Goal: Task Accomplishment & Management: Use online tool/utility

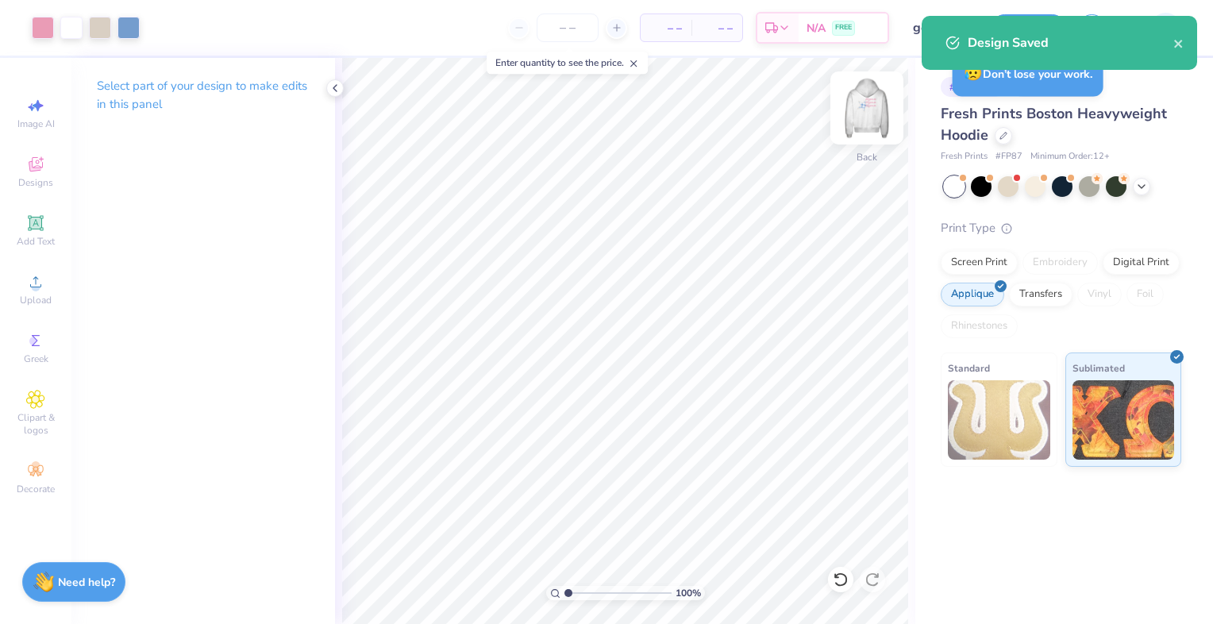
click at [871, 118] on img at bounding box center [867, 108] width 64 height 64
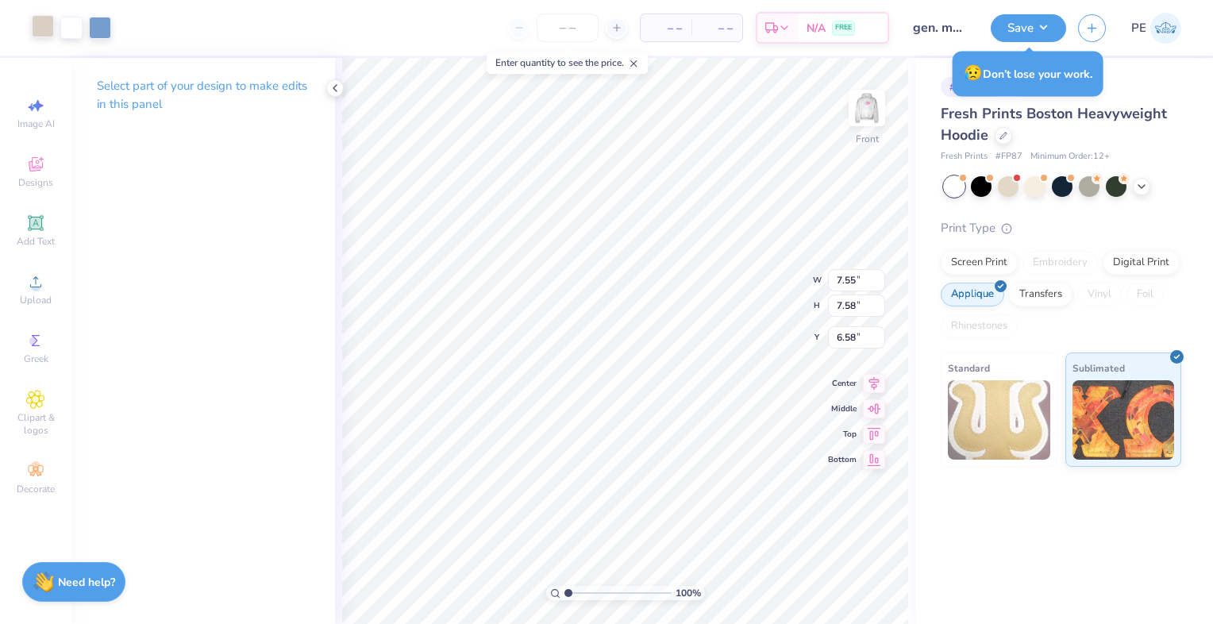
click at [37, 25] on div at bounding box center [43, 26] width 22 height 22
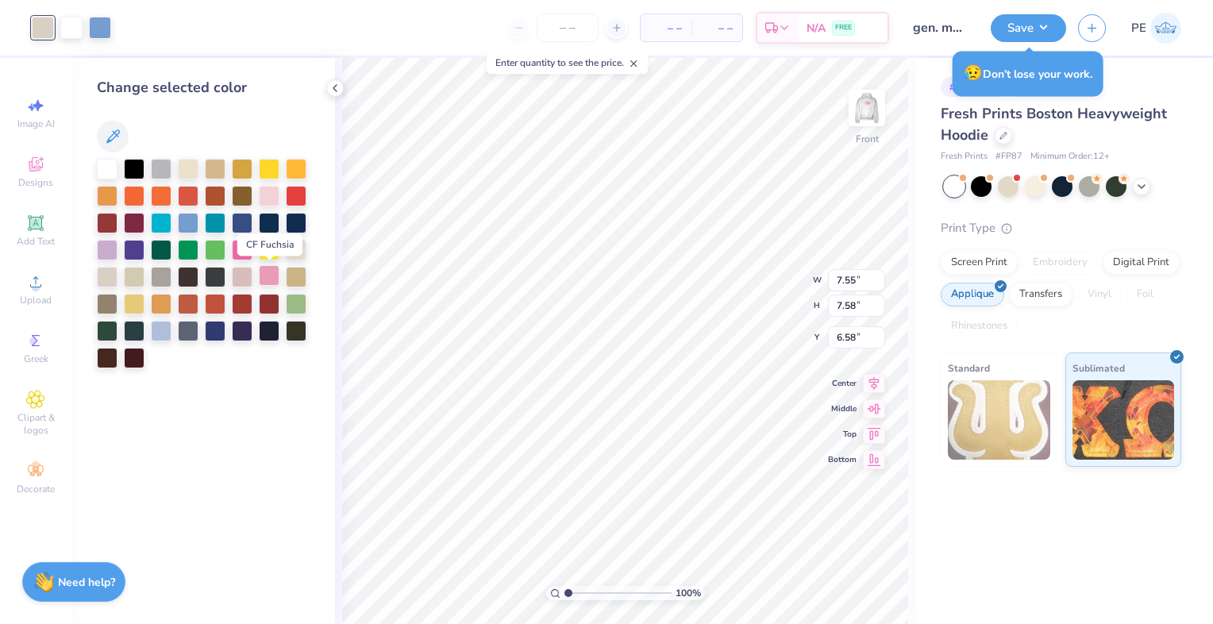
click at [263, 275] on div at bounding box center [269, 275] width 21 height 21
click at [238, 273] on div at bounding box center [242, 277] width 21 height 21
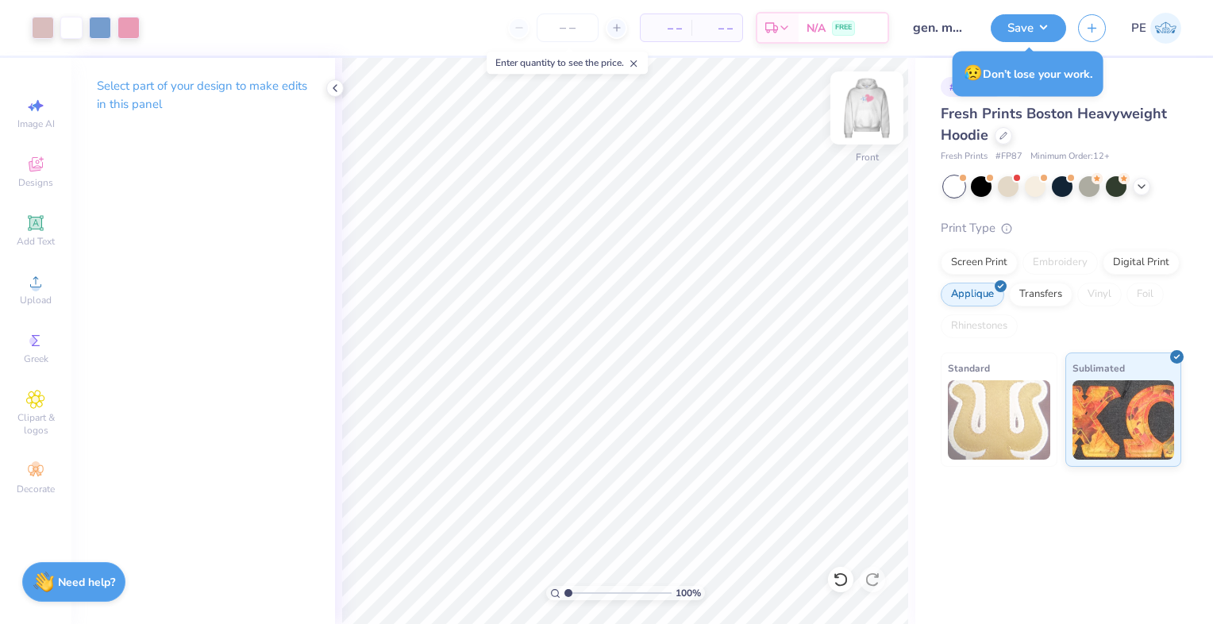
click at [874, 114] on img at bounding box center [867, 108] width 64 height 64
click at [41, 30] on div at bounding box center [43, 26] width 22 height 22
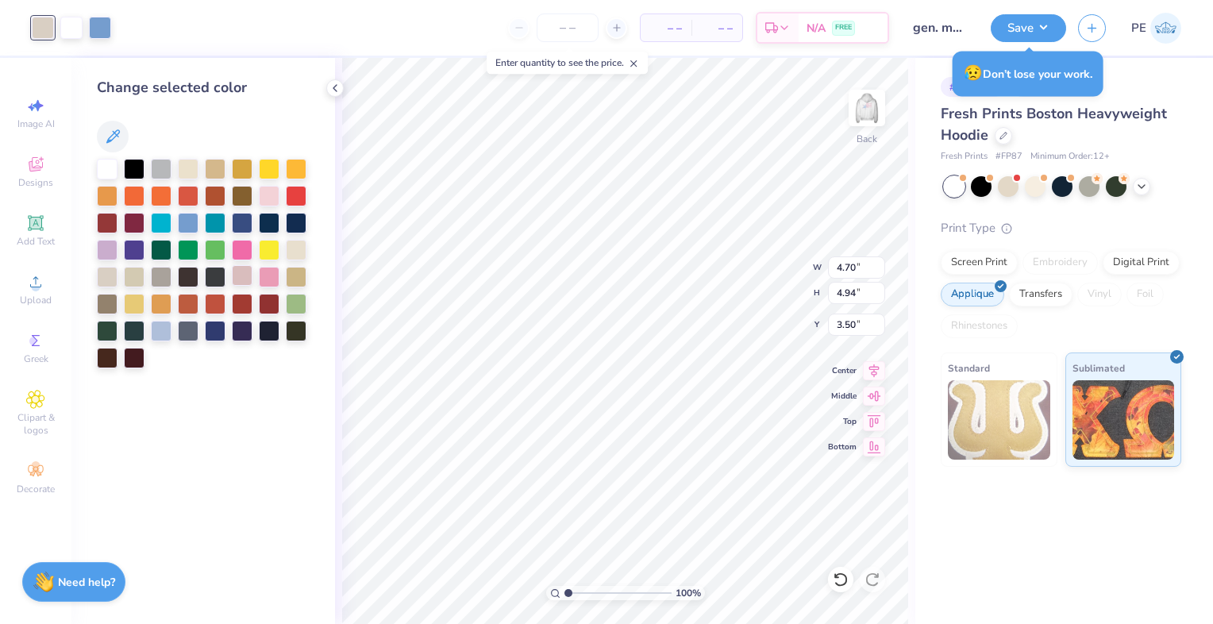
click at [241, 275] on div at bounding box center [242, 275] width 21 height 21
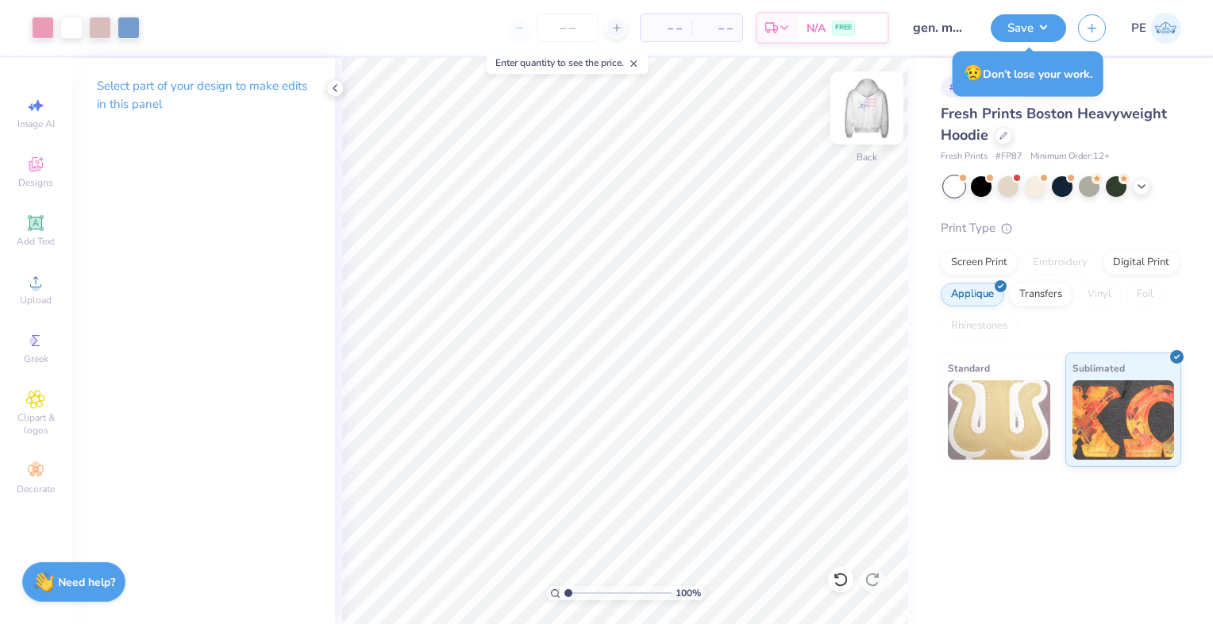
click at [869, 107] on img at bounding box center [867, 108] width 64 height 64
click at [867, 109] on img at bounding box center [867, 108] width 64 height 64
click at [862, 104] on img at bounding box center [867, 108] width 64 height 64
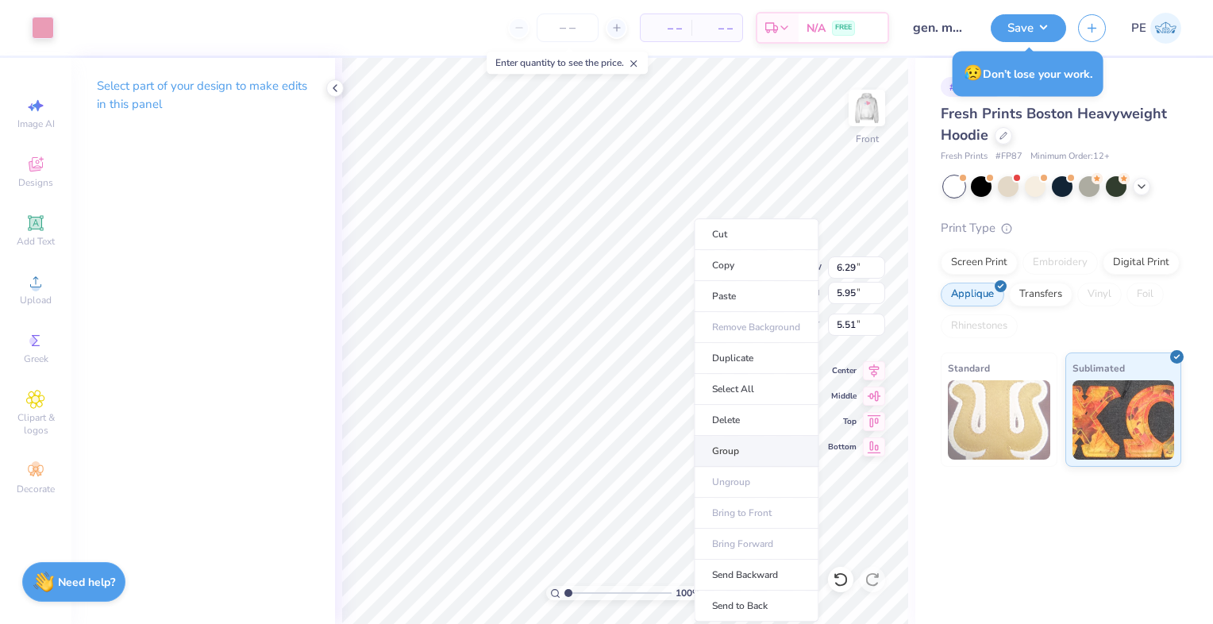
click at [729, 443] on li "Group" at bounding box center [756, 451] width 125 height 31
type input "3.82"
type input "3.61"
type input "19.86"
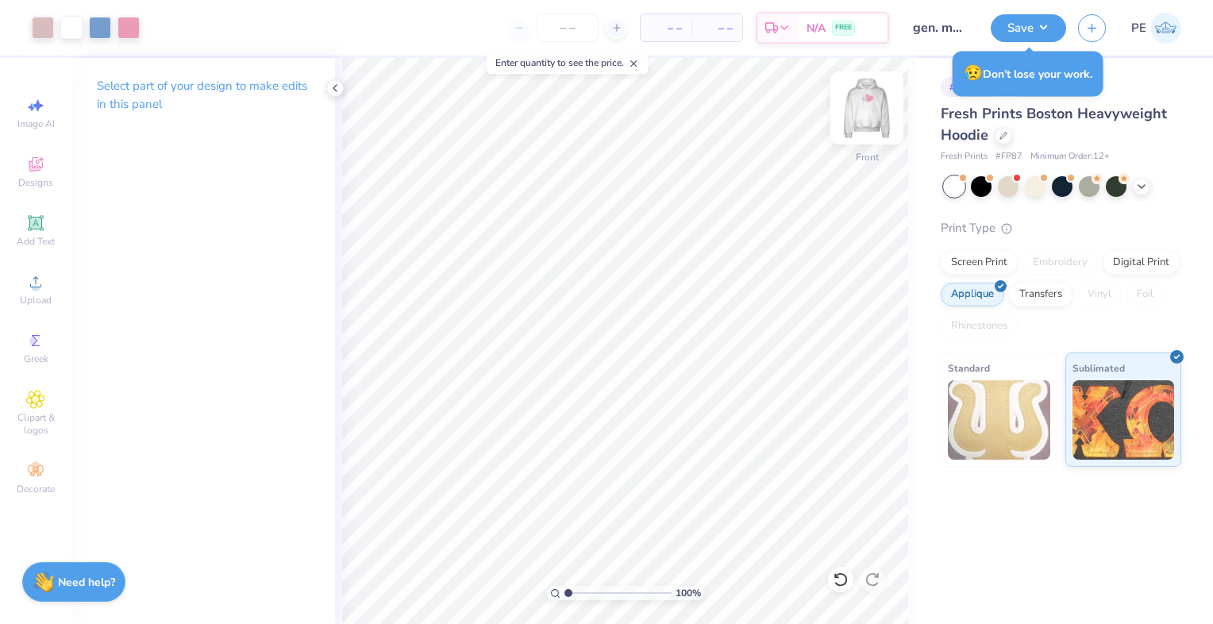
click at [864, 101] on img at bounding box center [867, 108] width 64 height 64
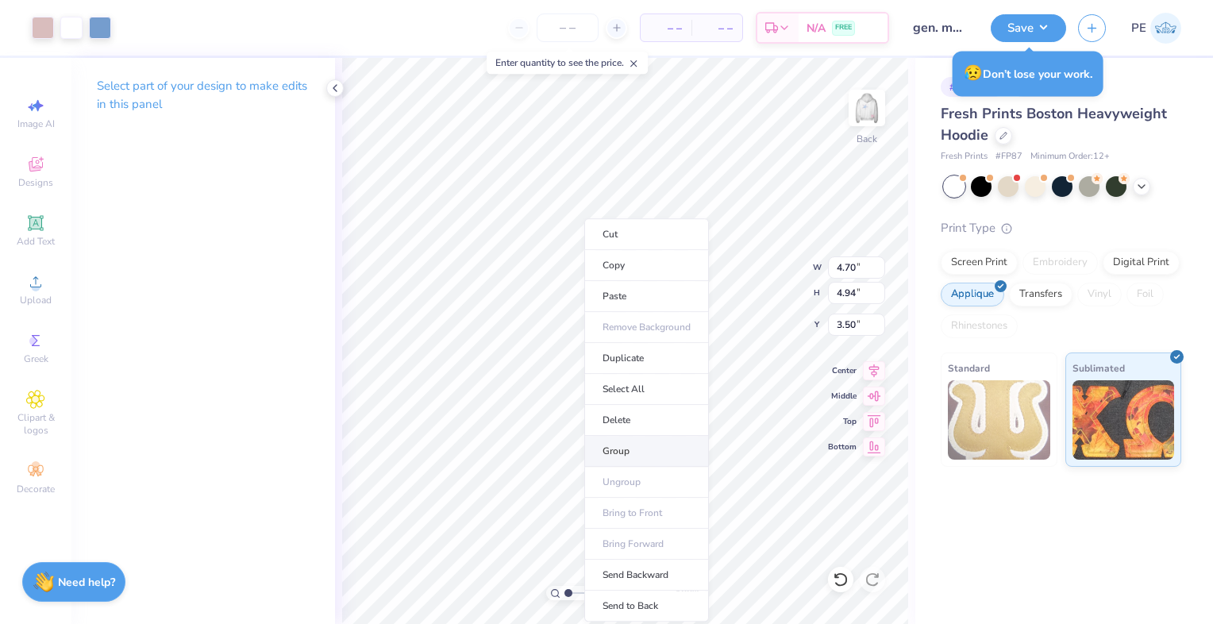
click at [614, 449] on li "Group" at bounding box center [646, 451] width 125 height 31
type input "8.06"
type input "5.26"
type input "5.00"
type input "6.25"
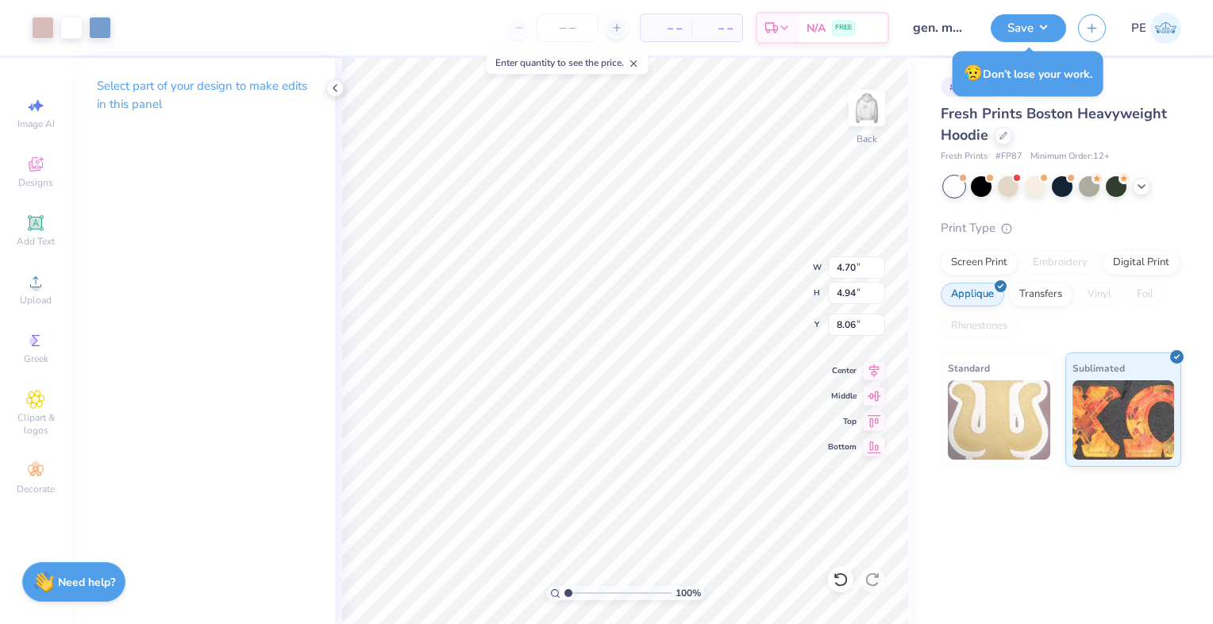
type input "5.26"
type input "5.00"
type input "6.38"
type input "4.70"
type input "4.94"
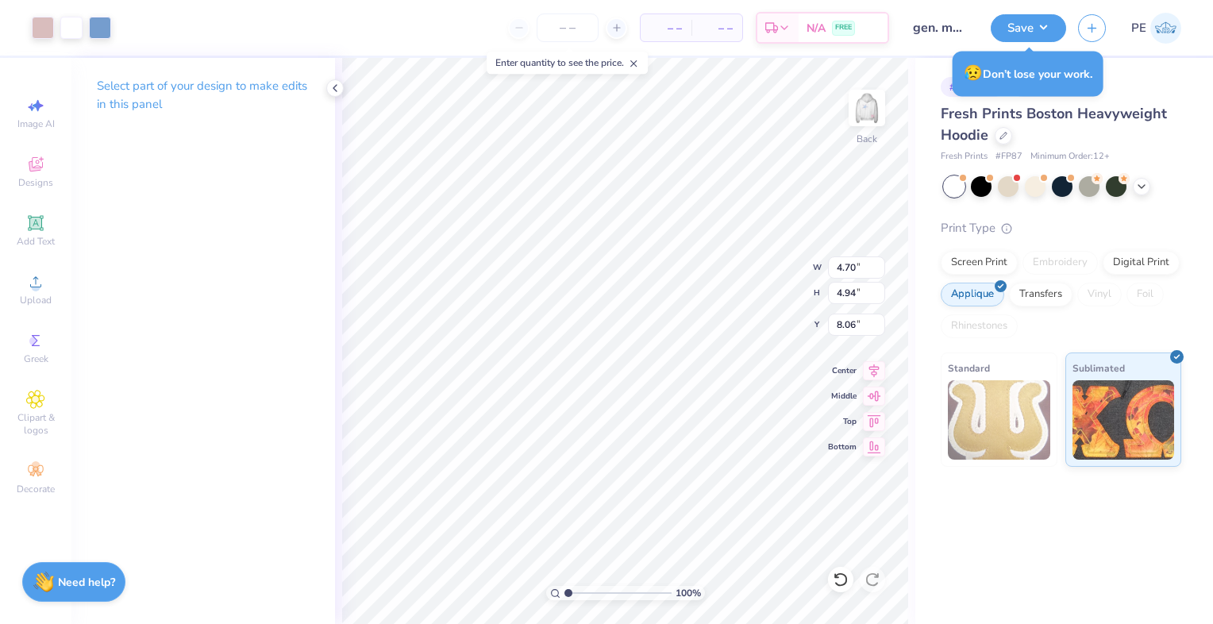
type input "6.75"
type input "6.94"
type input "4.48"
type input "8.52"
type input "6.94"
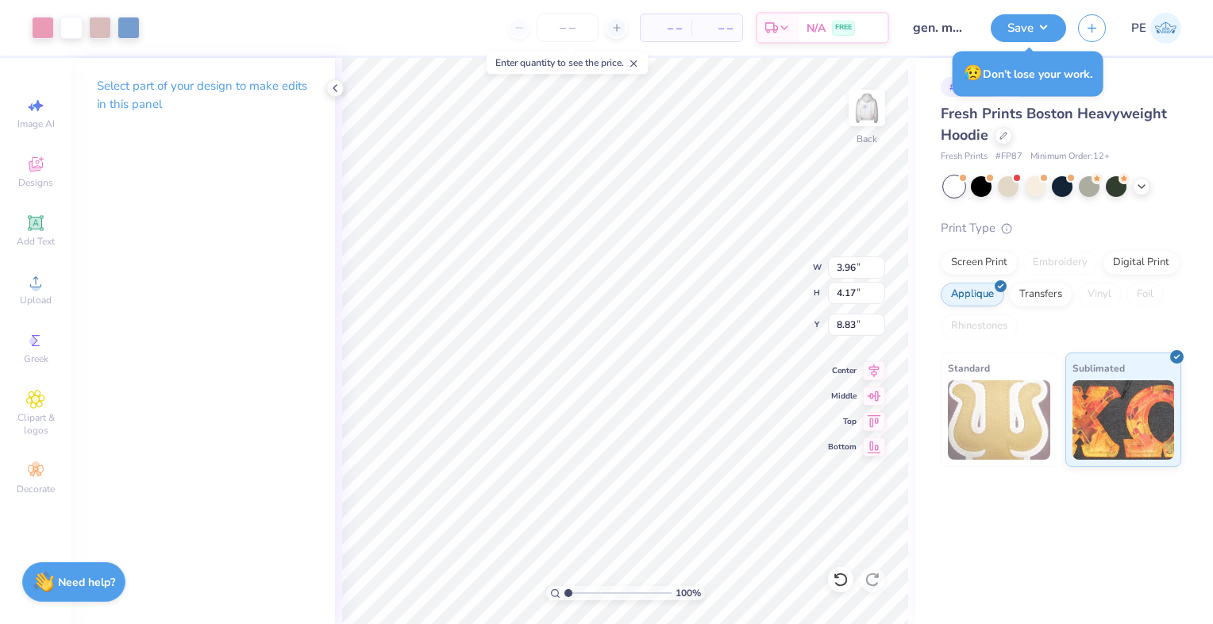
type input "4.48"
type input "8.52"
click at [859, 109] on img at bounding box center [867, 108] width 64 height 64
type input "6.51"
type input "6.53"
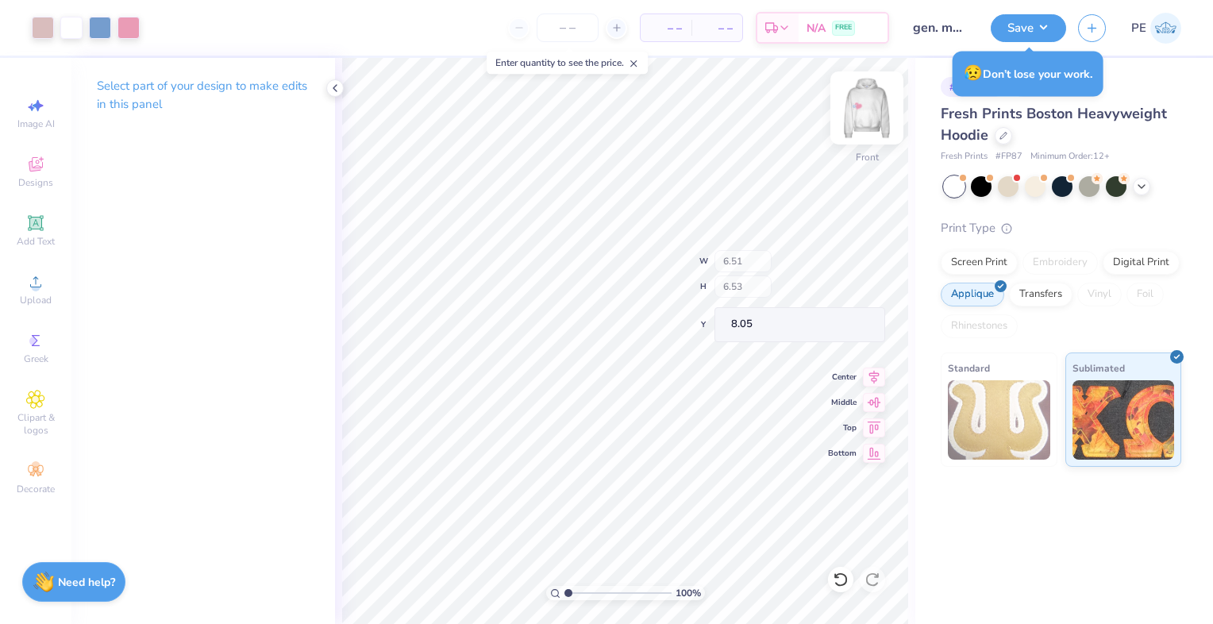
type input "5.98"
click at [853, 102] on img at bounding box center [867, 108] width 64 height 64
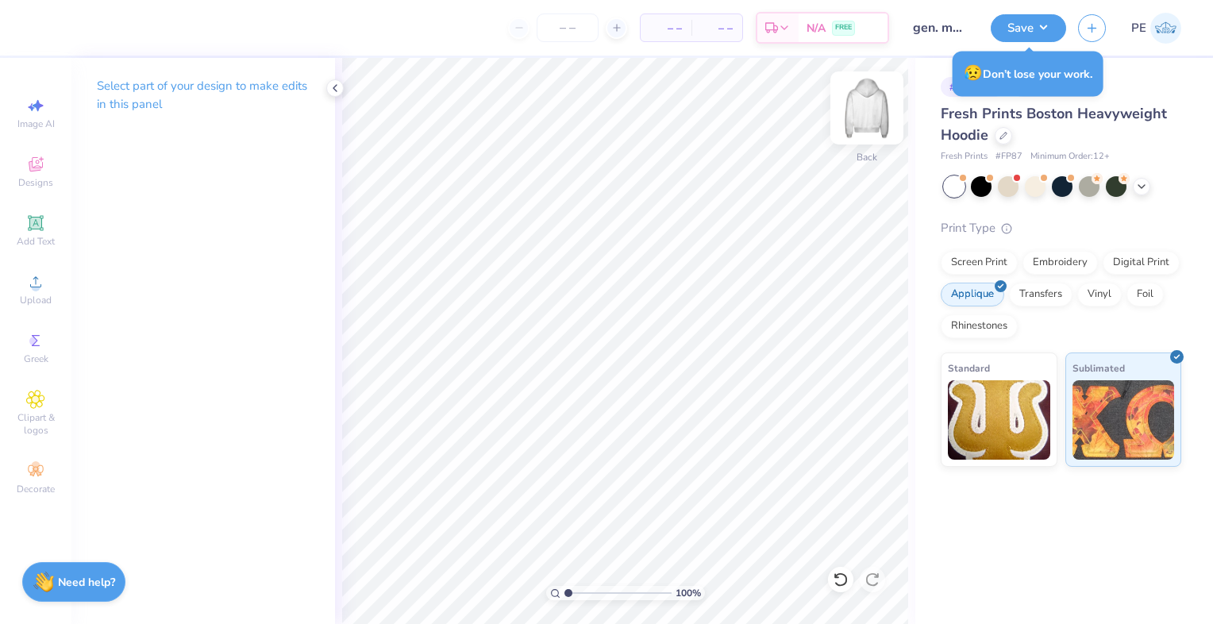
click at [872, 97] on img at bounding box center [867, 108] width 64 height 64
click at [38, 240] on span "Add Text" at bounding box center [36, 241] width 38 height 13
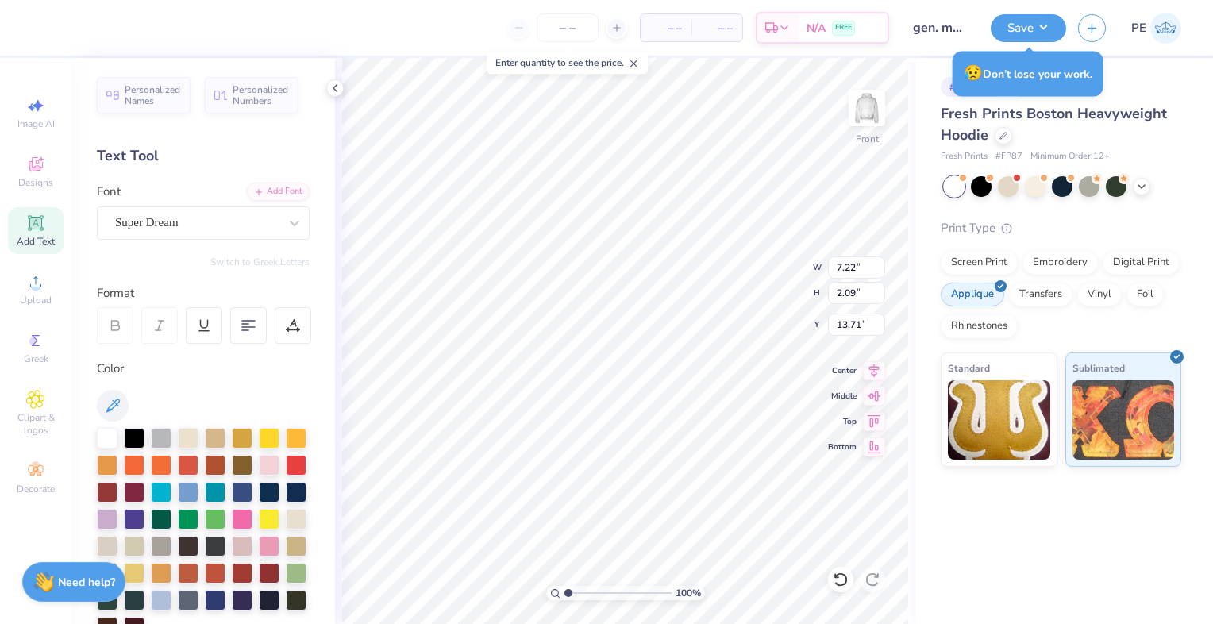
scroll to position [13, 2]
type textarea "take"
click at [232, 207] on div "Super Dream" at bounding box center [203, 222] width 213 height 33
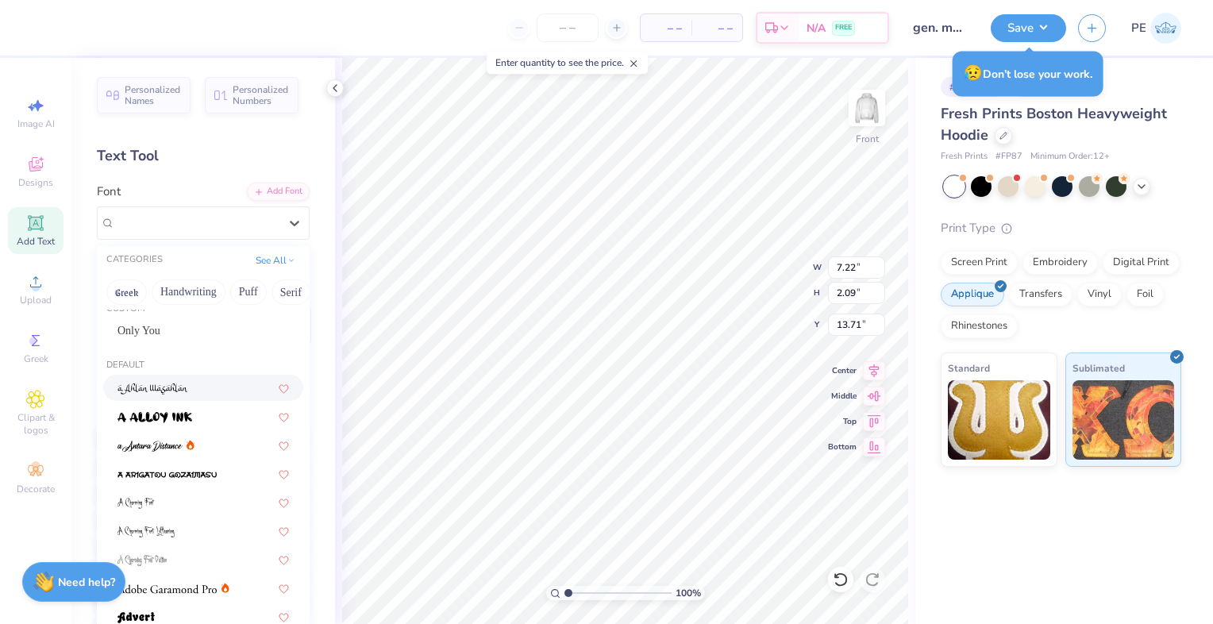
scroll to position [2, 0]
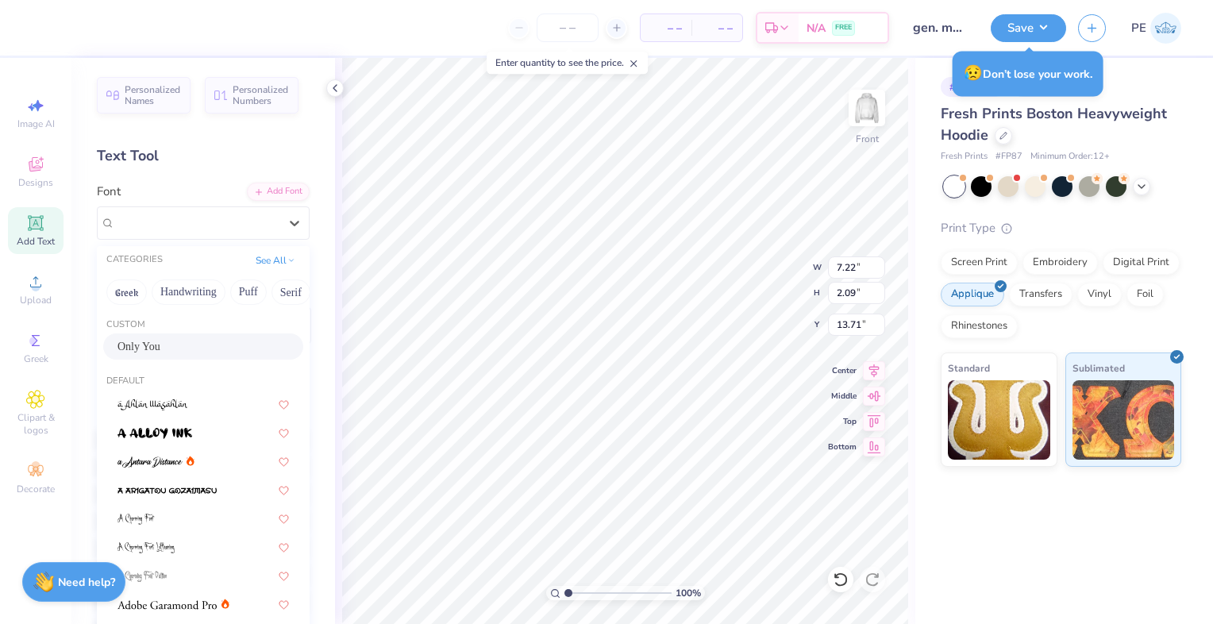
click at [197, 345] on div "Only You" at bounding box center [202, 346] width 171 height 17
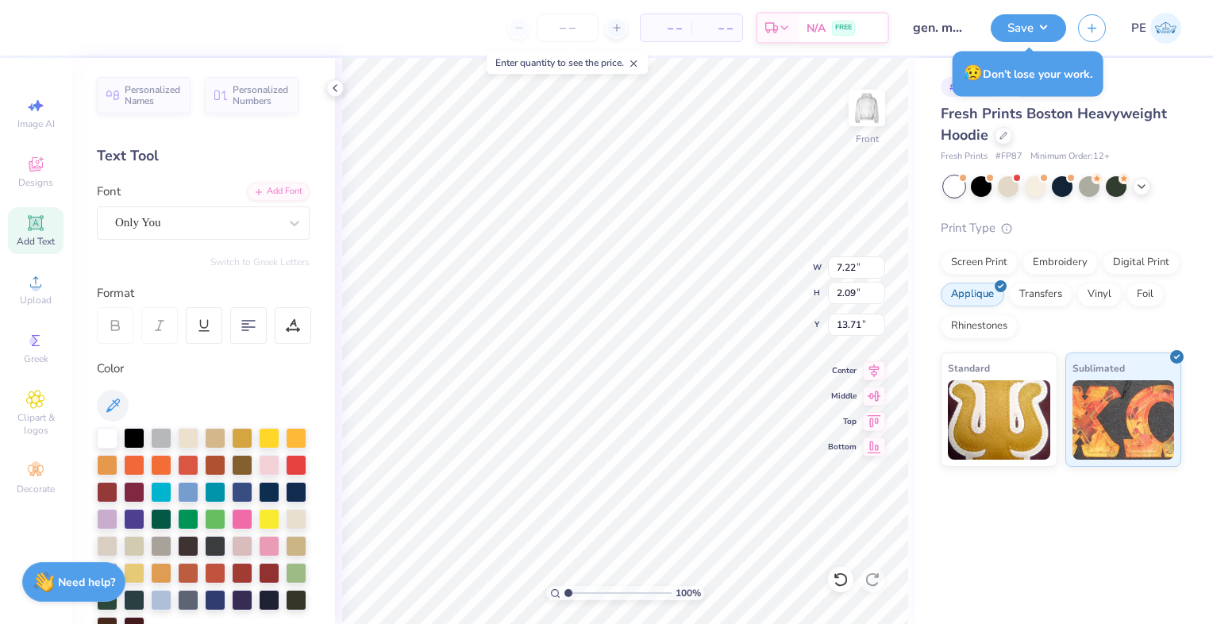
scroll to position [13, 2]
type input "6.33"
type input "2.44"
type input "11.89"
click at [44, 171] on icon at bounding box center [35, 164] width 19 height 19
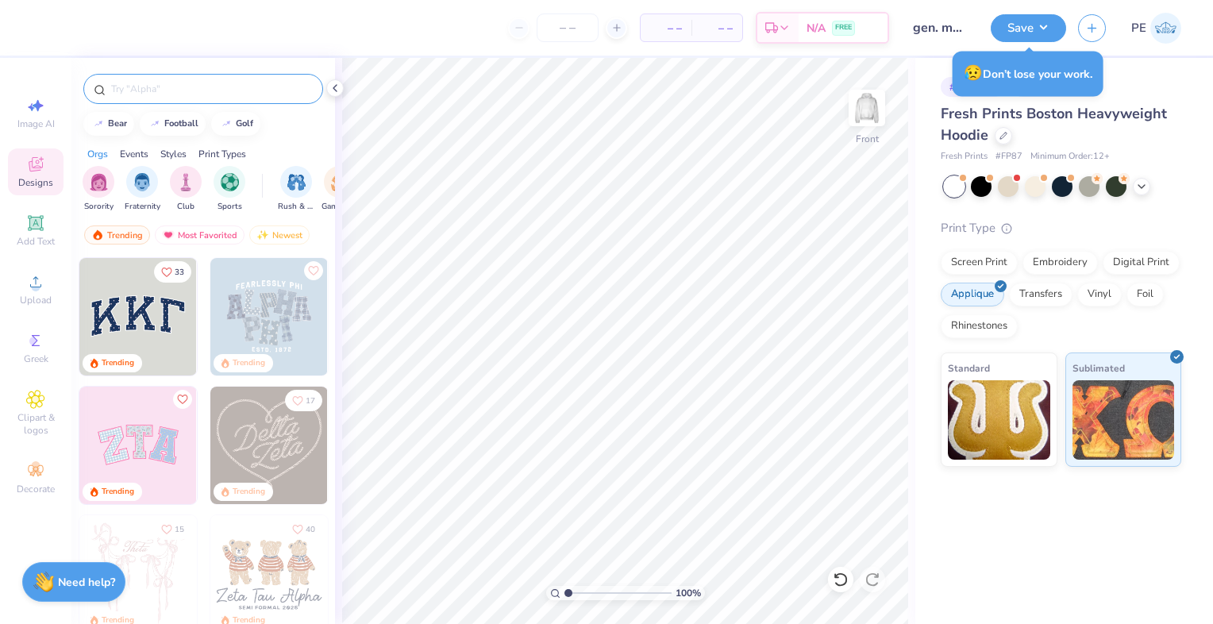
click at [150, 81] on input "text" at bounding box center [211, 89] width 203 height 16
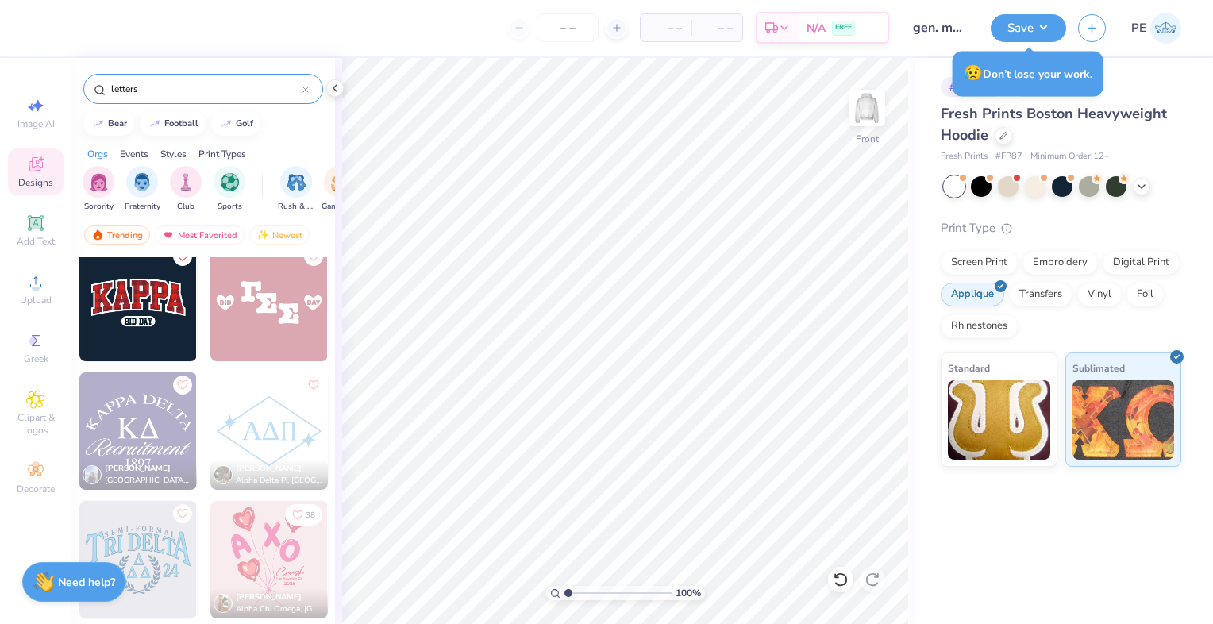
scroll to position [662, 0]
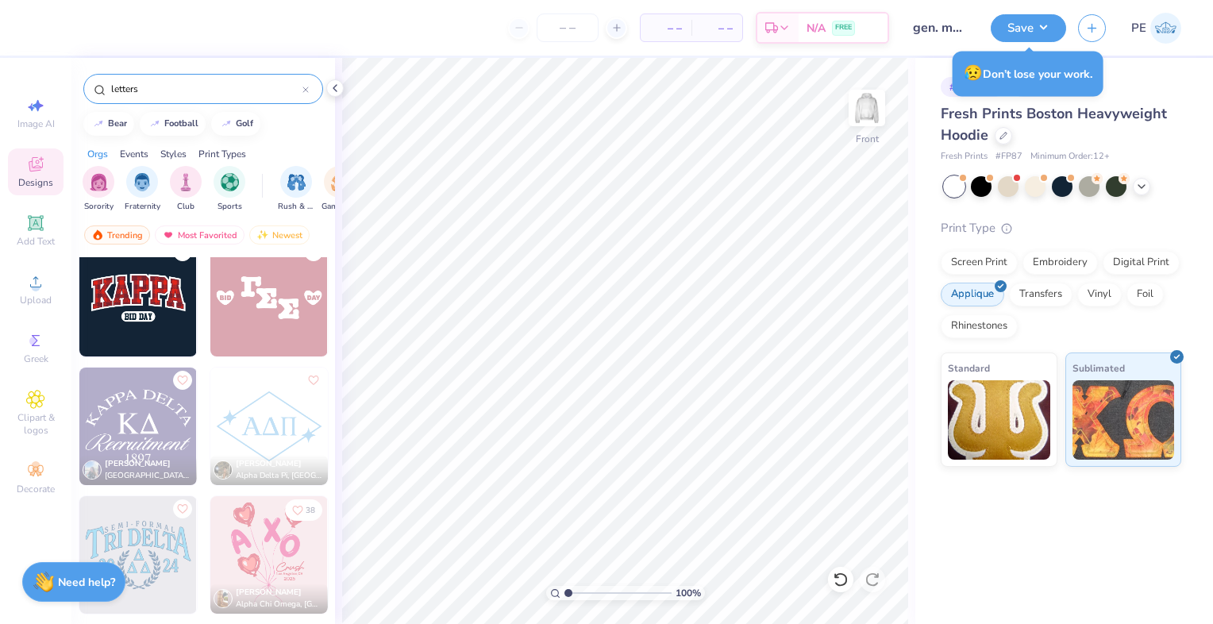
click at [181, 88] on input "letters" at bounding box center [206, 89] width 193 height 16
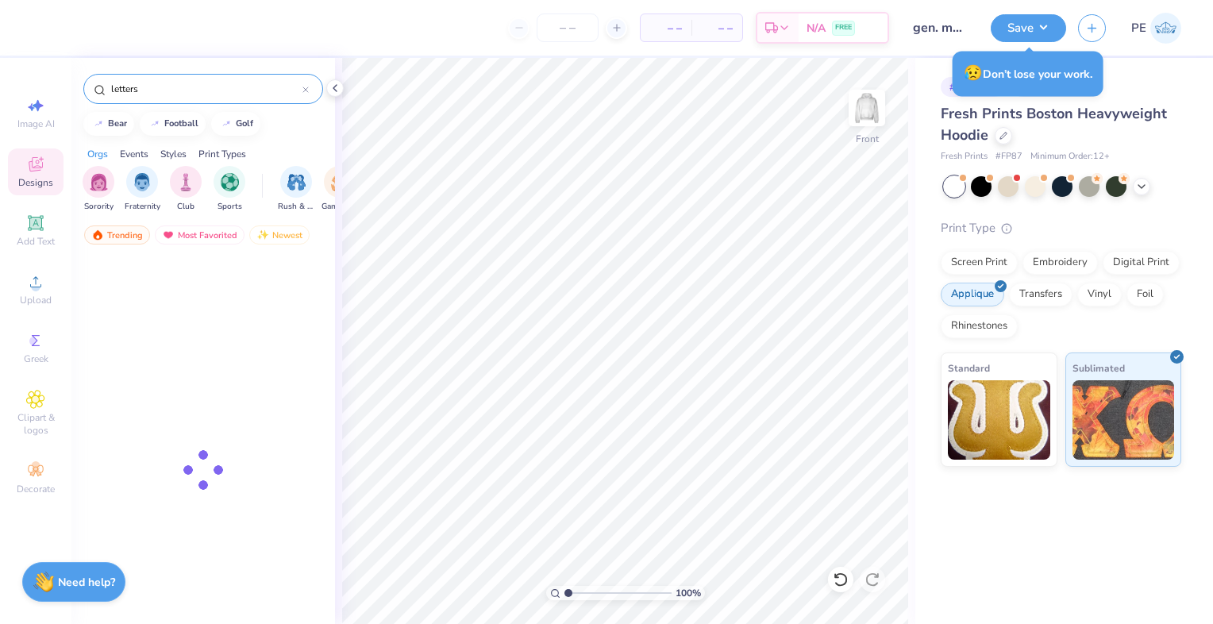
click at [181, 88] on input "letters" at bounding box center [206, 89] width 193 height 16
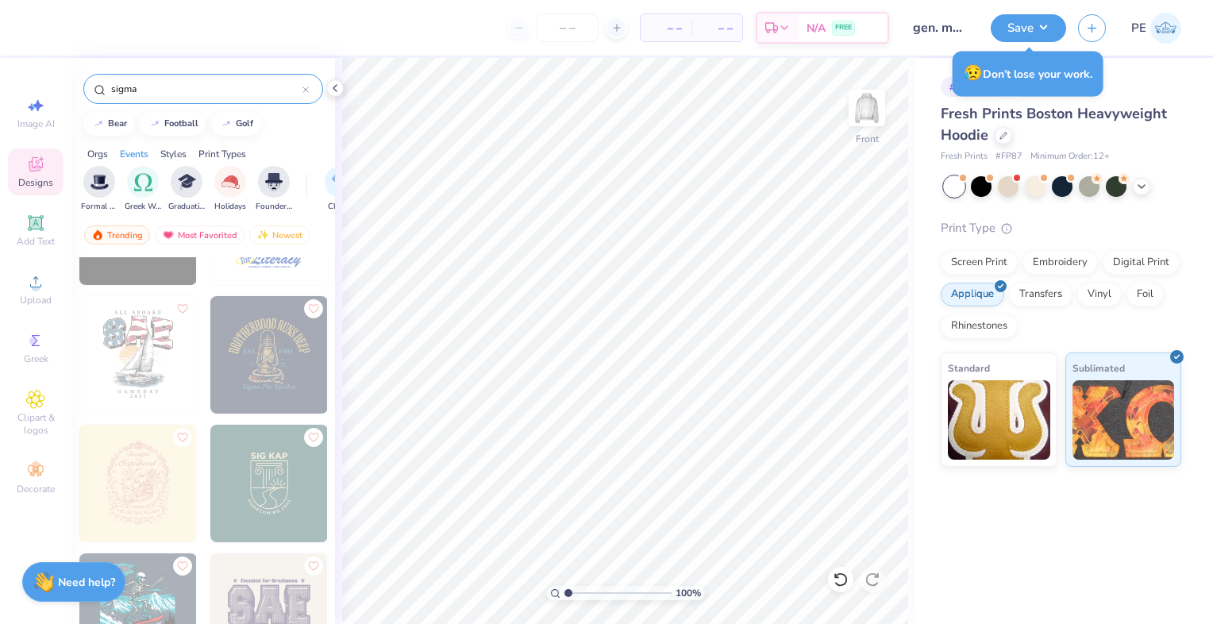
scroll to position [0, 584]
click at [137, 183] on div "filter for Greek Week" at bounding box center [149, 180] width 32 height 32
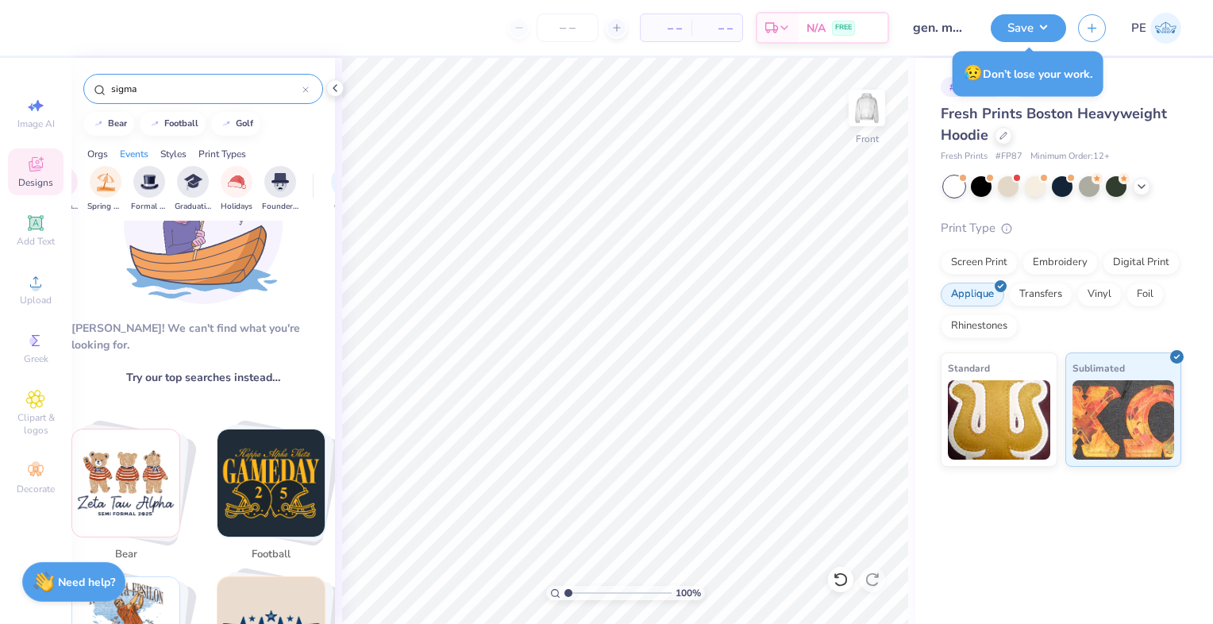
scroll to position [0, 0]
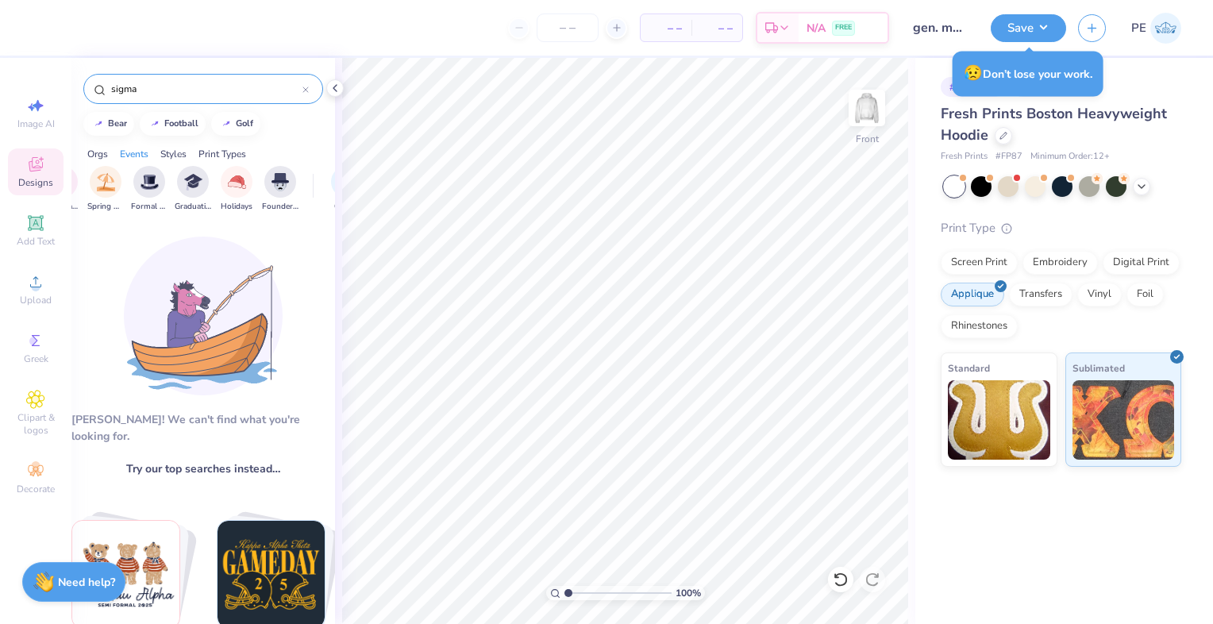
click at [166, 85] on input "sigma" at bounding box center [206, 89] width 193 height 16
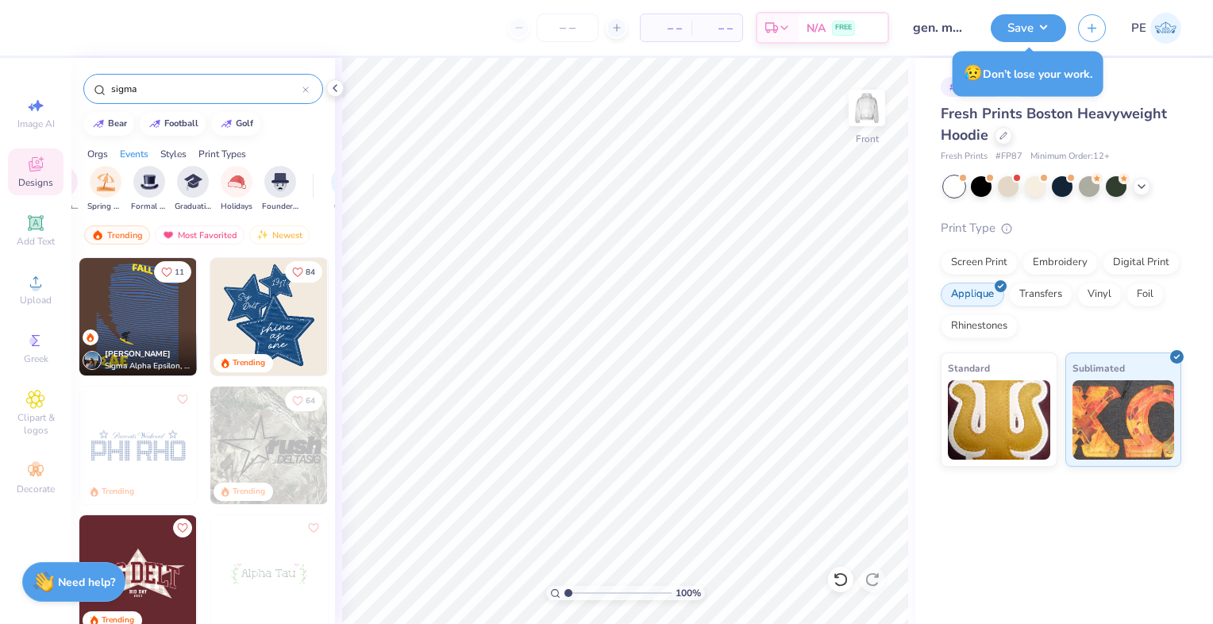
type input "s"
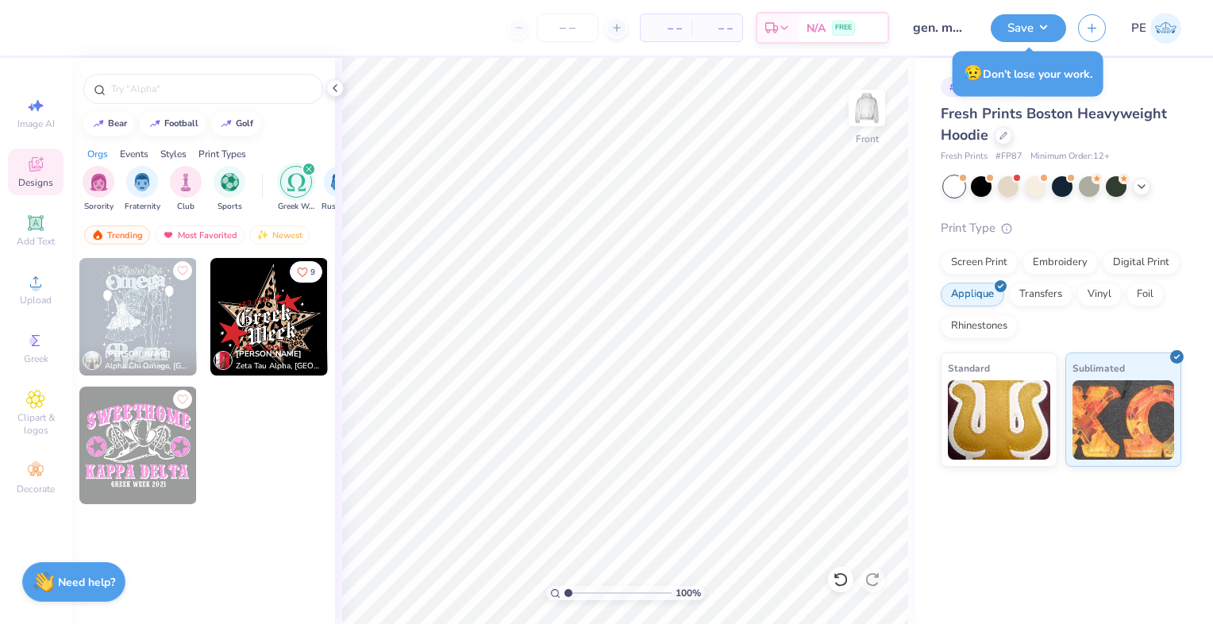
click at [309, 167] on icon "filter for Greek Week" at bounding box center [309, 169] width 6 height 6
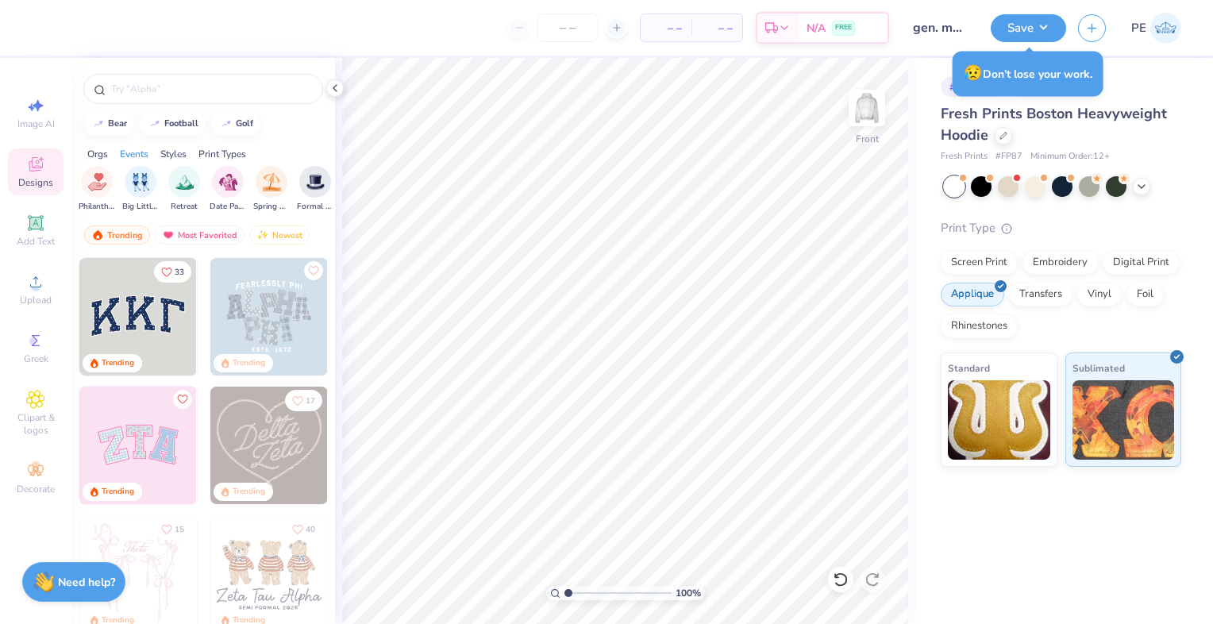
scroll to position [0, 394]
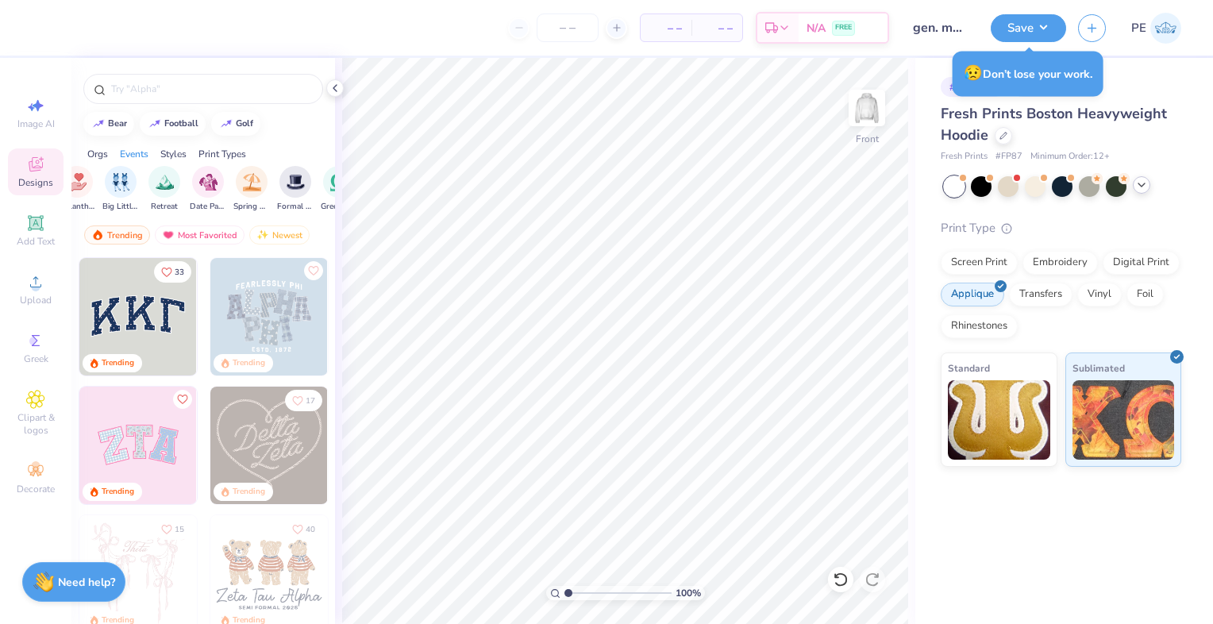
click at [1140, 184] on polyline at bounding box center [1141, 184] width 6 height 3
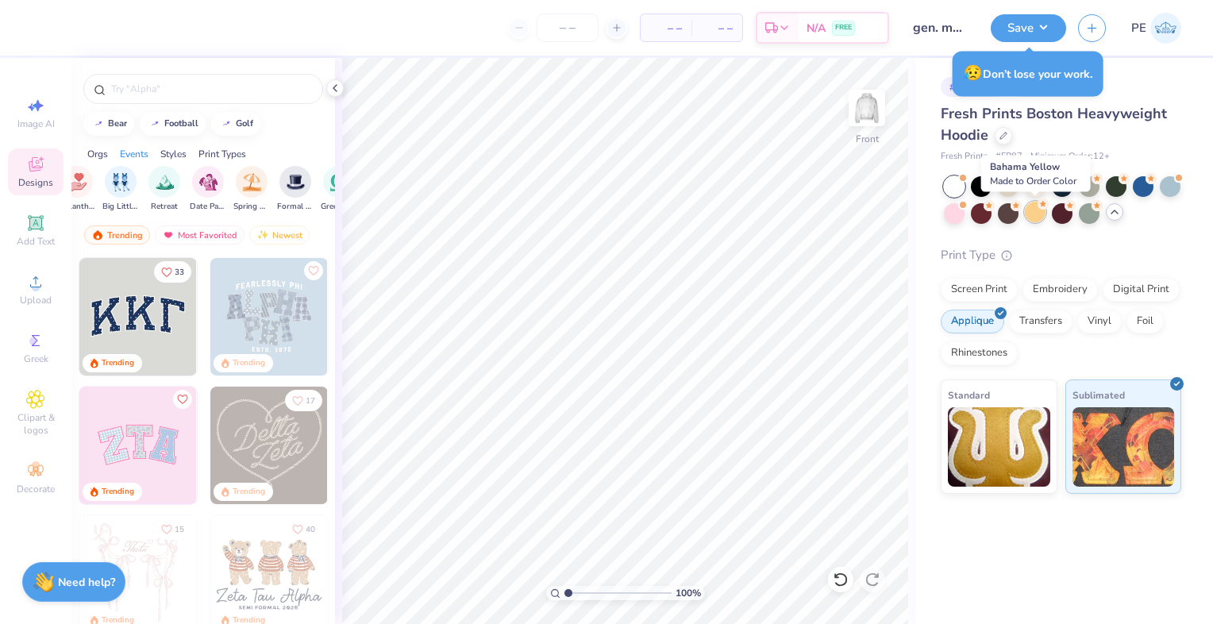
click at [1037, 215] on div at bounding box center [1035, 212] width 21 height 21
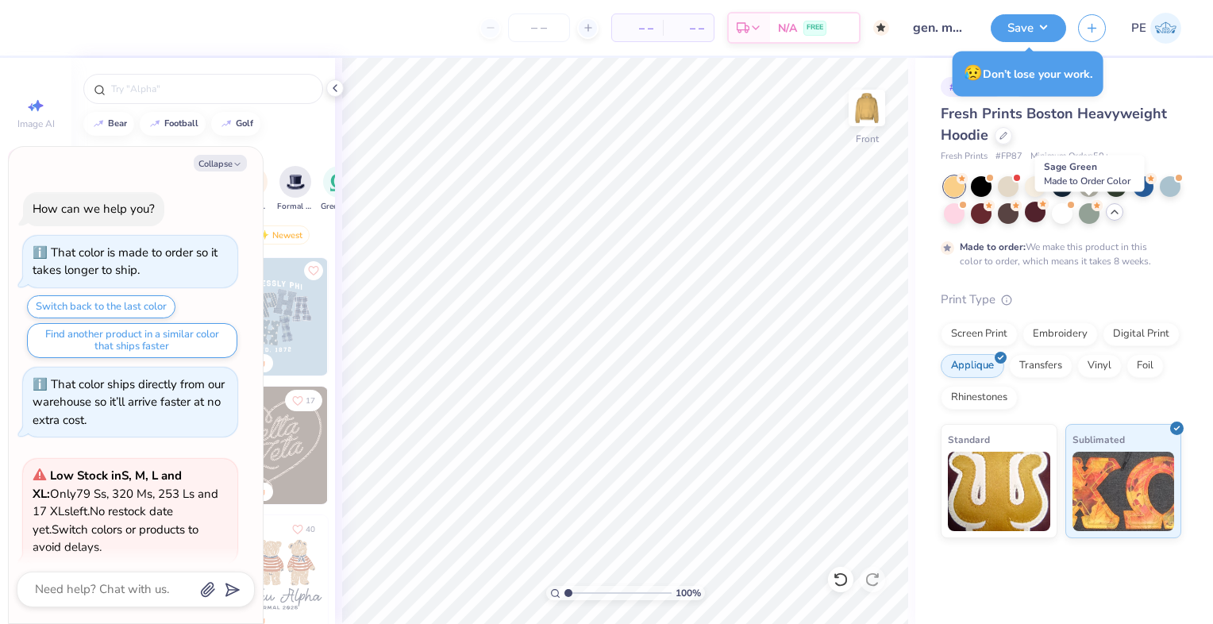
scroll to position [810, 0]
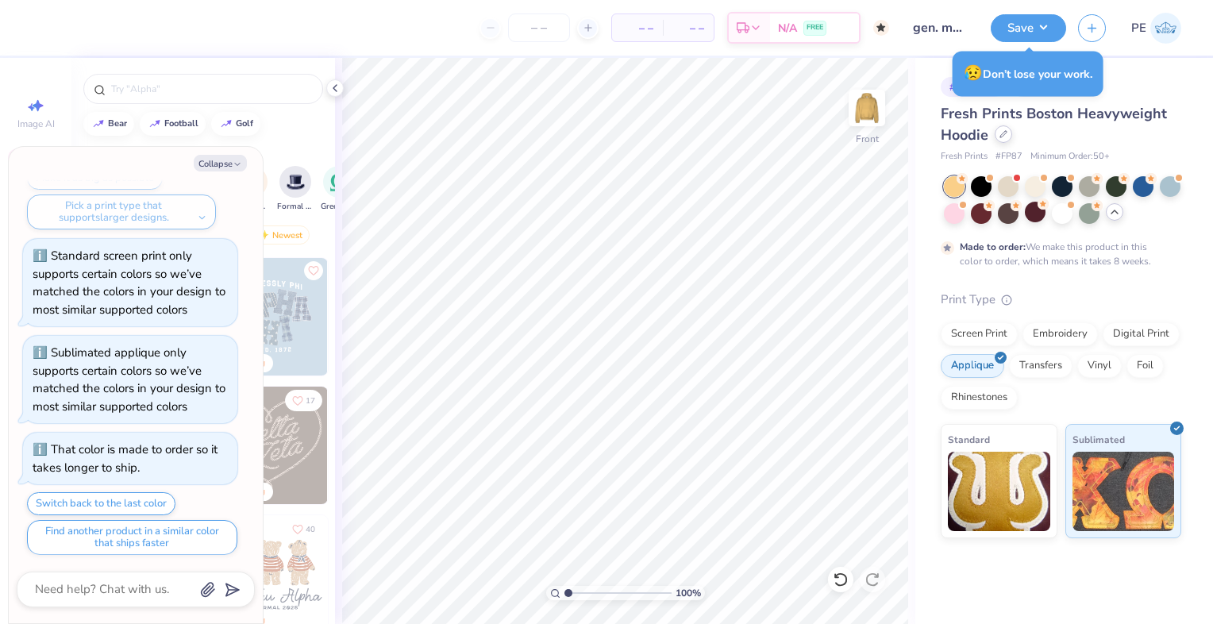
click at [1000, 132] on icon at bounding box center [1004, 134] width 8 height 8
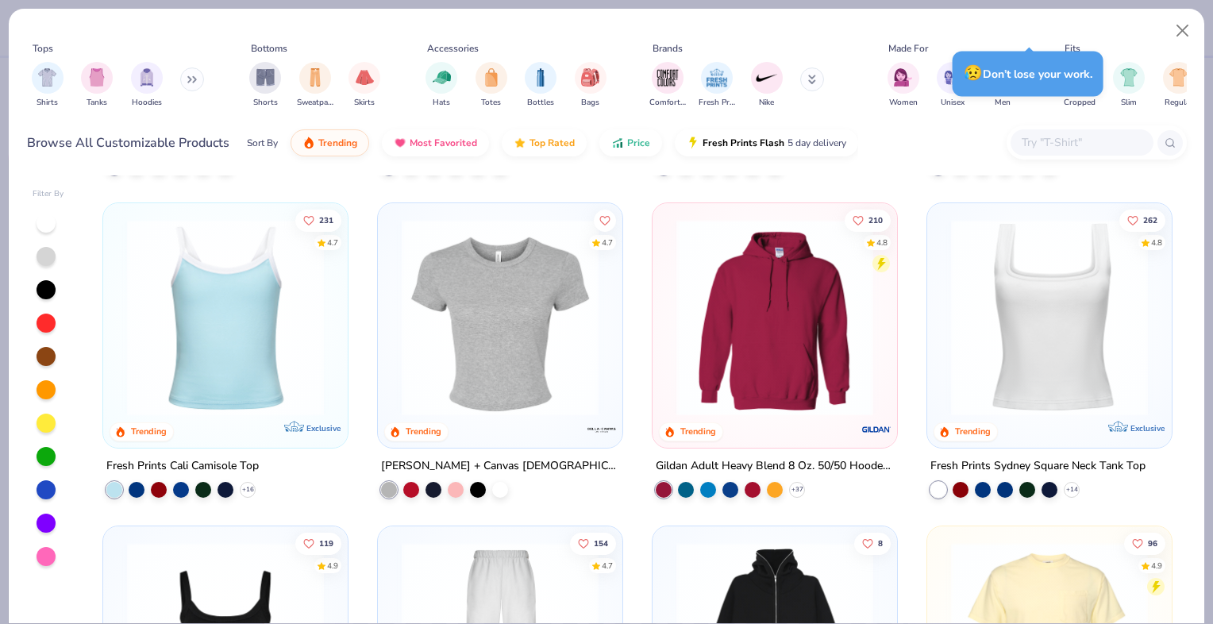
scroll to position [252, 0]
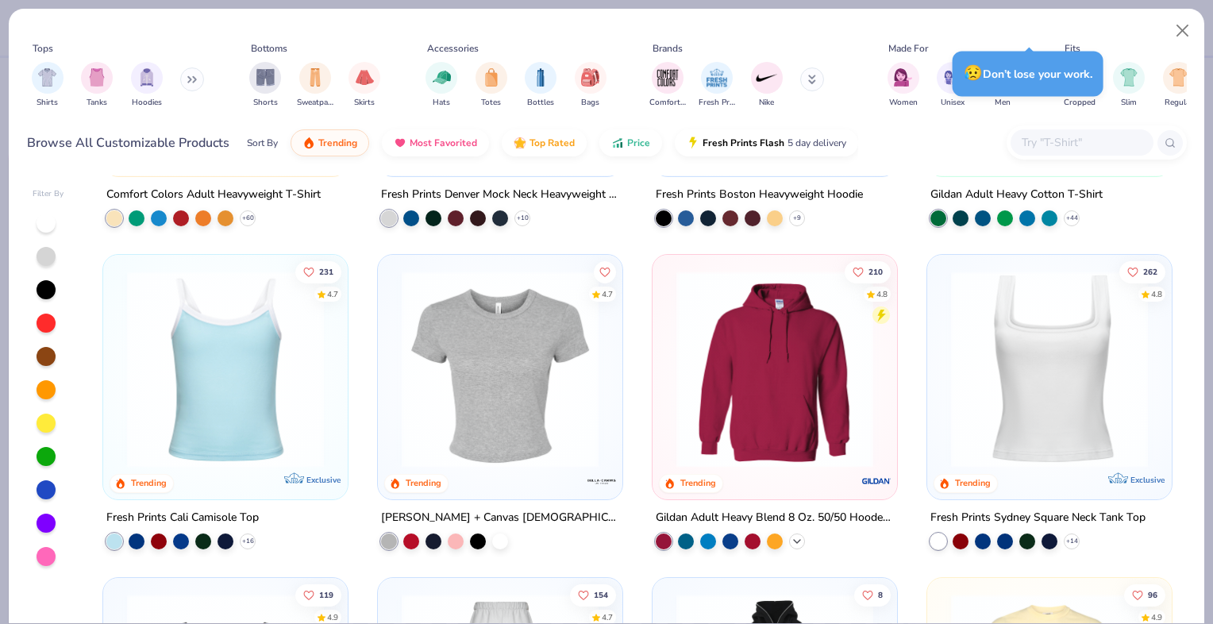
click at [793, 533] on div "+ 37" at bounding box center [797, 541] width 16 height 16
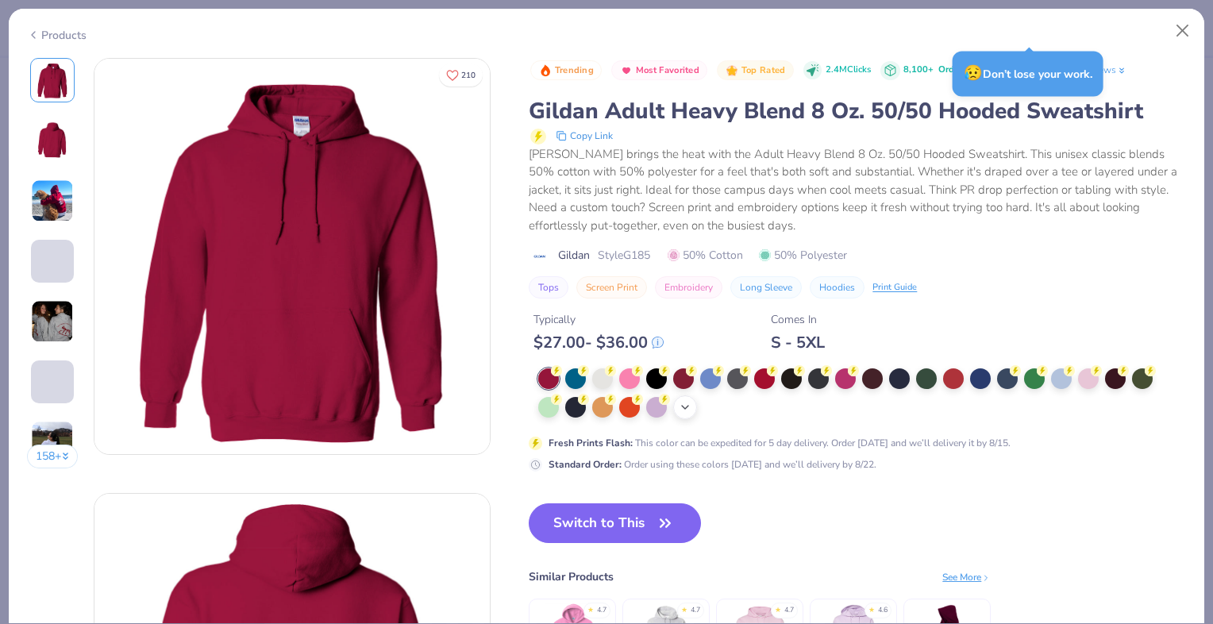
click at [684, 405] on icon at bounding box center [685, 407] width 13 height 13
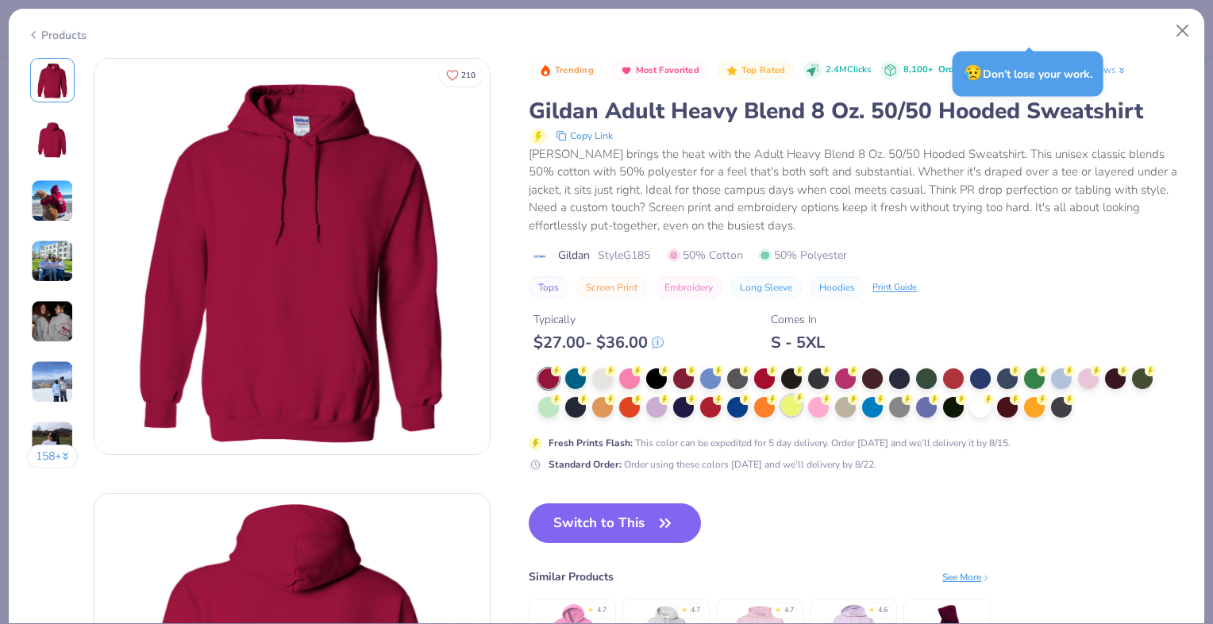
click at [788, 405] on div at bounding box center [791, 405] width 21 height 21
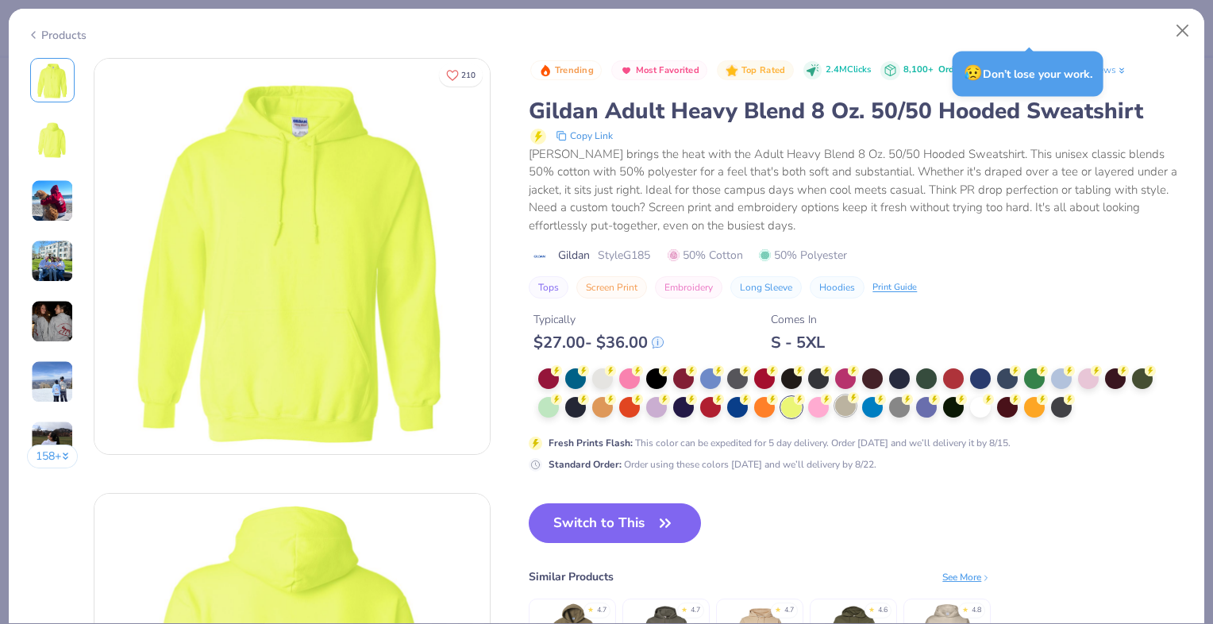
click at [1036, 405] on div at bounding box center [1034, 407] width 21 height 21
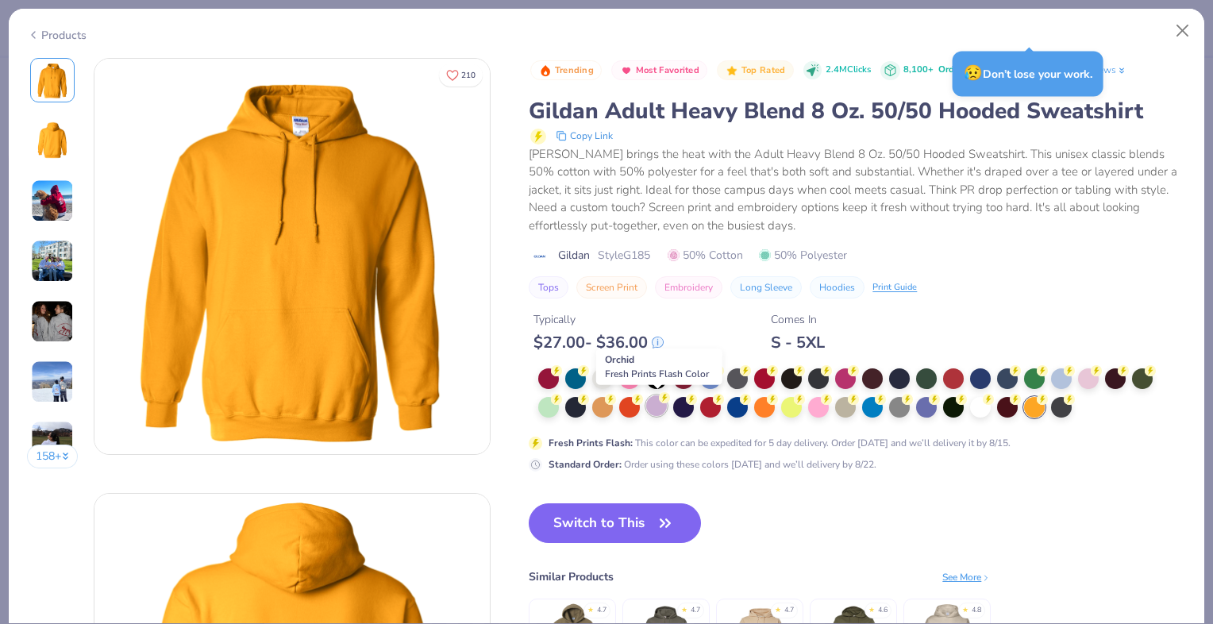
click at [662, 408] on div at bounding box center [656, 405] width 21 height 21
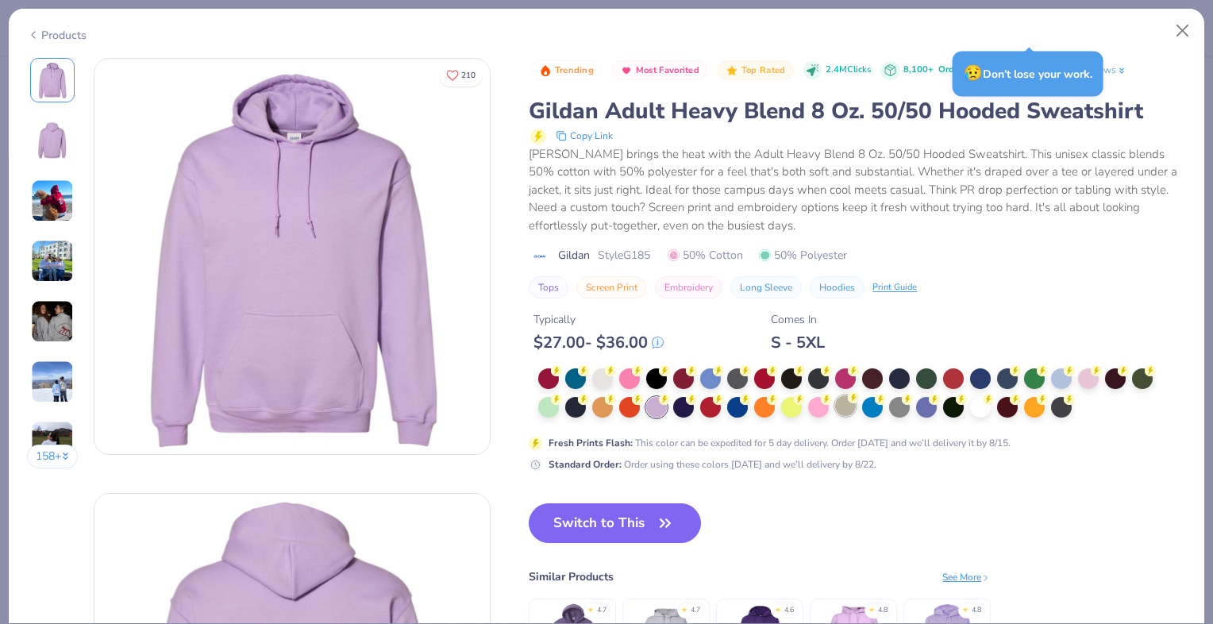
click at [845, 405] on div at bounding box center [845, 405] width 21 height 21
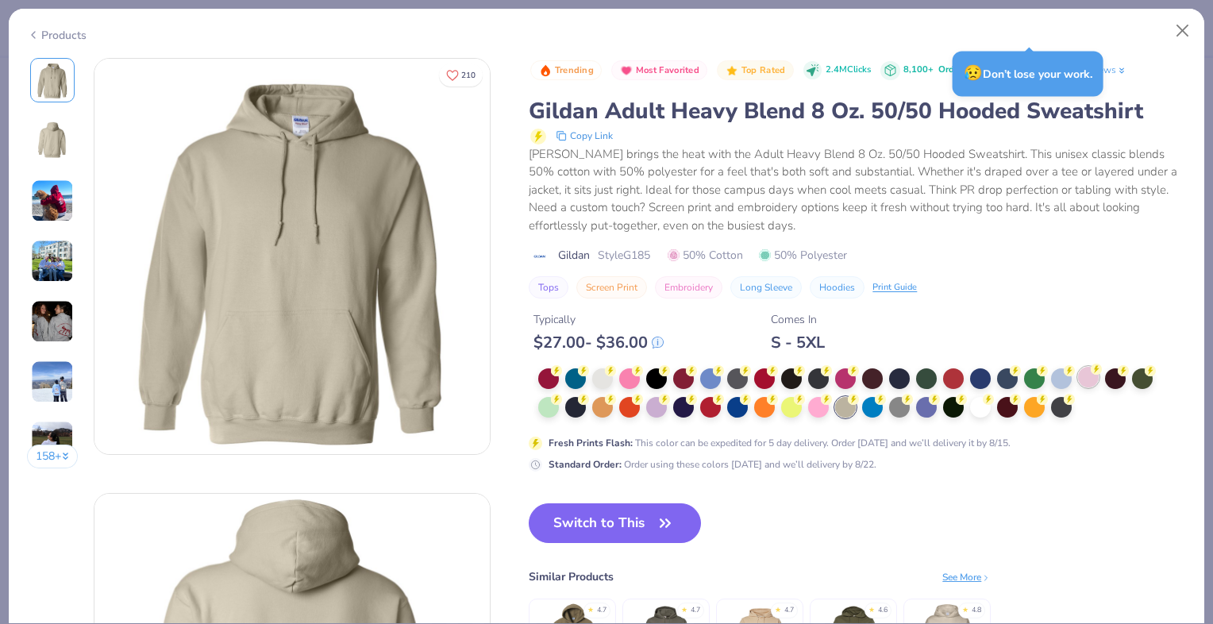
click at [1085, 374] on div at bounding box center [1088, 377] width 21 height 21
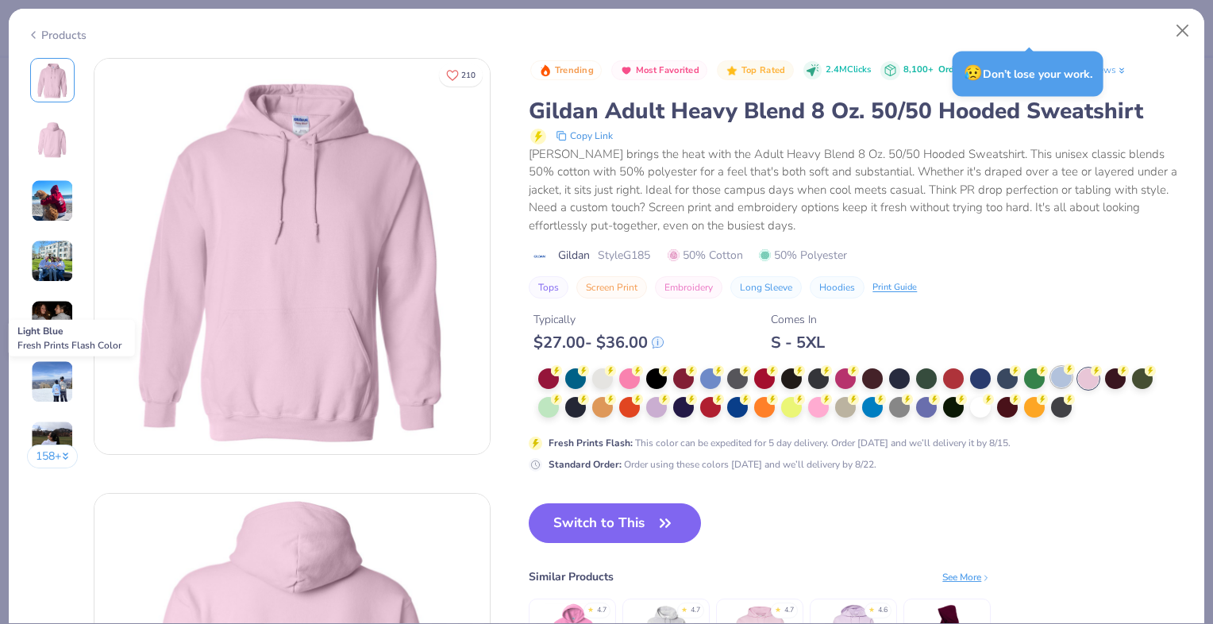
click at [1064, 376] on div at bounding box center [1061, 377] width 21 height 21
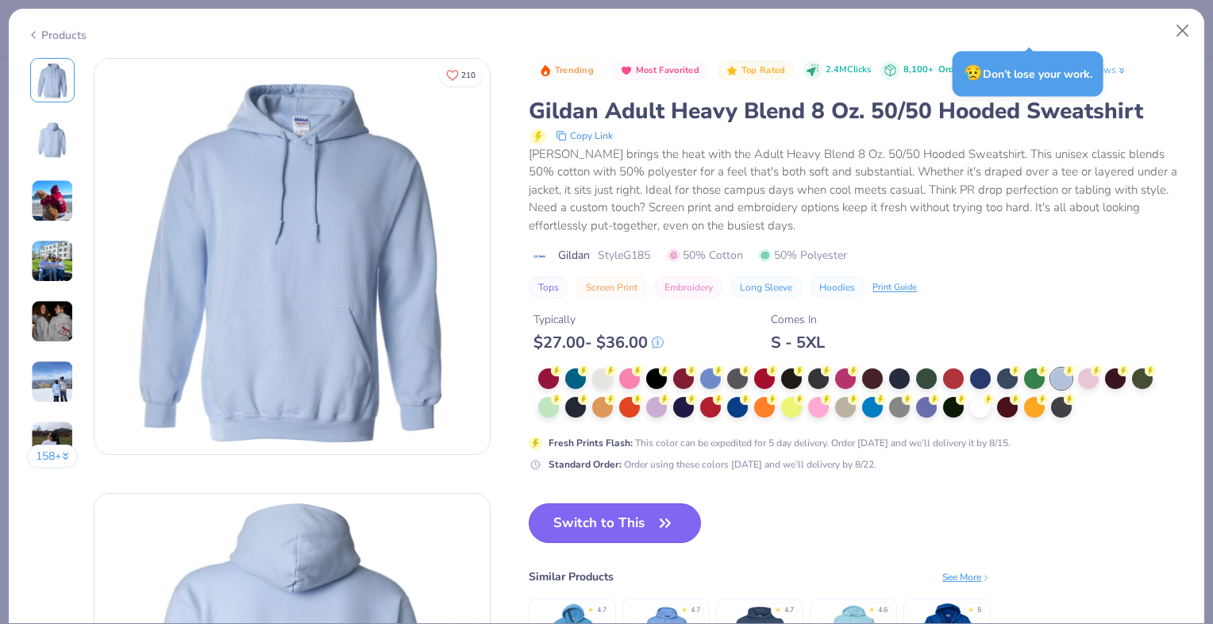
click at [616, 519] on button "Switch to This" at bounding box center [615, 523] width 172 height 40
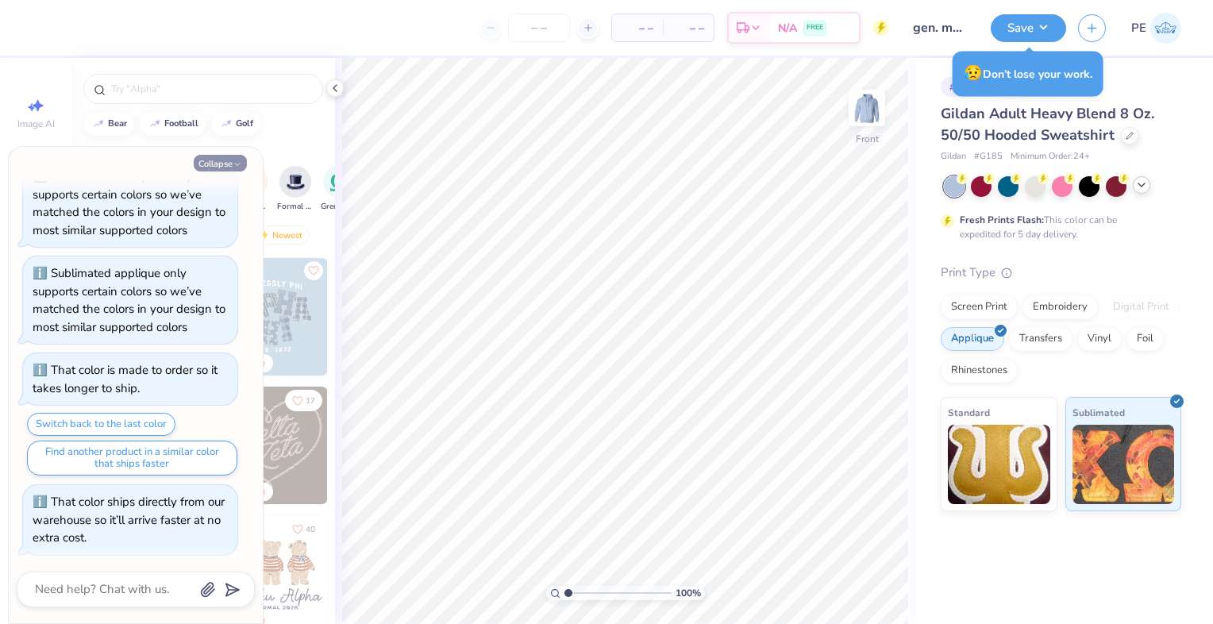
click at [215, 166] on button "Collapse" at bounding box center [220, 163] width 53 height 17
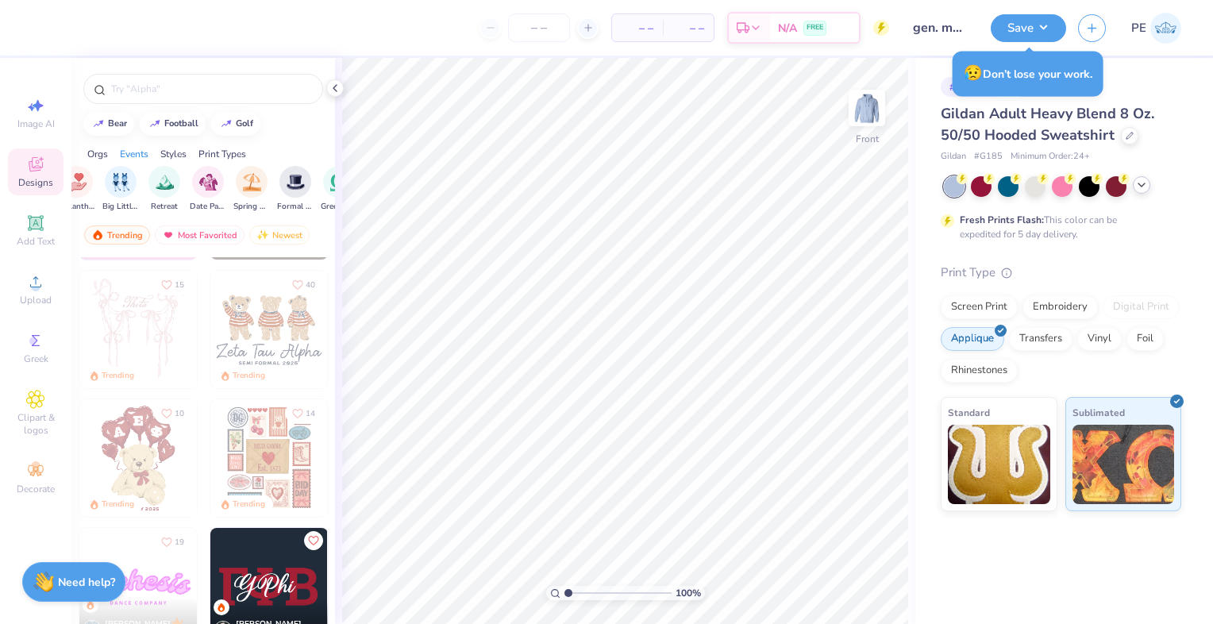
scroll to position [246, 0]
click at [987, 303] on div "Screen Print" at bounding box center [979, 305] width 77 height 24
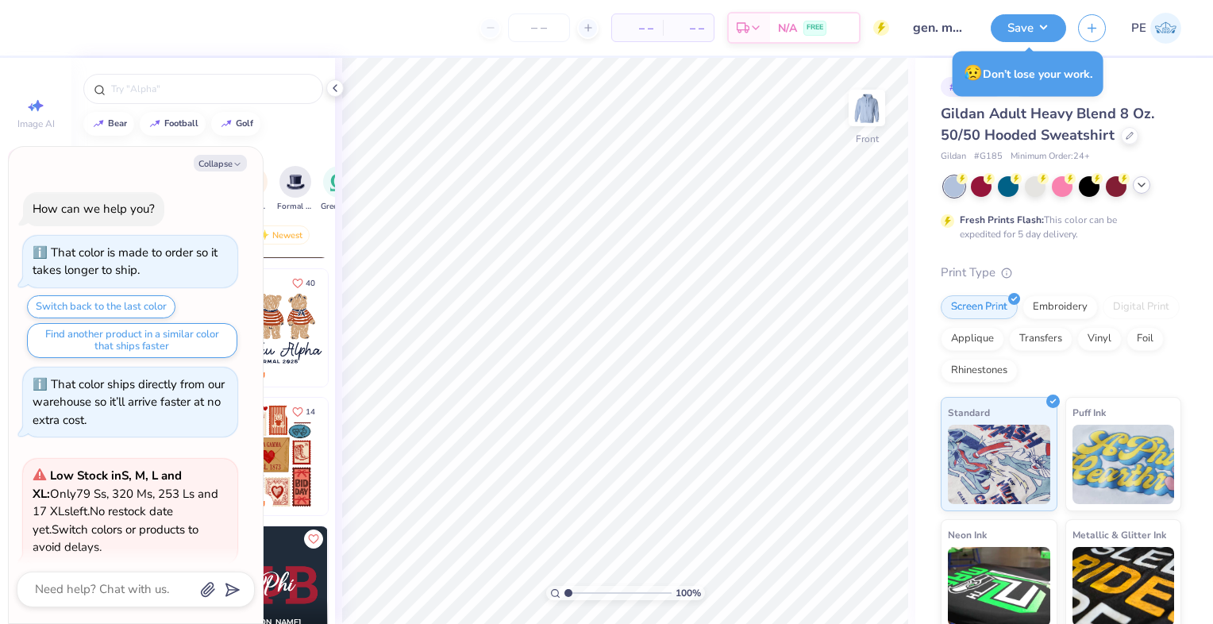
scroll to position [986, 0]
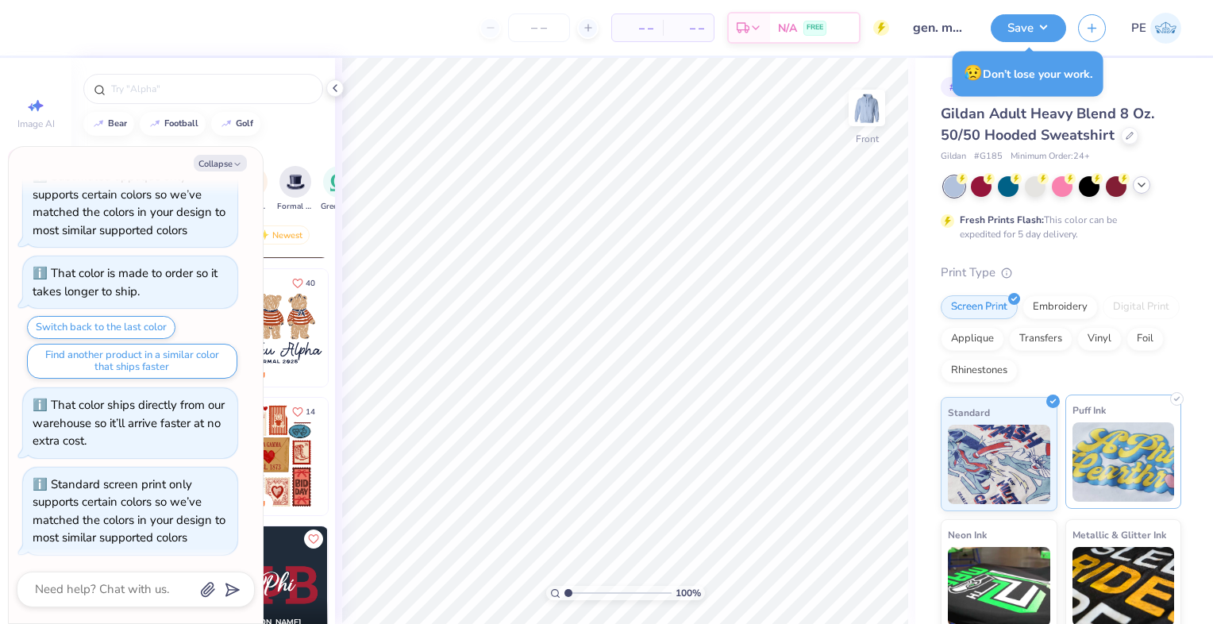
click at [1107, 469] on img at bounding box center [1124, 461] width 102 height 79
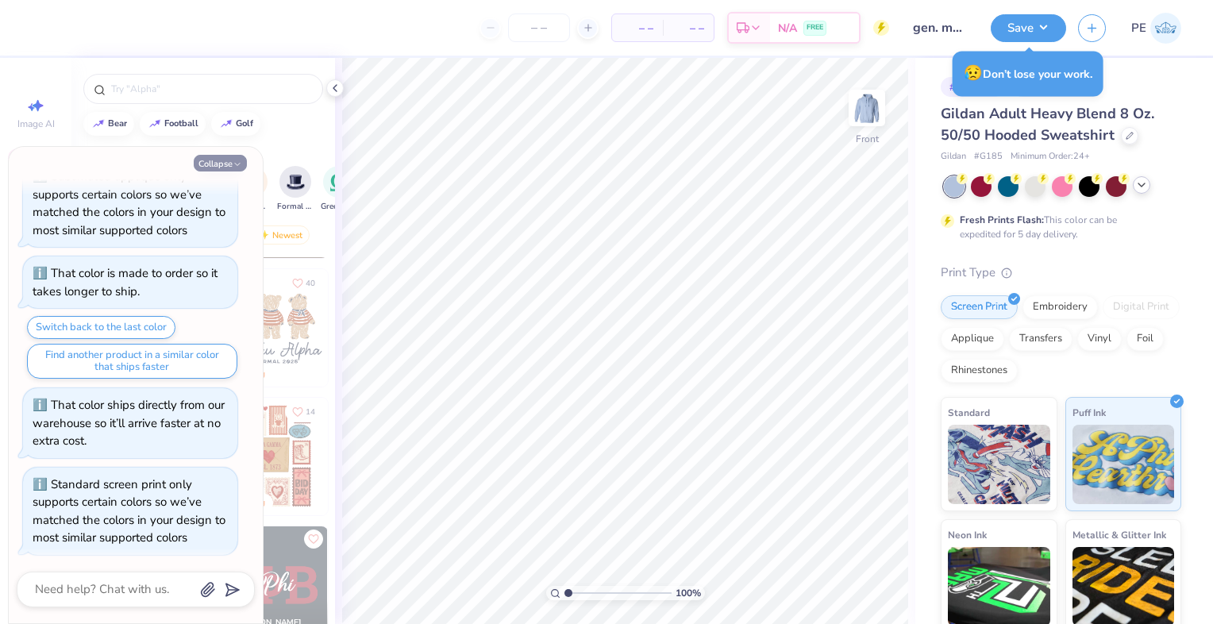
click at [214, 164] on button "Collapse" at bounding box center [220, 163] width 53 height 17
type textarea "x"
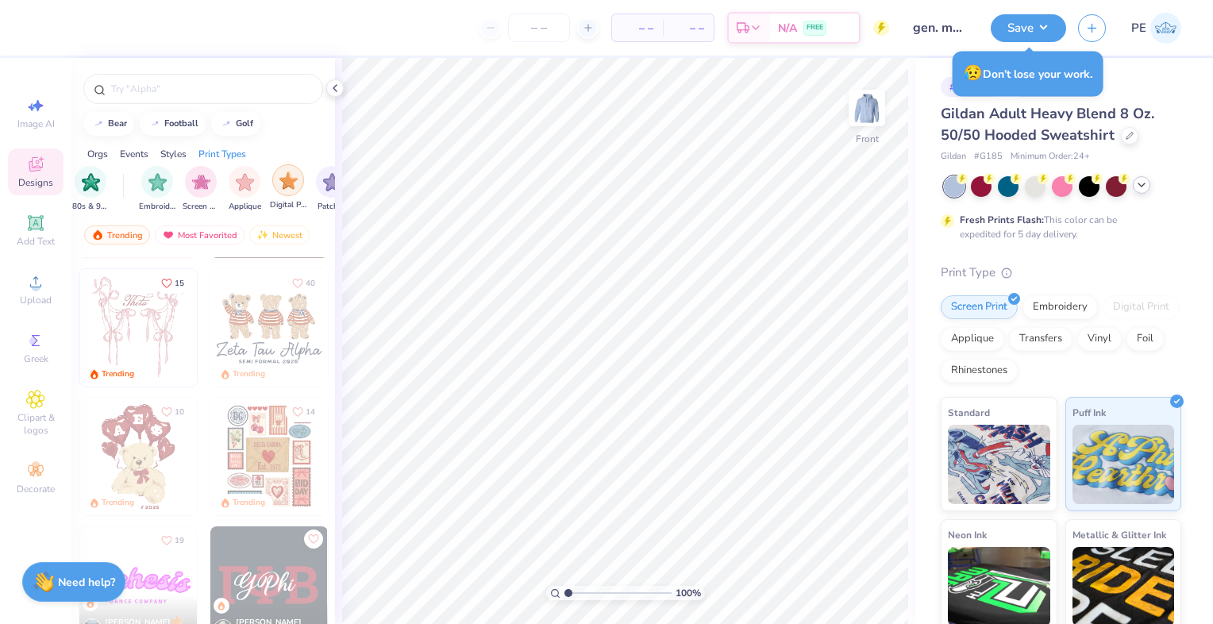
scroll to position [0, 1231]
click at [197, 183] on img "filter for Screen Print" at bounding box center [203, 180] width 18 height 18
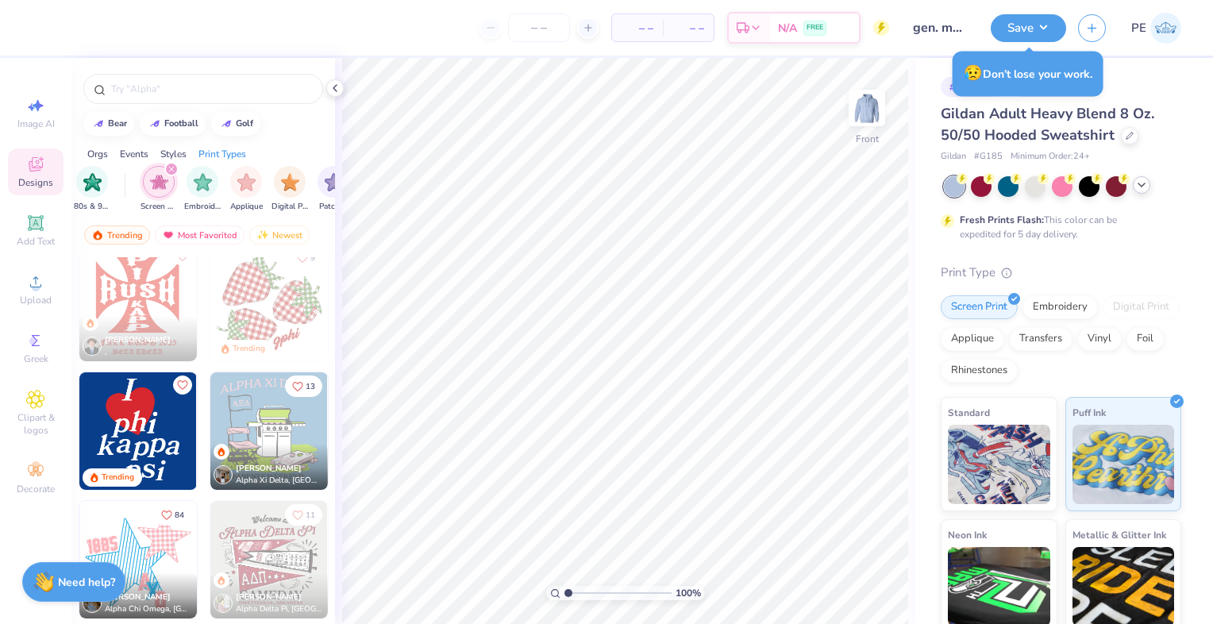
scroll to position [1568, 0]
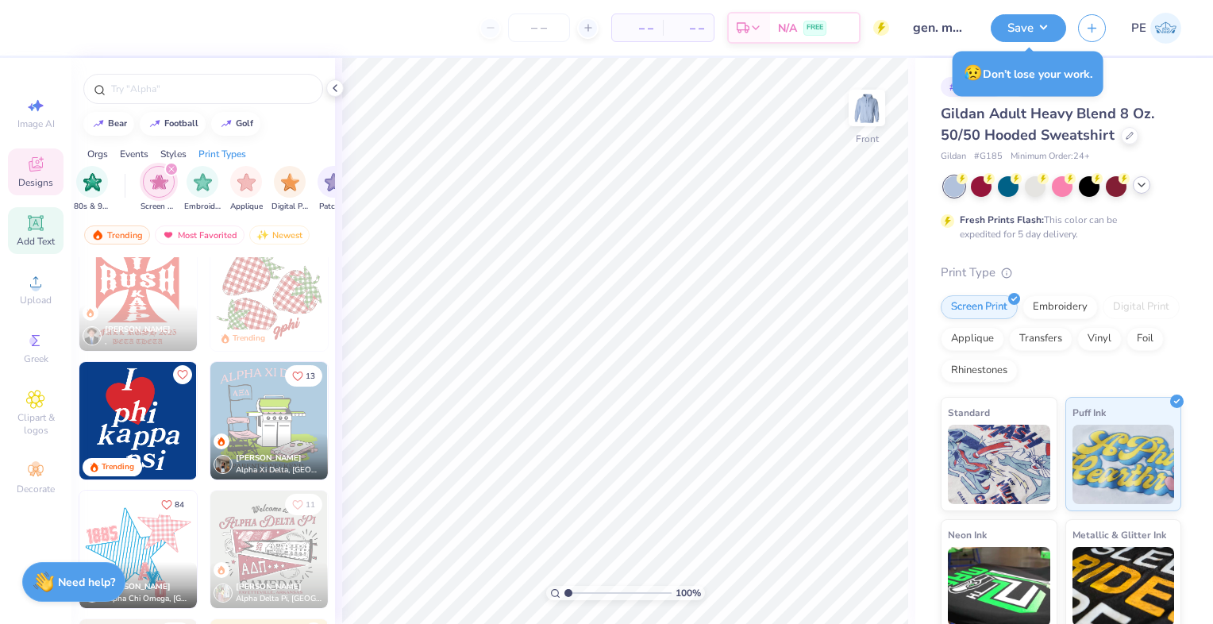
click at [25, 222] on div "Add Text" at bounding box center [36, 230] width 56 height 47
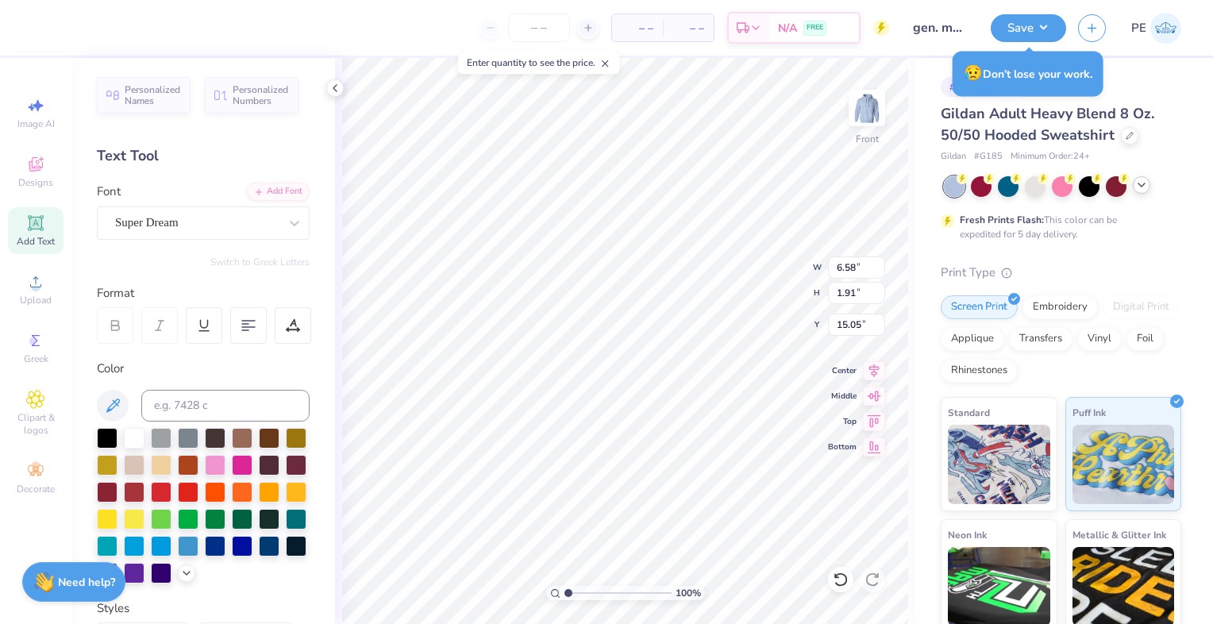
scroll to position [13, 3]
type textarea "love you,"
click at [221, 218] on div "Super Dream" at bounding box center [197, 222] width 167 height 25
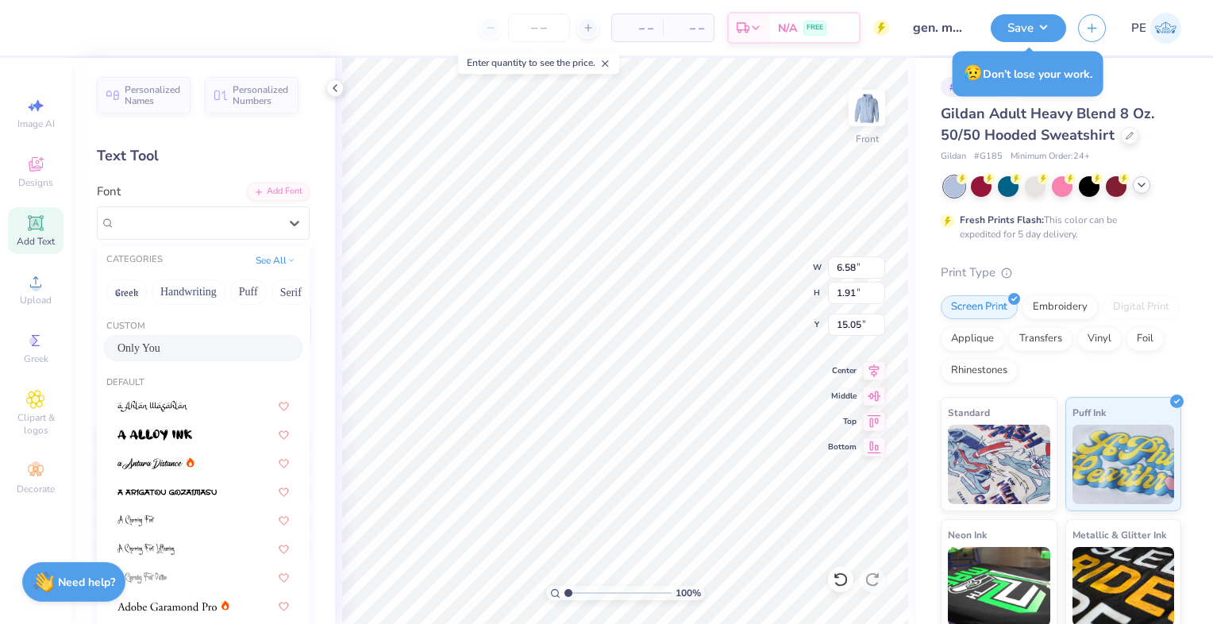
click at [221, 347] on div "Only You" at bounding box center [202, 348] width 171 height 17
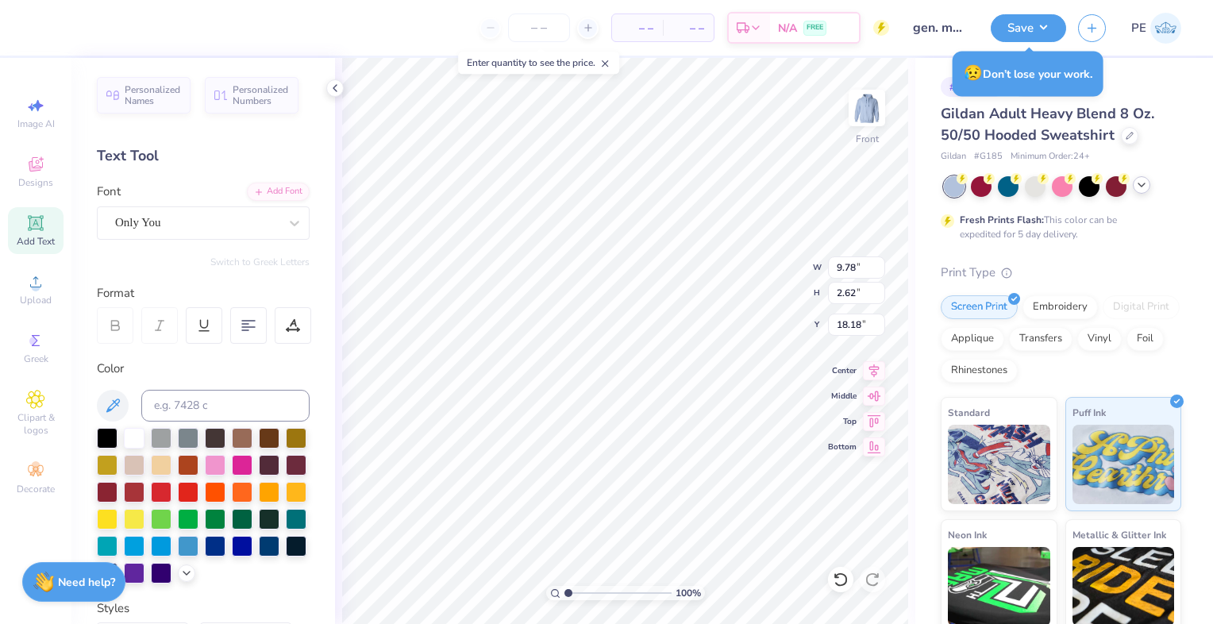
type input "13.38"
click at [33, 229] on icon at bounding box center [35, 222] width 15 height 15
type input "9.78"
type input "2.62"
type input "16.87"
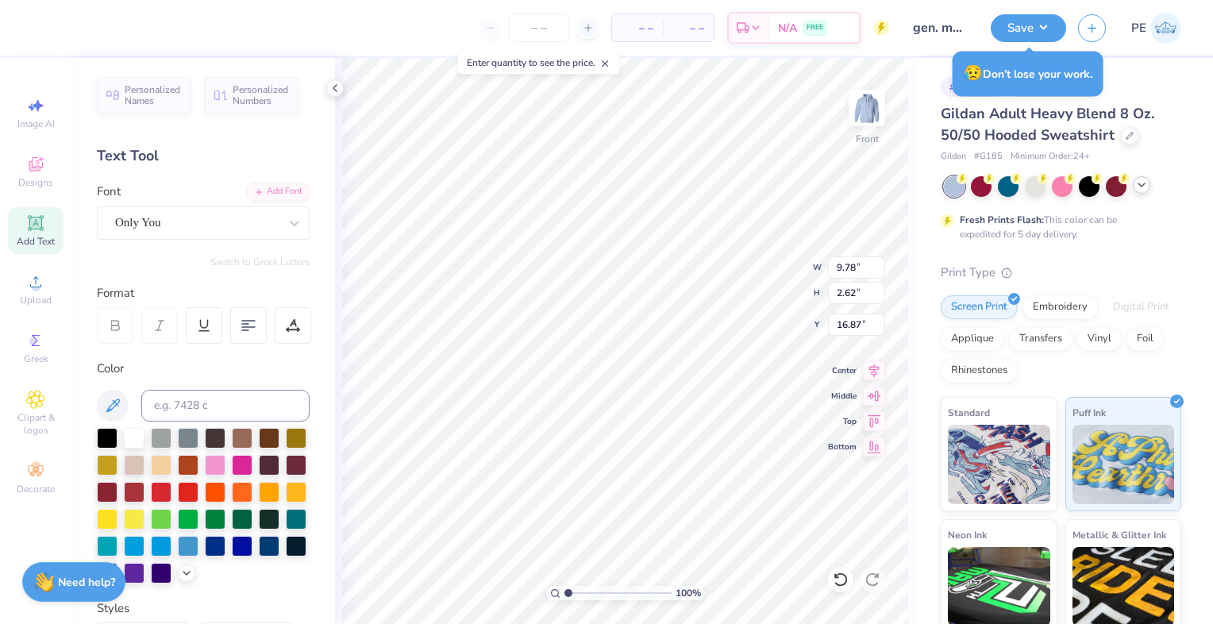
type textarea "love"
type textarea "mean it"
type input "16.00"
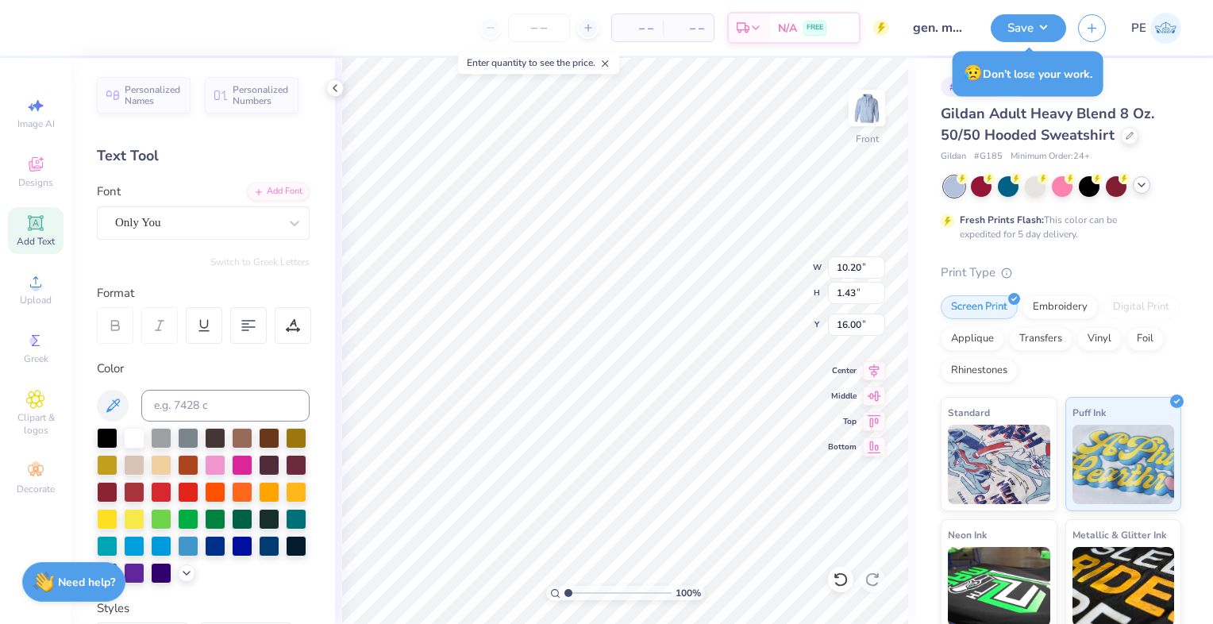
type textarea "i"
type textarea "tri sig"
type input "9.78"
type input "2.62"
type input "13.38"
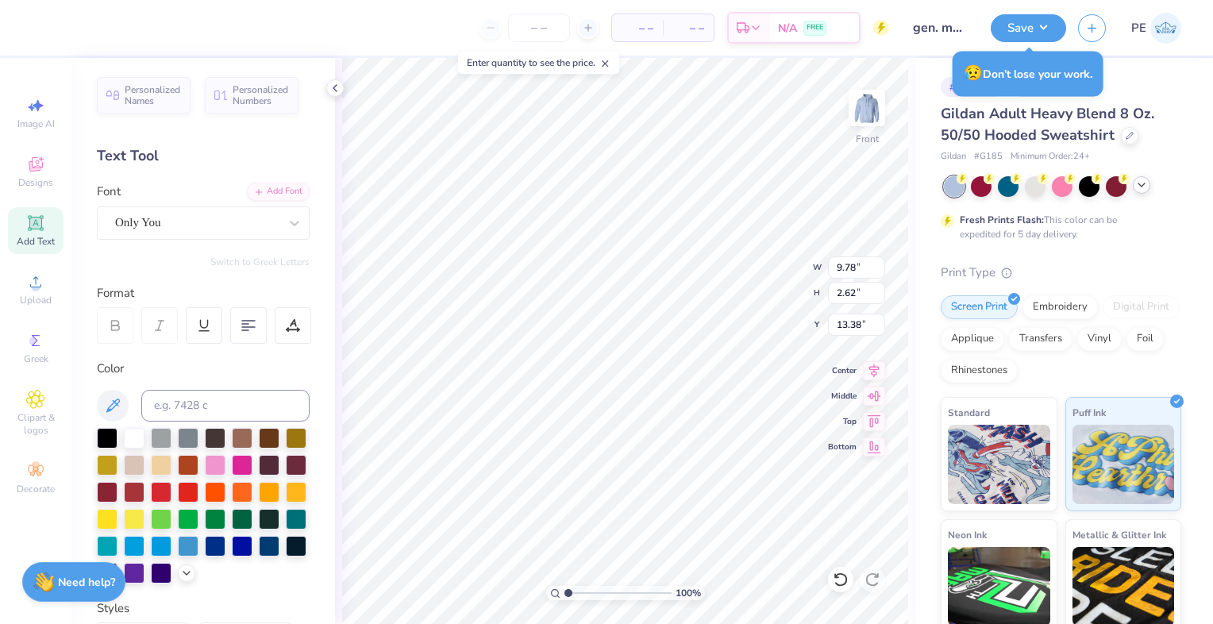
type textarea "love"
type textarea "with love,"
type input "17.33"
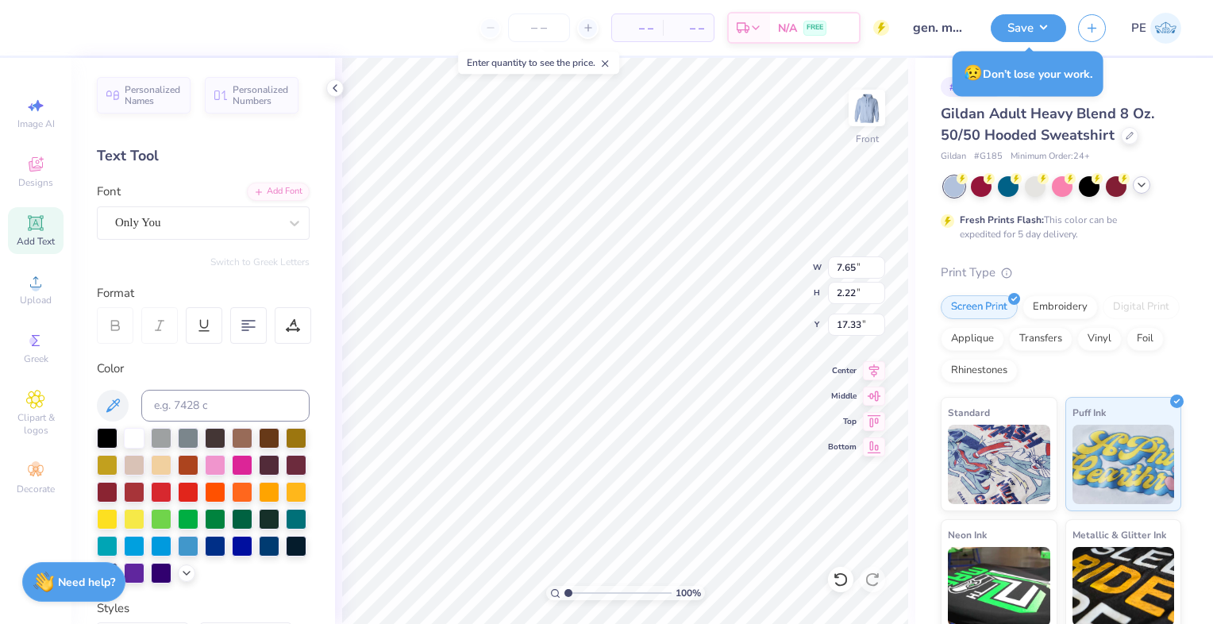
type input "11.26"
type input "1.77"
type input "15.11"
type input "11.39"
type input "4.03"
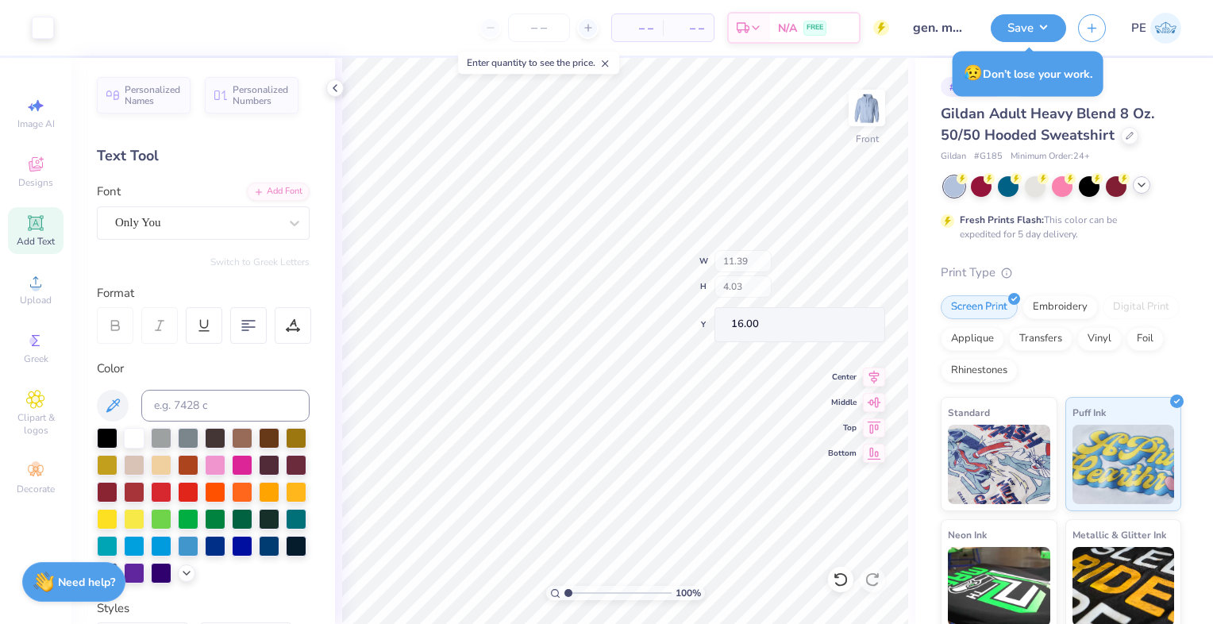
type input "16.00"
type input "17.89"
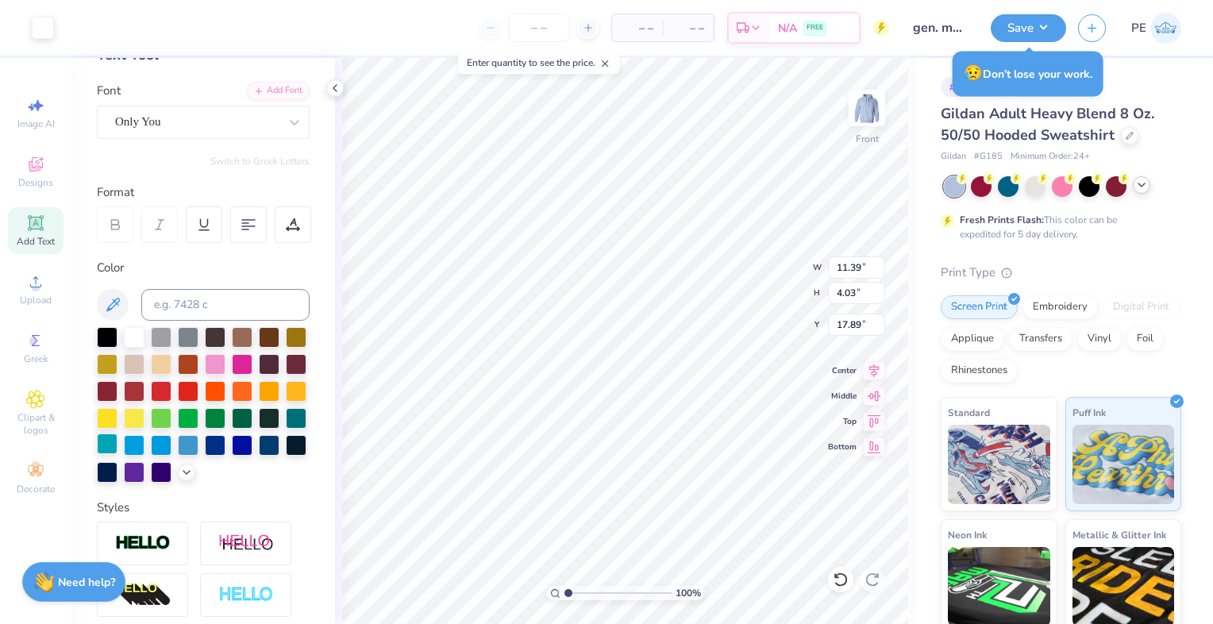
scroll to position [102, 0]
click at [178, 453] on div at bounding box center [188, 443] width 21 height 21
type input "12.75"
type input "6.80"
type input "15.11"
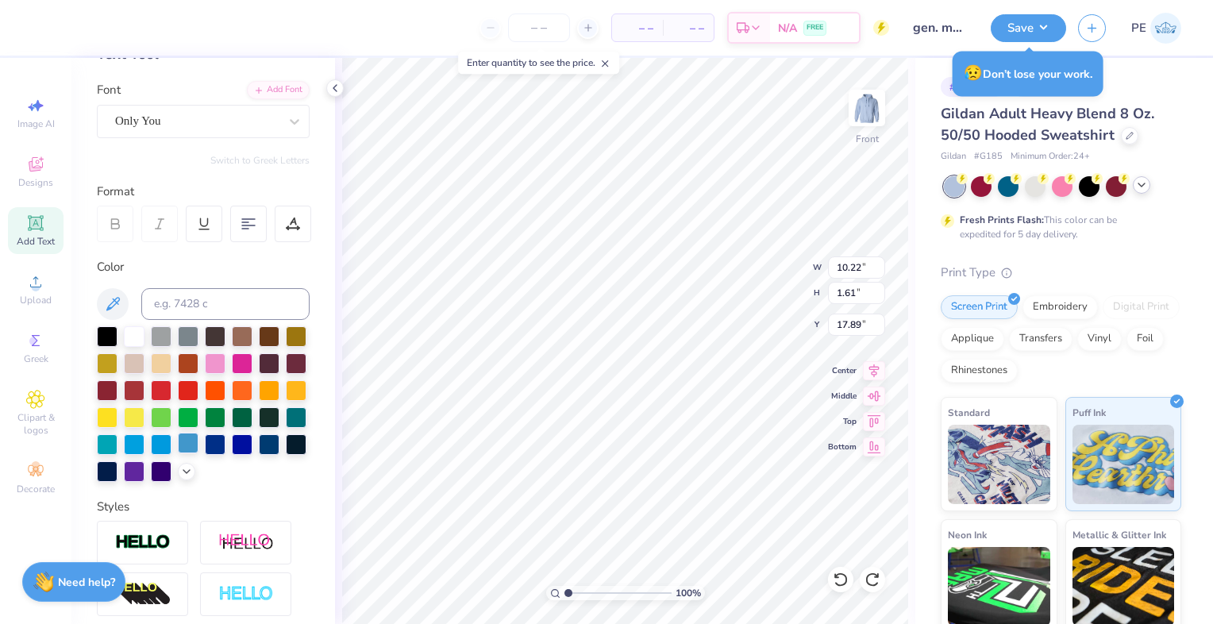
click at [178, 453] on div at bounding box center [188, 443] width 21 height 21
type input "6.95"
type input "2.01"
type input "19.90"
click at [178, 453] on div at bounding box center [188, 443] width 21 height 21
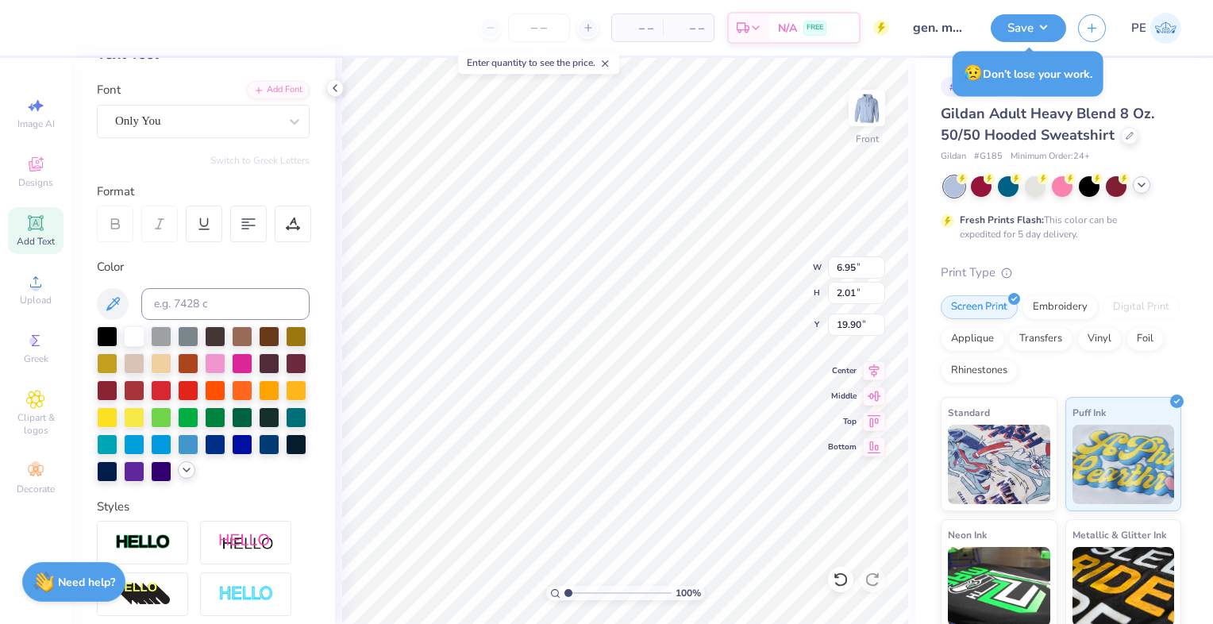
click at [180, 476] on icon at bounding box center [186, 470] width 13 height 13
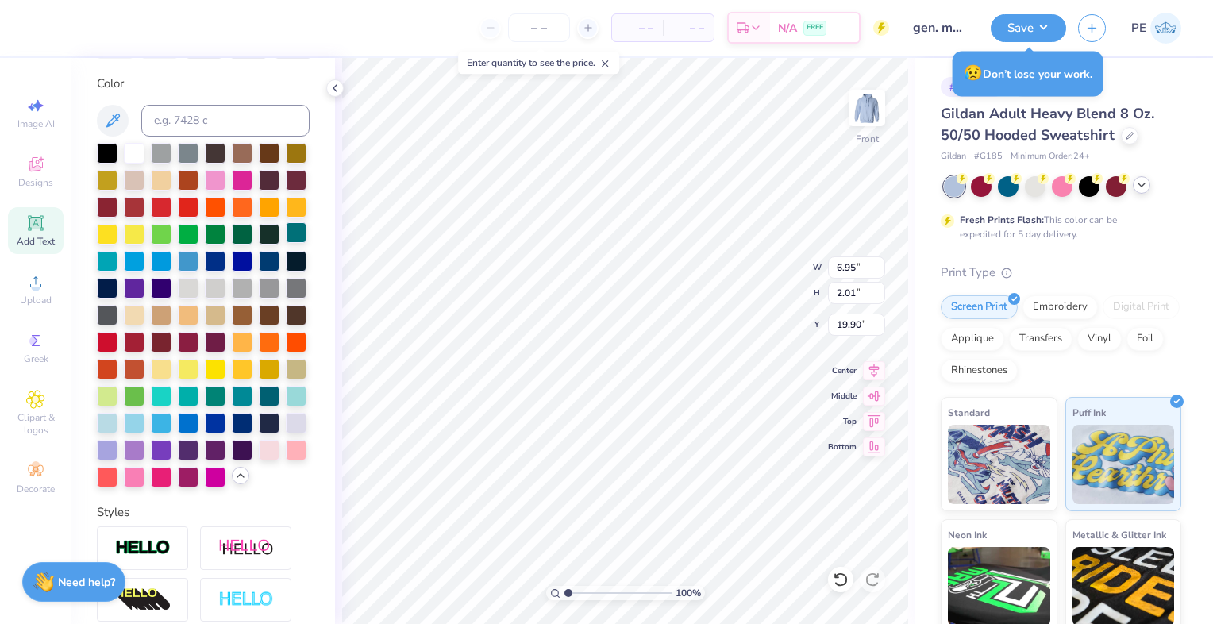
scroll to position [287, 0]
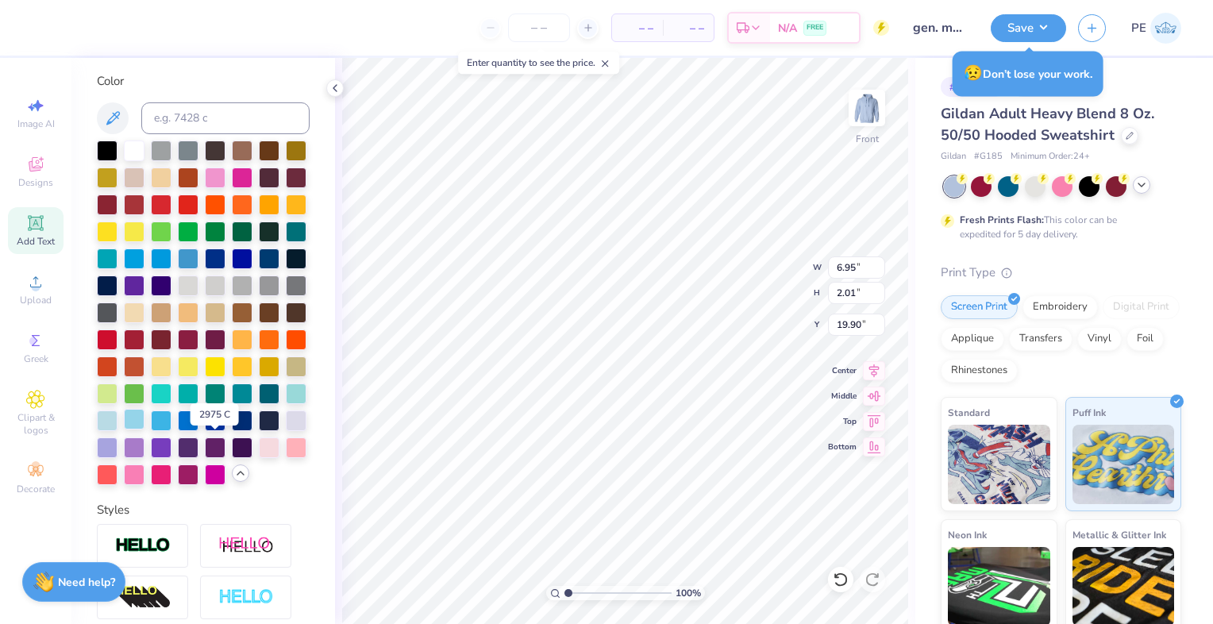
click at [144, 430] on div at bounding box center [134, 419] width 21 height 21
click at [171, 430] on div at bounding box center [161, 419] width 21 height 21
type input "16.00"
type input "19.57"
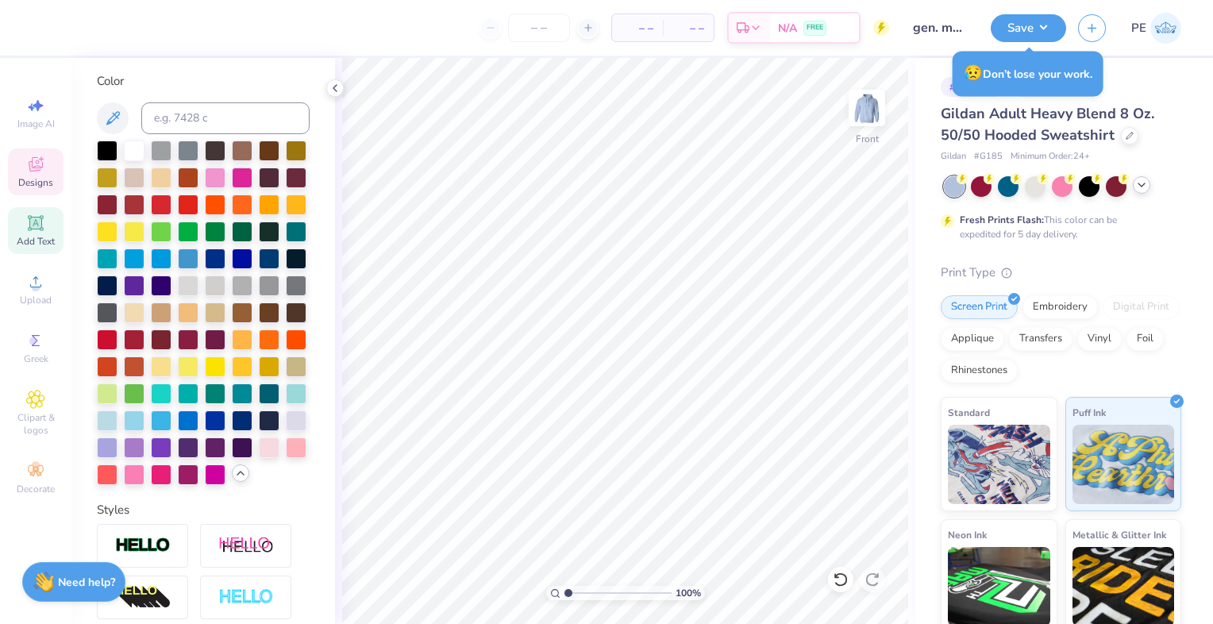
click at [19, 172] on div "Designs" at bounding box center [36, 171] width 56 height 47
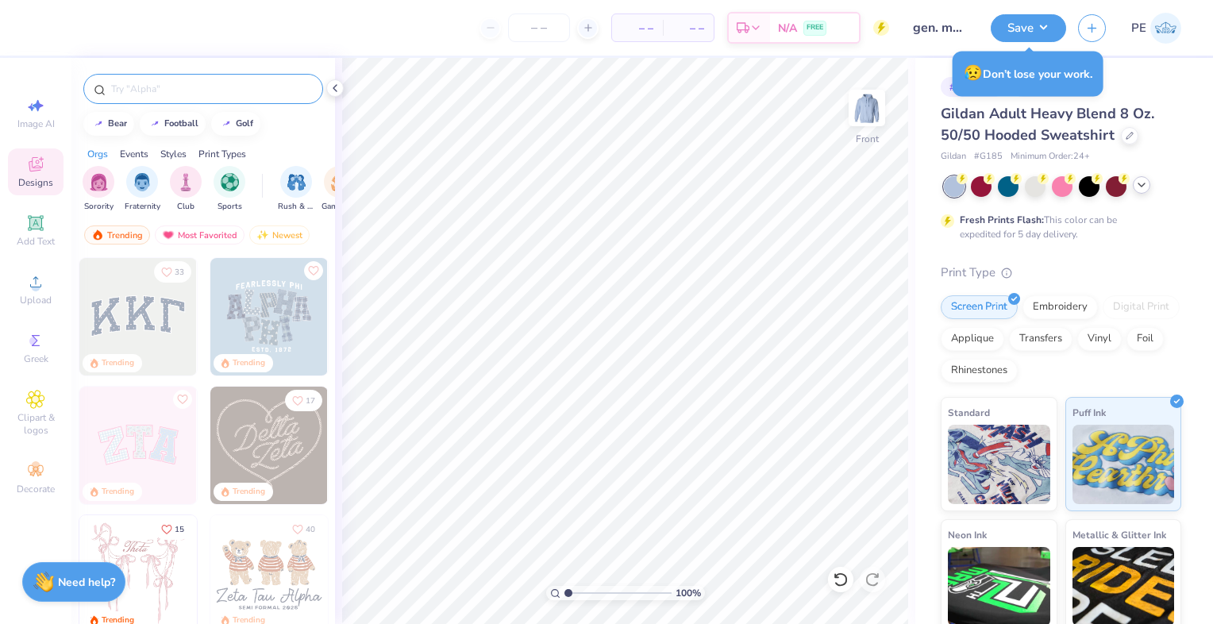
click at [167, 87] on input "text" at bounding box center [211, 89] width 203 height 16
type input "heart"
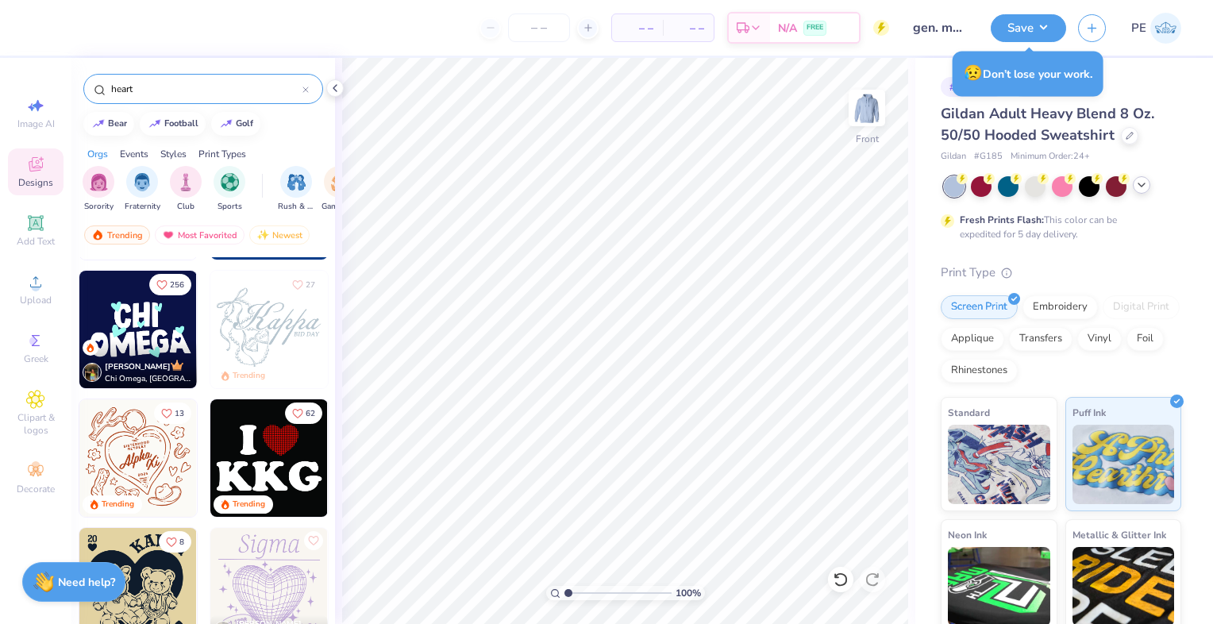
scroll to position [435, 0]
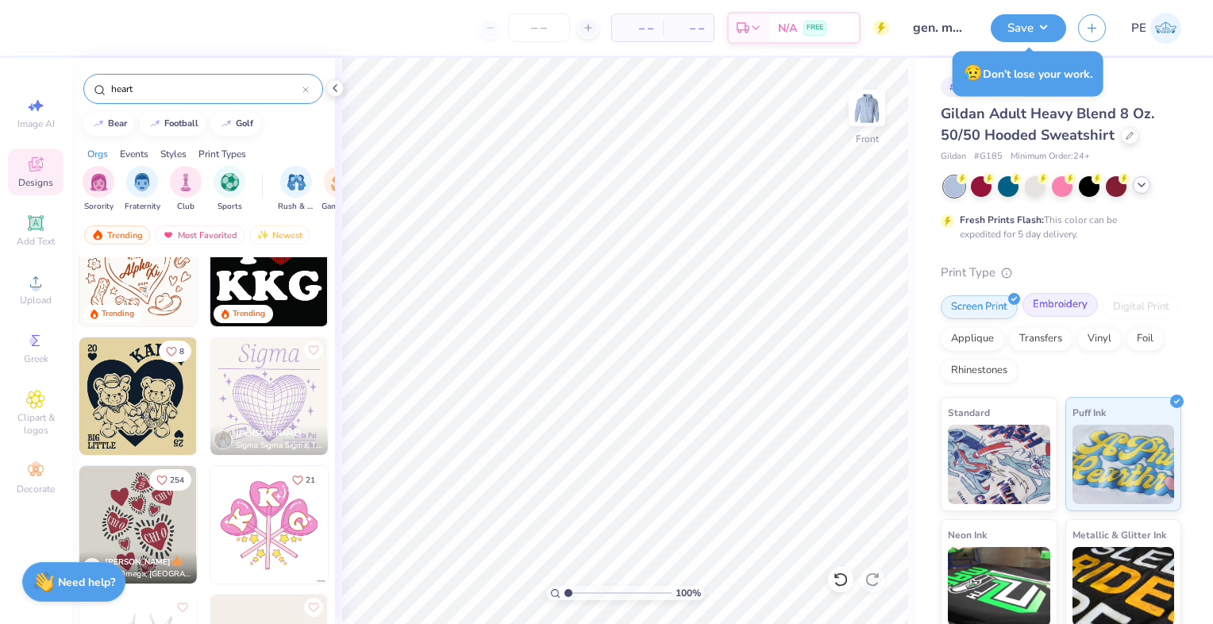
click at [1047, 306] on div "Embroidery" at bounding box center [1060, 305] width 75 height 24
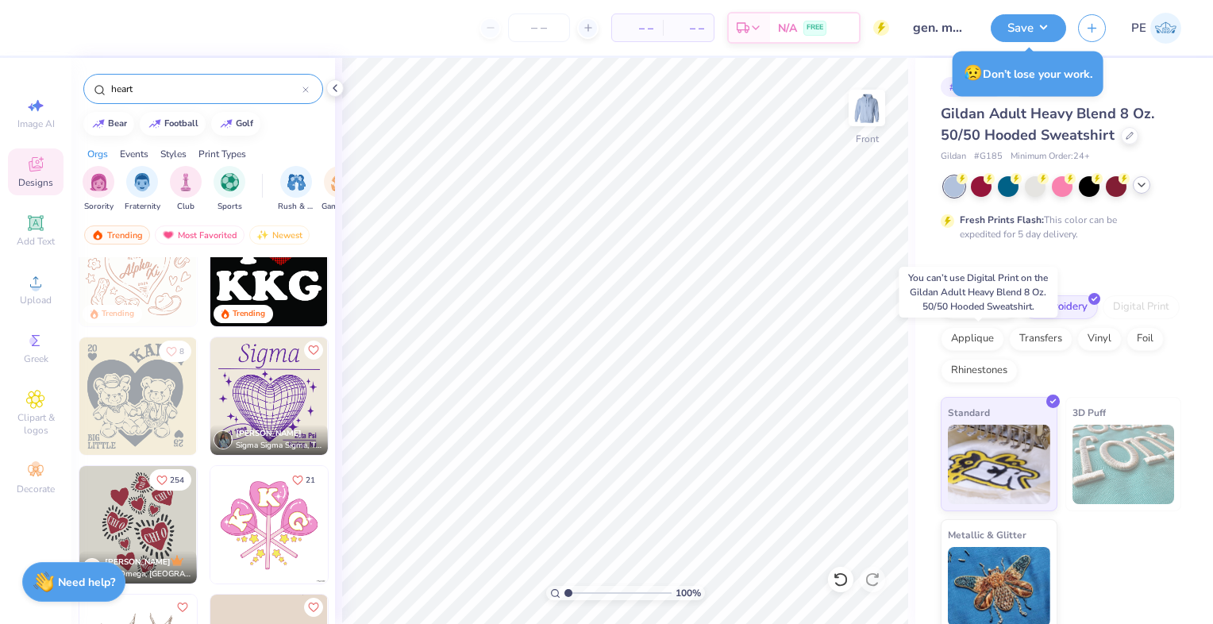
scroll to position [10, 0]
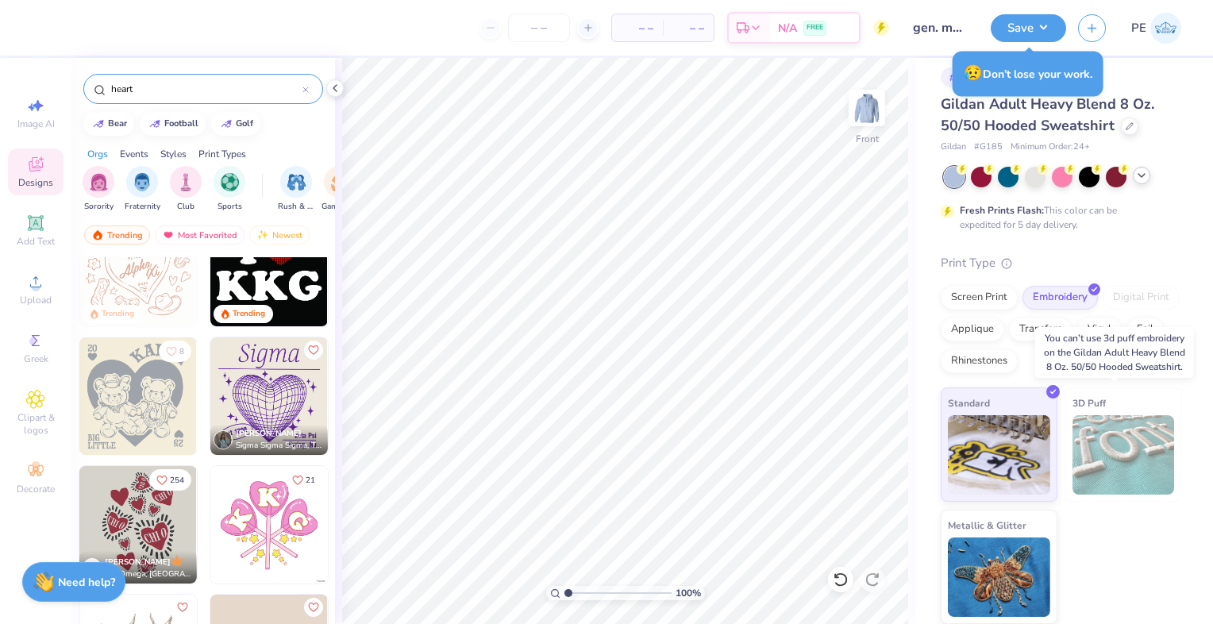
click at [1096, 437] on img at bounding box center [1124, 454] width 102 height 79
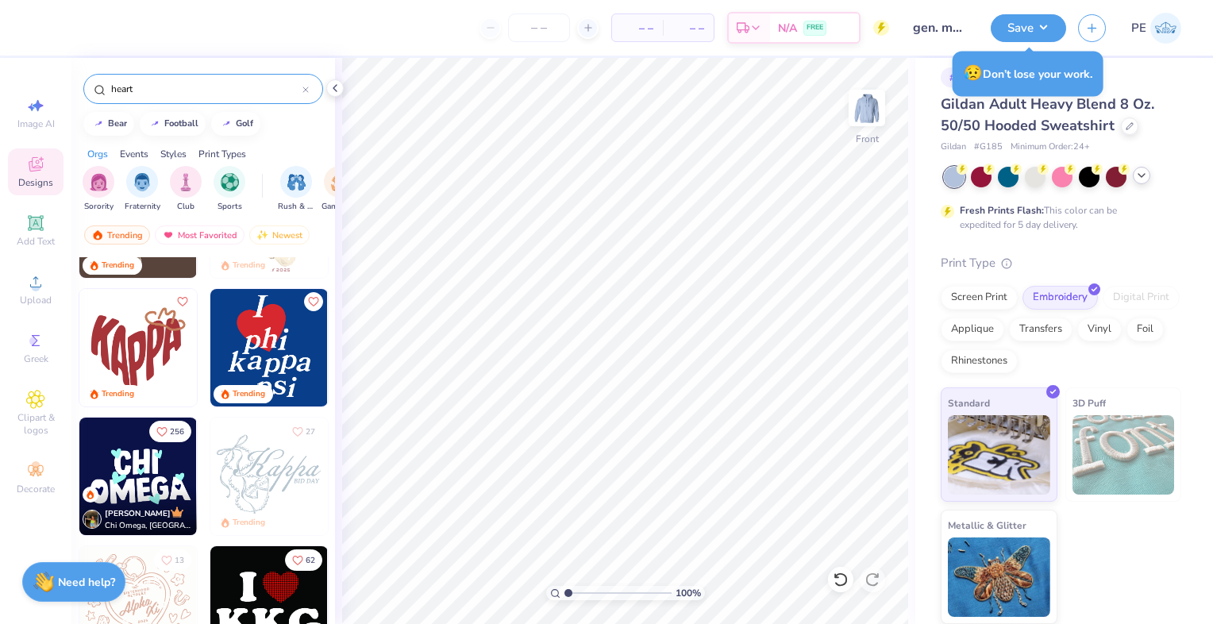
scroll to position [0, 0]
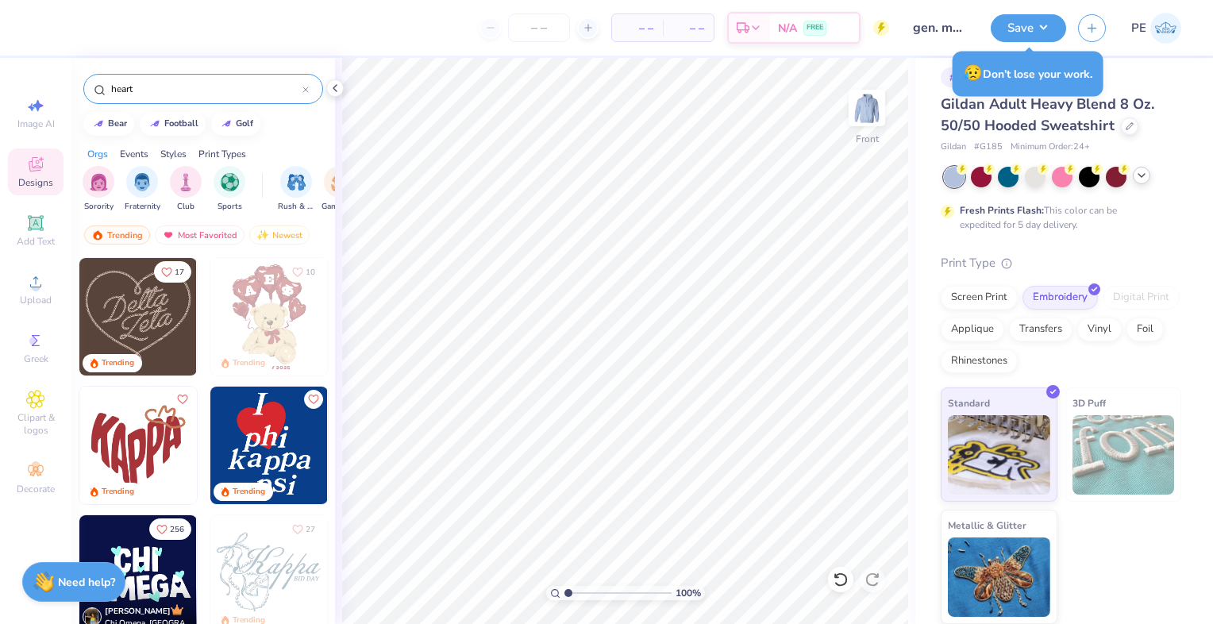
click at [165, 82] on input "heart" at bounding box center [206, 89] width 193 height 16
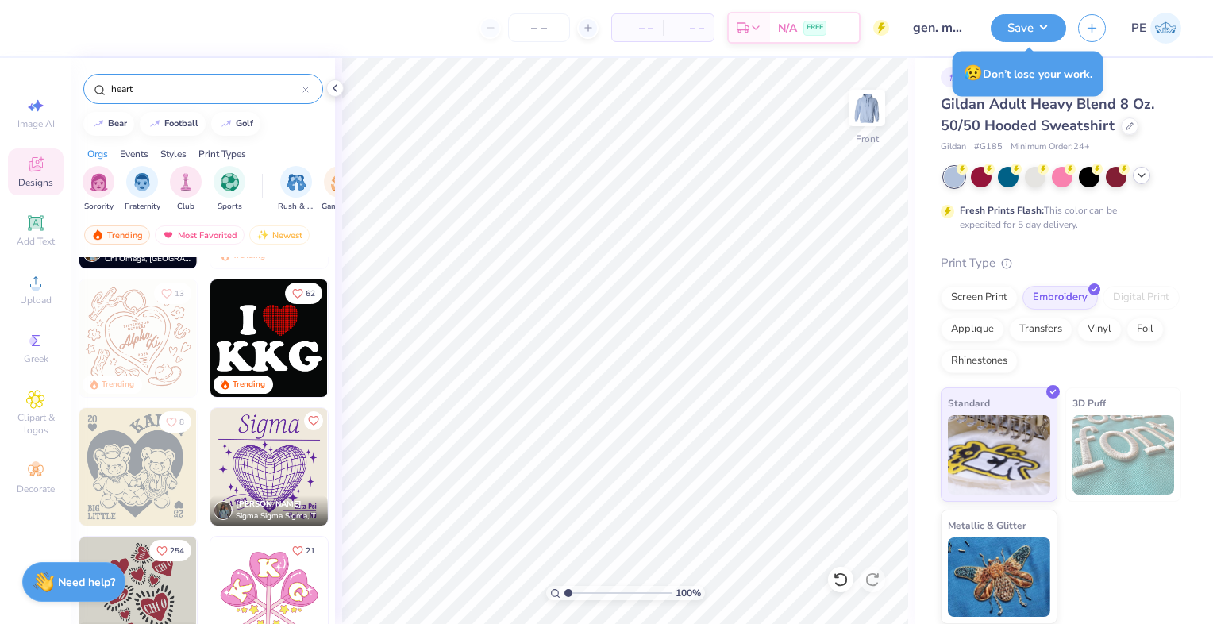
scroll to position [368, 0]
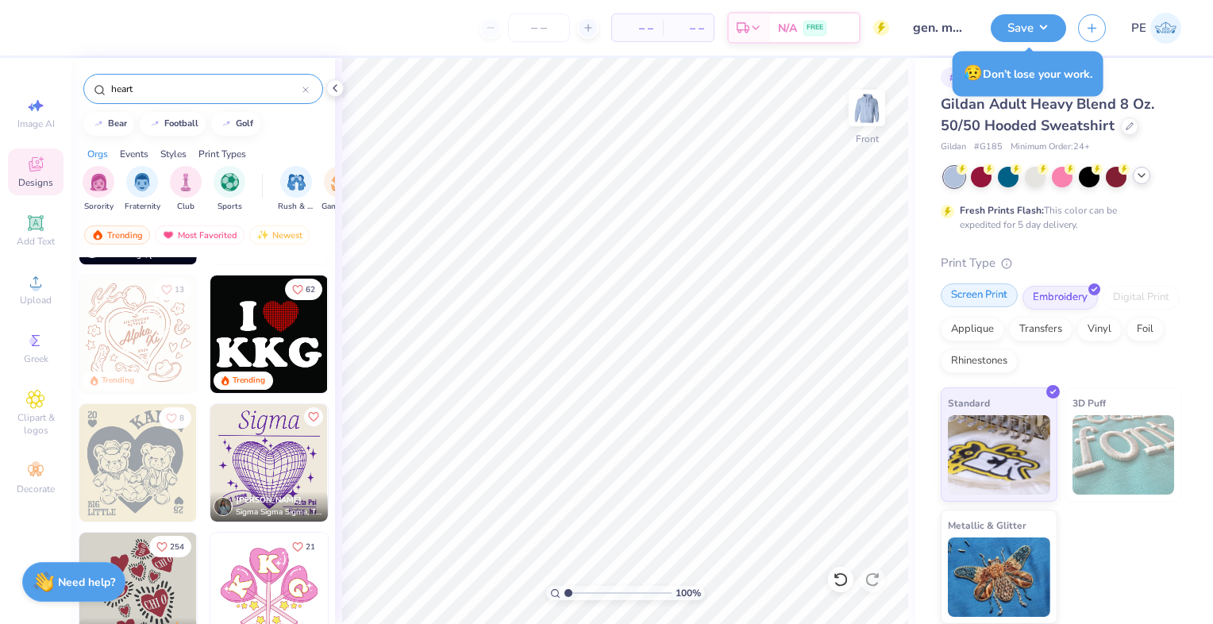
click at [984, 294] on div "Screen Print" at bounding box center [979, 295] width 77 height 24
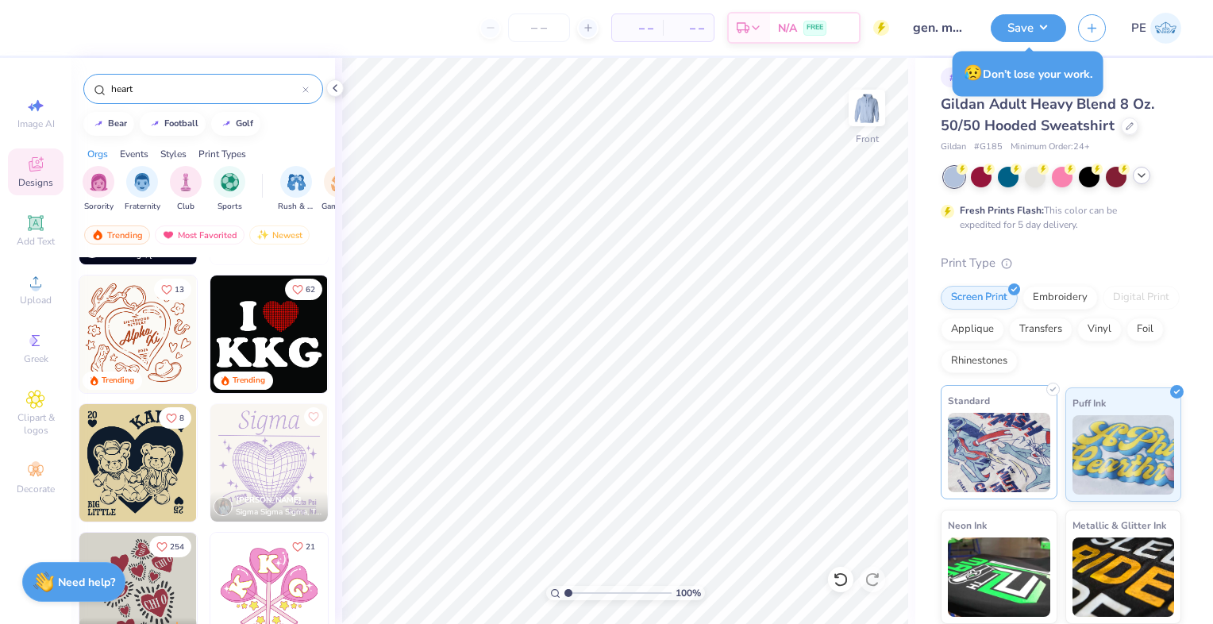
click at [984, 437] on img at bounding box center [999, 452] width 102 height 79
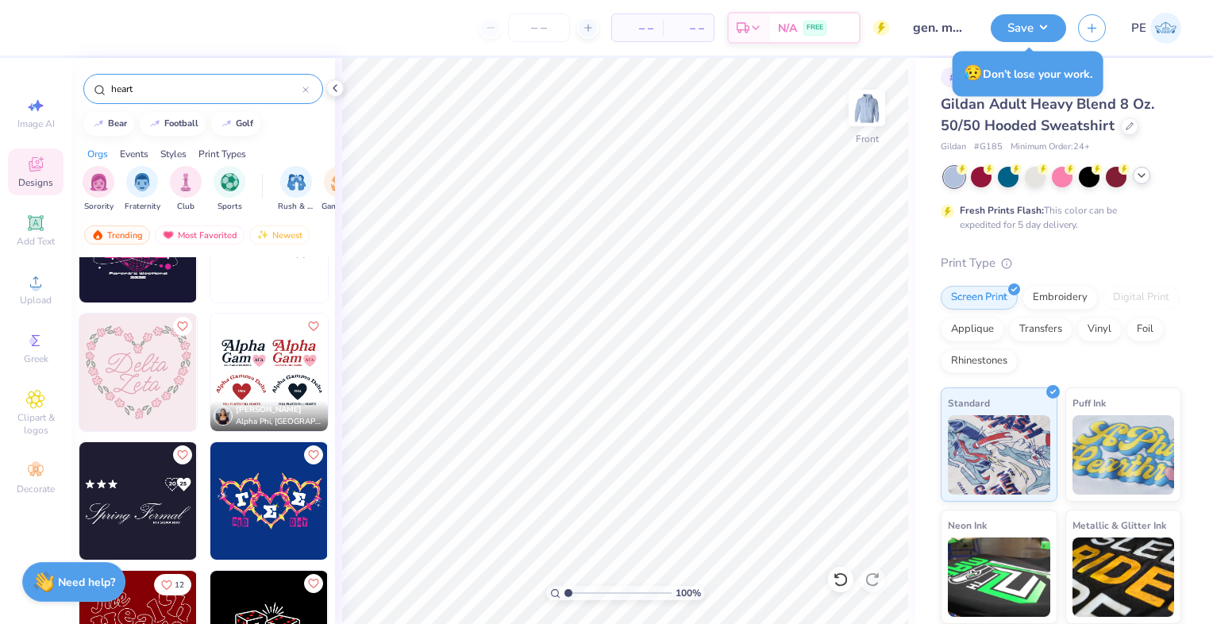
scroll to position [1339, 0]
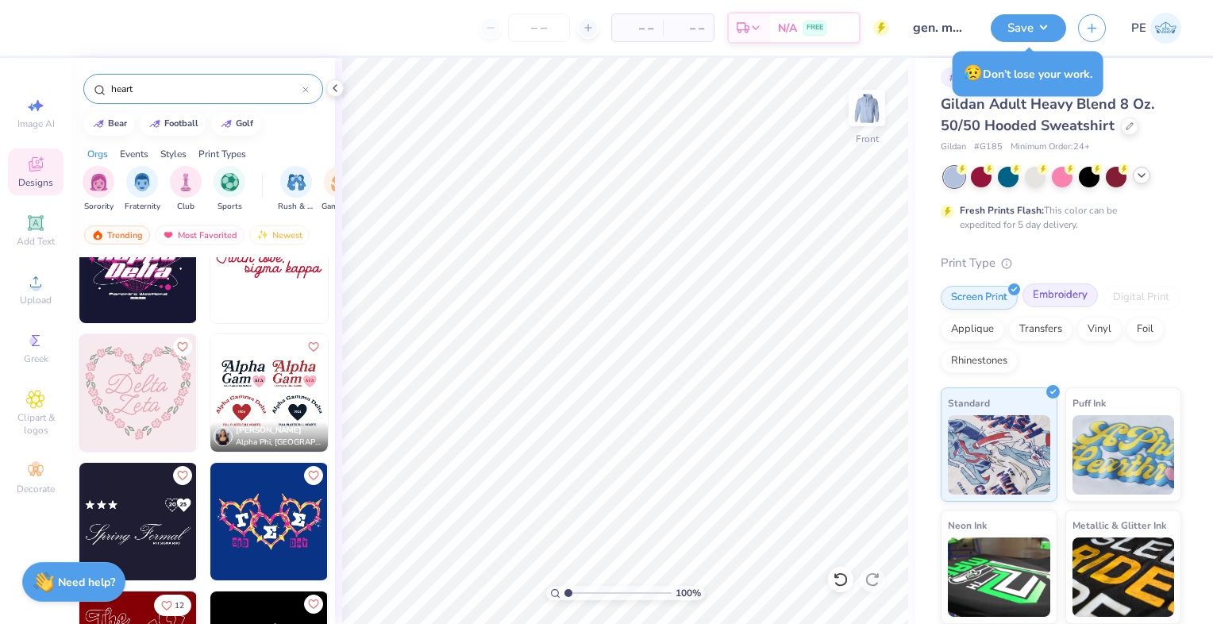
click at [1064, 297] on div "Embroidery" at bounding box center [1060, 295] width 75 height 24
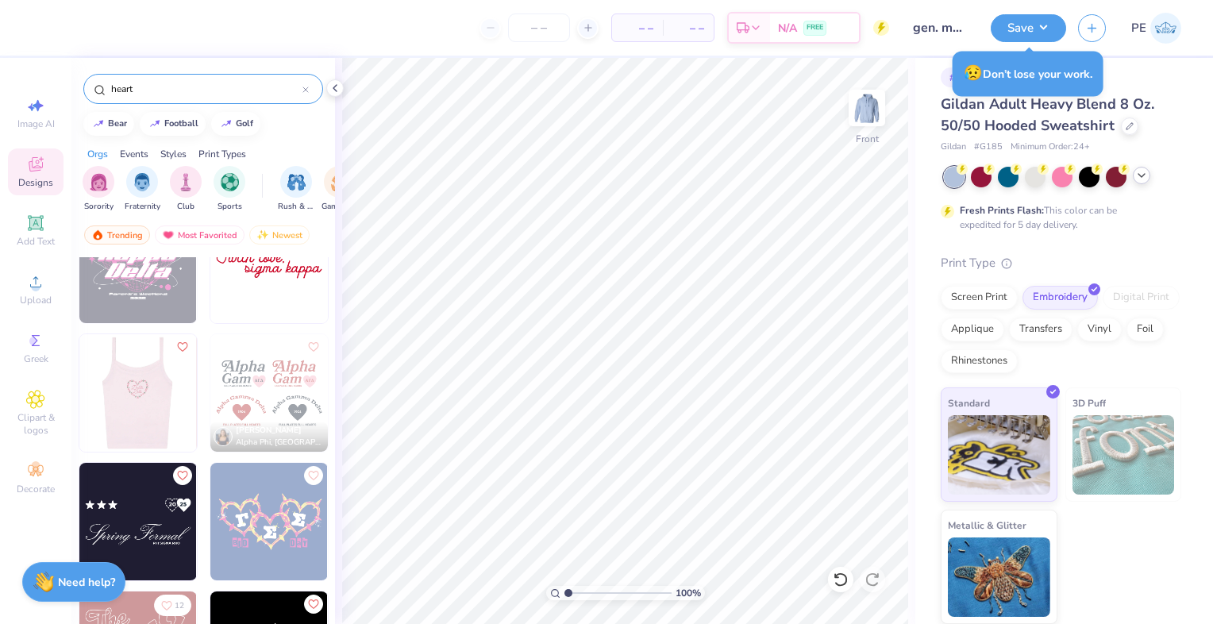
click at [122, 386] on img at bounding box center [137, 392] width 117 height 117
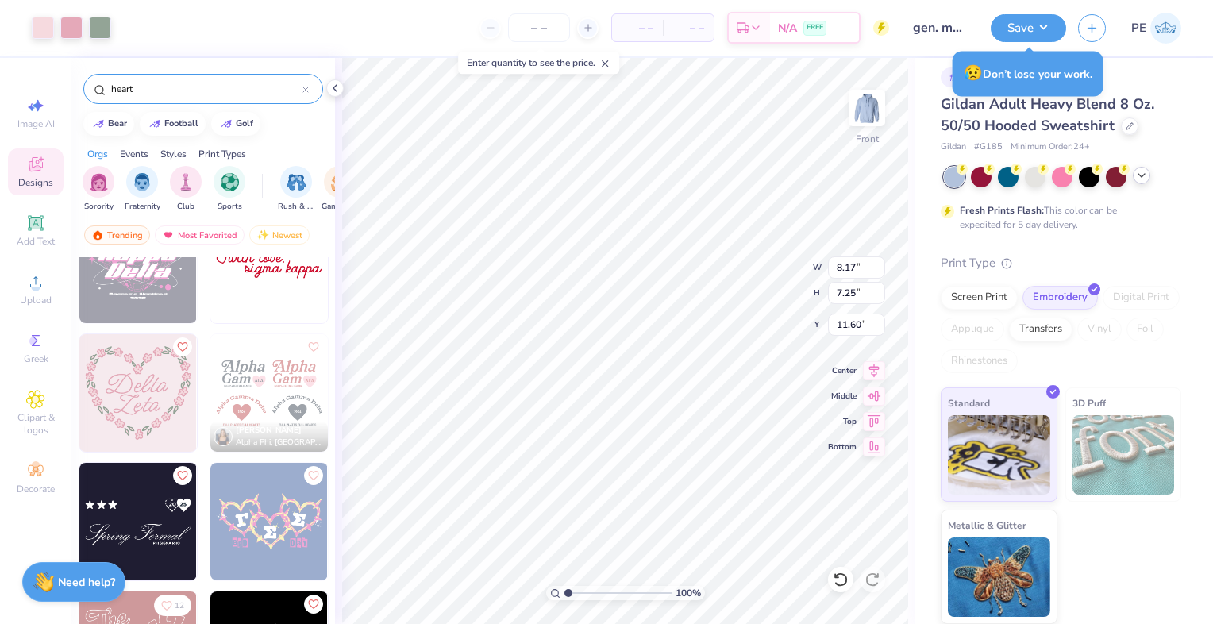
type input "8.17"
type input "7.25"
type input "7.67"
type input "9.97"
type input "8.85"
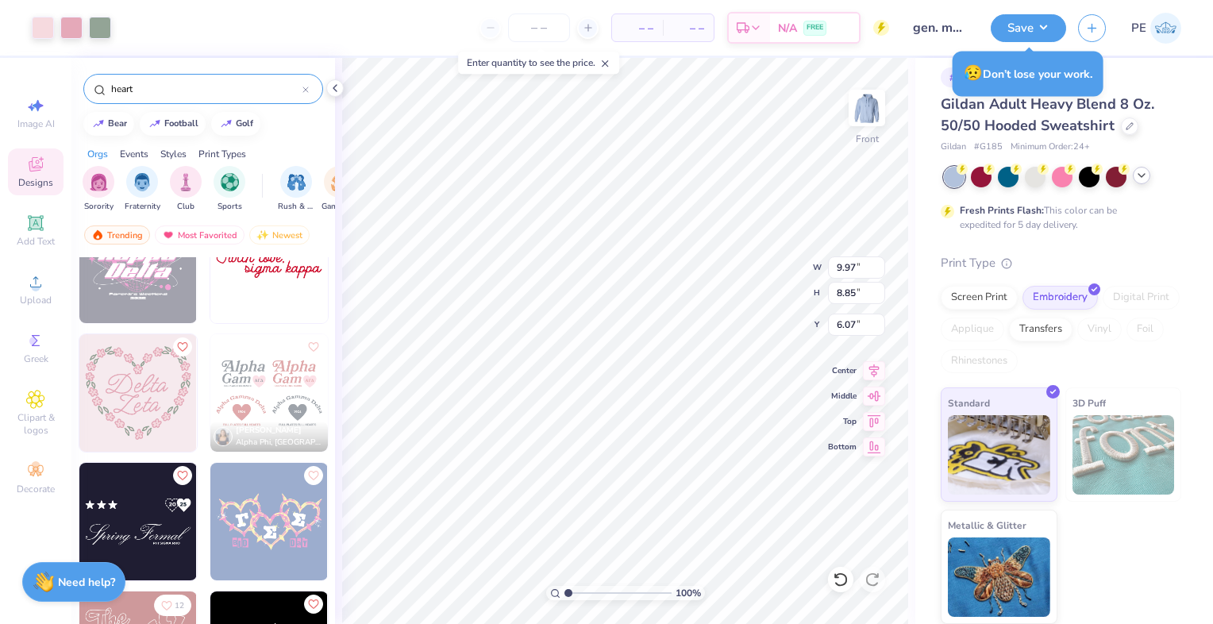
type input "6.71"
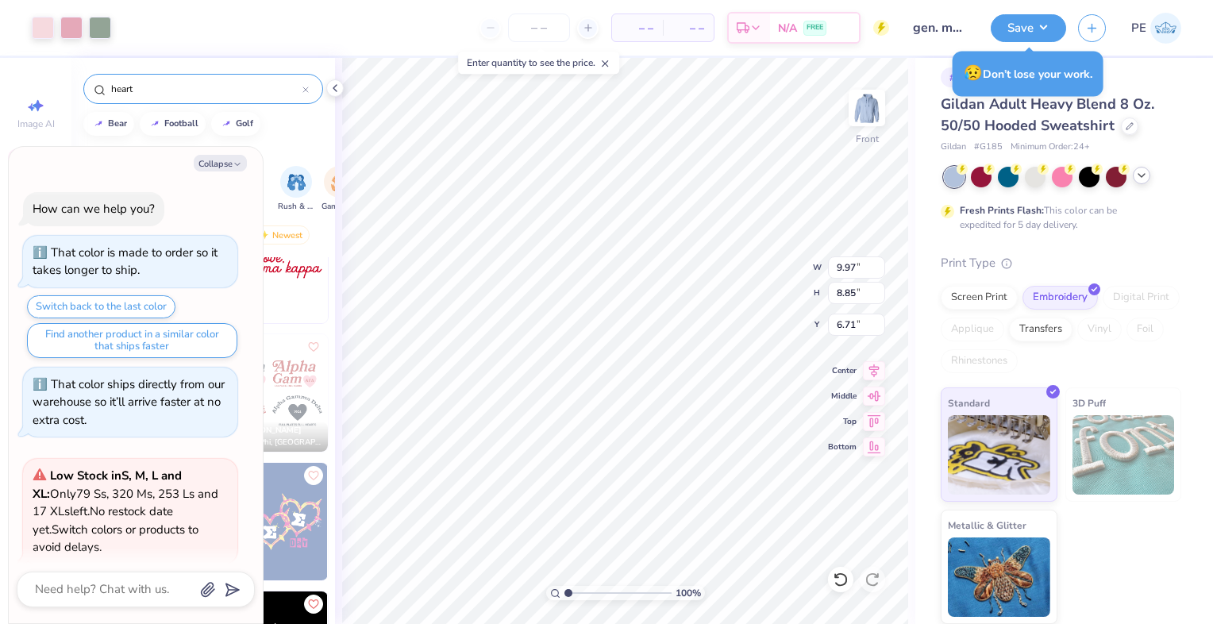
scroll to position [1078, 0]
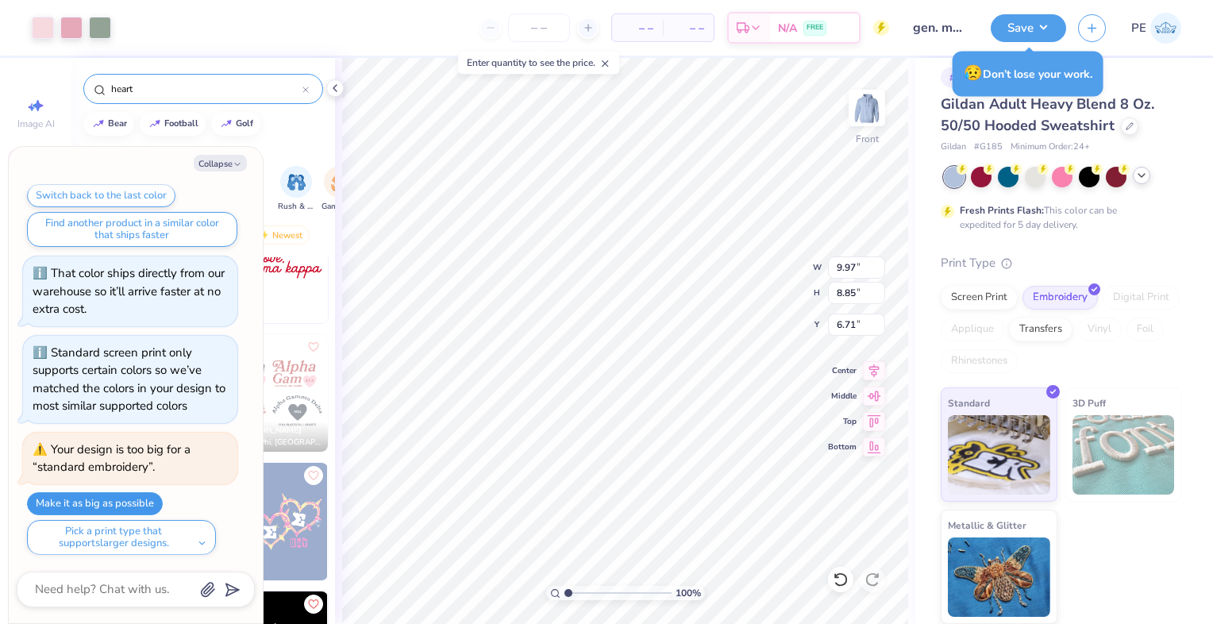
click at [113, 501] on button "Make it as big as possible" at bounding box center [95, 503] width 136 height 23
type textarea "x"
type input "12.00"
type input "10.65"
type textarea "x"
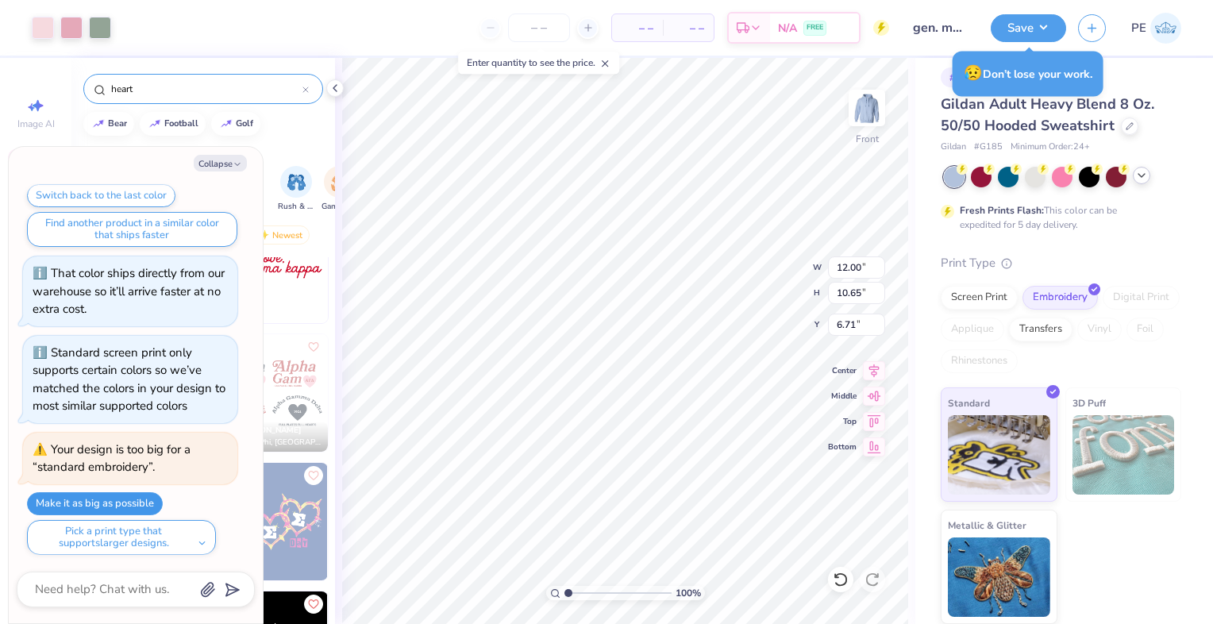
type input "6.00"
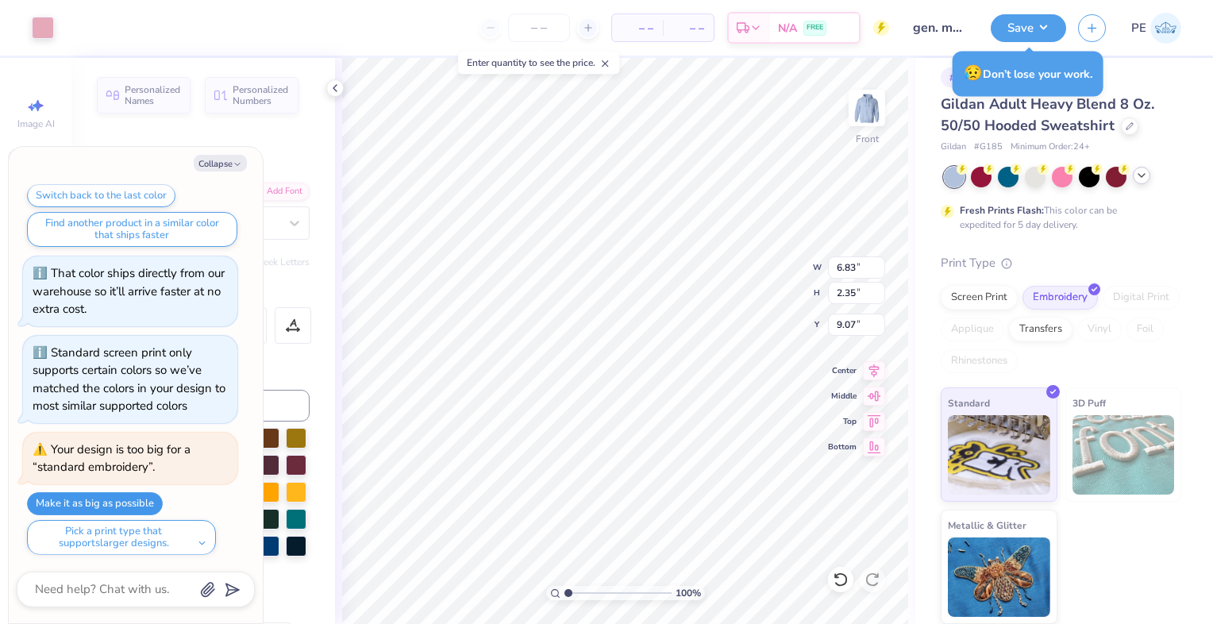
scroll to position [13, 2]
type textarea "x"
type textarea "T"
type textarea "x"
type textarea "Tr"
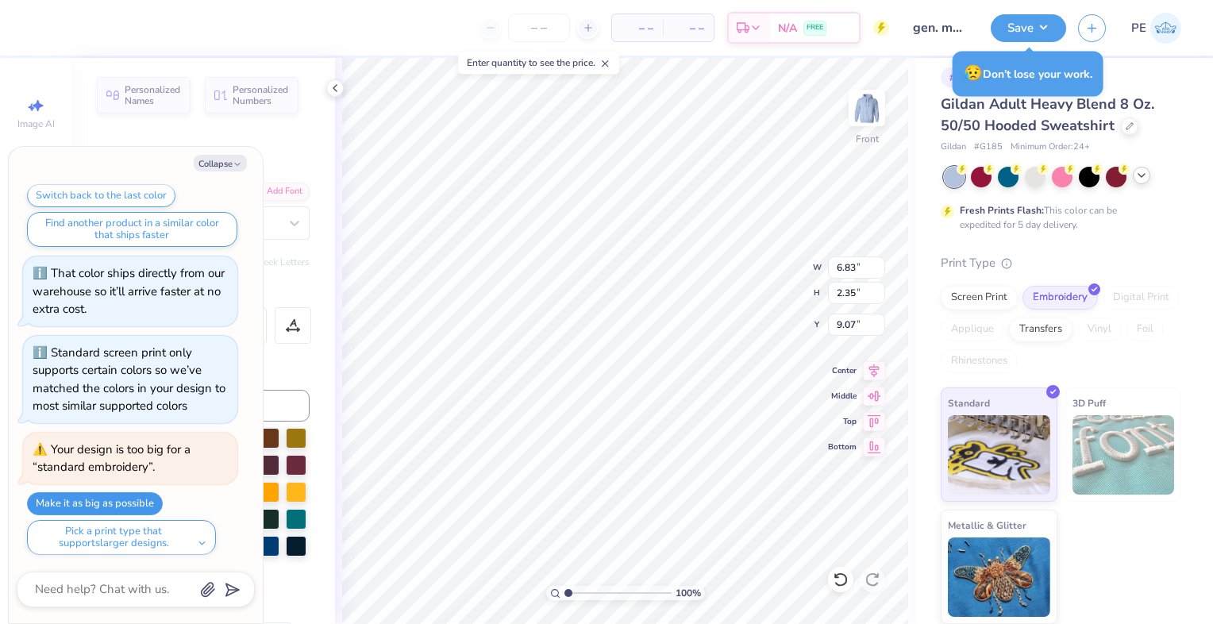
type textarea "x"
type textarea "Tri"
type textarea "x"
type input "5.07"
type input "2.36"
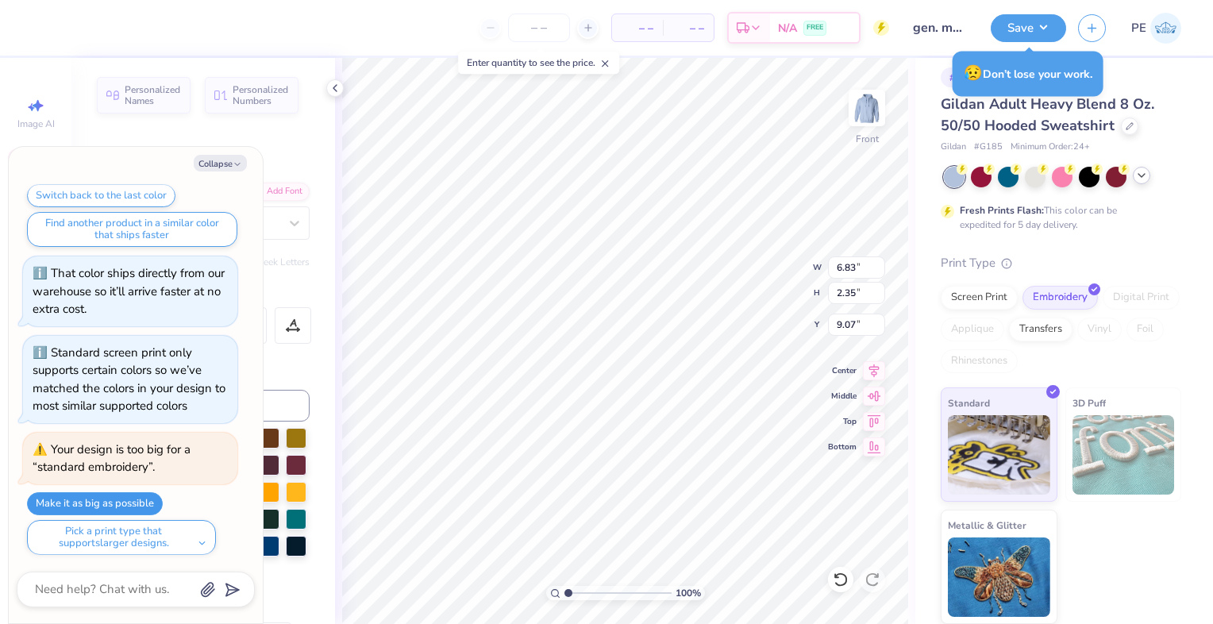
type input "11.48"
type textarea "x"
type textarea "S"
type textarea "x"
type textarea "Si"
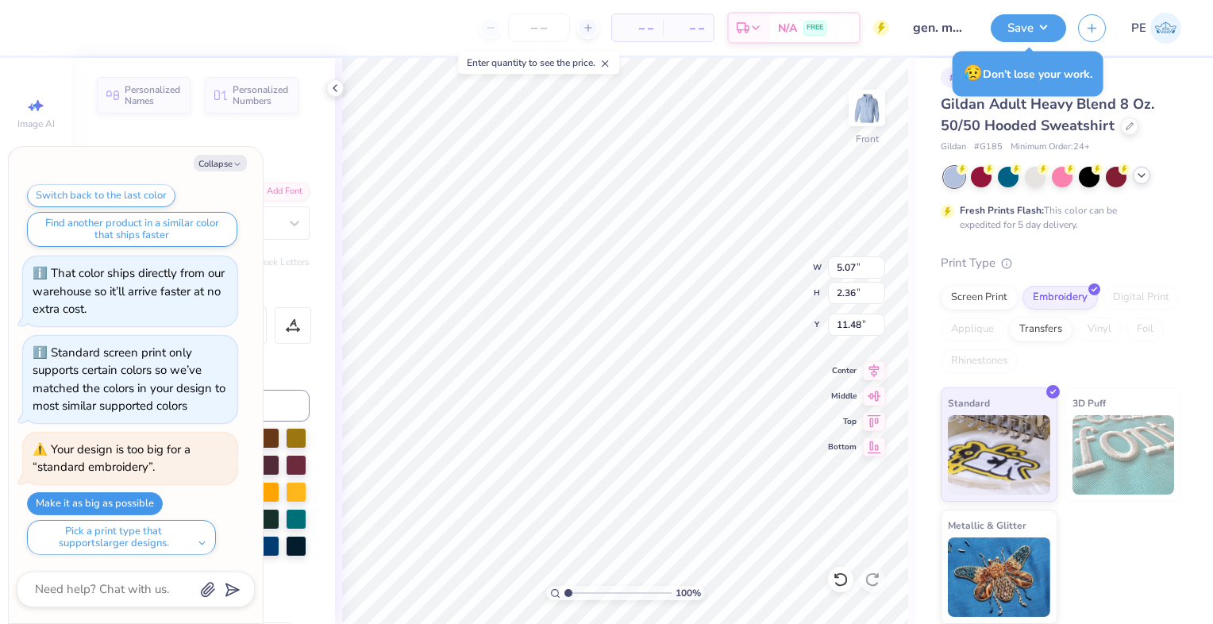
type textarea "x"
type textarea "Sig"
type textarea "x"
type textarea "Sigm"
type textarea "x"
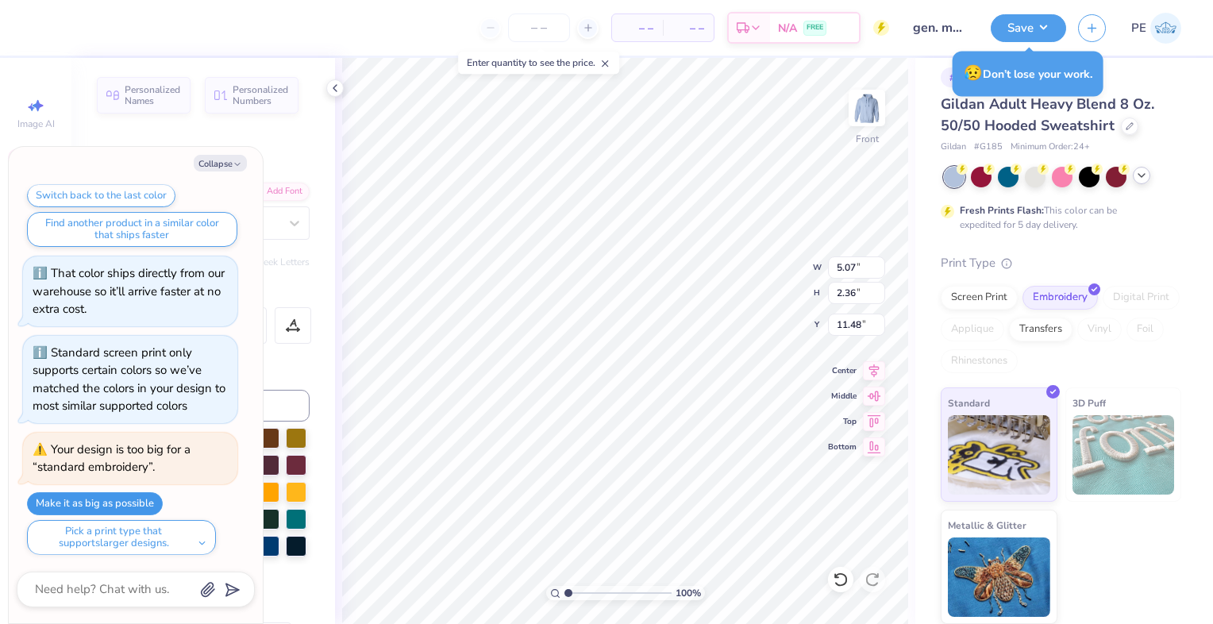
type textarea "Sigma"
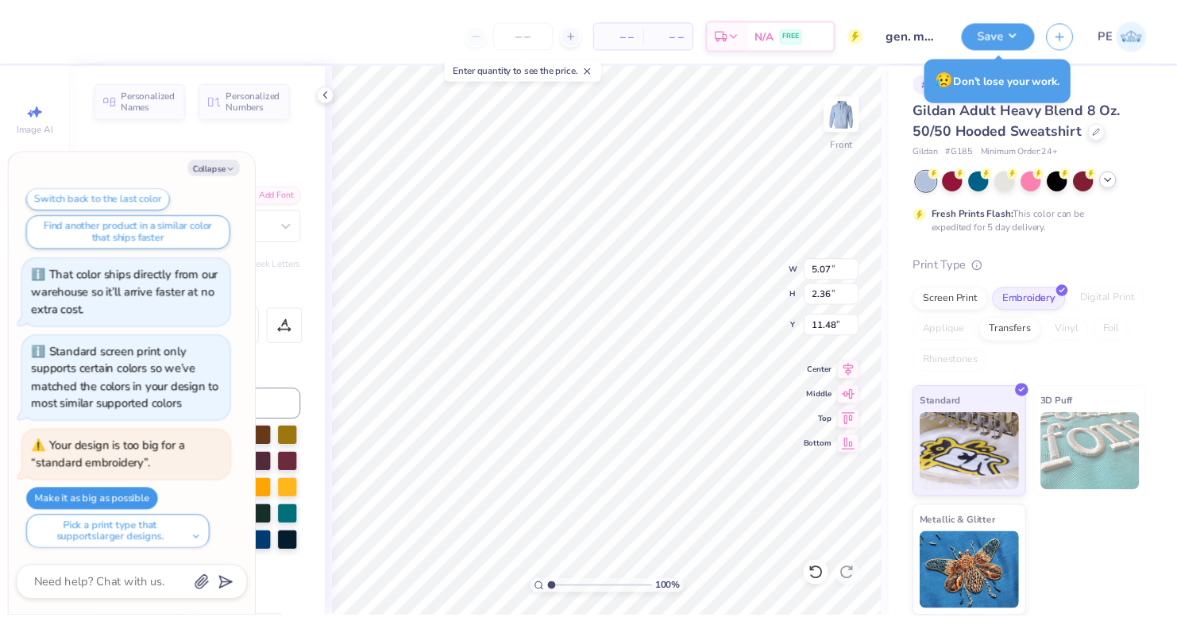
scroll to position [13, 2]
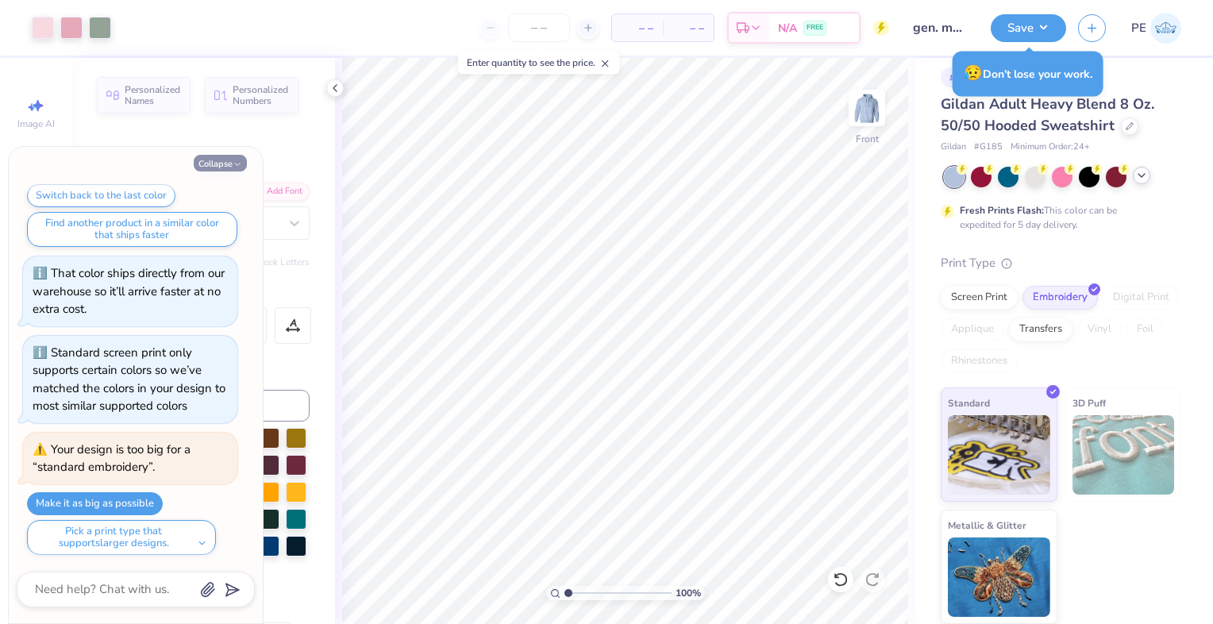
click at [216, 164] on button "Collapse" at bounding box center [220, 163] width 53 height 17
type textarea "x"
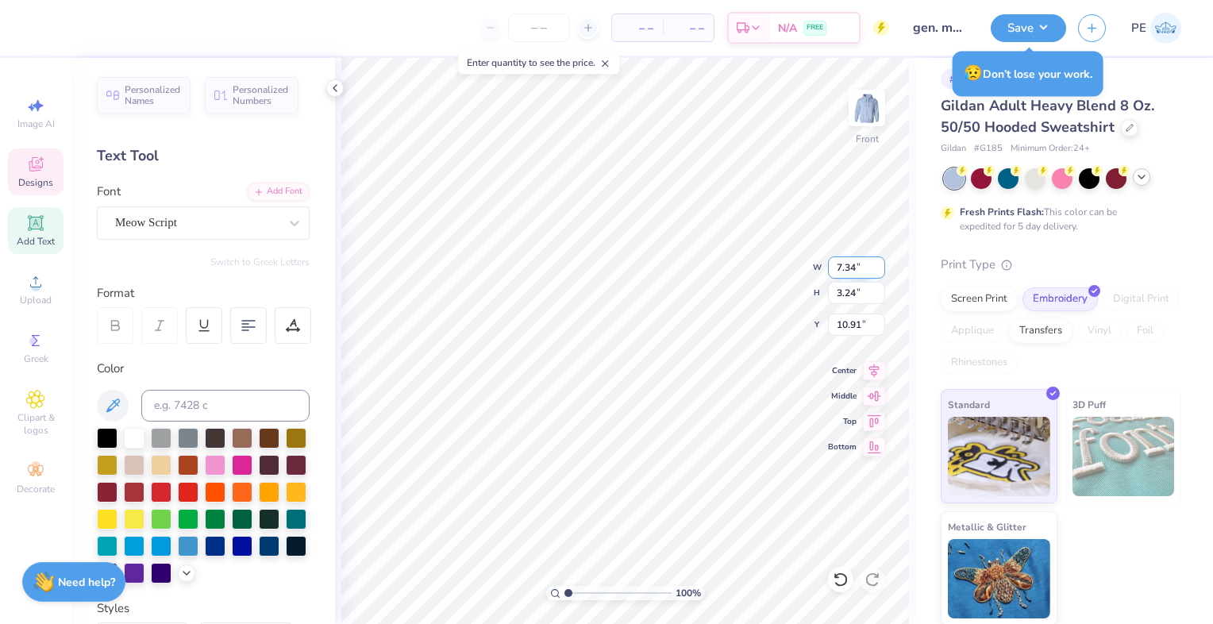
scroll to position [10, 0]
type input "6.02"
type input "2.66"
type input "11.46"
type input "4.46"
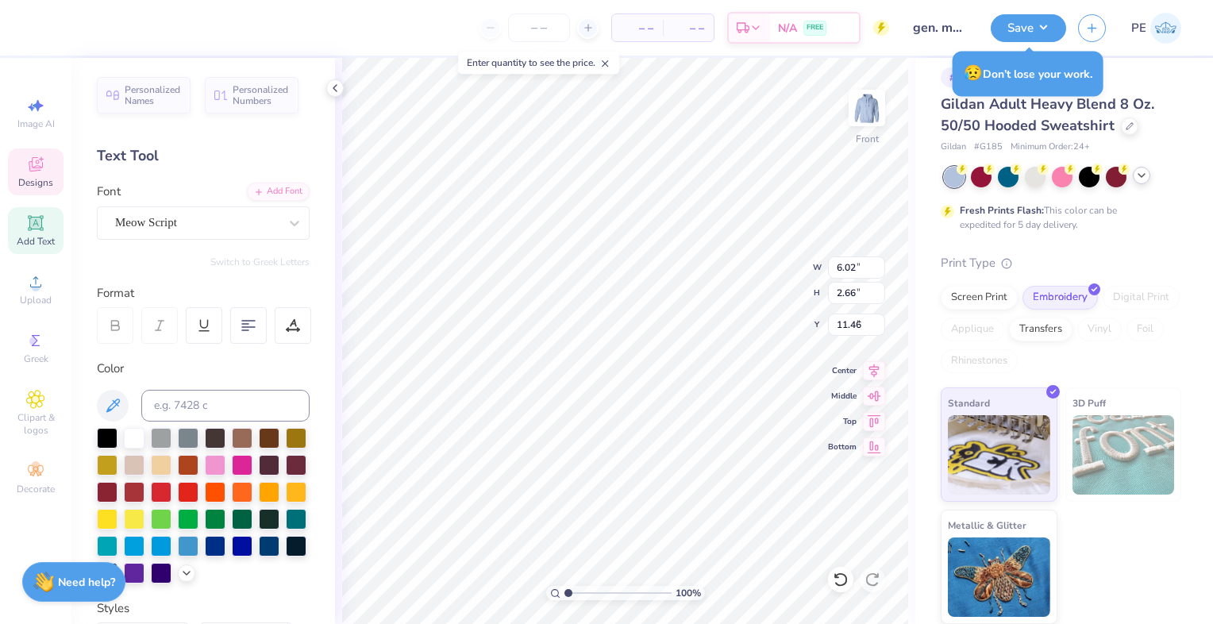
type input "2.34"
type input "9.13"
click at [67, 29] on div at bounding box center [71, 26] width 22 height 22
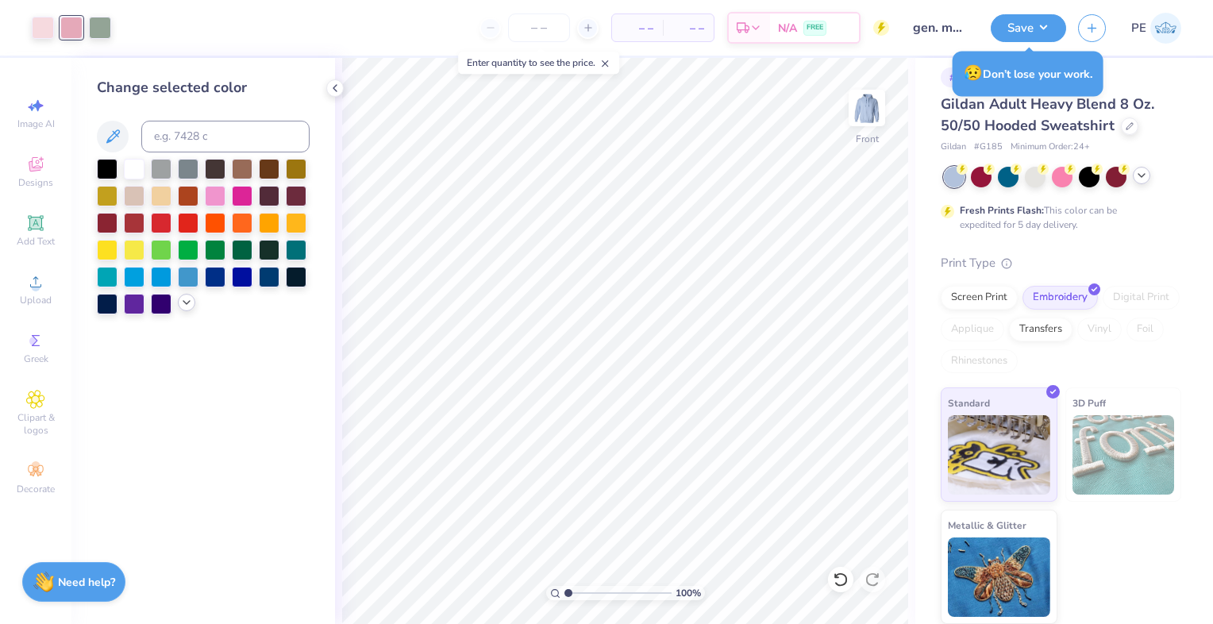
click at [187, 304] on icon at bounding box center [186, 302] width 13 height 13
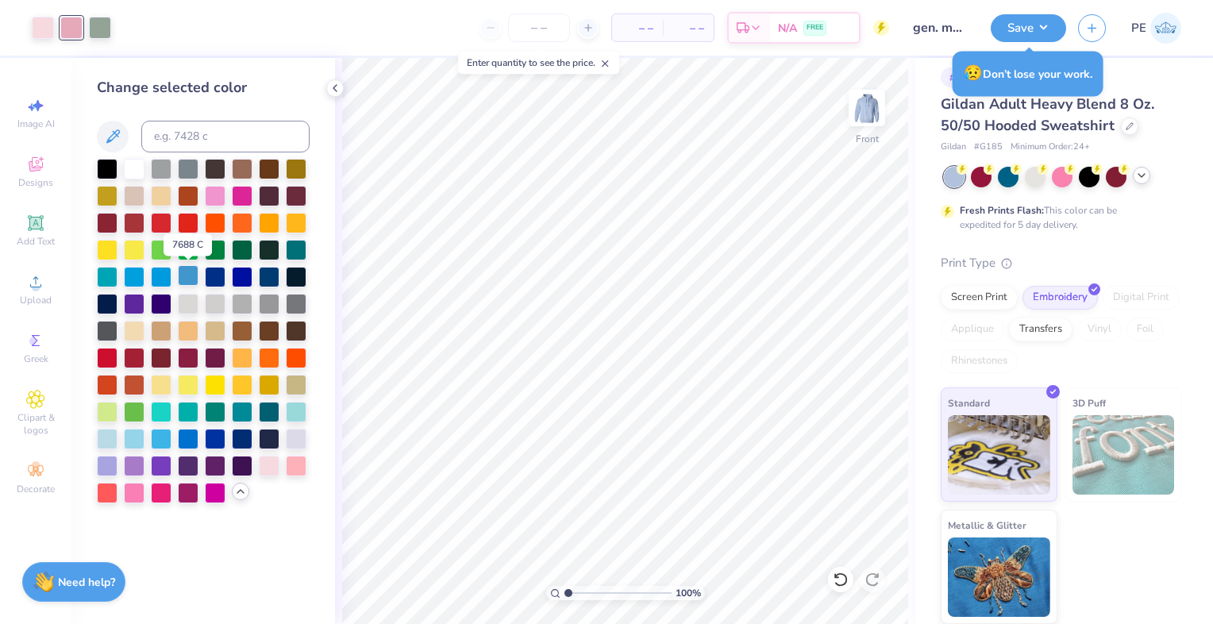
click at [184, 272] on div at bounding box center [188, 275] width 21 height 21
click at [102, 26] on div at bounding box center [100, 26] width 22 height 22
click at [292, 438] on div at bounding box center [296, 437] width 21 height 21
click at [268, 439] on div at bounding box center [269, 437] width 21 height 21
click at [184, 167] on div at bounding box center [188, 167] width 21 height 21
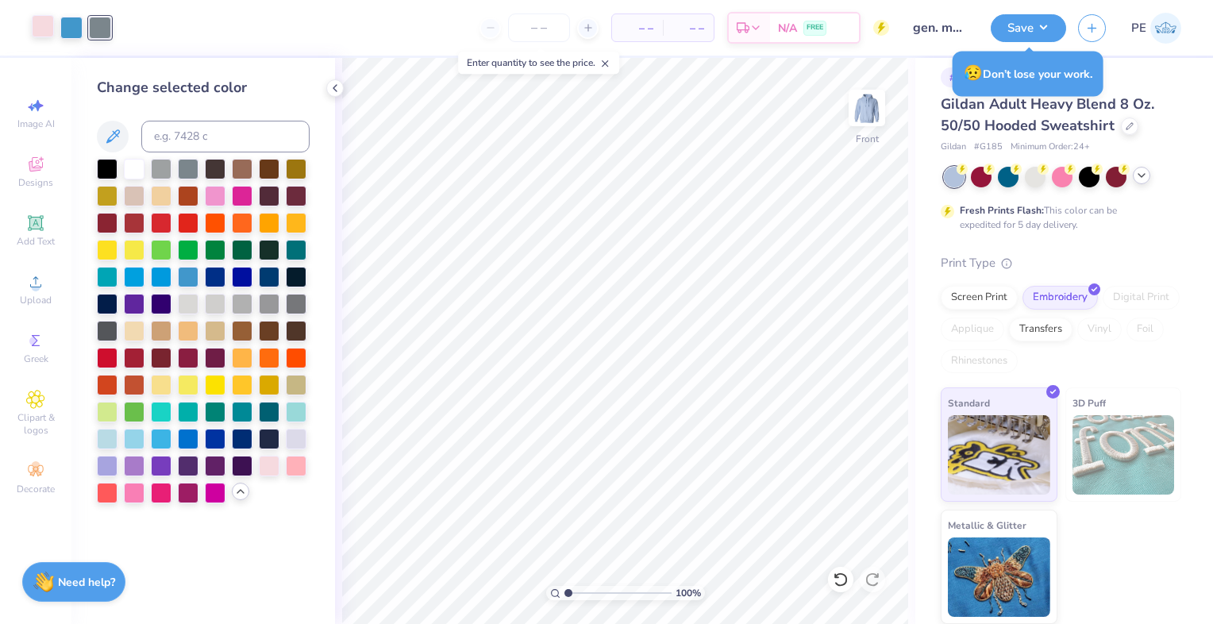
click at [44, 24] on div at bounding box center [43, 26] width 22 height 22
click at [110, 441] on div at bounding box center [107, 437] width 21 height 21
click at [292, 440] on div at bounding box center [296, 437] width 21 height 21
click at [98, 440] on div at bounding box center [107, 437] width 21 height 21
click at [295, 409] on div at bounding box center [296, 410] width 21 height 21
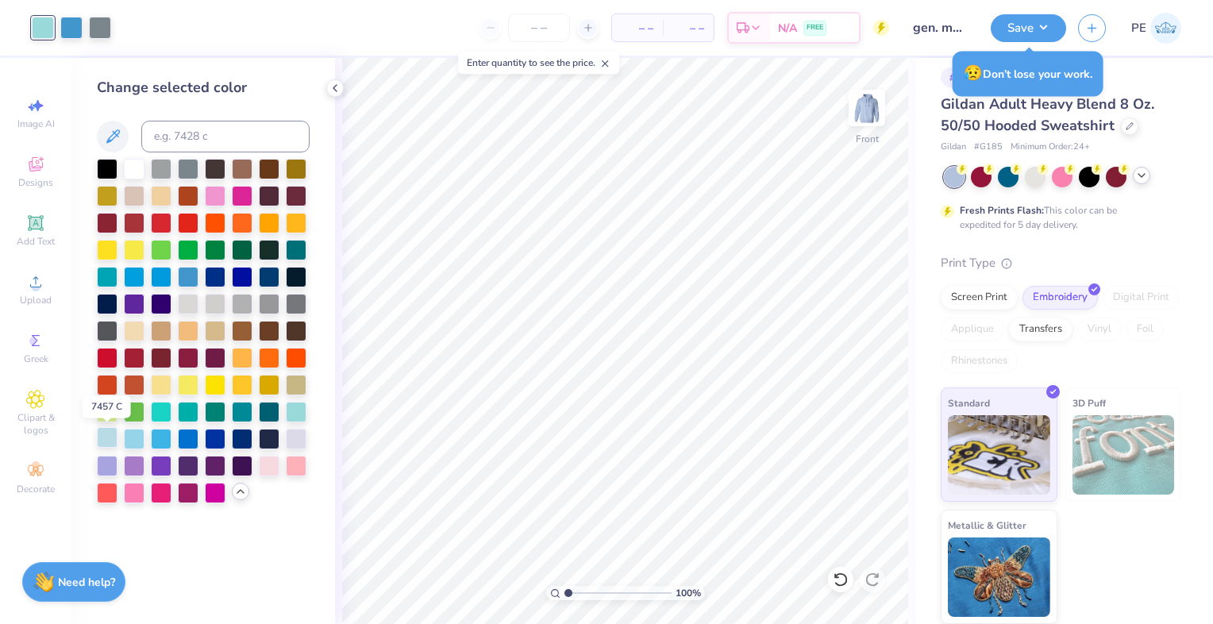
click at [102, 437] on div at bounding box center [107, 437] width 21 height 21
click at [975, 294] on div "Screen Print" at bounding box center [979, 295] width 77 height 24
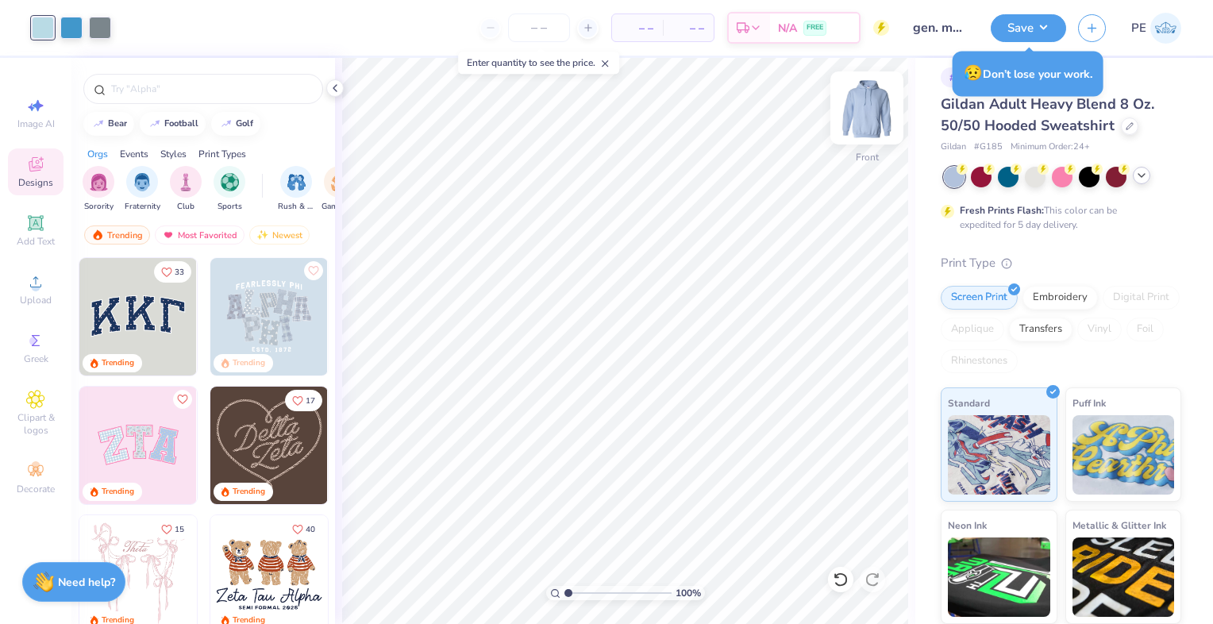
click at [865, 116] on img at bounding box center [867, 108] width 64 height 64
click at [865, 108] on img at bounding box center [867, 108] width 32 height 32
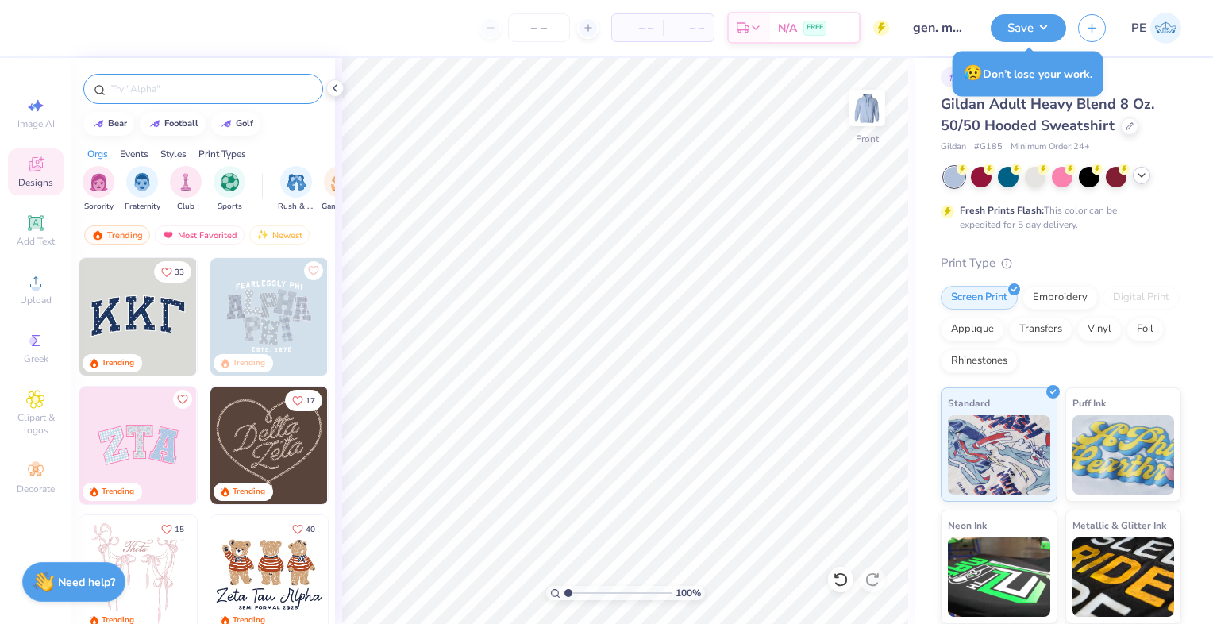
click at [153, 87] on input "text" at bounding box center [211, 89] width 203 height 16
type input "heart"
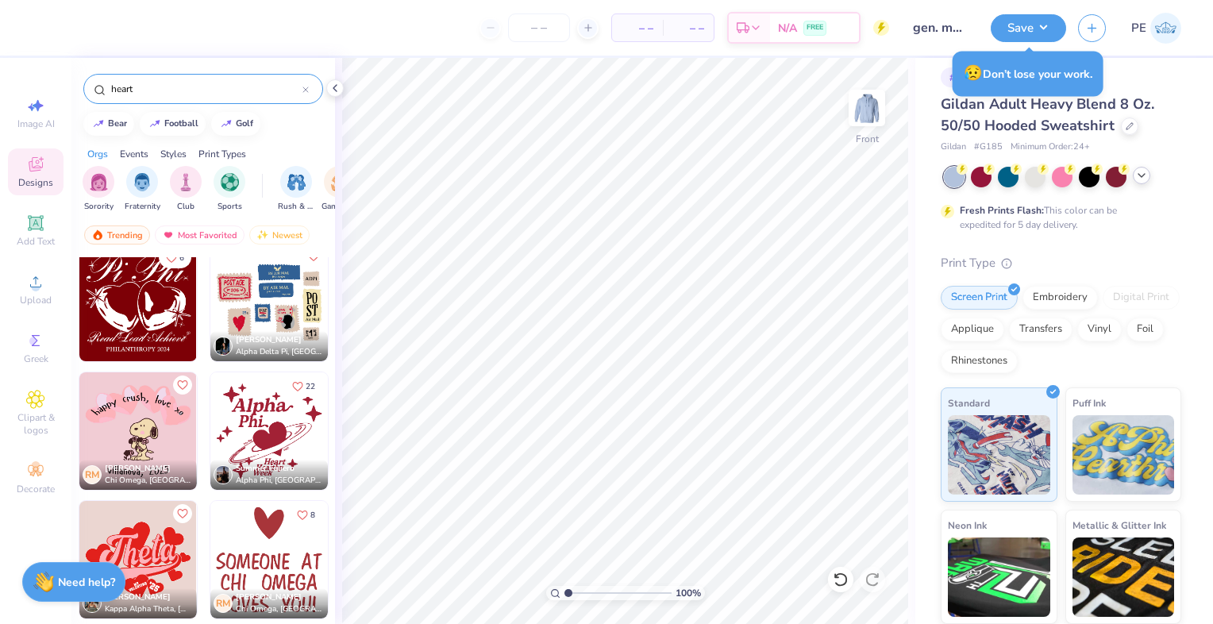
scroll to position [2039, 0]
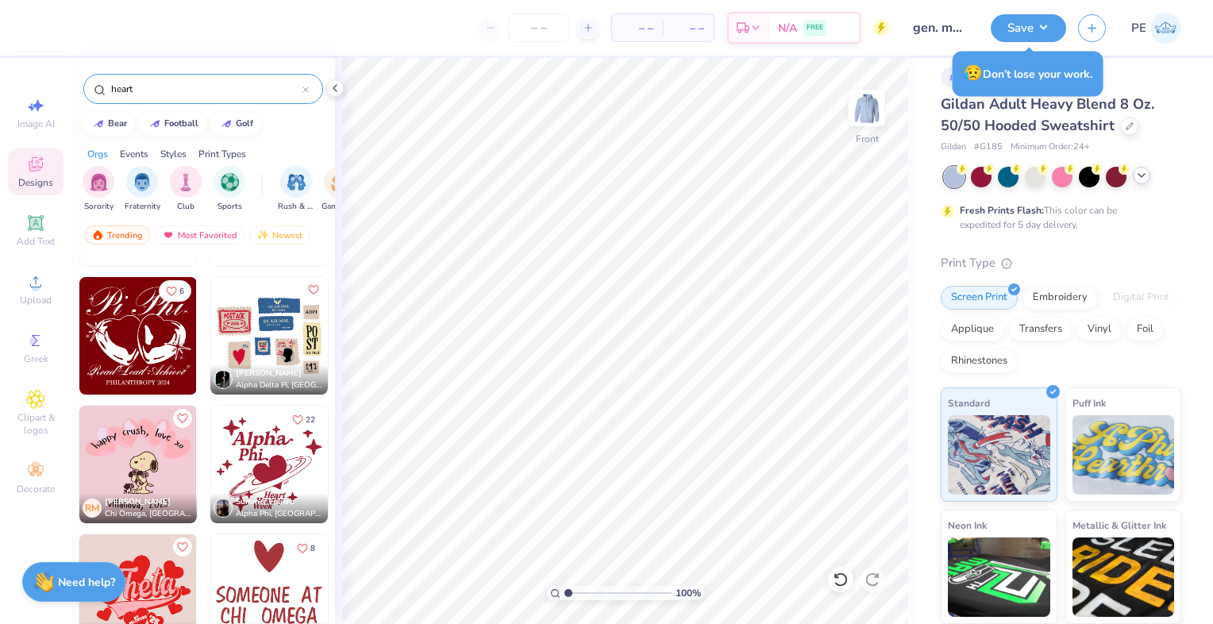
click at [235, 318] on img at bounding box center [268, 335] width 117 height 117
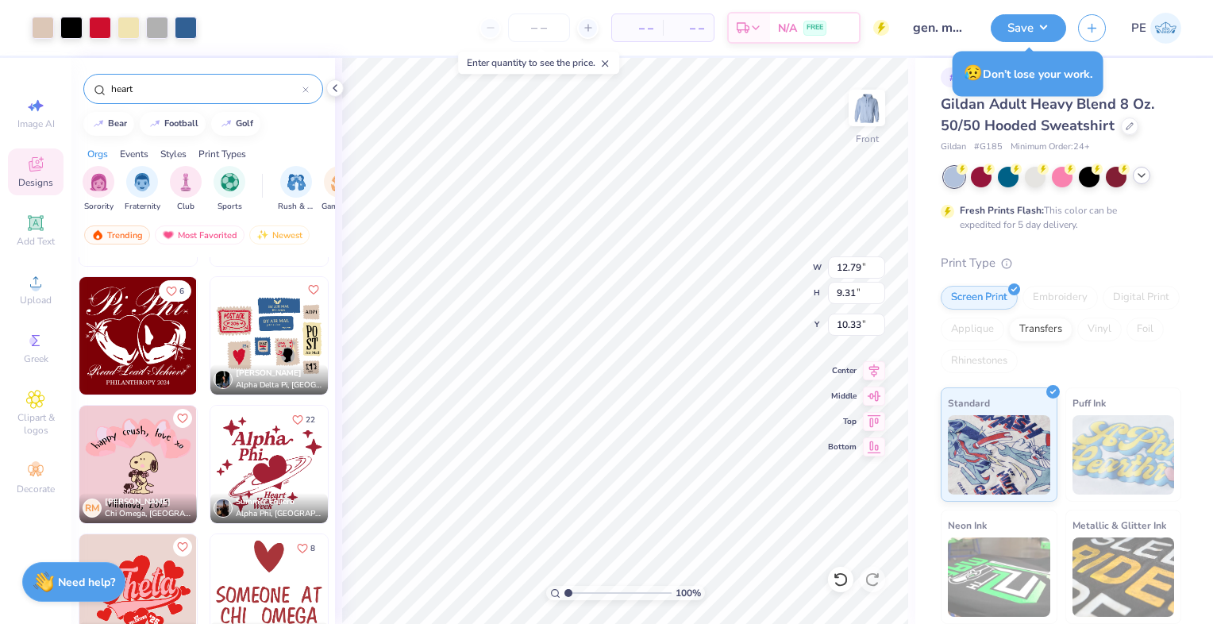
type input "12.79"
type input "9.31"
type input "6.69"
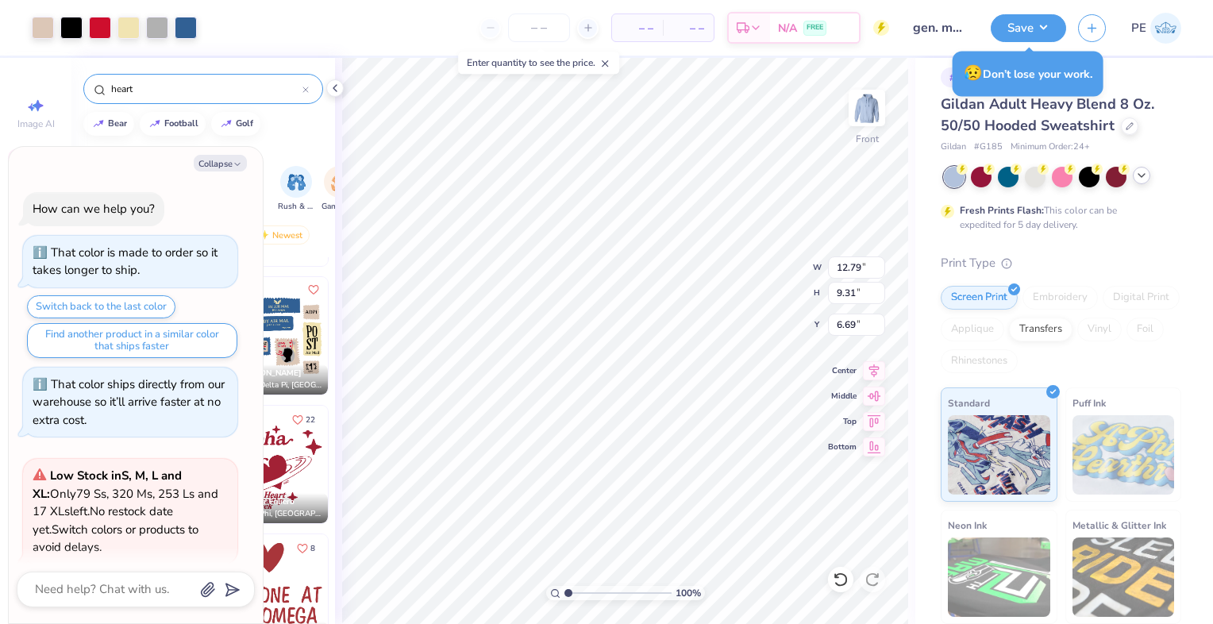
scroll to position [1169, 0]
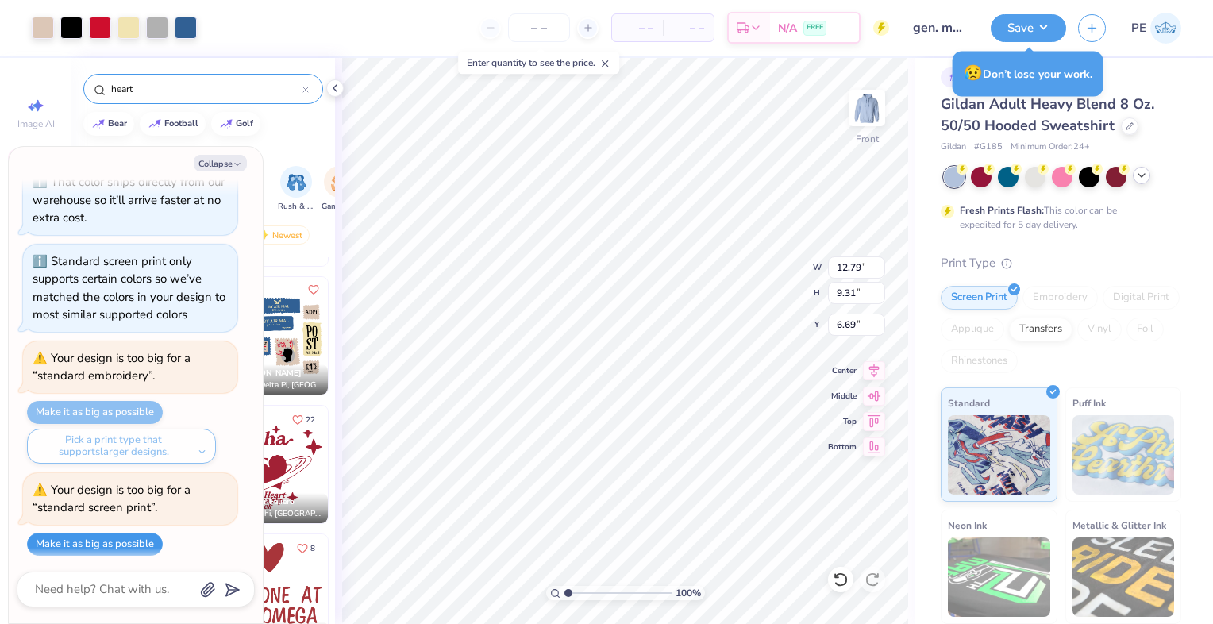
click at [121, 535] on button "Make it as big as possible" at bounding box center [95, 544] width 136 height 23
type textarea "x"
type input "30.93"
type input "32.70"
type input "-6.13"
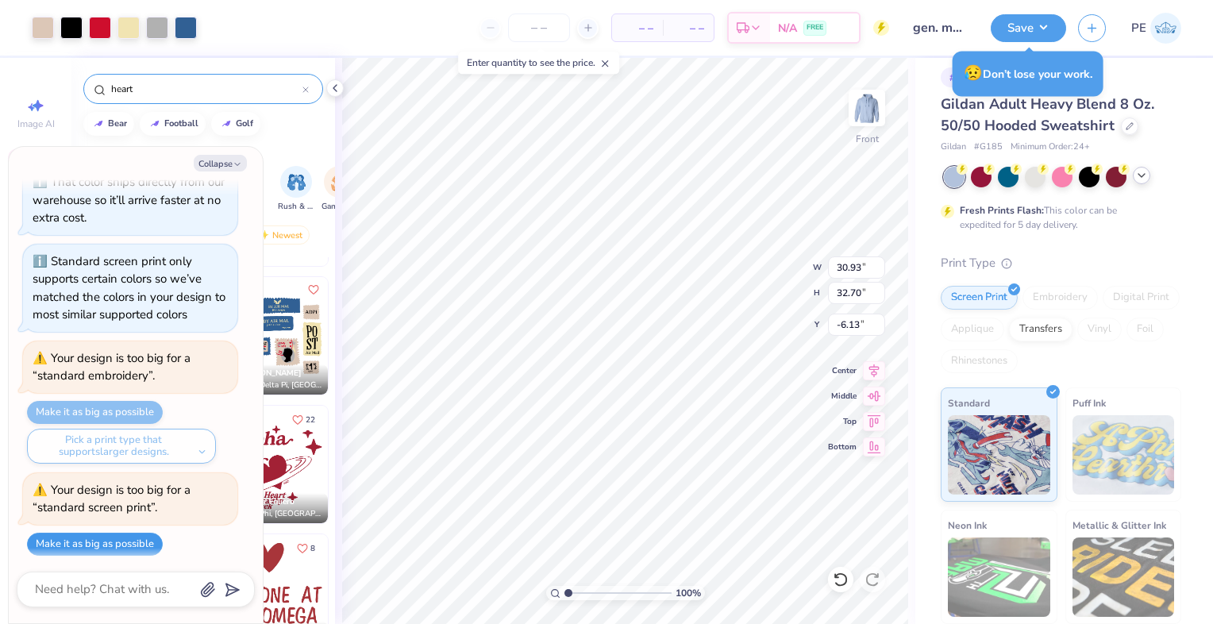
click at [109, 537] on button "Make it as big as possible" at bounding box center [95, 544] width 136 height 23
type textarea "x"
type input "38.46"
type input "43.15"
click at [231, 163] on button "Collapse" at bounding box center [220, 163] width 53 height 17
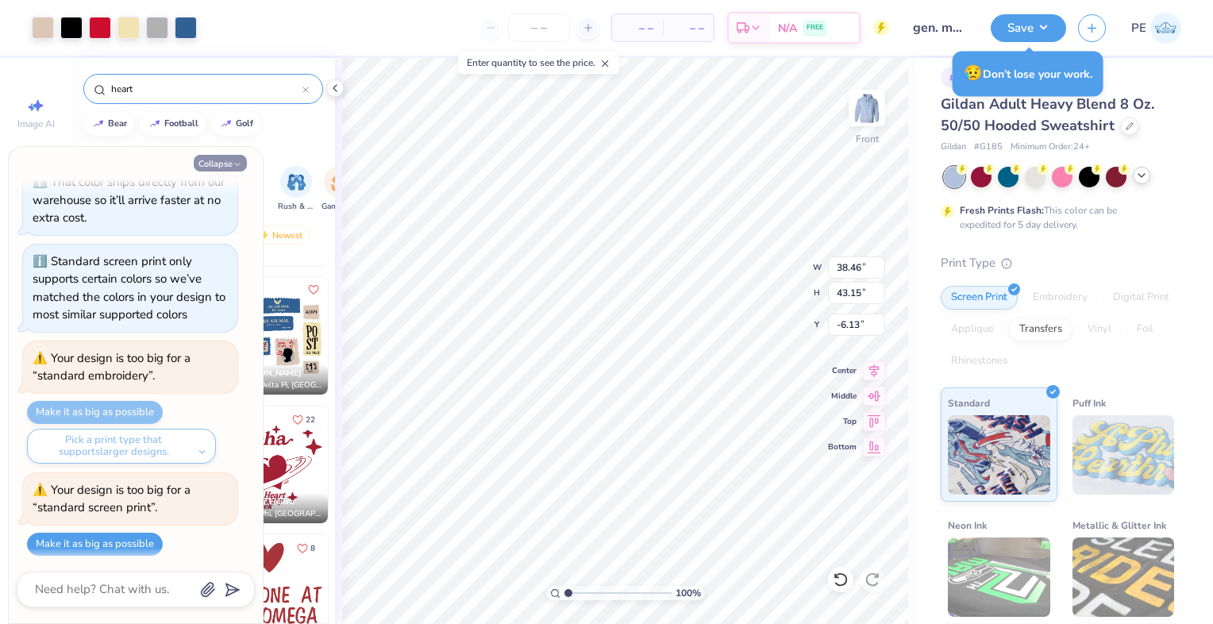
type textarea "x"
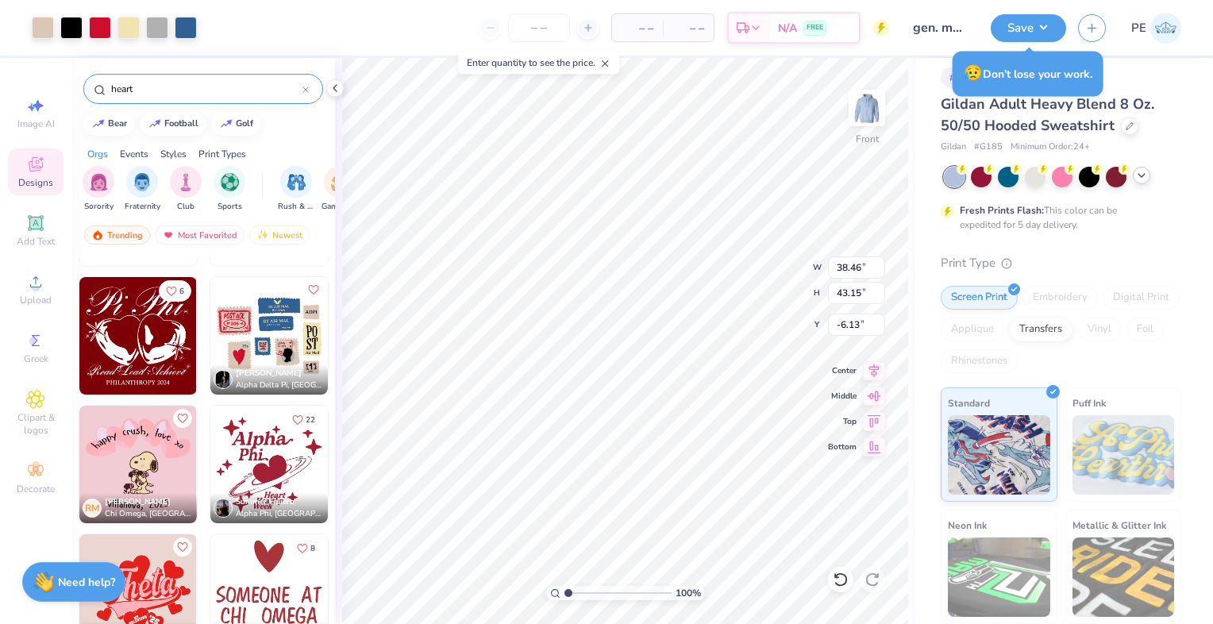
type input "12.79"
type input "9.31"
type input "6.69"
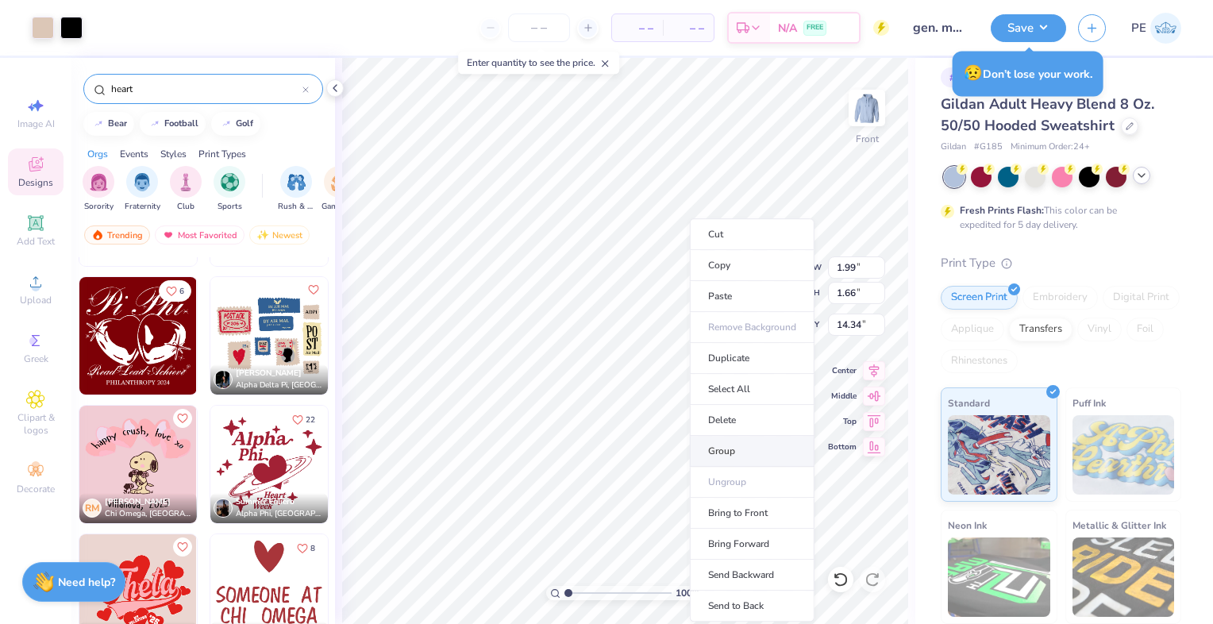
click at [736, 449] on li "Group" at bounding box center [752, 451] width 125 height 31
type input "20.00"
click at [748, 446] on li "Group" at bounding box center [751, 451] width 125 height 31
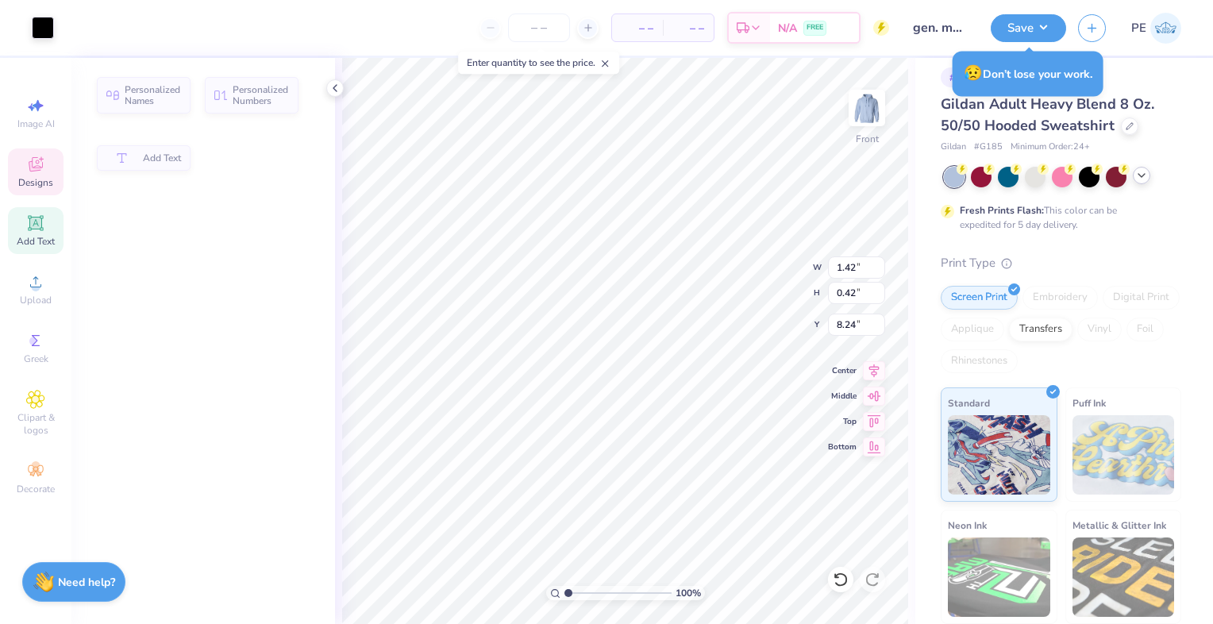
type input "1.42"
type input "0.42"
type input "8.24"
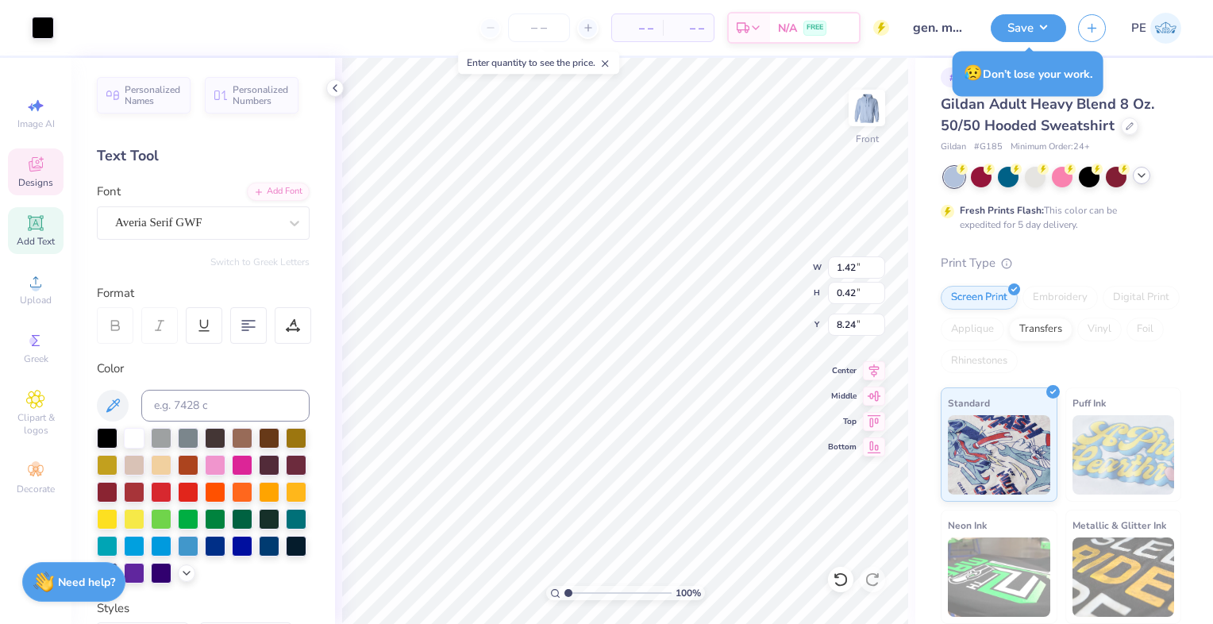
scroll to position [13, 2]
click at [202, 220] on div "Averia Serif GWF" at bounding box center [197, 222] width 167 height 25
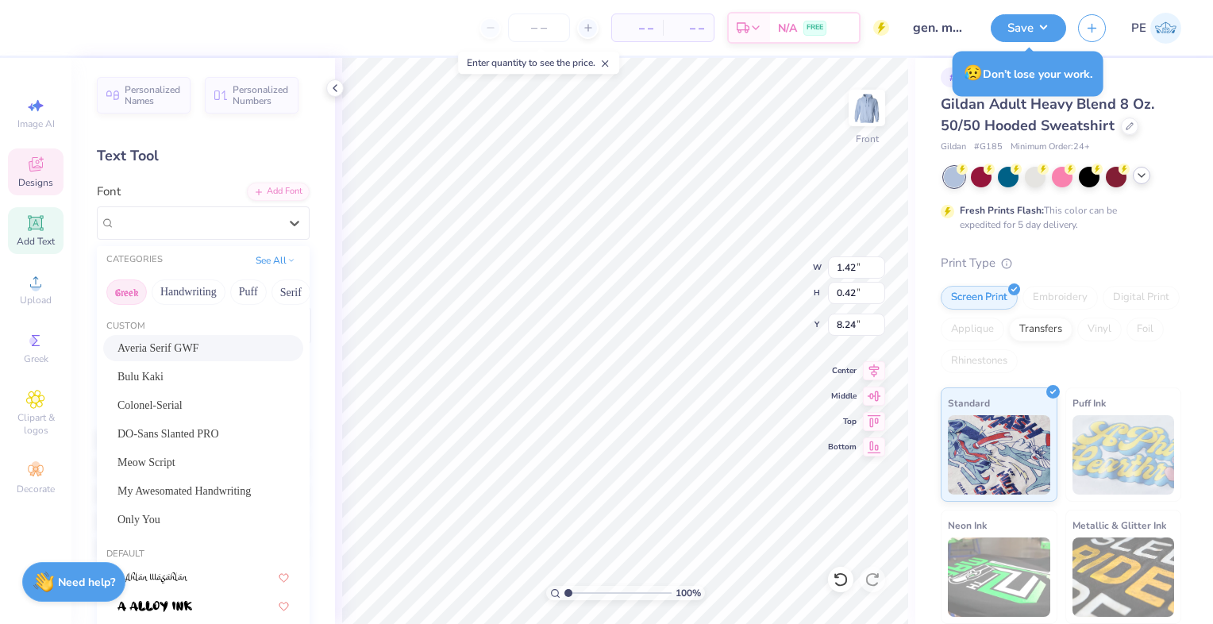
click at [130, 295] on button "Greek" at bounding box center [126, 291] width 40 height 25
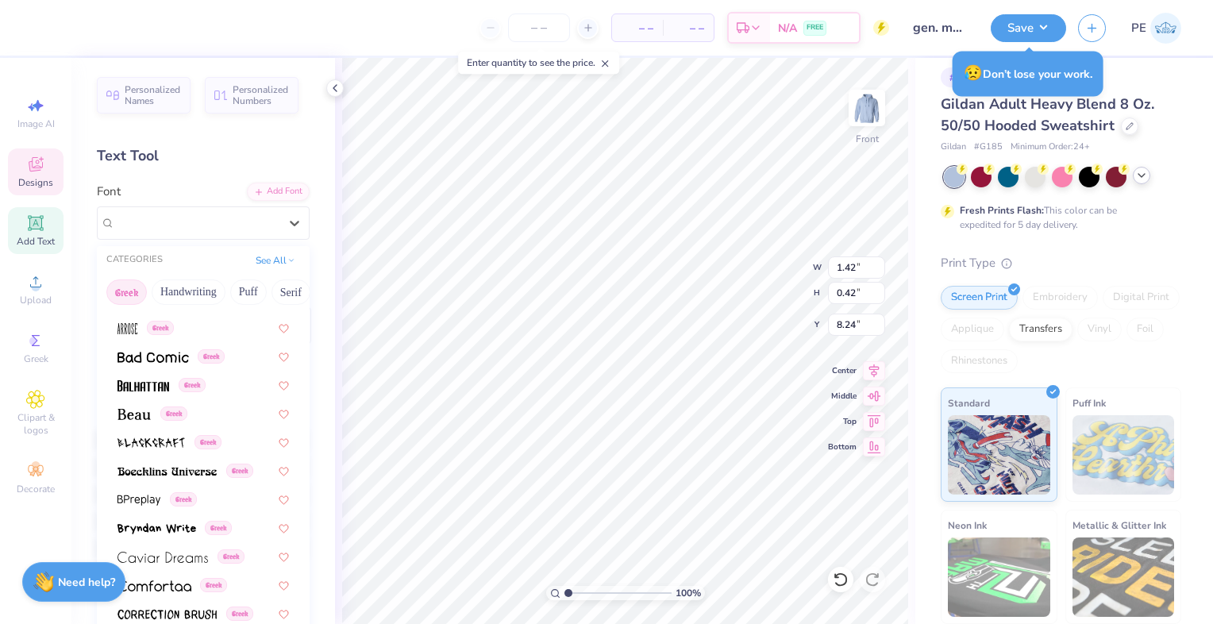
scroll to position [121, 0]
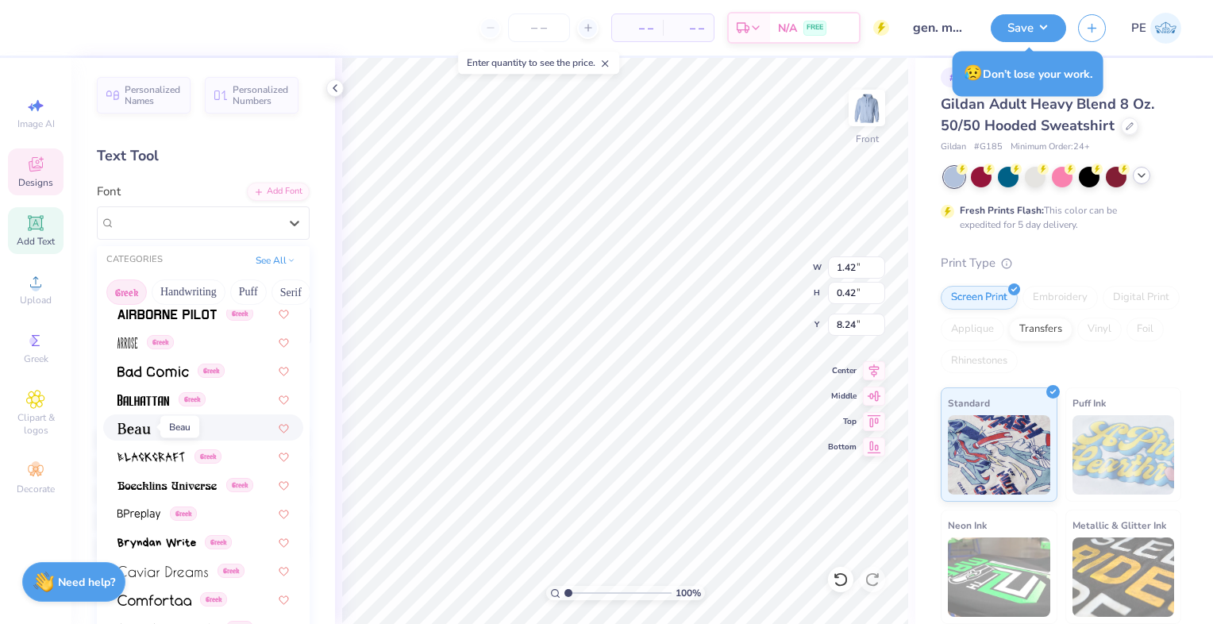
click at [140, 426] on img at bounding box center [133, 428] width 33 height 11
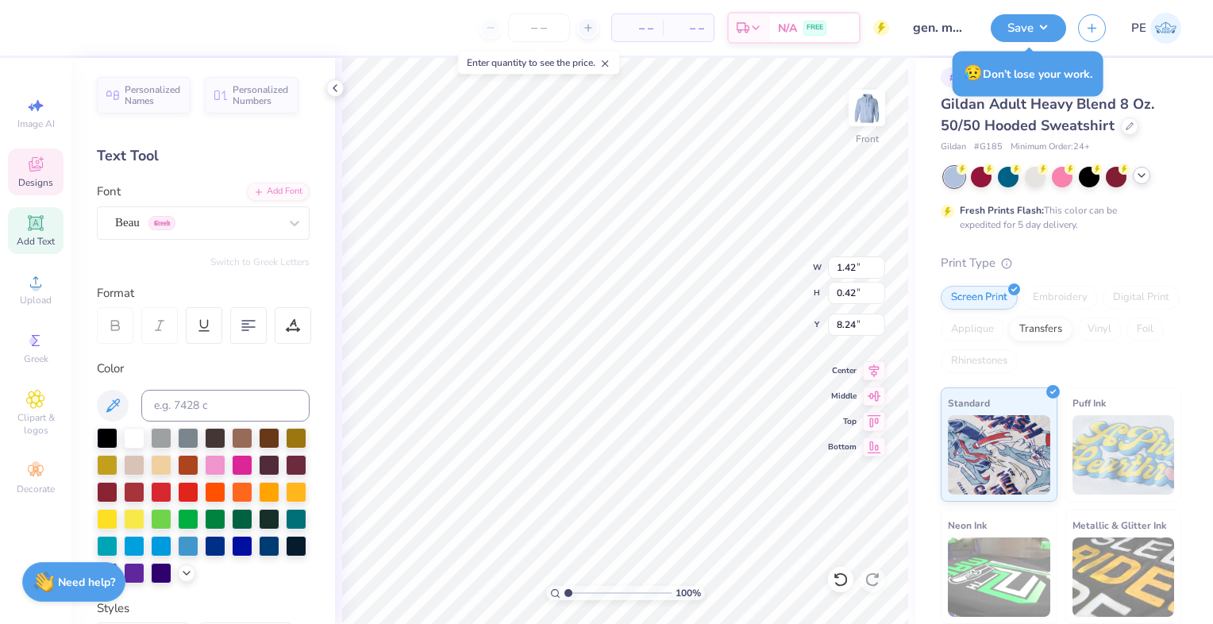
type textarea "EEE"
click at [256, 225] on div "Beau Greek" at bounding box center [197, 222] width 167 height 25
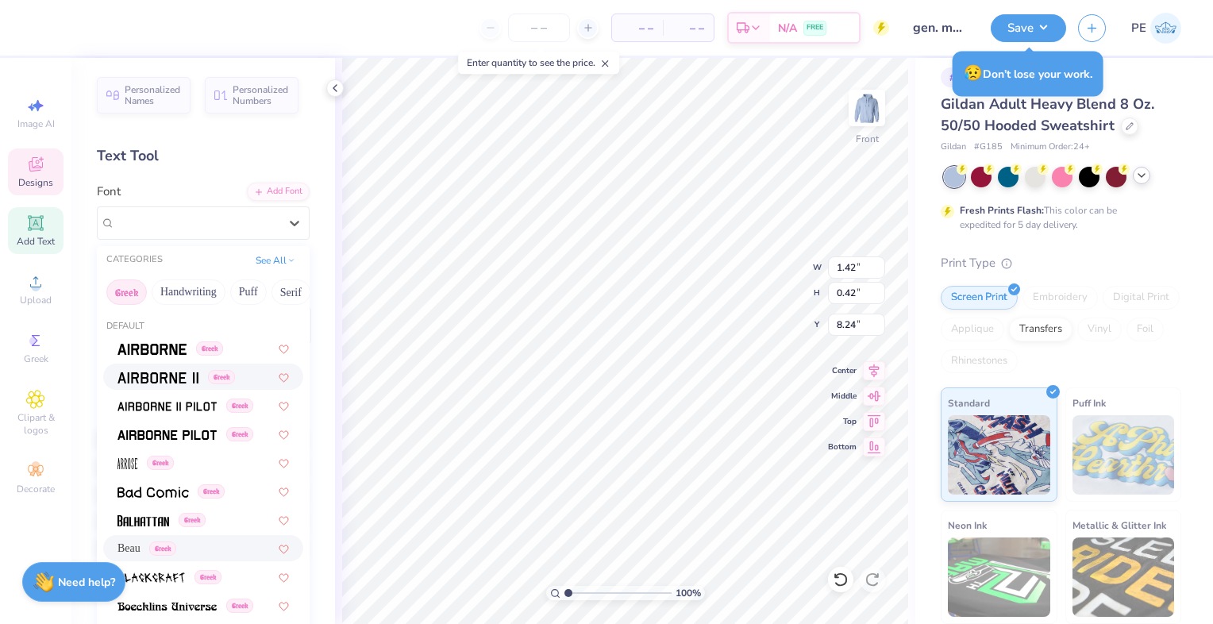
click at [163, 367] on div "Greek" at bounding box center [203, 377] width 200 height 26
click at [254, 220] on div "Airborne II Greek" at bounding box center [197, 222] width 167 height 25
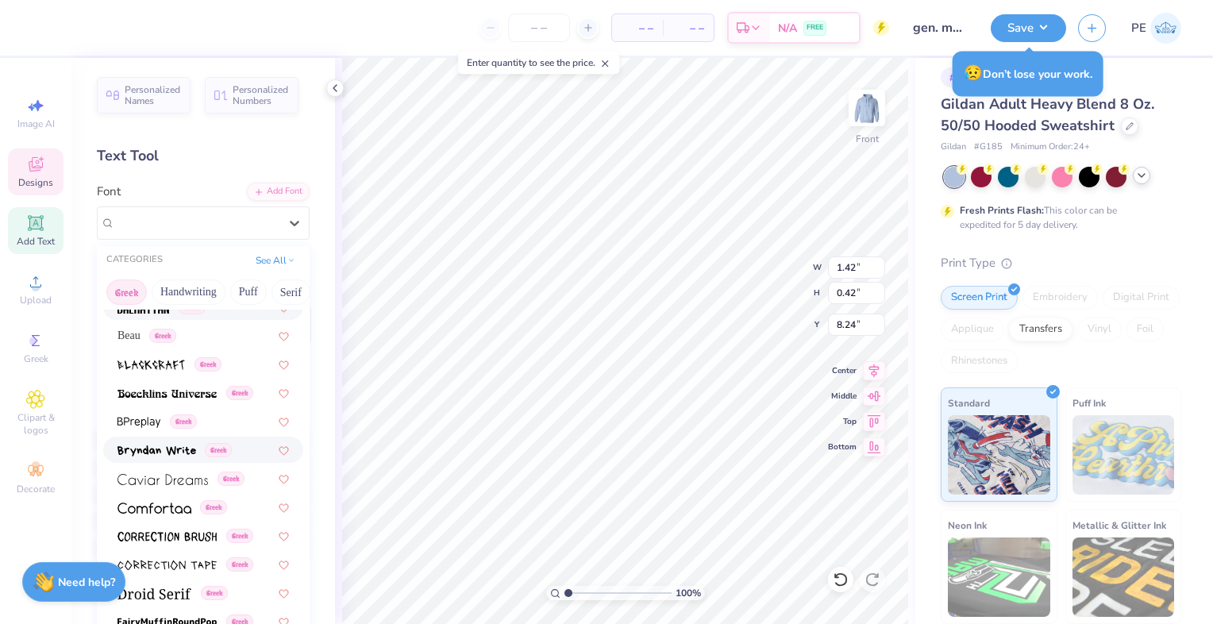
scroll to position [213, 0]
click at [186, 334] on div "Beau Greek" at bounding box center [202, 335] width 171 height 17
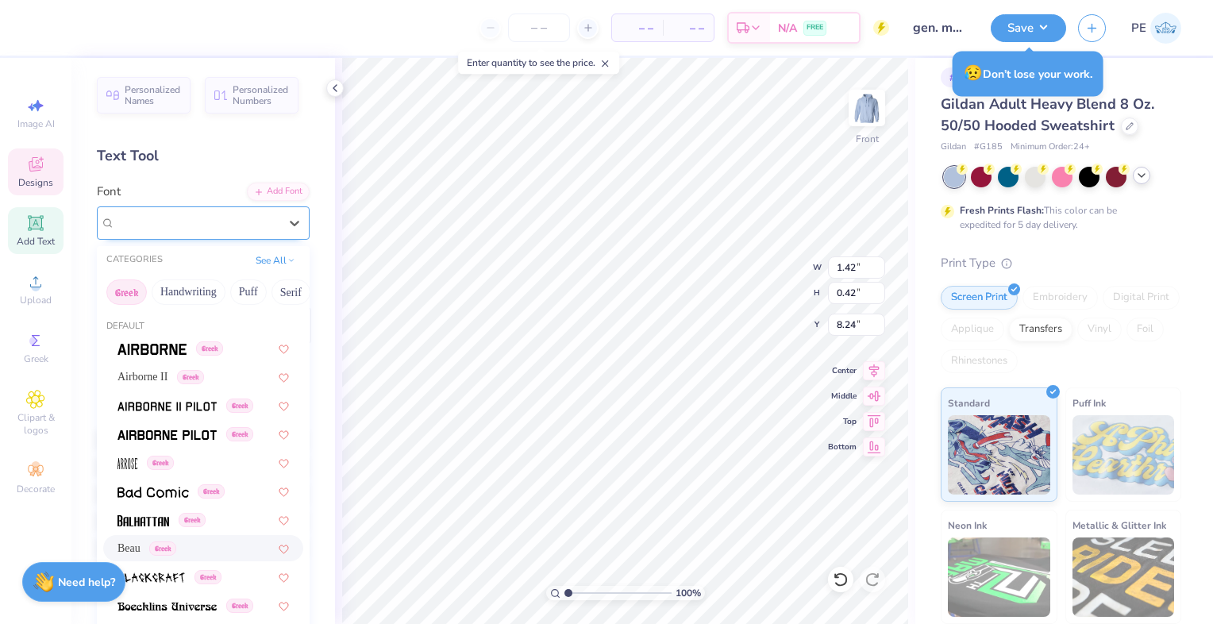
click at [255, 221] on div "Beau Greek" at bounding box center [197, 222] width 167 height 25
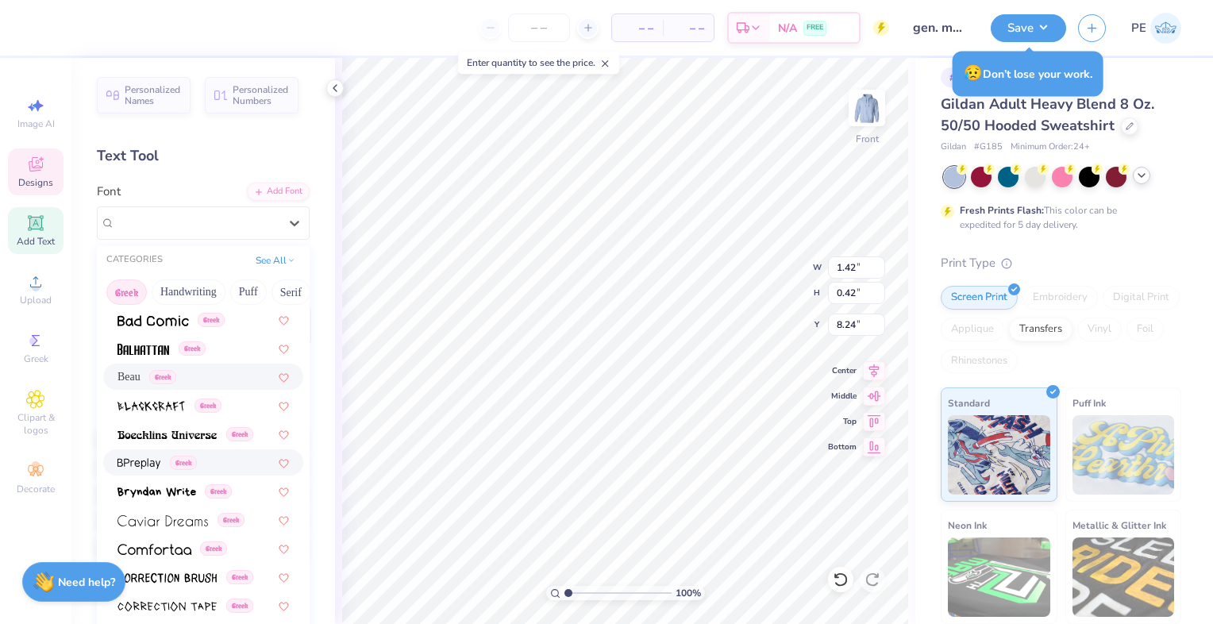
scroll to position [214, 0]
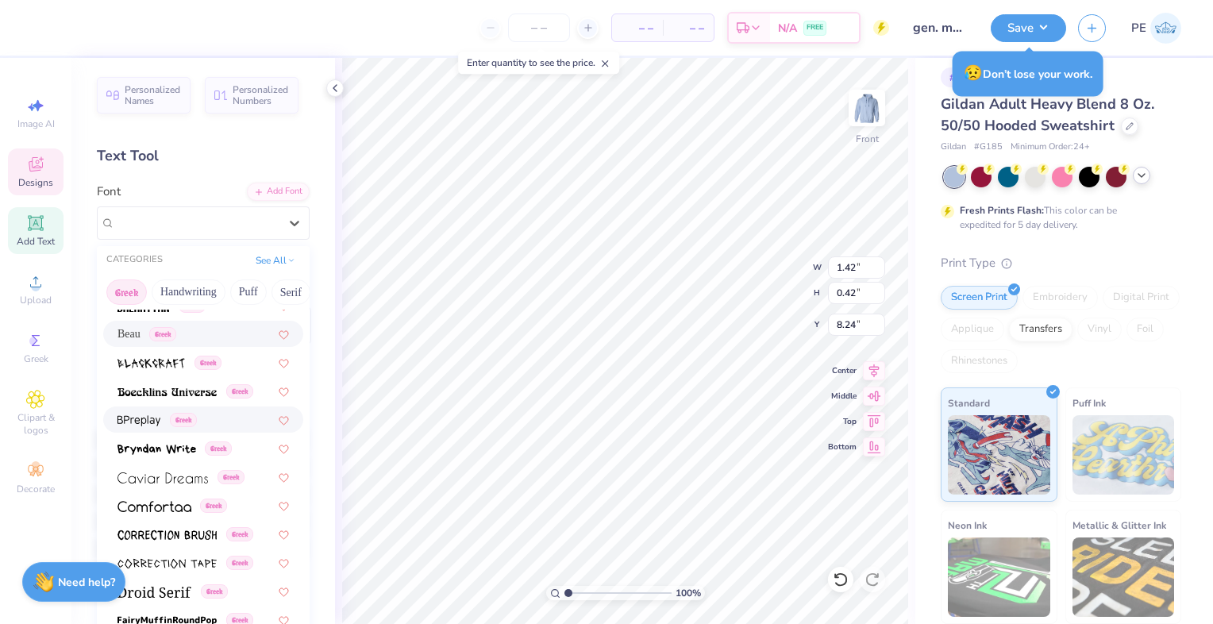
click at [143, 418] on img at bounding box center [138, 420] width 43 height 11
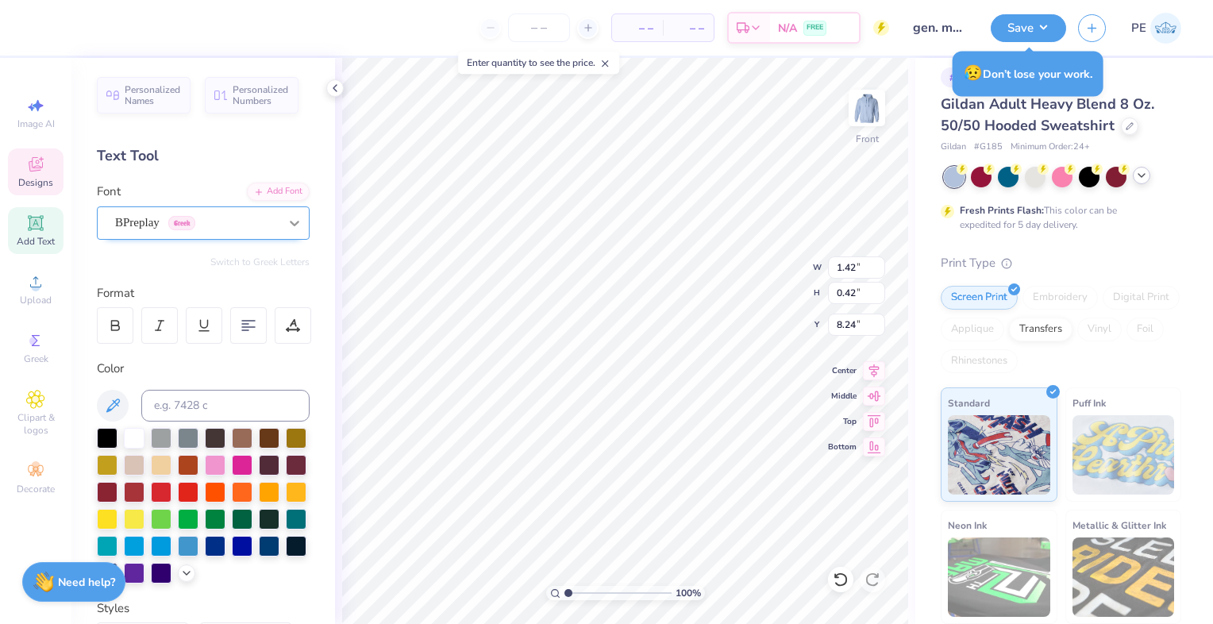
click at [280, 214] on div at bounding box center [294, 223] width 29 height 29
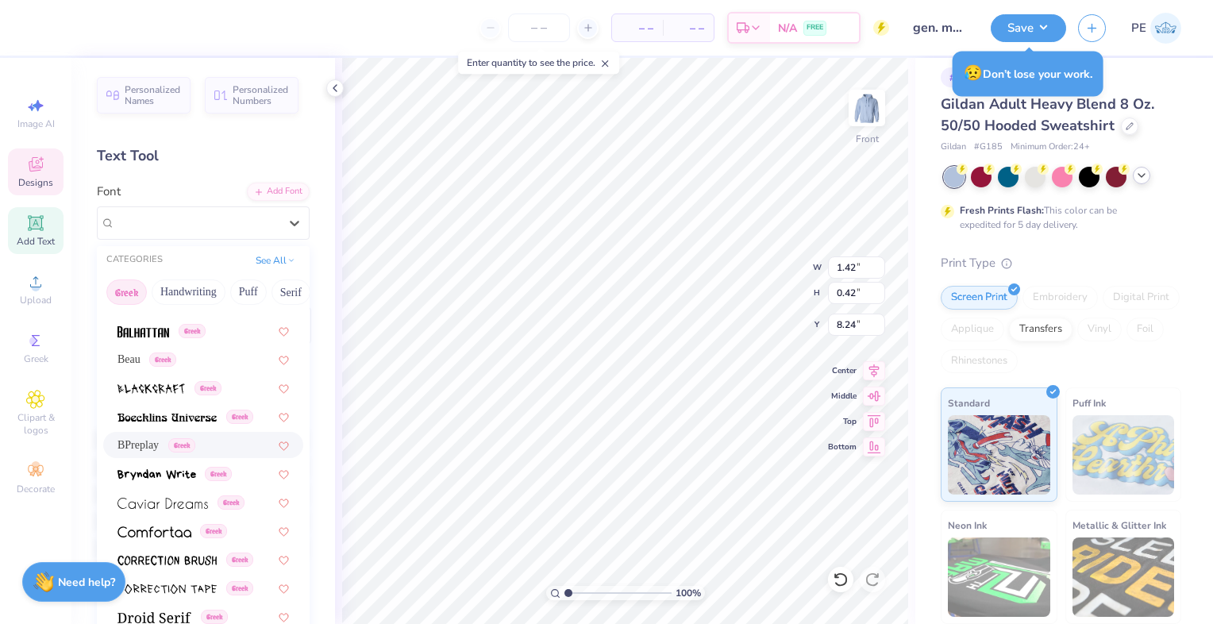
scroll to position [0, 0]
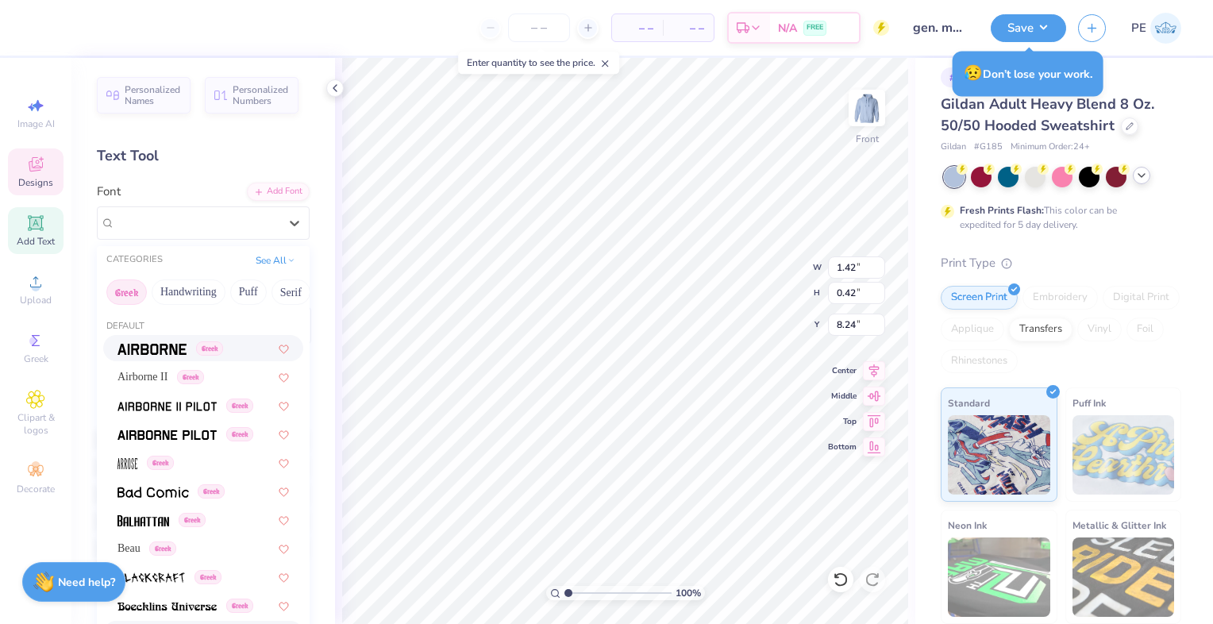
click at [159, 353] on img at bounding box center [151, 349] width 69 height 11
click at [208, 216] on div "Airborne Greek" at bounding box center [197, 222] width 167 height 25
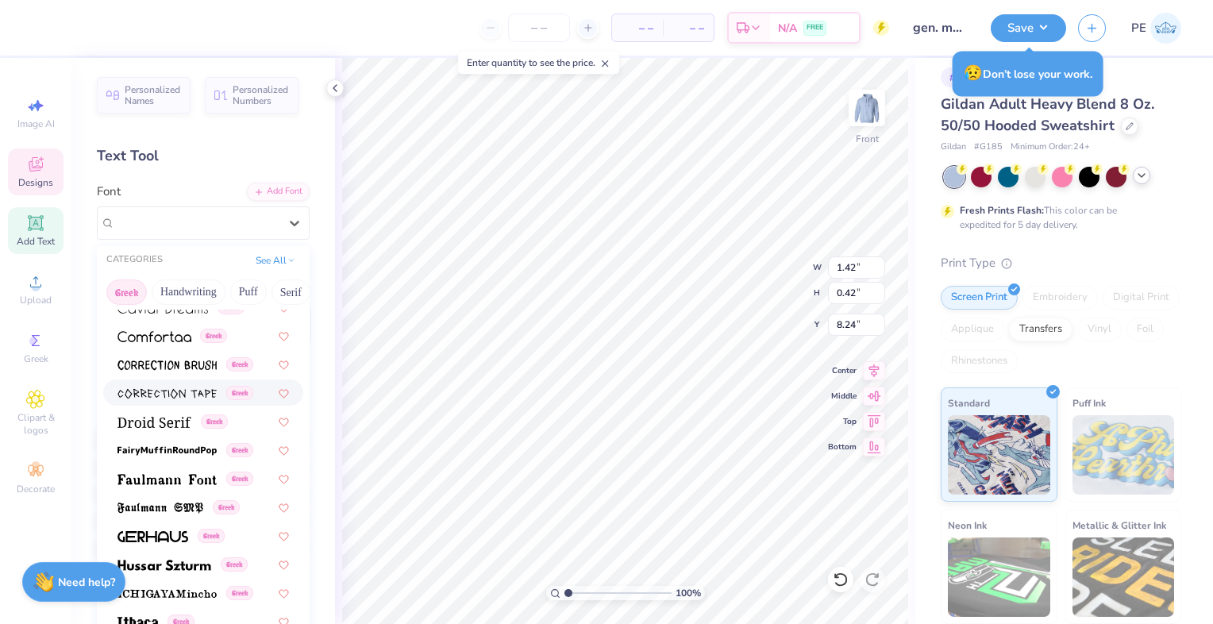
scroll to position [389, 0]
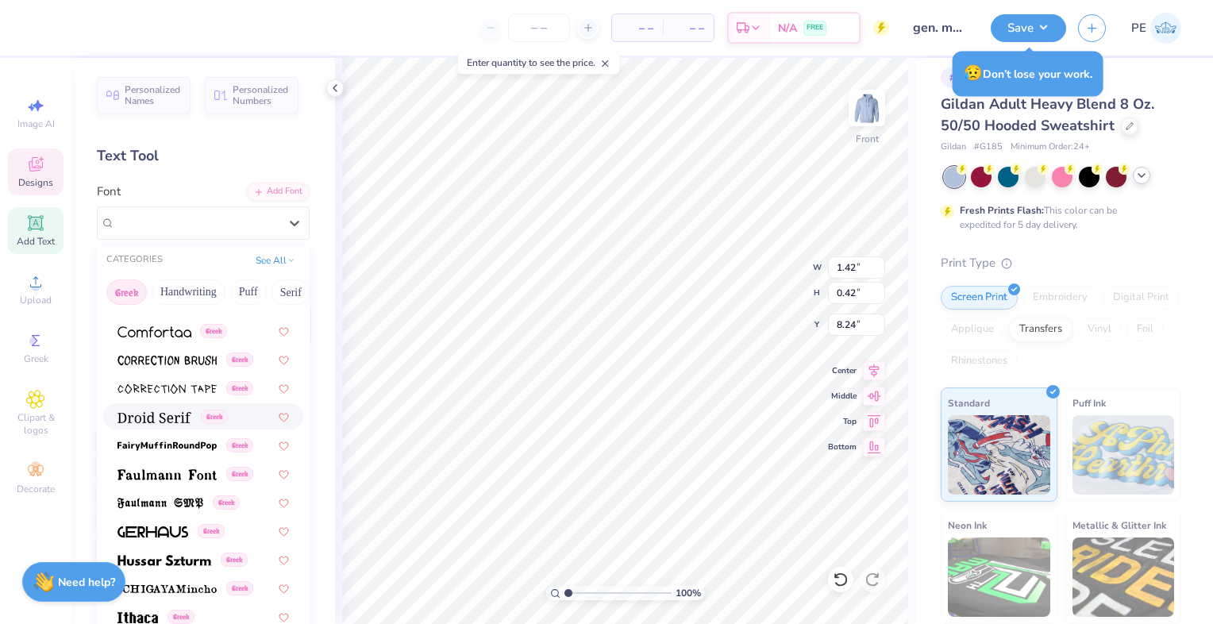
click at [175, 419] on img at bounding box center [154, 417] width 74 height 11
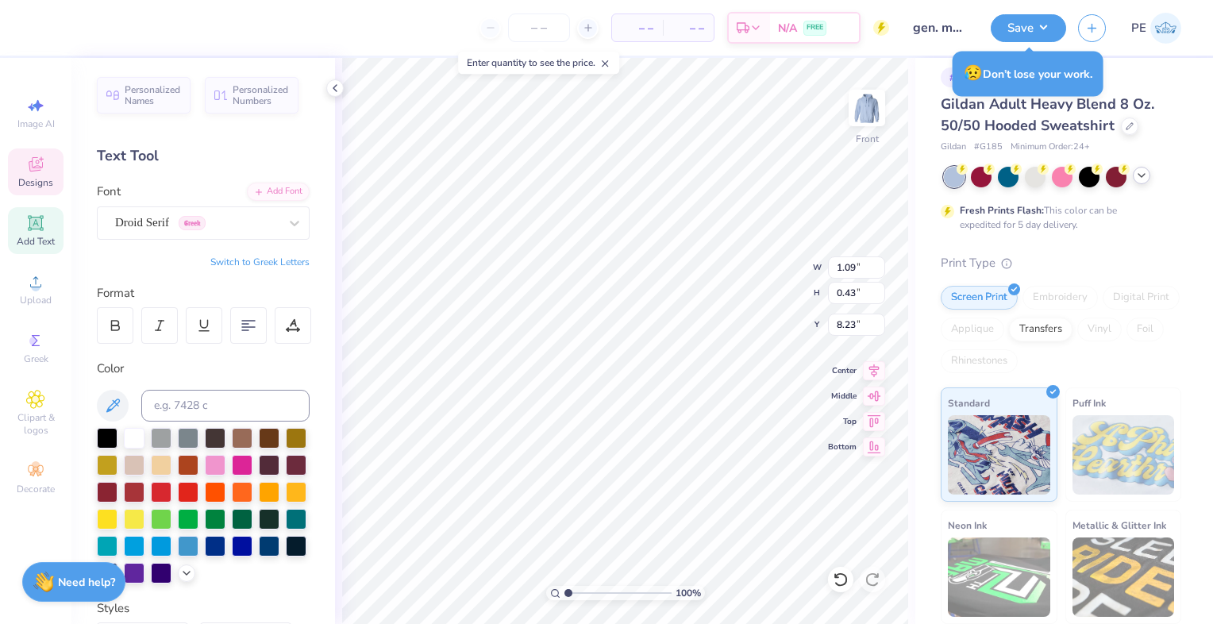
click at [210, 262] on button "Switch to Greek Letters" at bounding box center [259, 262] width 99 height 13
type input "1.09"
type input "0.43"
type input "8.23"
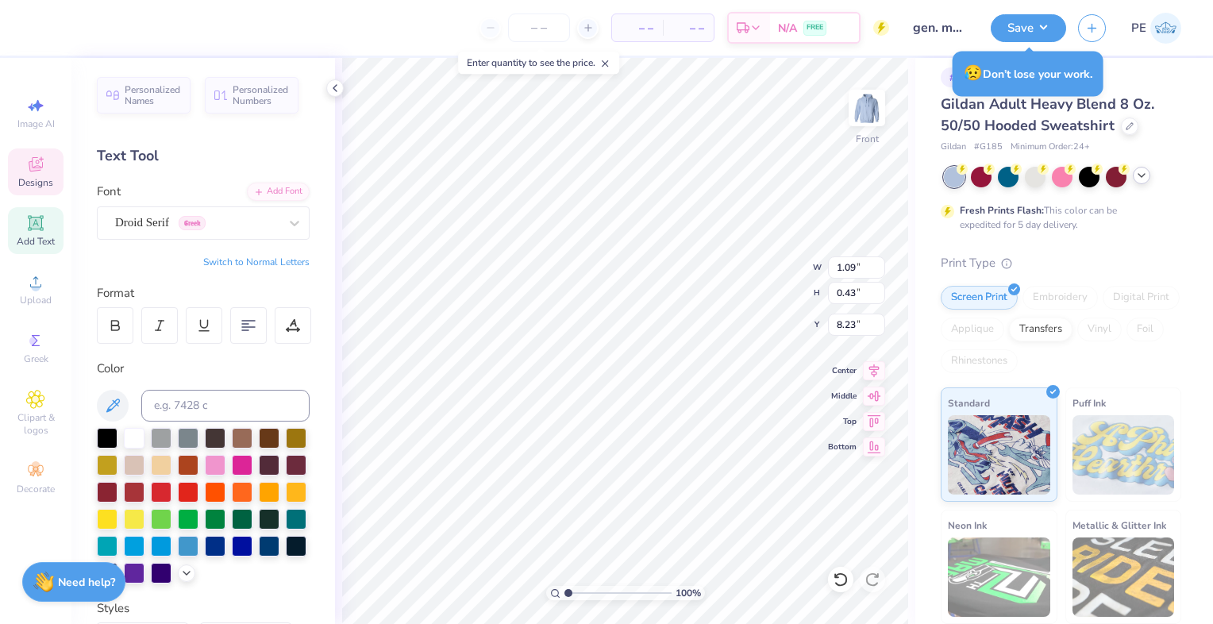
type textarea "Ε"
type textarea "ε"
type textarea "σ"
type textarea "ΣΣΣ"
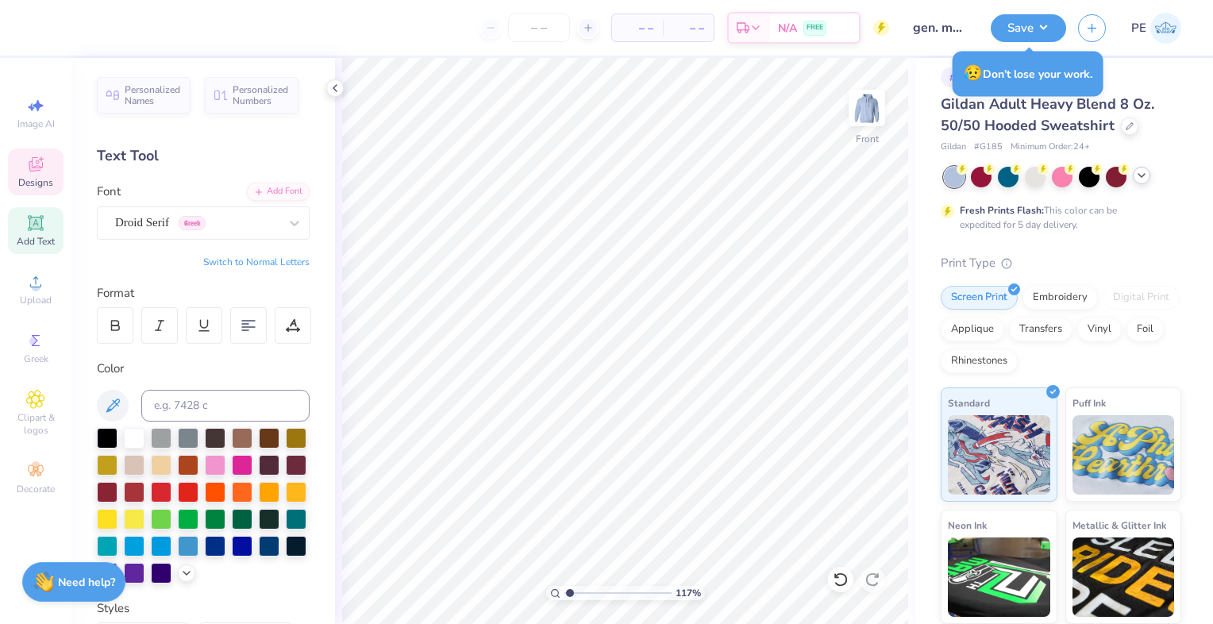
click at [36, 170] on icon at bounding box center [35, 166] width 13 height 10
type input "1.16942331268566"
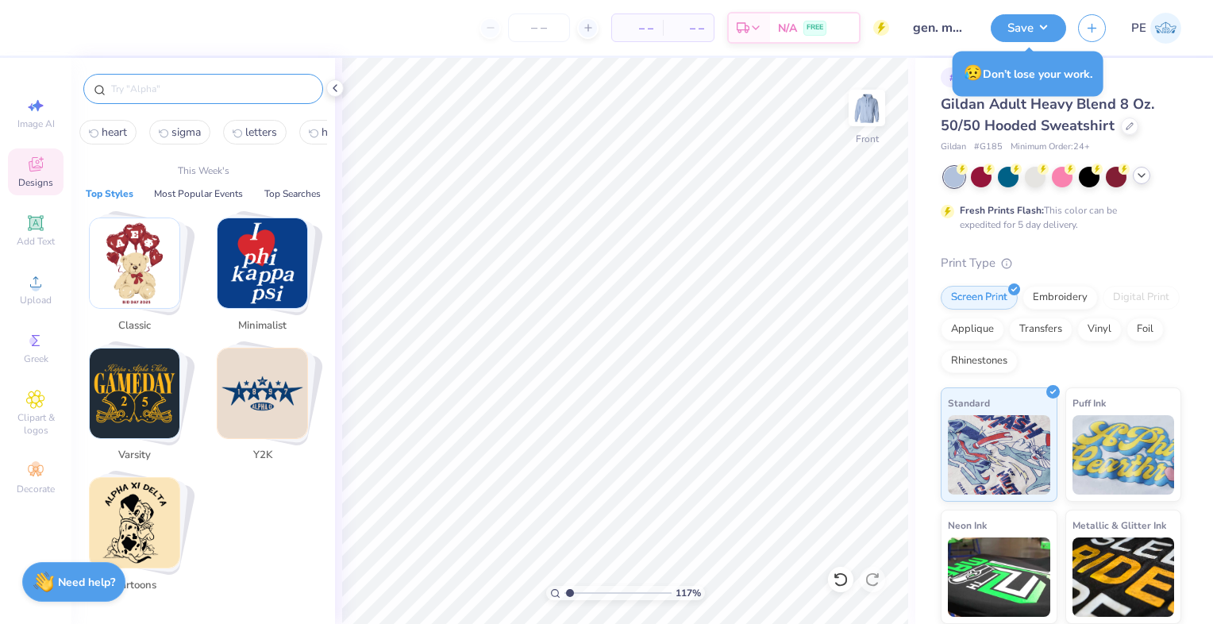
click at [139, 86] on input "text" at bounding box center [211, 89] width 203 height 16
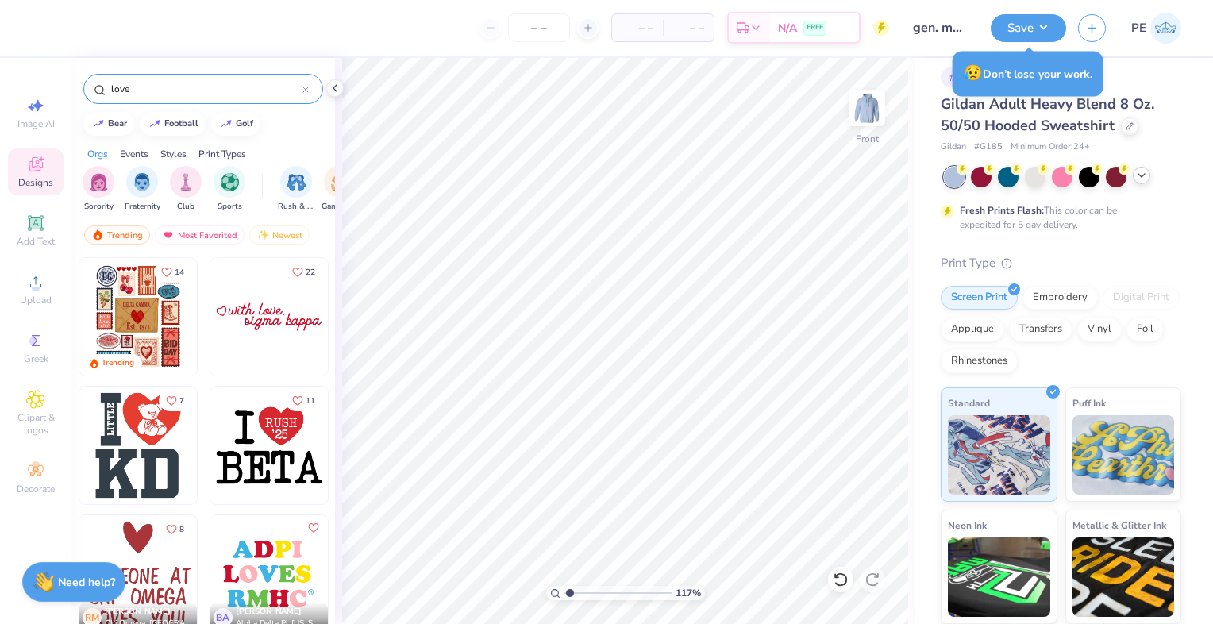
type input "love"
click at [152, 328] on img at bounding box center [137, 316] width 117 height 117
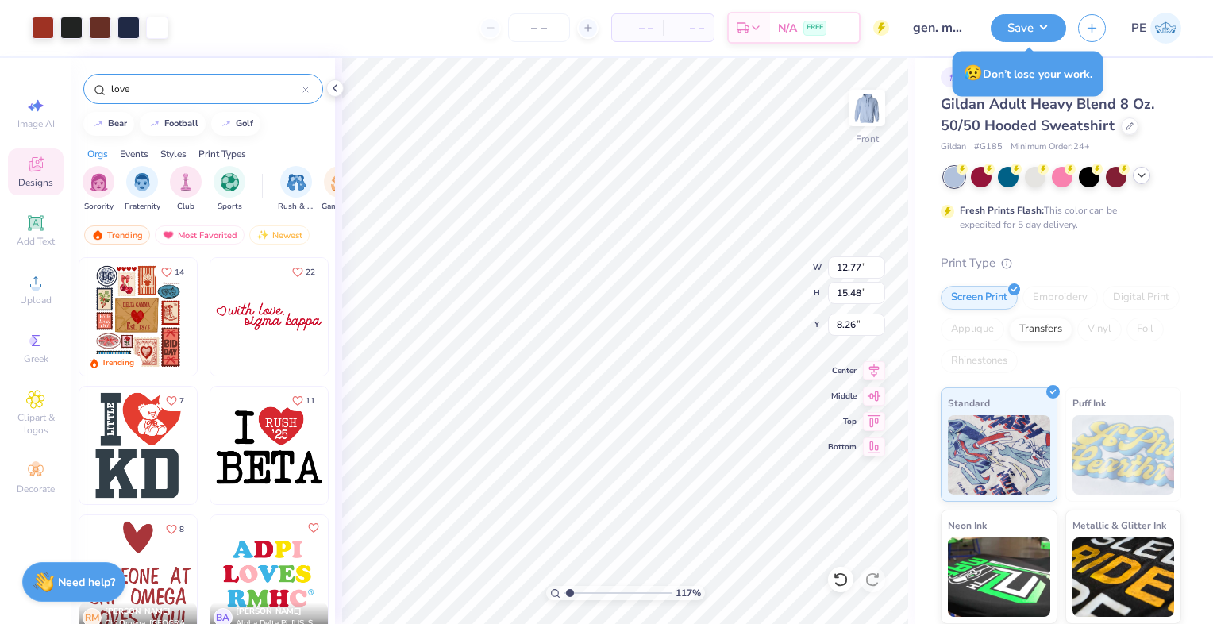
type input "1.16942331268566"
type textarea "x"
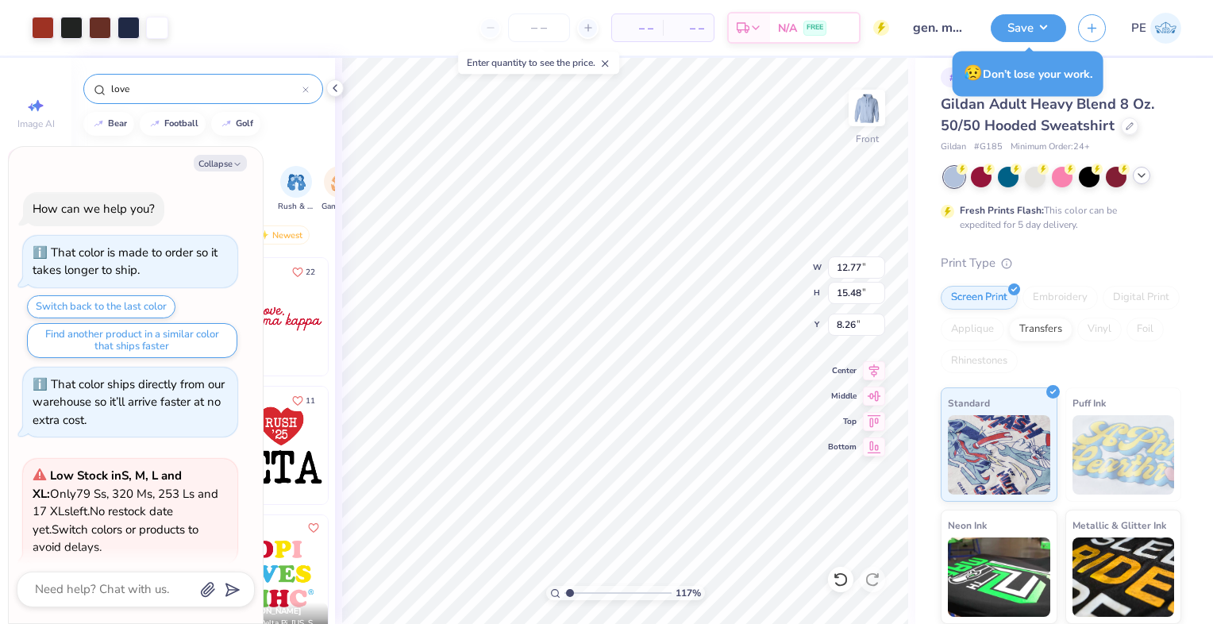
scroll to position [1301, 0]
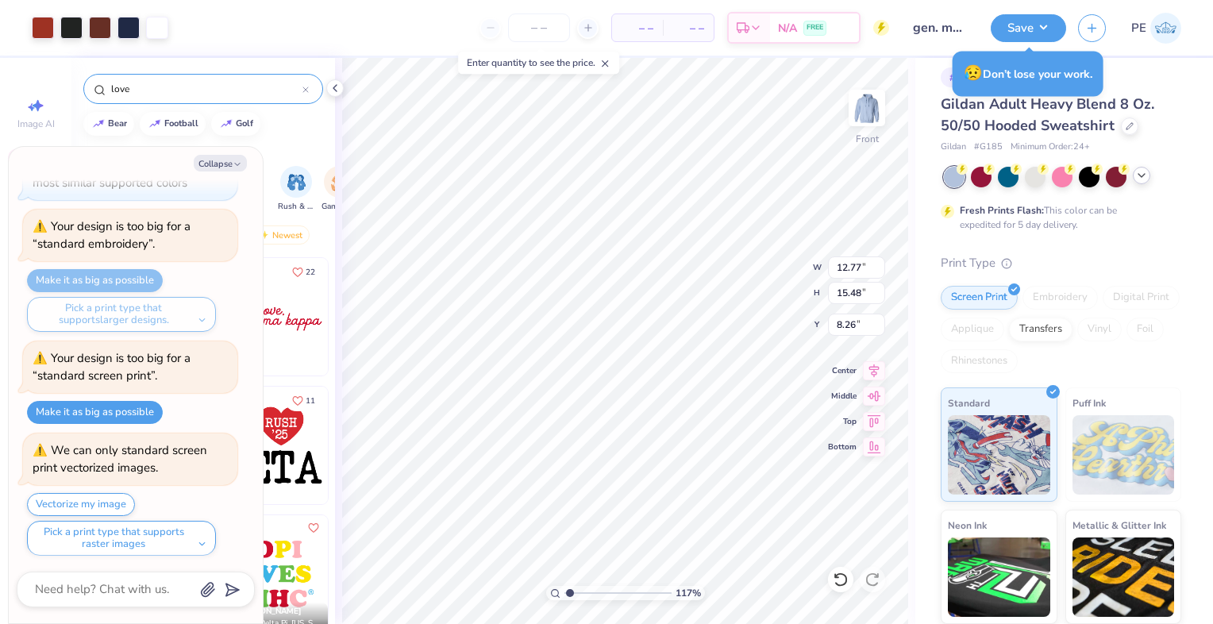
type input "1.16942331268566"
type textarea "x"
type input "1.16942331268566"
type textarea "x"
type input "1.16942331268566"
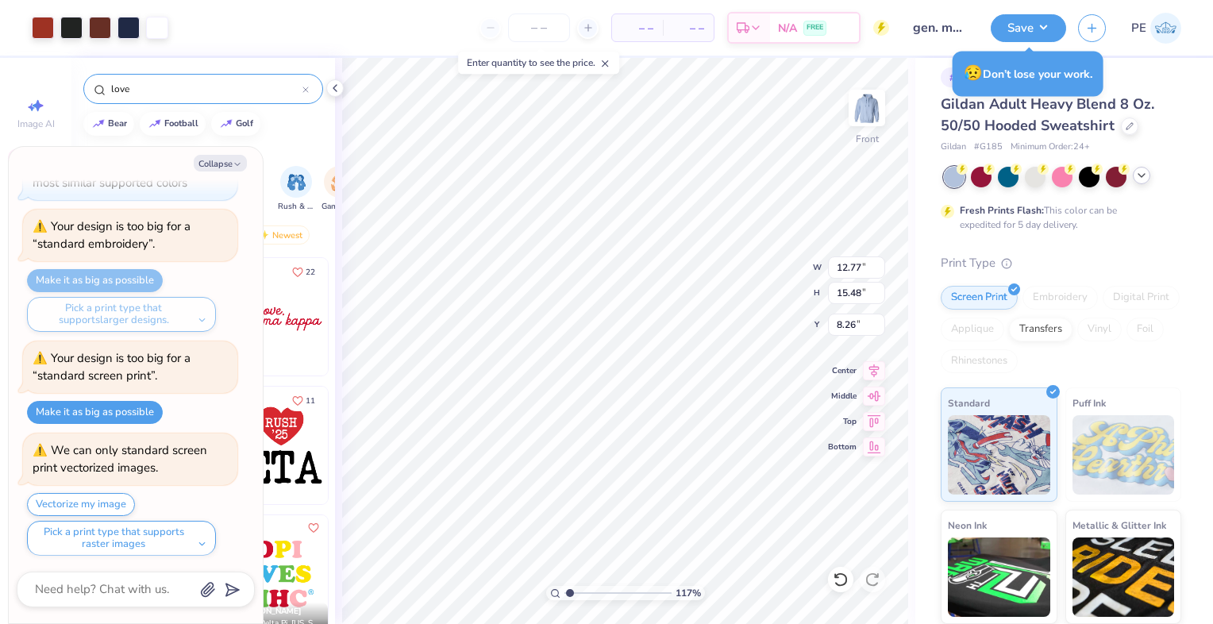
type textarea "x"
type input "1.16942331268566"
type textarea "x"
type input "1.16942331268566"
type textarea "x"
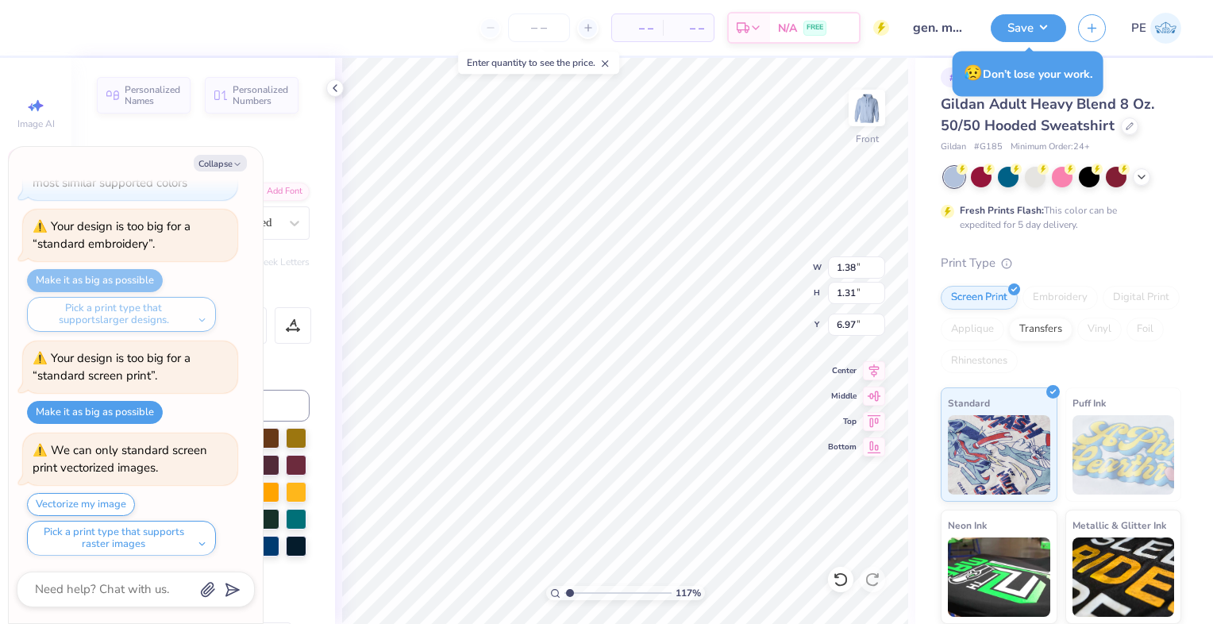
scroll to position [13, 2]
click at [93, 497] on button "Vectorize my image" at bounding box center [81, 504] width 108 height 23
type input "1.16942331268566"
type textarea "x"
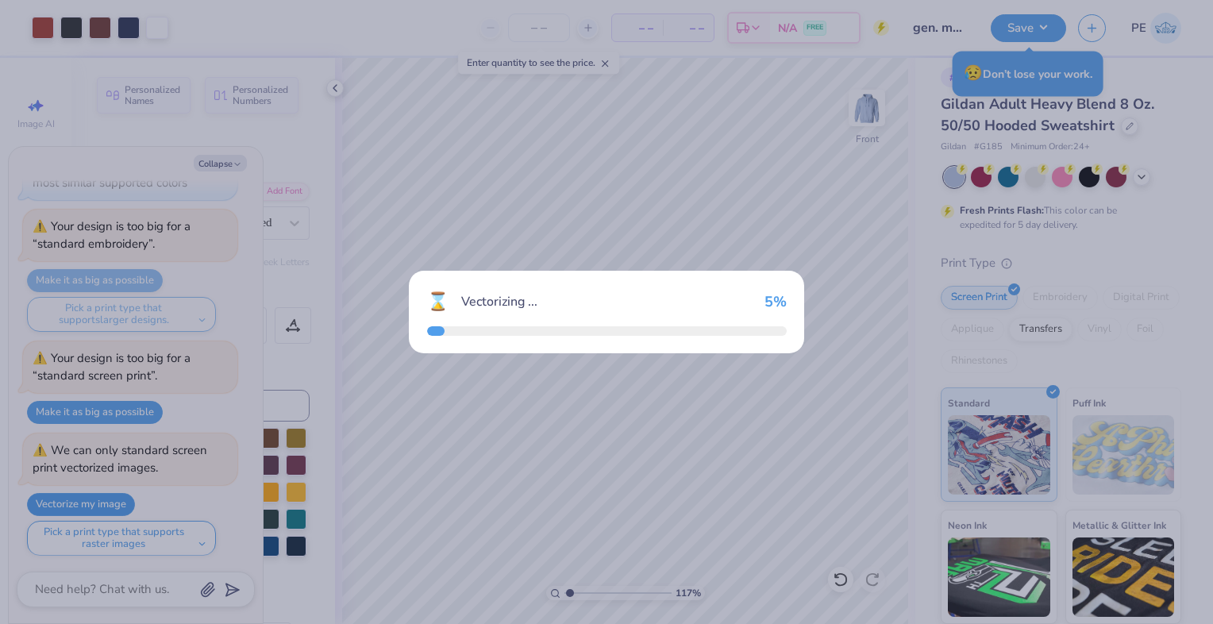
type input "1.16942331268566"
type textarea "x"
type input "1.16942331268566"
type textarea "x"
type input "1.16942331268566"
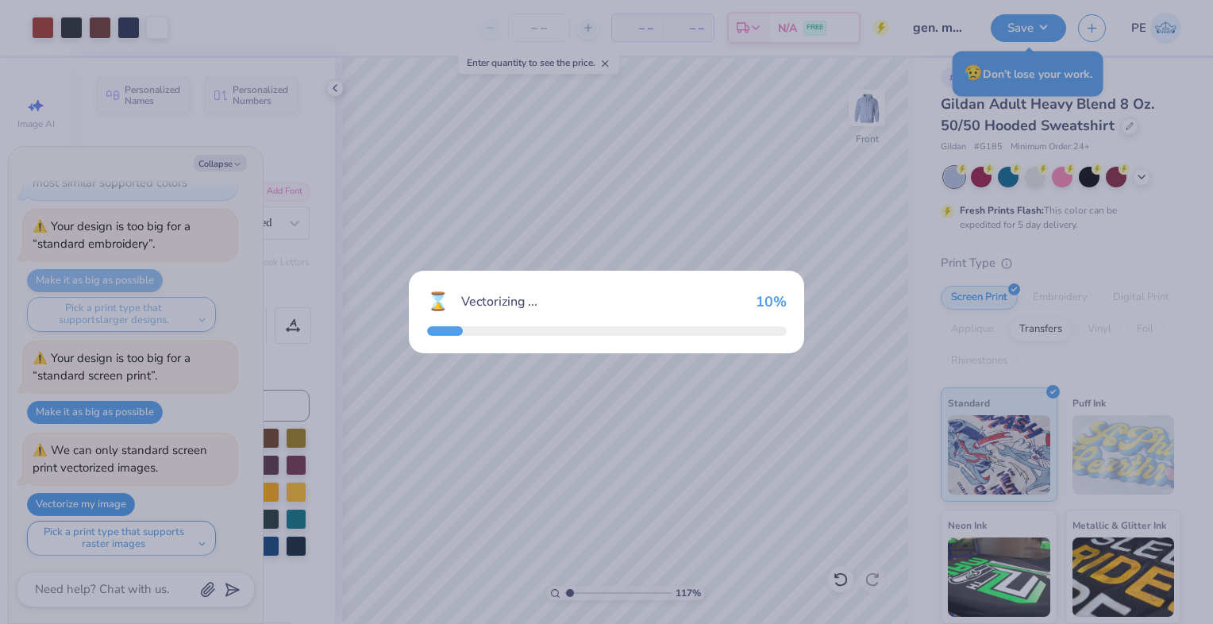
type textarea "x"
type input "1.16942331268566"
type textarea "x"
type input "1.16942331268566"
type textarea "x"
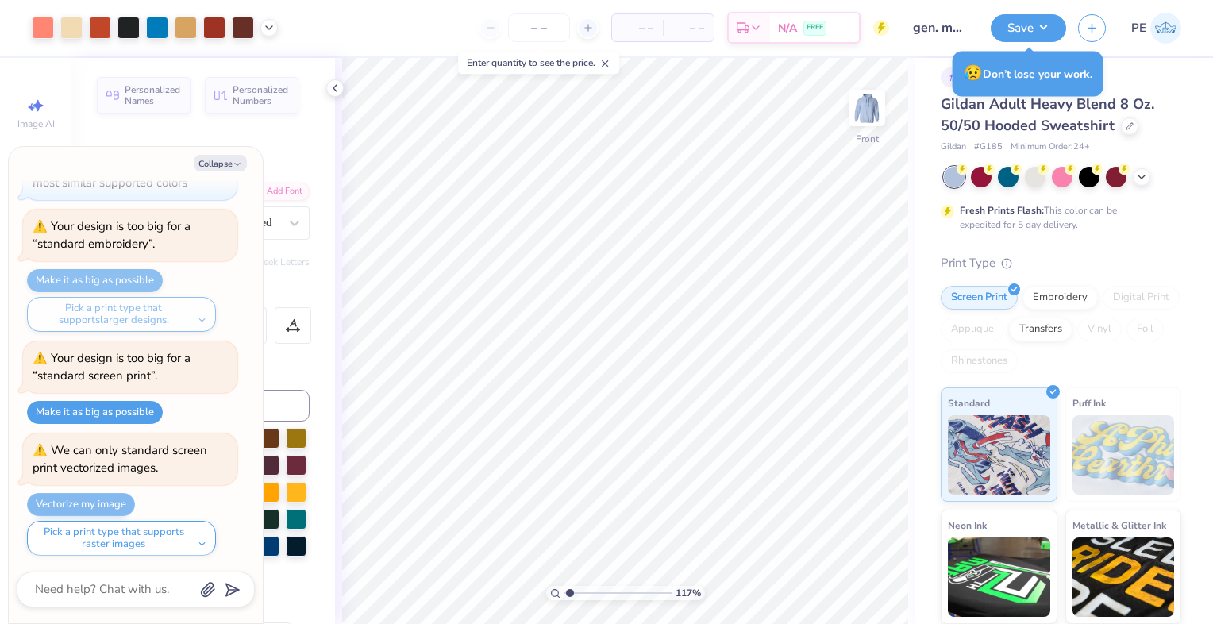
type input "1.16942331268566"
type textarea "x"
type input "1.16942331268566"
type textarea "x"
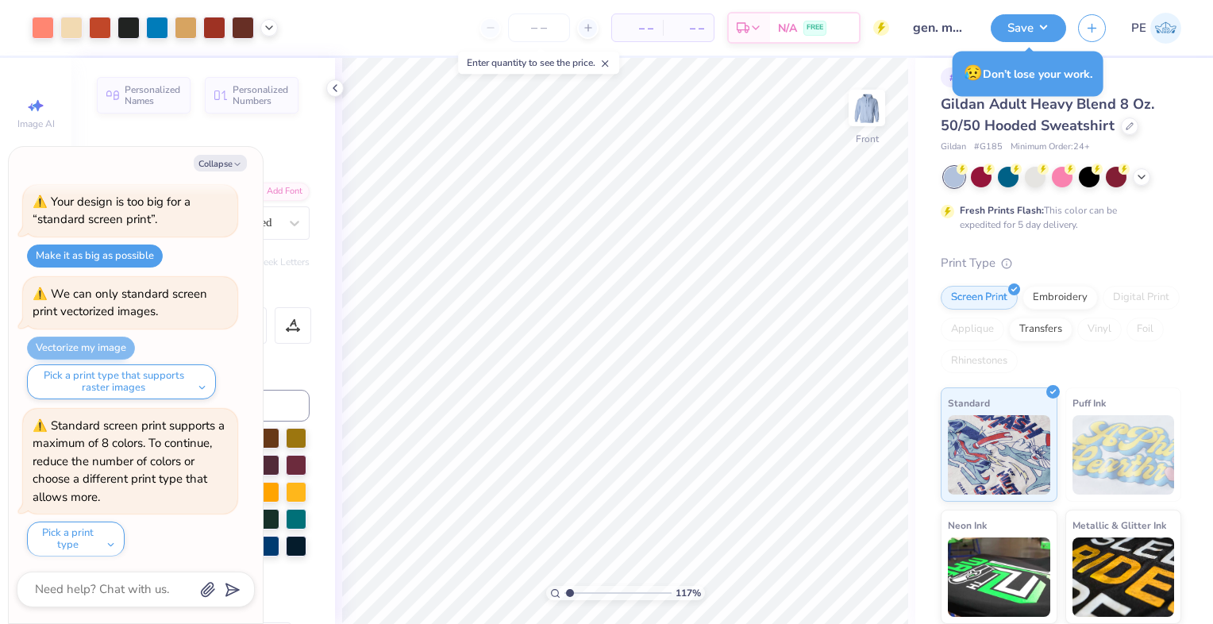
type input "1.16942331268566"
type textarea "x"
type input "1.16942331268566"
type textarea "x"
type input "1.16942331268566"
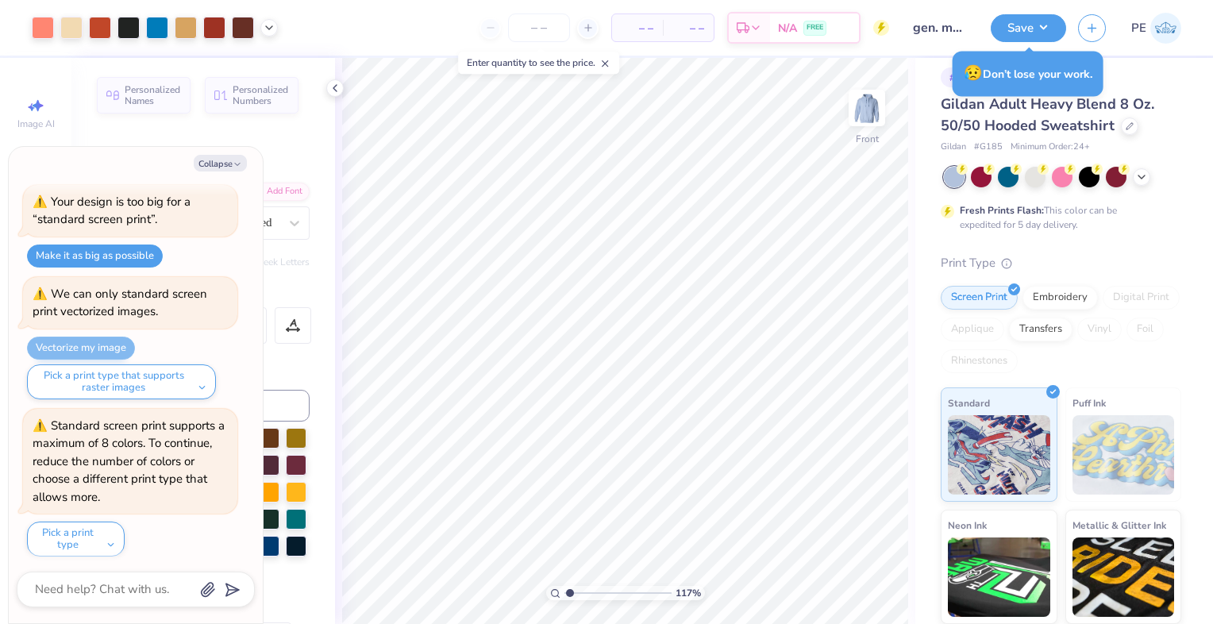
type textarea "x"
type input "1.16942331268566"
click at [221, 161] on button "Collapse" at bounding box center [220, 163] width 53 height 17
type textarea "x"
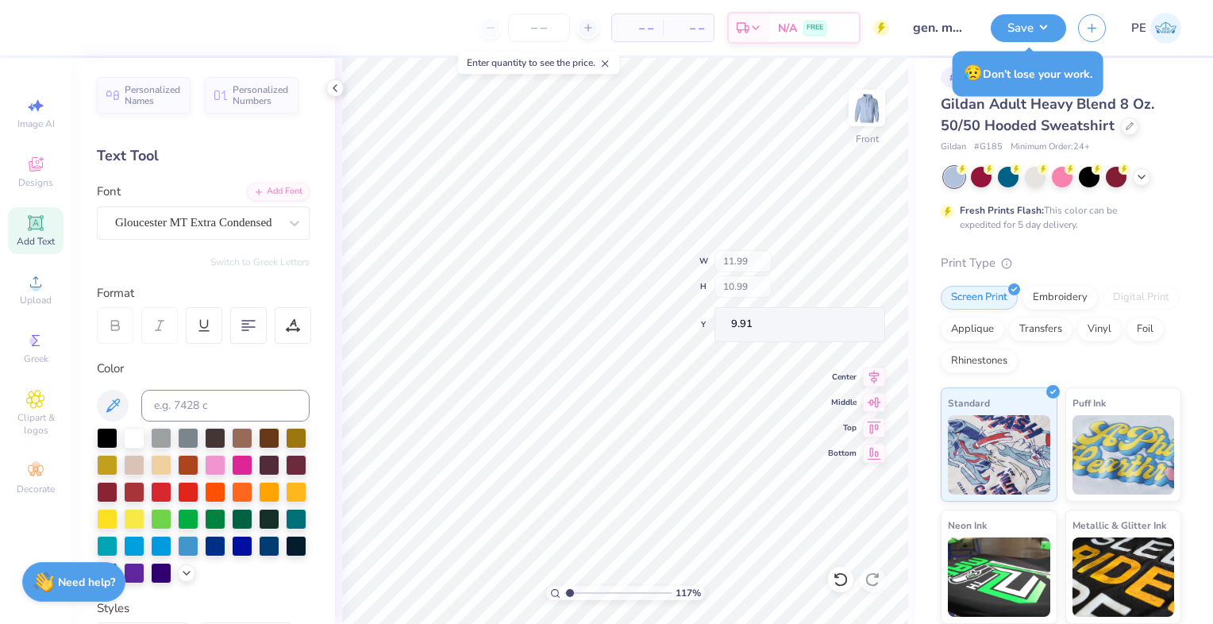
type input "1.16942331268566"
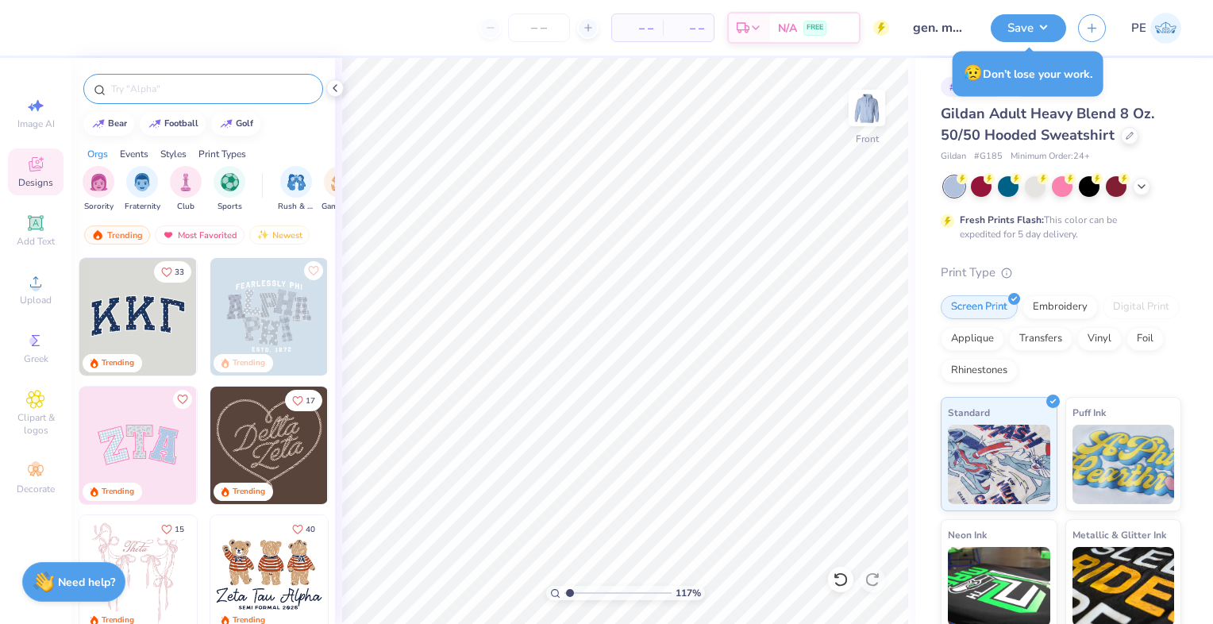
scroll to position [10, 0]
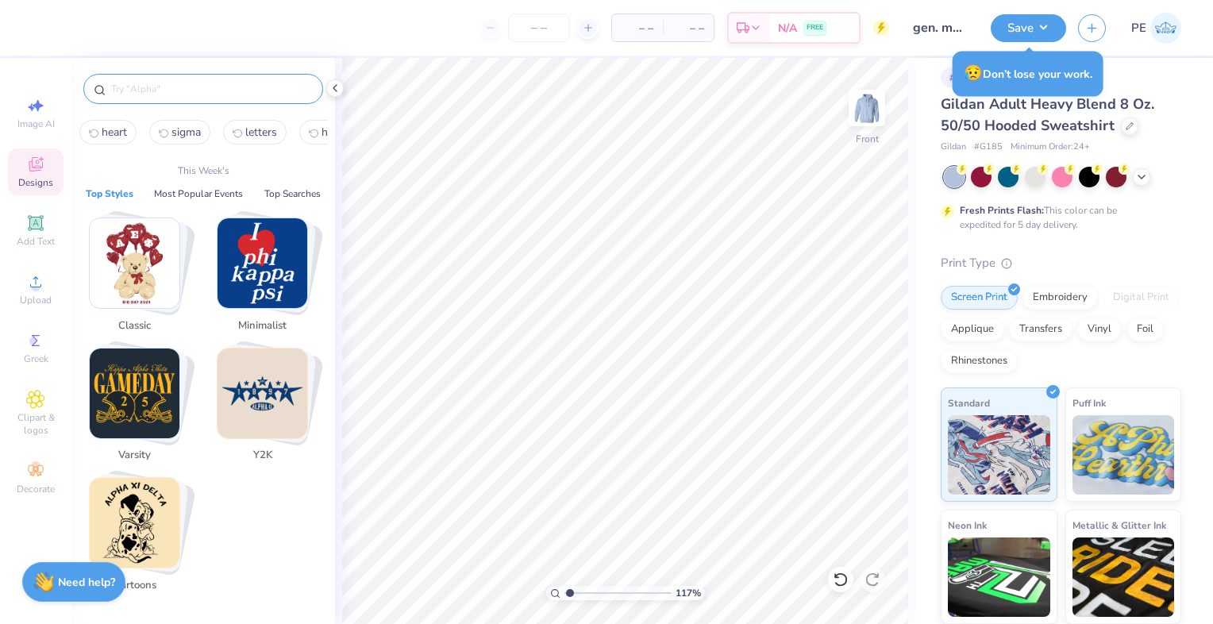
click at [161, 94] on input "text" at bounding box center [211, 89] width 203 height 16
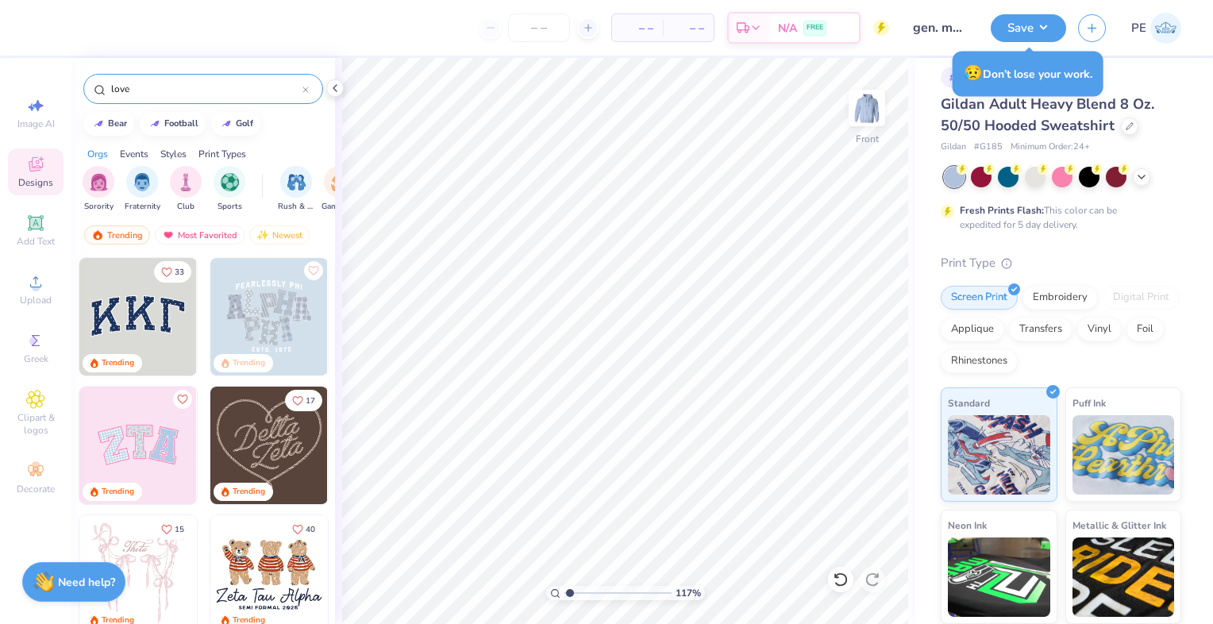
type input "love"
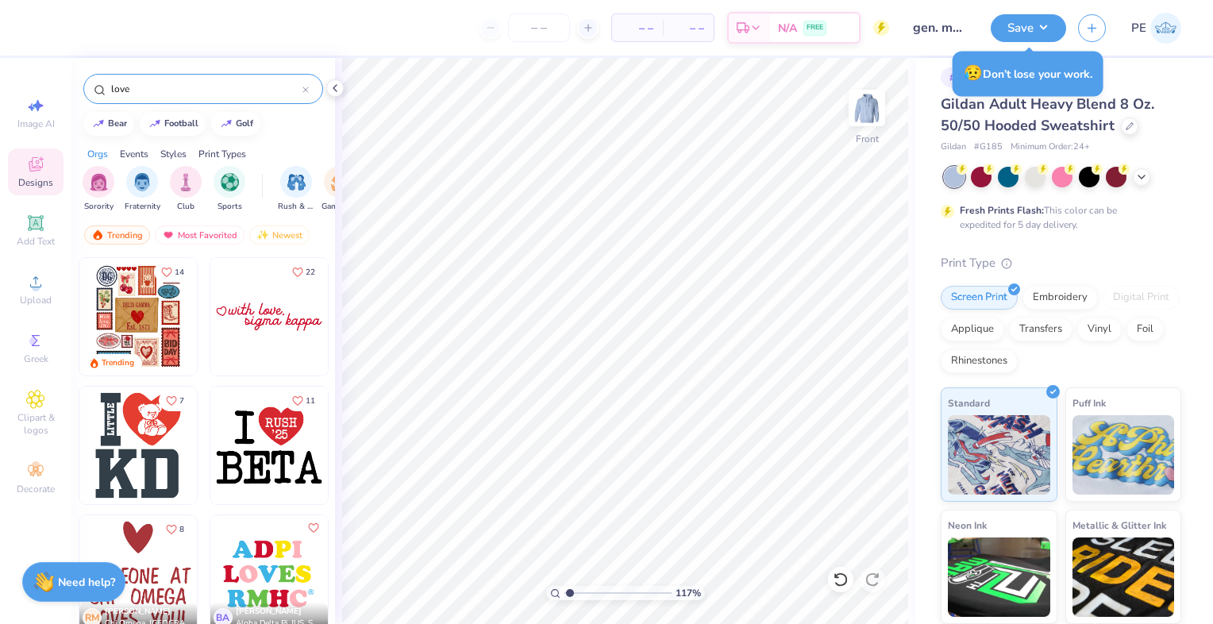
click at [124, 311] on img at bounding box center [137, 316] width 117 height 117
type input "1.16942331268566"
type textarea "x"
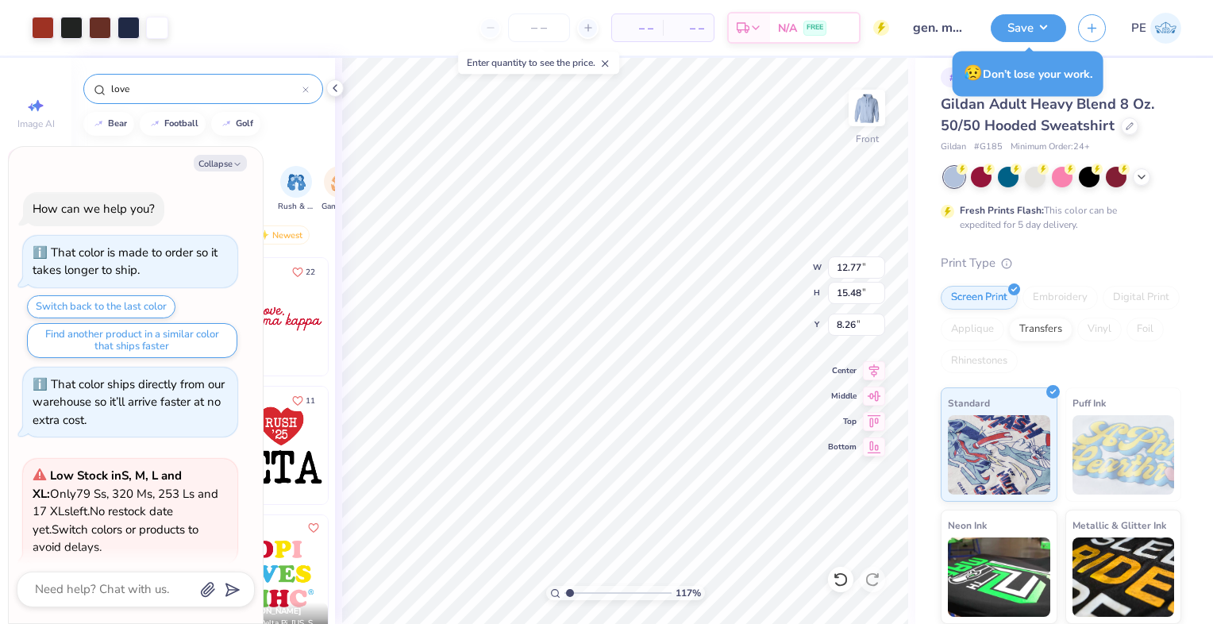
scroll to position [1589, 0]
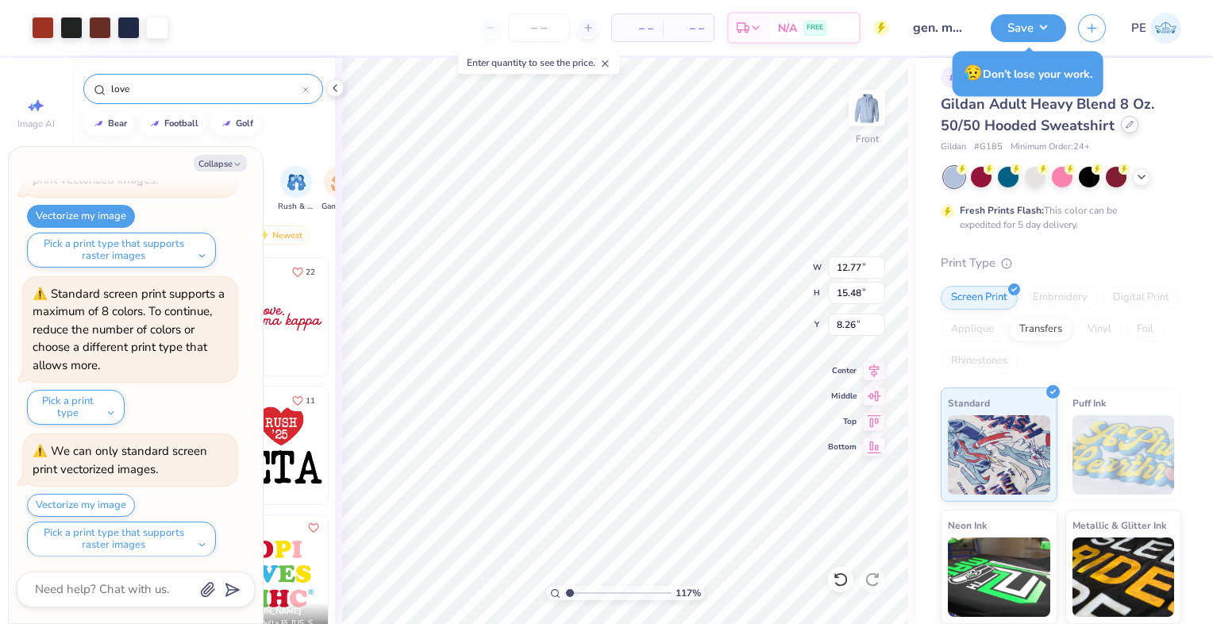
click at [1127, 125] on icon at bounding box center [1130, 124] width 6 height 6
type input "1.16942331268566"
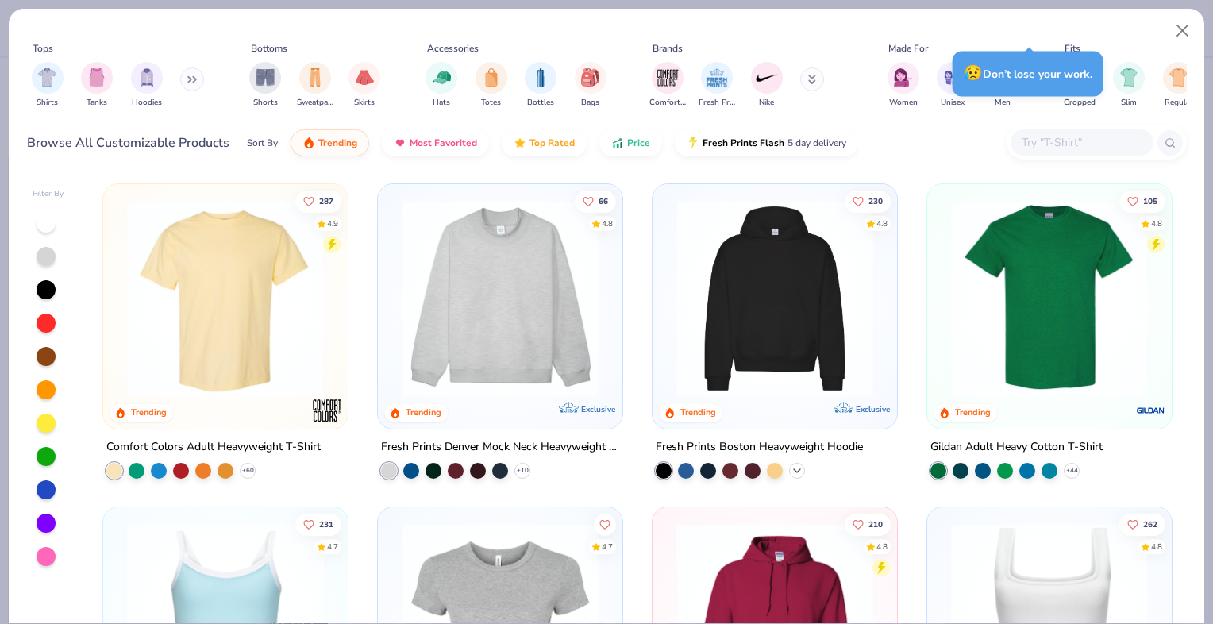
click at [791, 472] on icon at bounding box center [797, 470] width 13 height 13
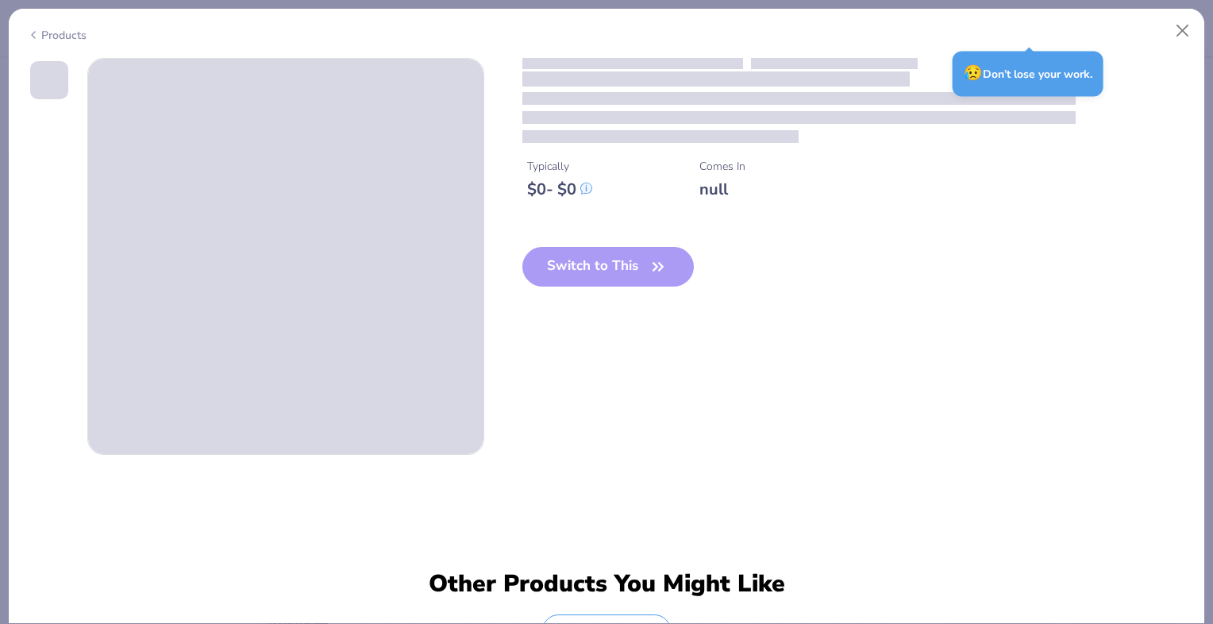
type textarea "x"
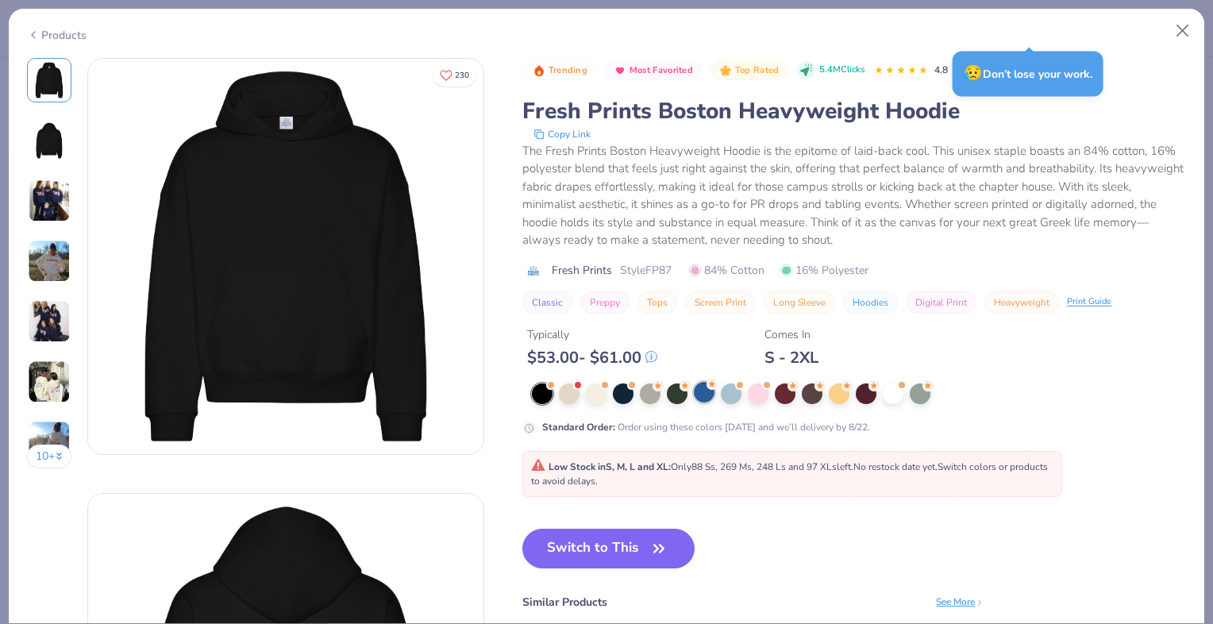
type input "1.16942331268566"
type textarea "x"
click at [734, 391] on div at bounding box center [731, 392] width 21 height 21
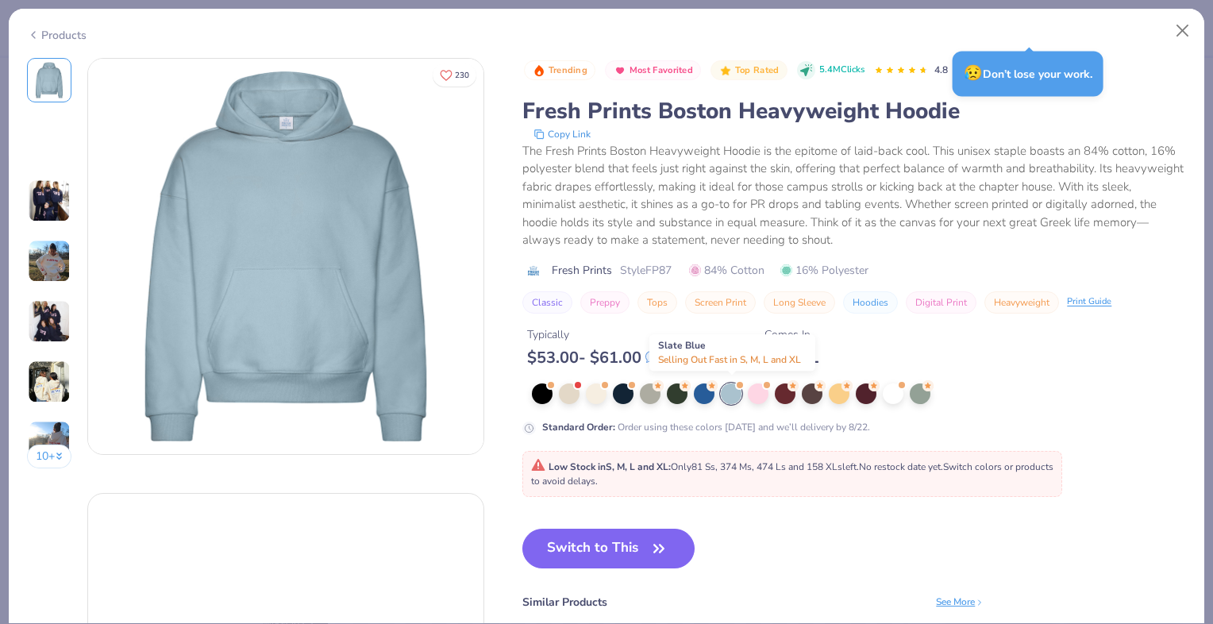
type input "1.16942331268566"
type textarea "x"
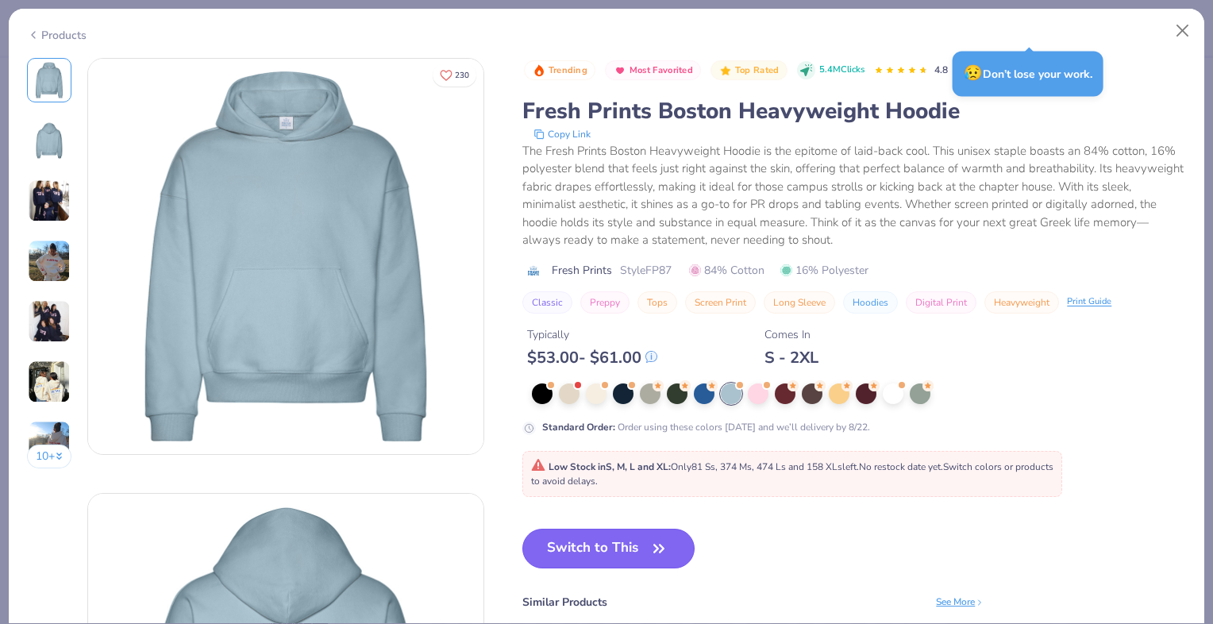
click at [573, 551] on button "Switch to This" at bounding box center [608, 549] width 172 height 40
type input "1.16942331268566"
type textarea "x"
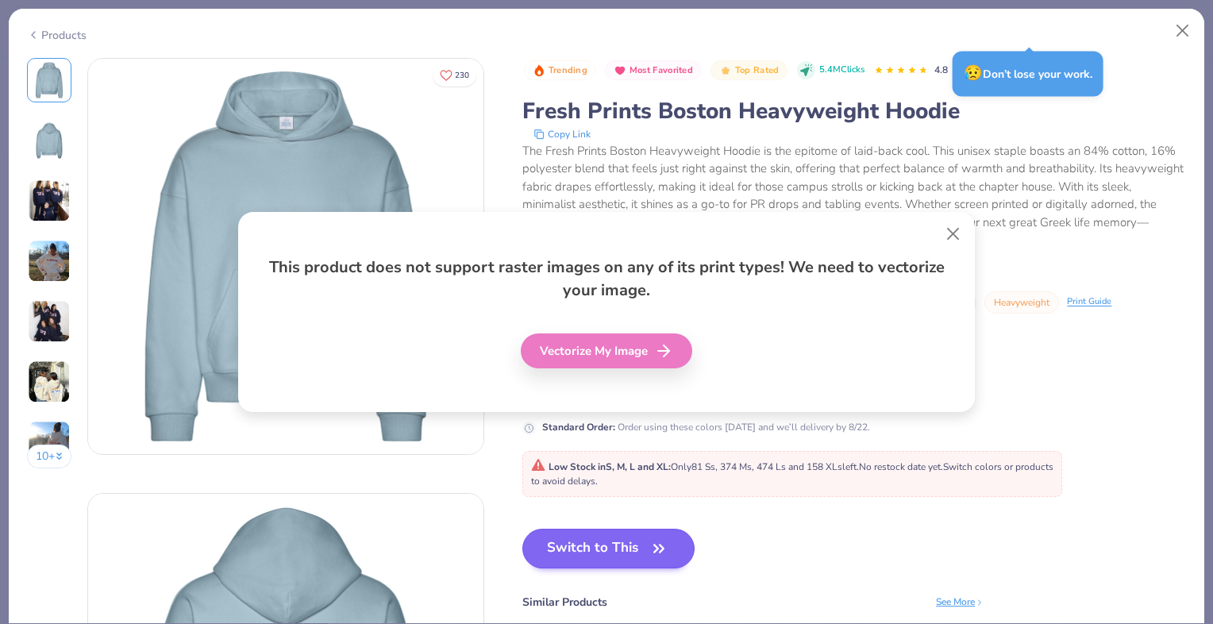
type input "1.16942331268566"
type textarea "x"
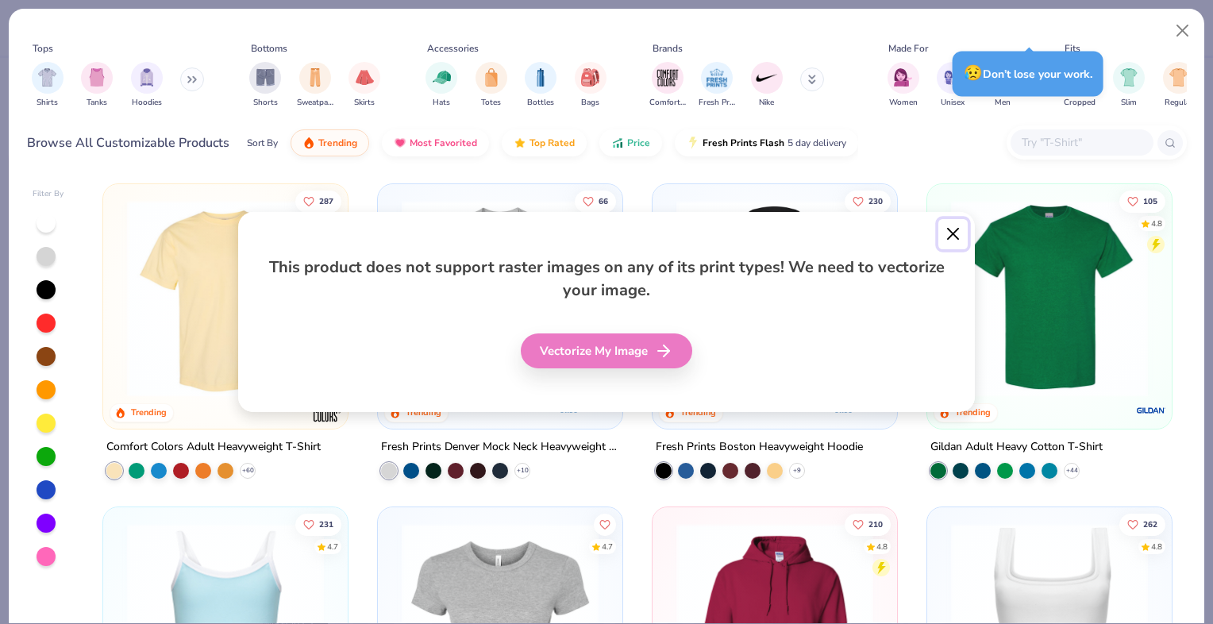
click at [953, 237] on button "Close" at bounding box center [953, 234] width 30 height 30
type input "1.16942331268566"
type textarea "x"
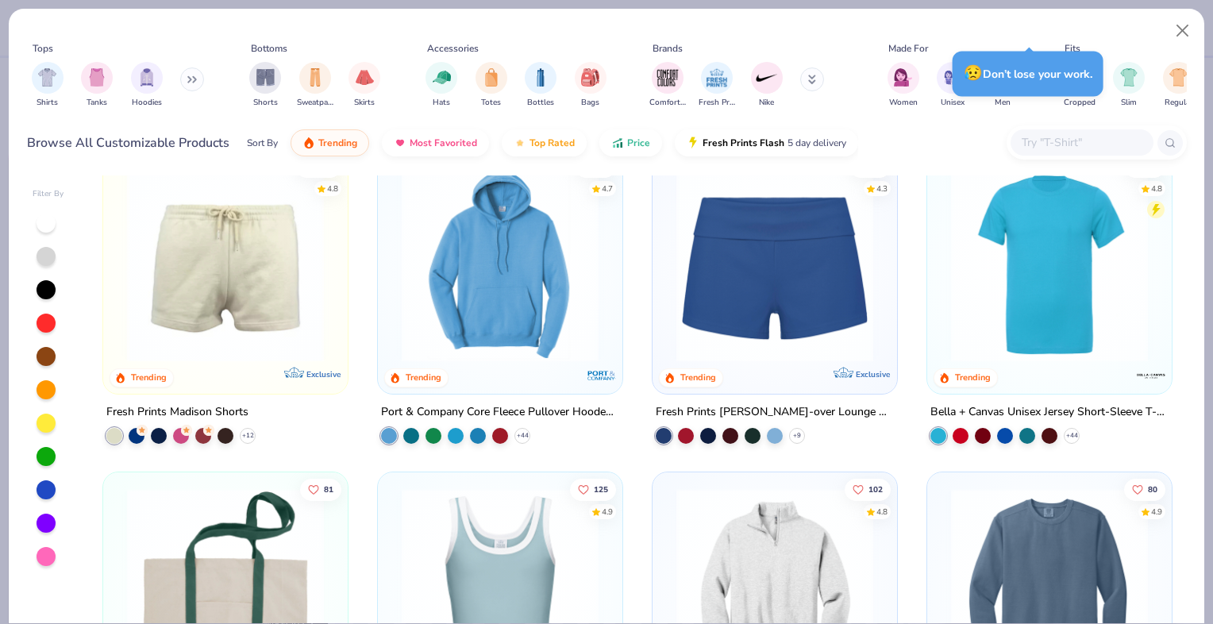
scroll to position [1650, 0]
click at [141, 88] on div "filter for Hoodies" at bounding box center [147, 76] width 32 height 32
type input "1.16942331268566"
type textarea "x"
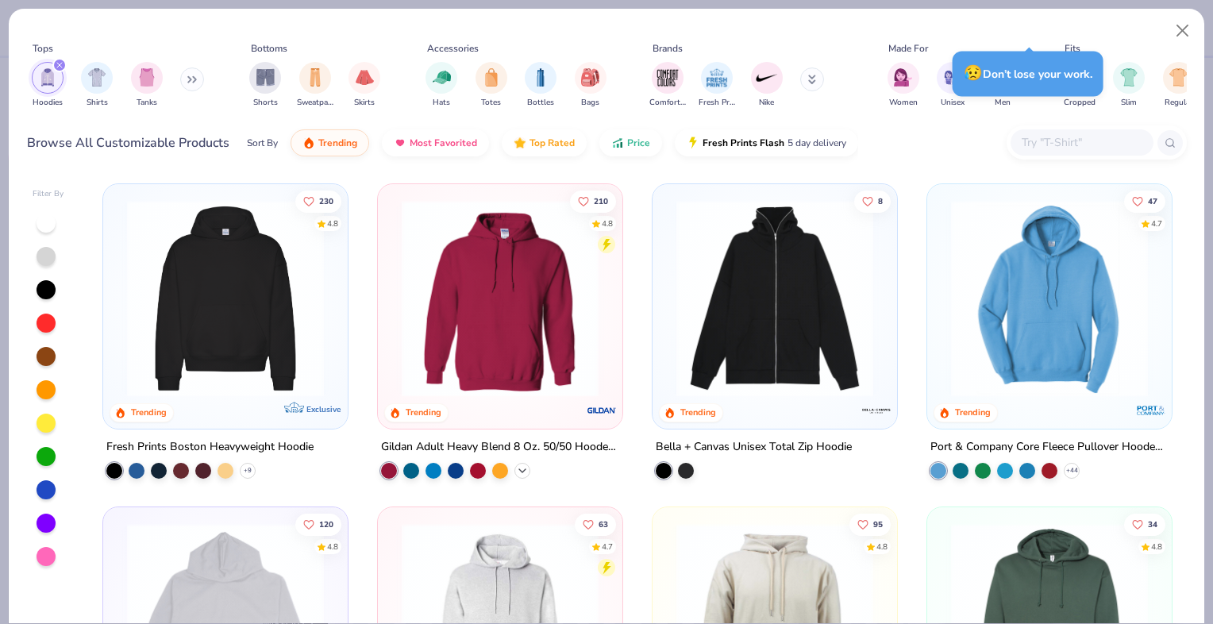
click at [516, 471] on icon at bounding box center [522, 470] width 13 height 13
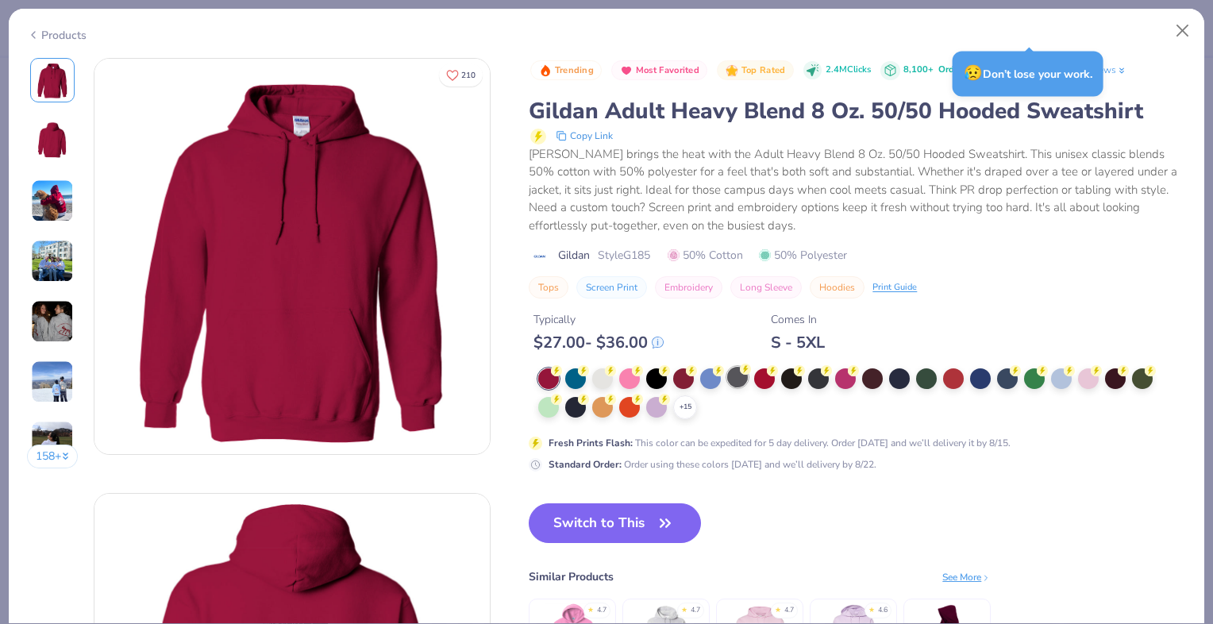
type input "1.16942331268566"
type textarea "x"
click at [1054, 375] on div at bounding box center [1061, 377] width 21 height 21
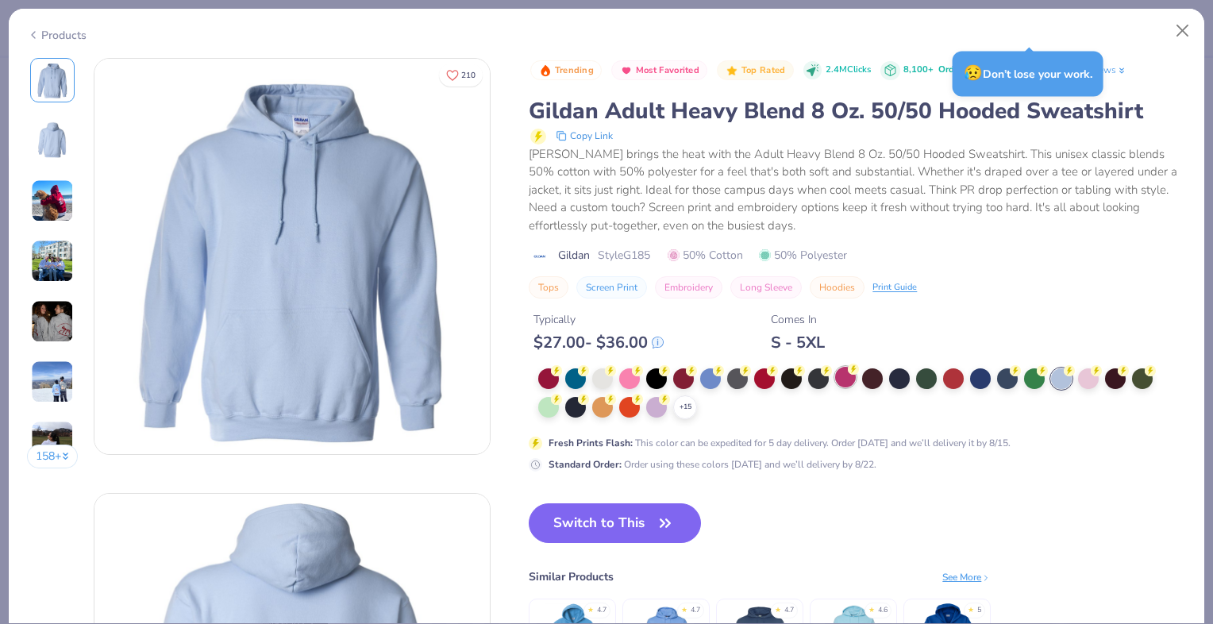
type input "1.16942331268566"
type textarea "x"
click at [1185, 27] on button "Close" at bounding box center [1183, 31] width 30 height 30
type input "1.16942331268566"
type textarea "x"
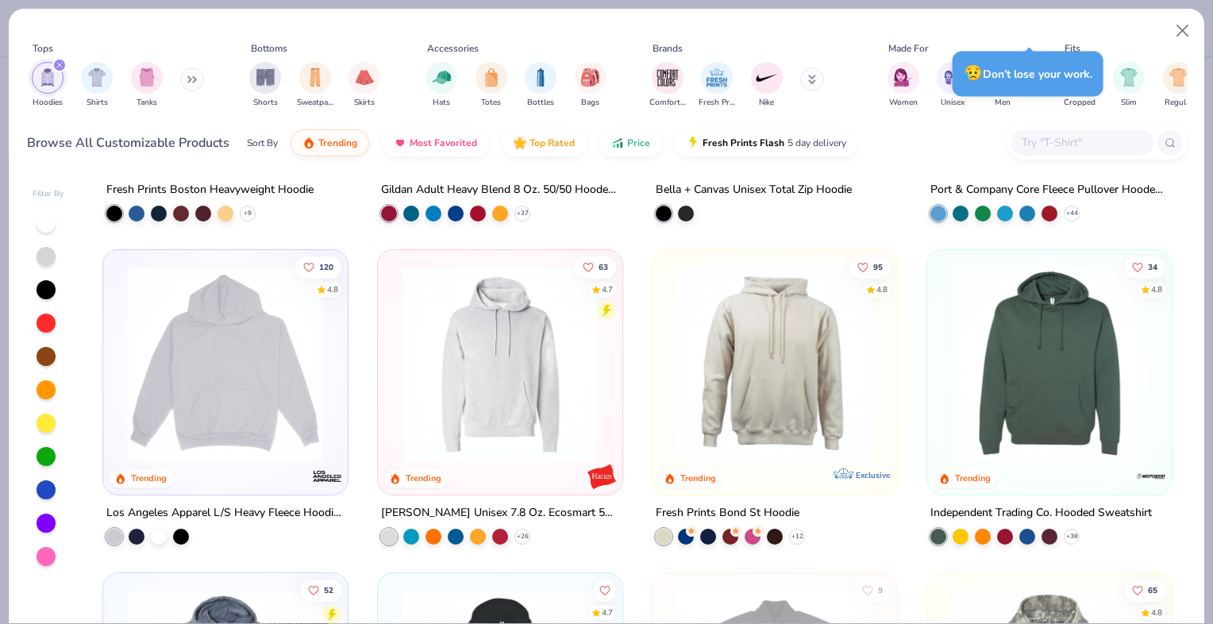
scroll to position [314, 0]
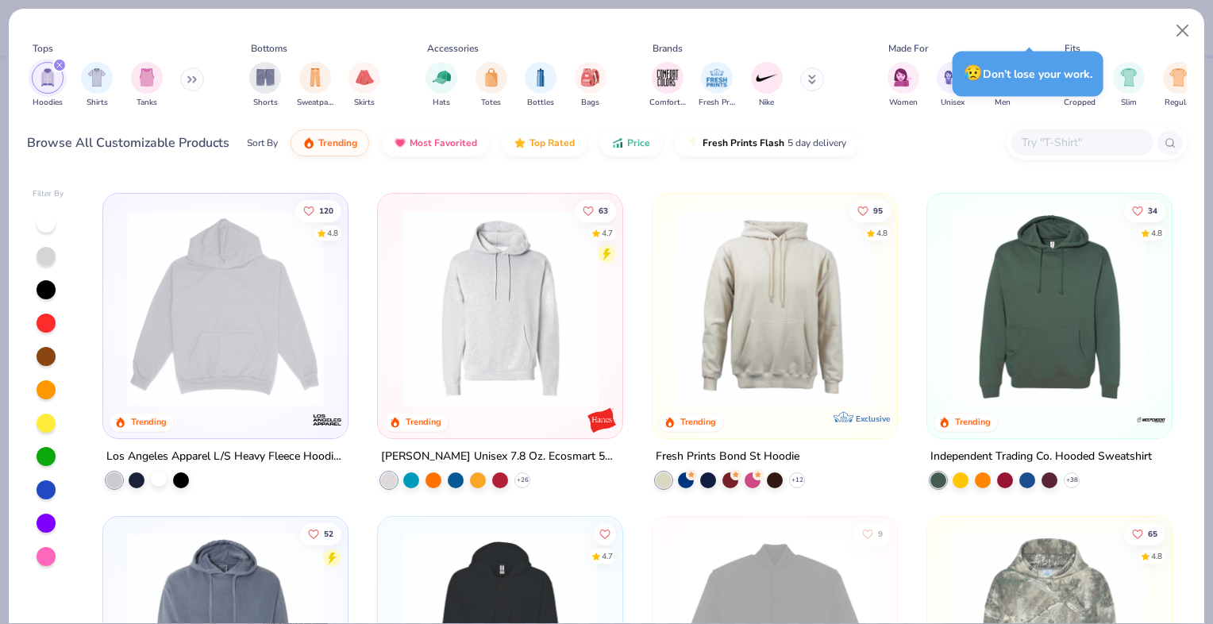
click at [151, 476] on div at bounding box center [159, 478] width 16 height 16
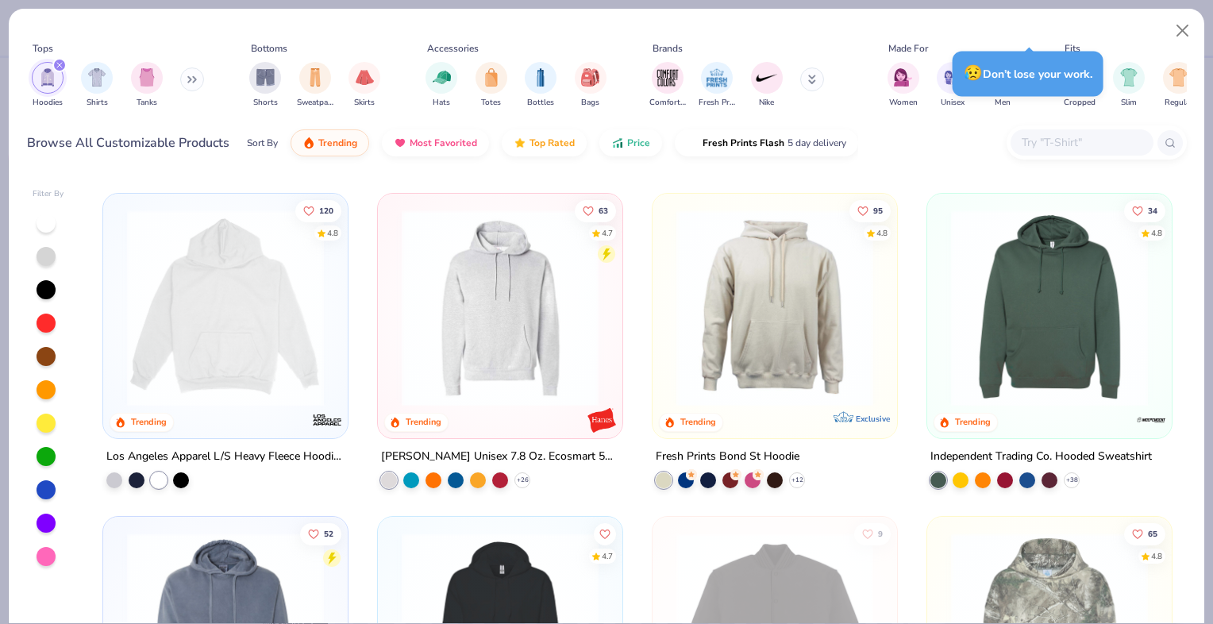
click at [252, 301] on img at bounding box center [225, 308] width 213 height 197
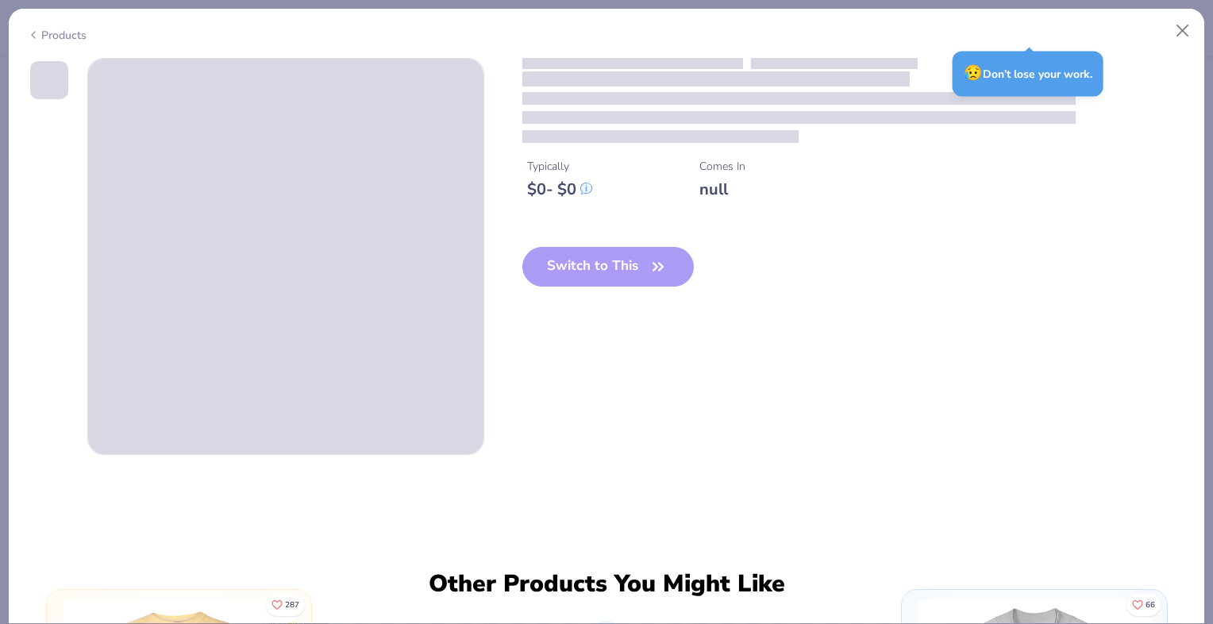
type input "1.16942331268566"
type textarea "x"
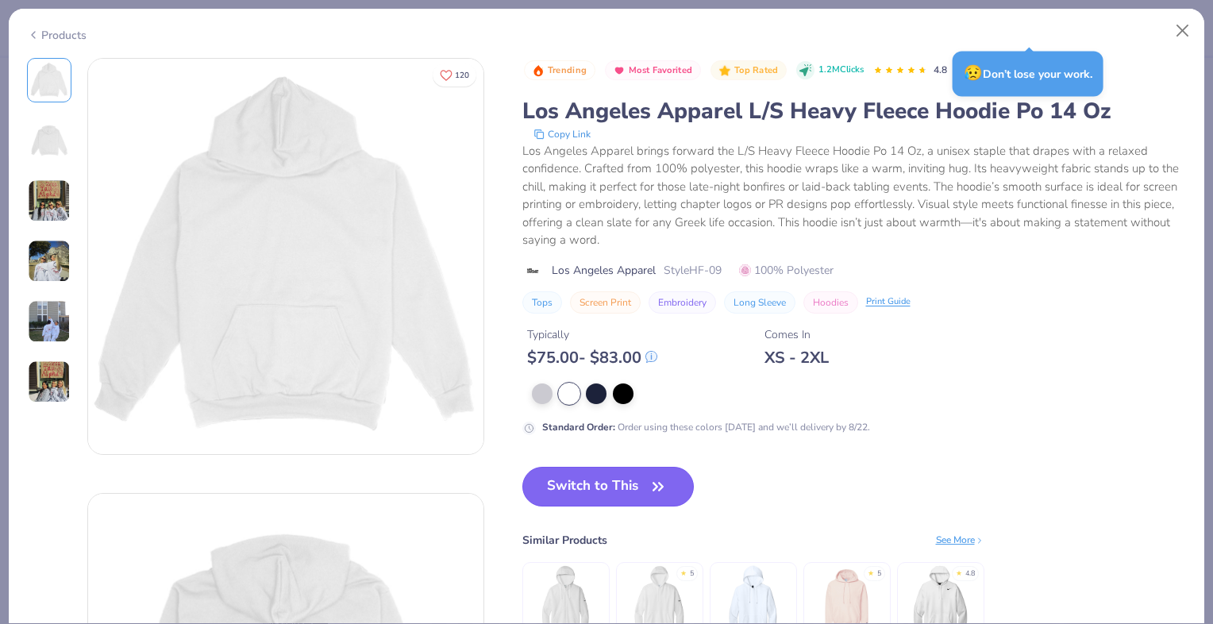
click at [616, 487] on button "Switch to This" at bounding box center [608, 487] width 172 height 40
type input "1.16942331268566"
type textarea "x"
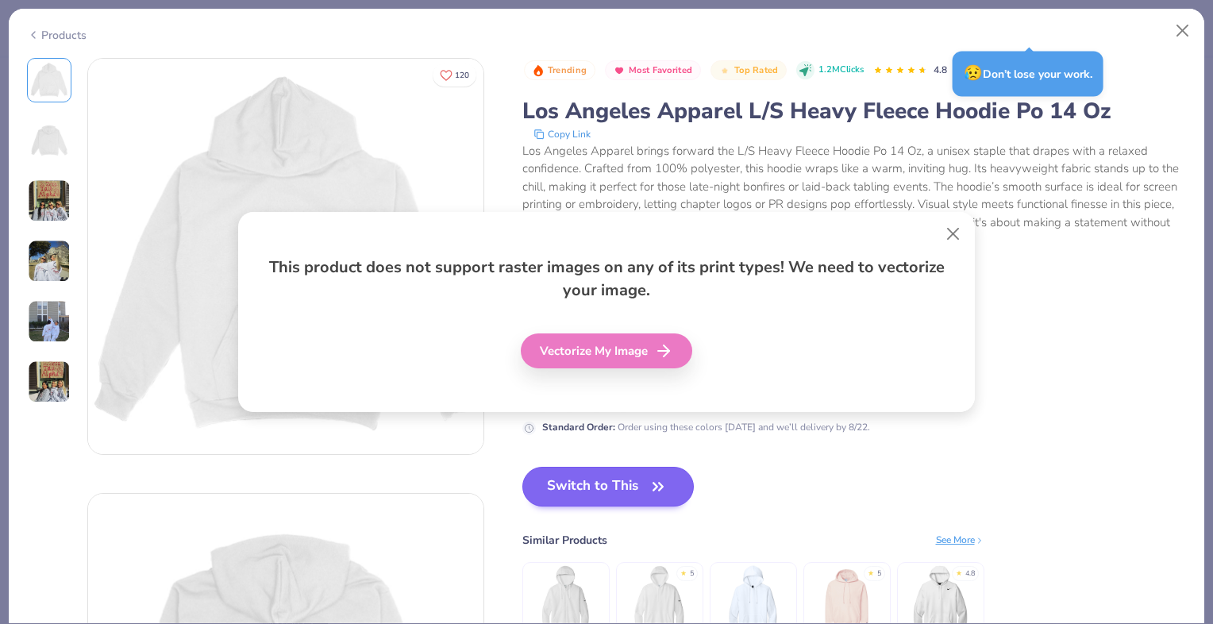
type input "1.16942331268566"
type textarea "x"
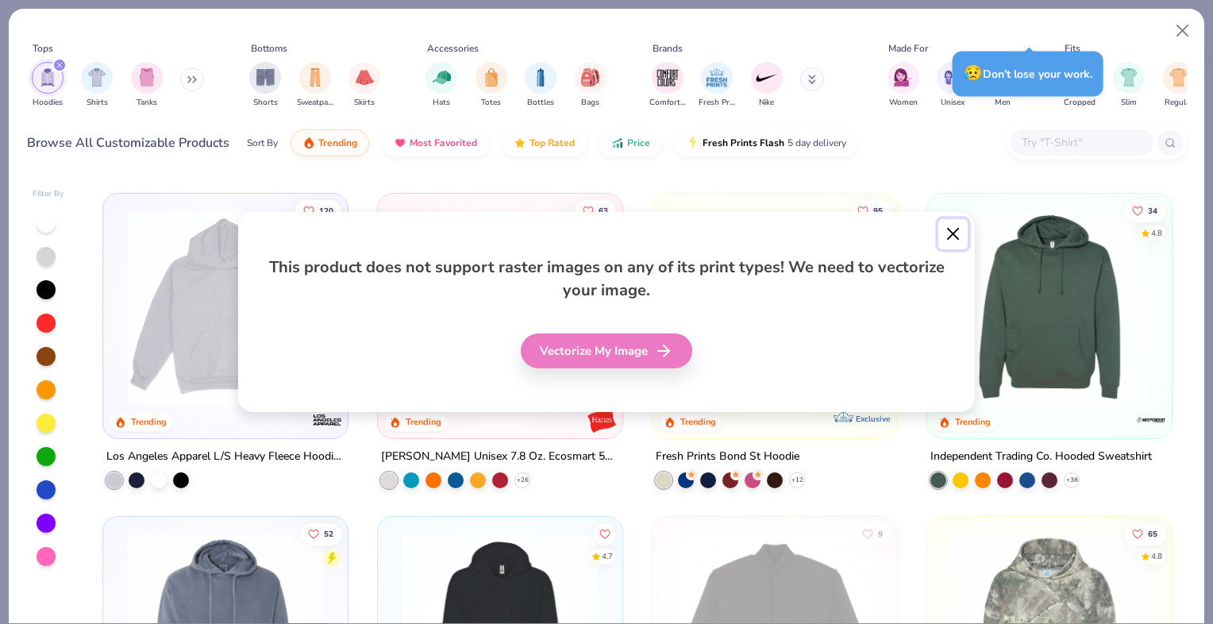
click at [953, 237] on button "Close" at bounding box center [953, 234] width 30 height 30
type input "1.16942331268566"
type textarea "x"
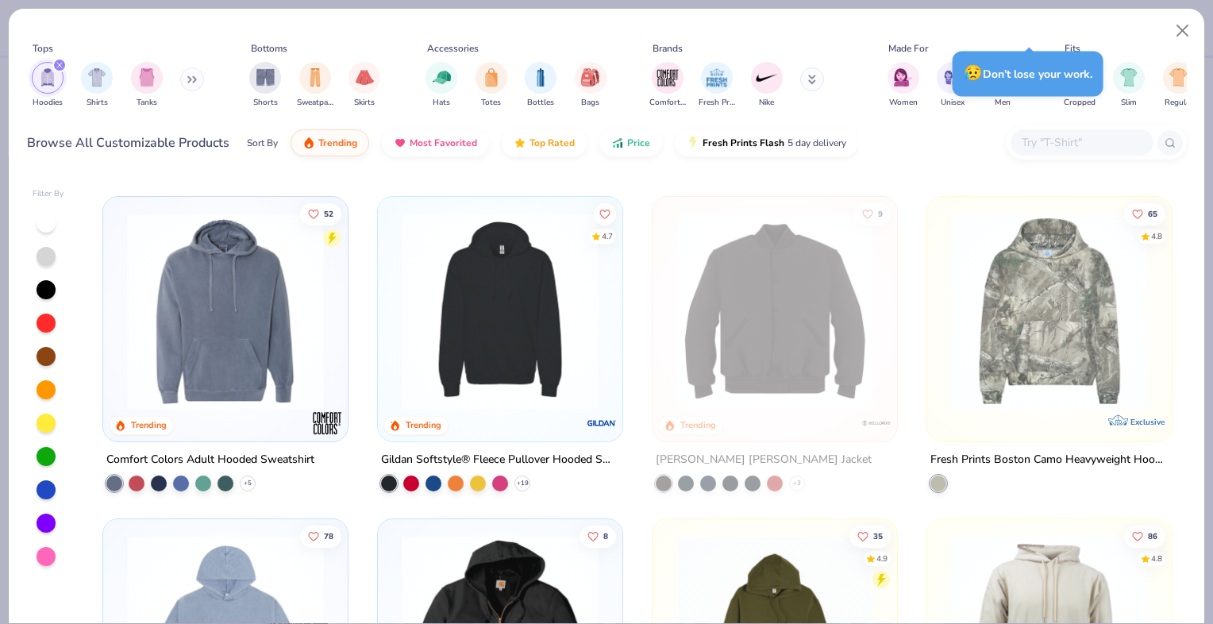
scroll to position [634, 0]
click at [245, 335] on img at bounding box center [225, 309] width 213 height 197
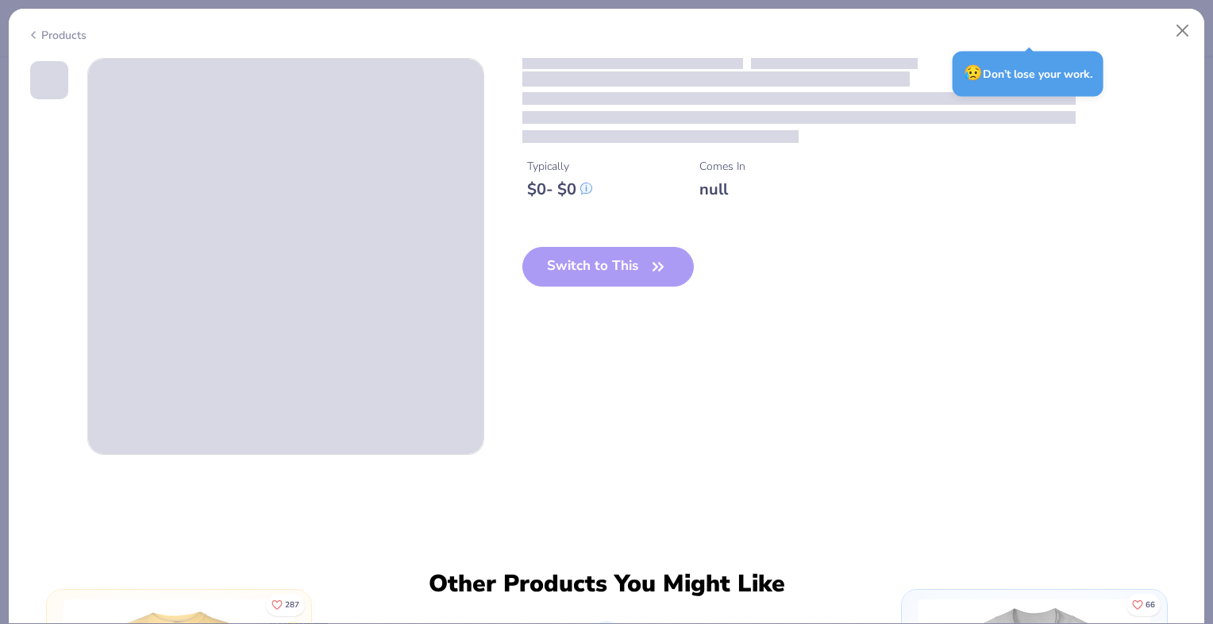
type input "1.16942331268566"
type textarea "x"
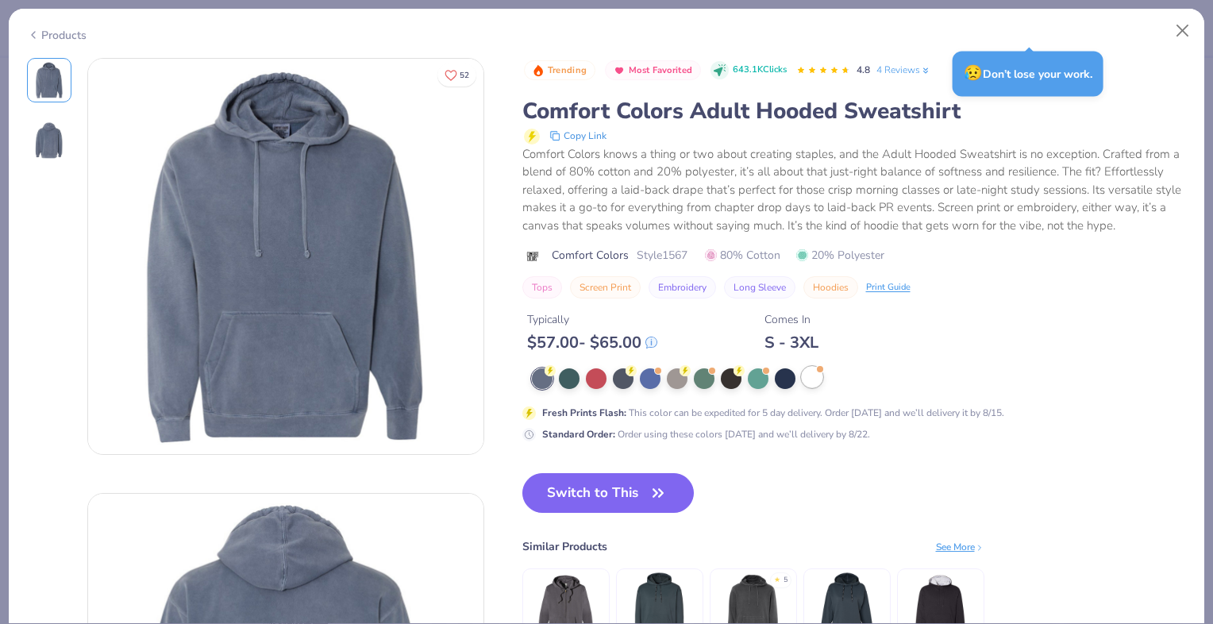
click at [814, 379] on div at bounding box center [812, 377] width 21 height 21
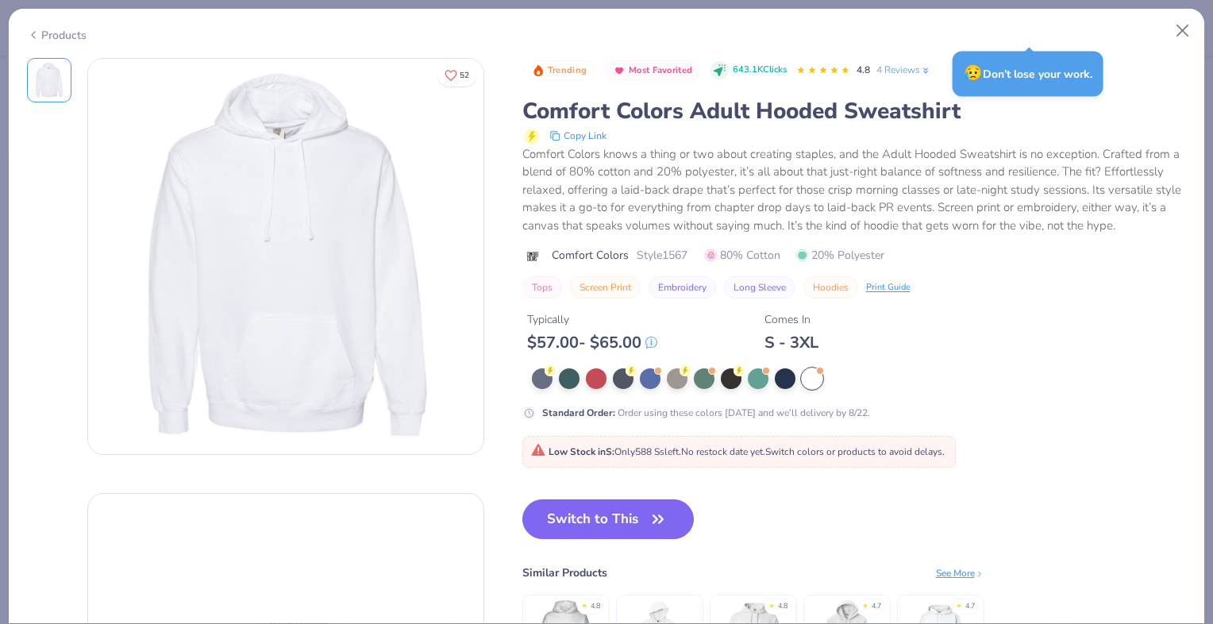
type input "1.16942331268566"
type textarea "x"
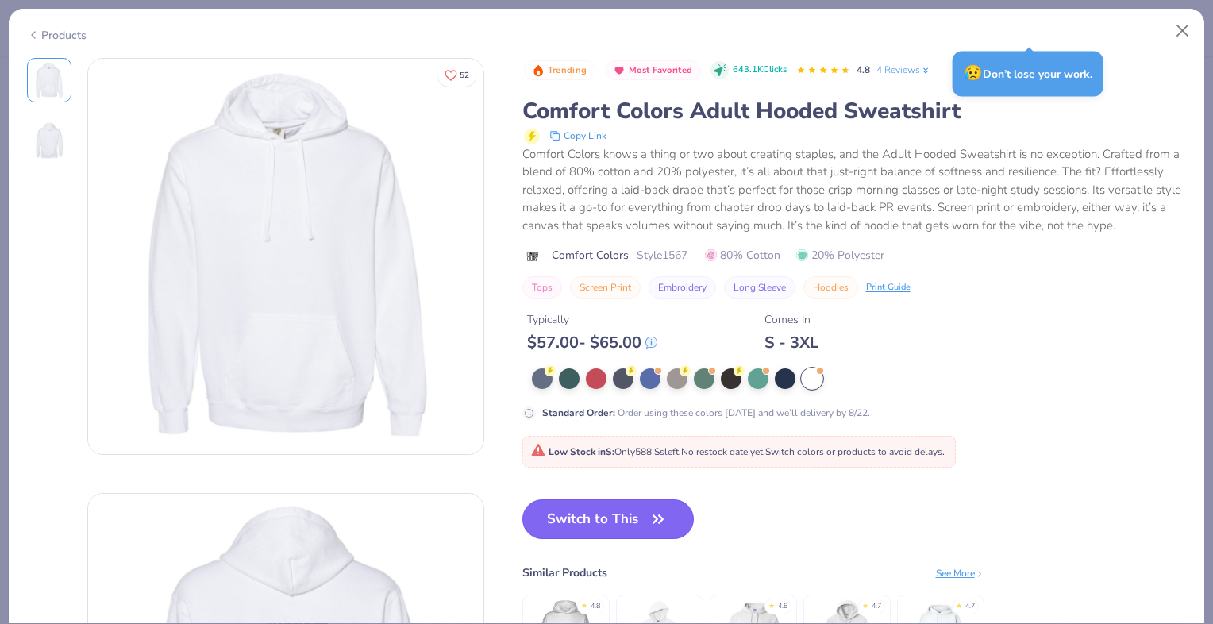
click at [589, 514] on button "Switch to This" at bounding box center [608, 519] width 172 height 40
type input "1.16942331268566"
type textarea "x"
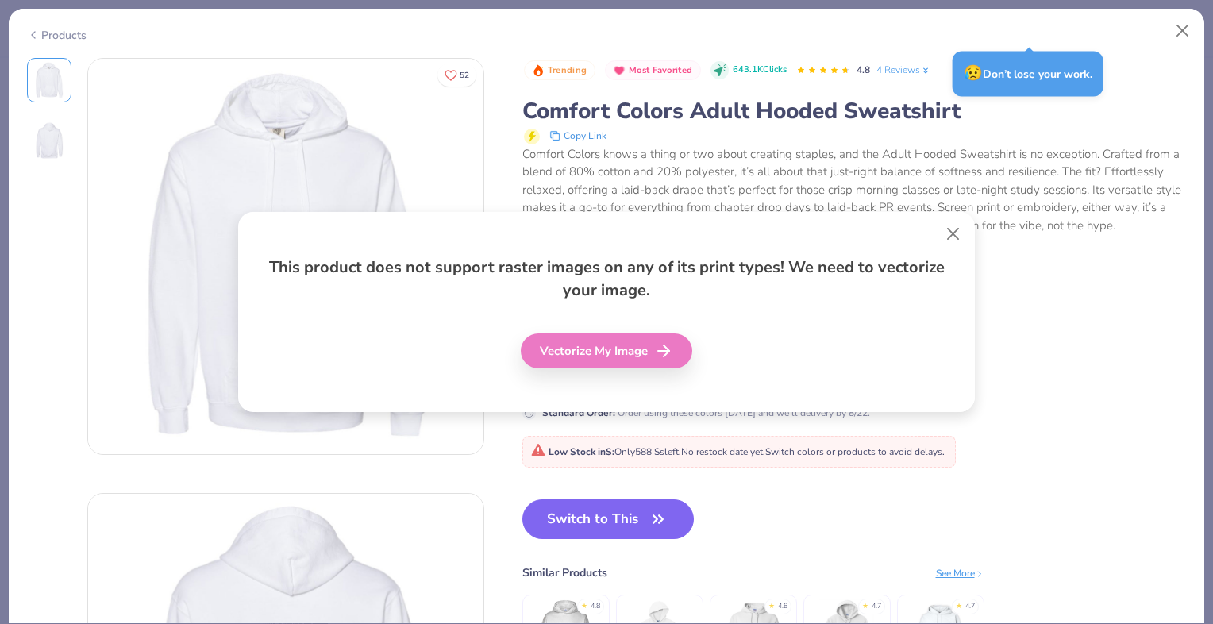
type input "1.16942331268566"
type textarea "x"
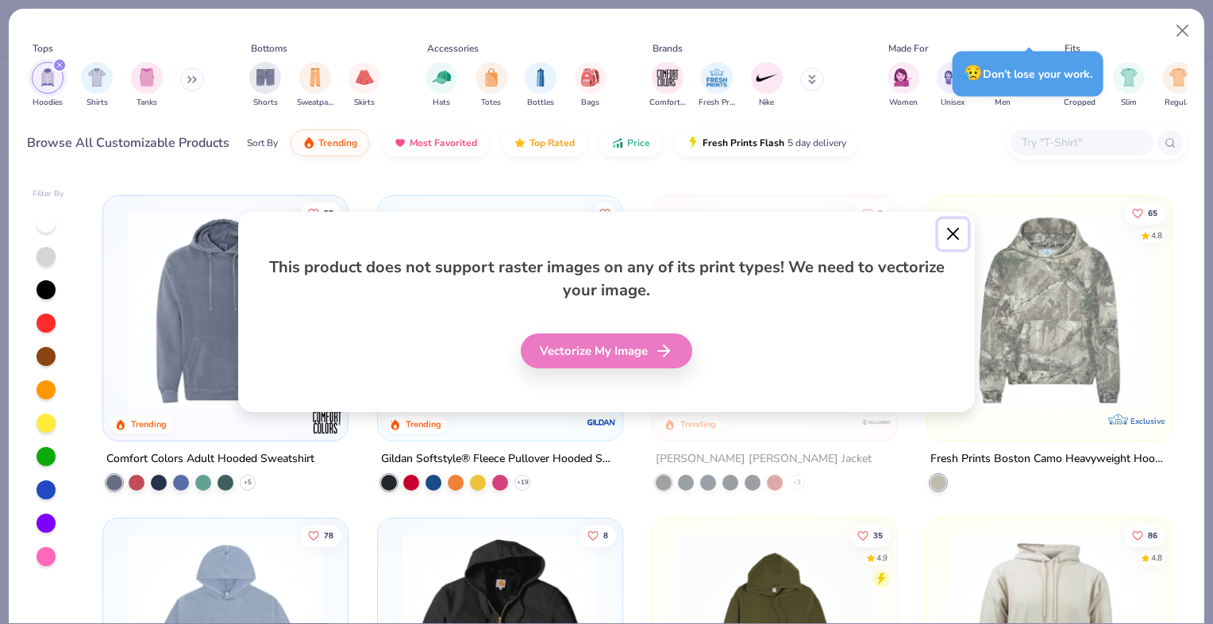
click at [953, 233] on button "Close" at bounding box center [953, 234] width 30 height 30
type input "1.16942331268566"
type textarea "x"
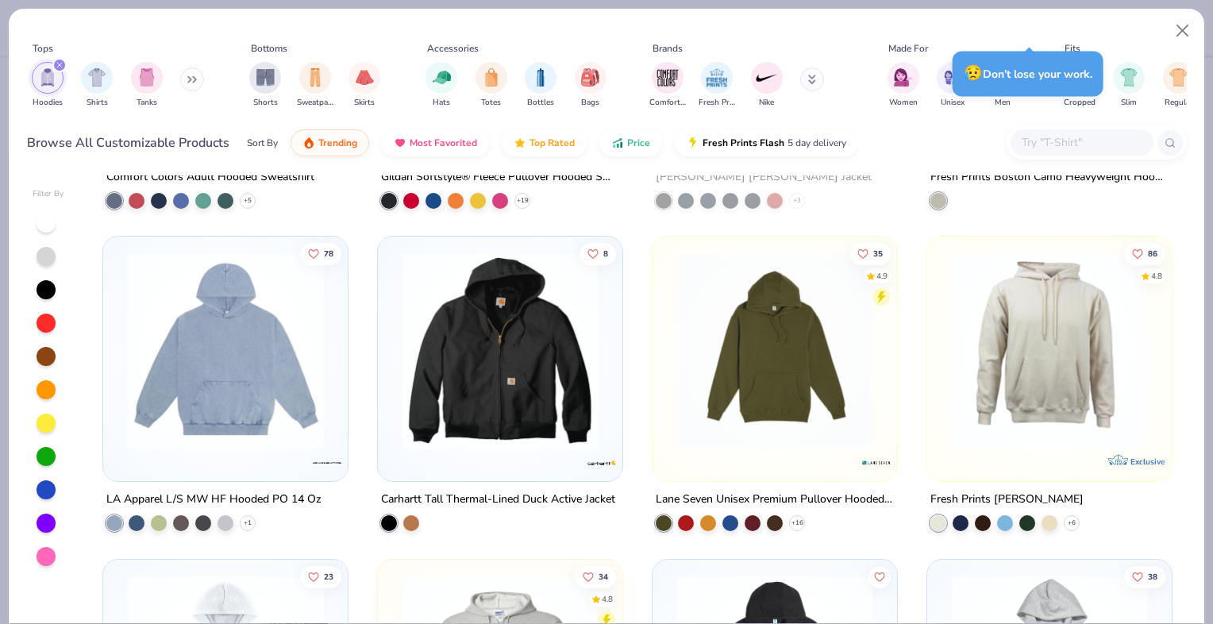
scroll to position [950, 0]
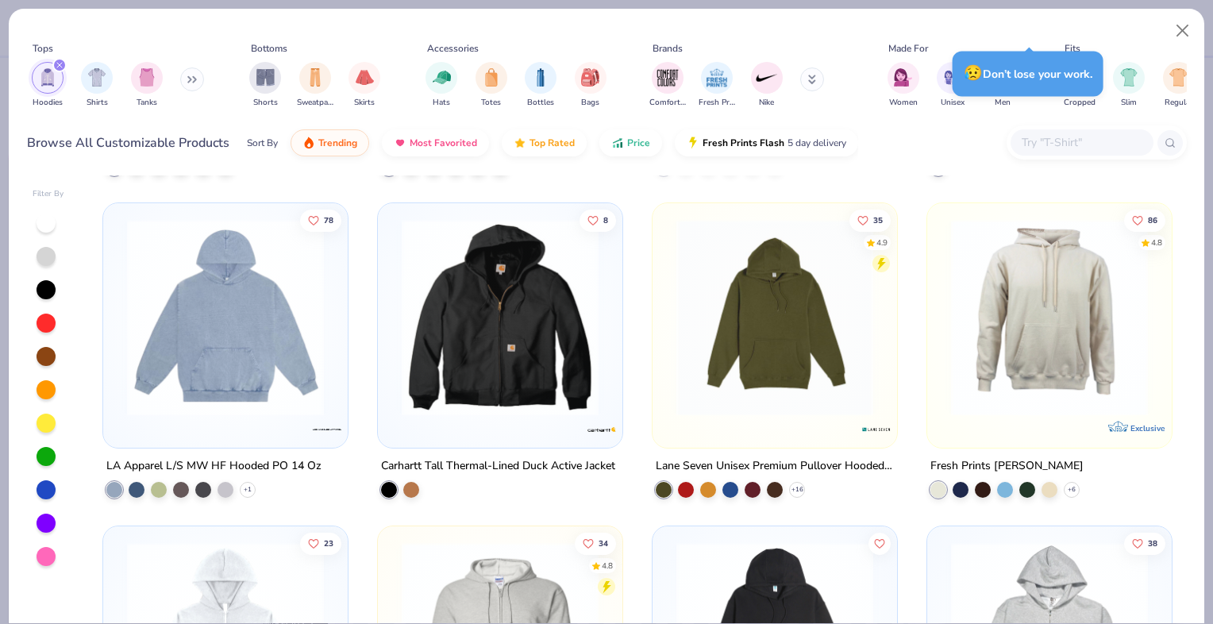
click at [238, 351] on img at bounding box center [225, 317] width 213 height 197
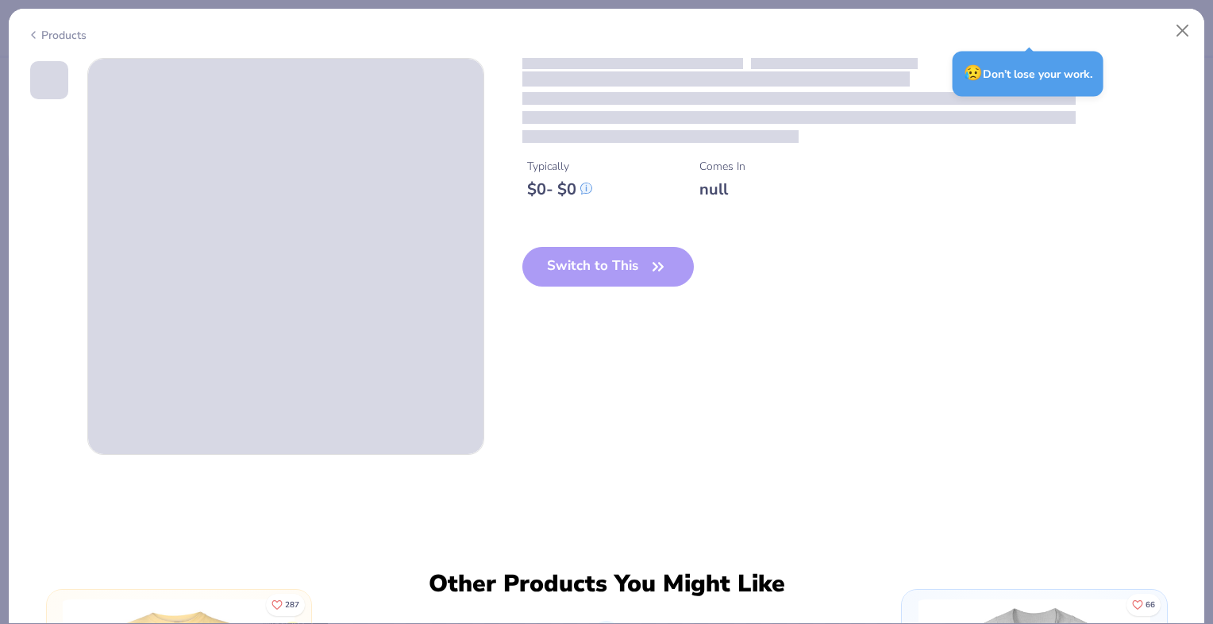
type input "1.16942331268566"
type textarea "x"
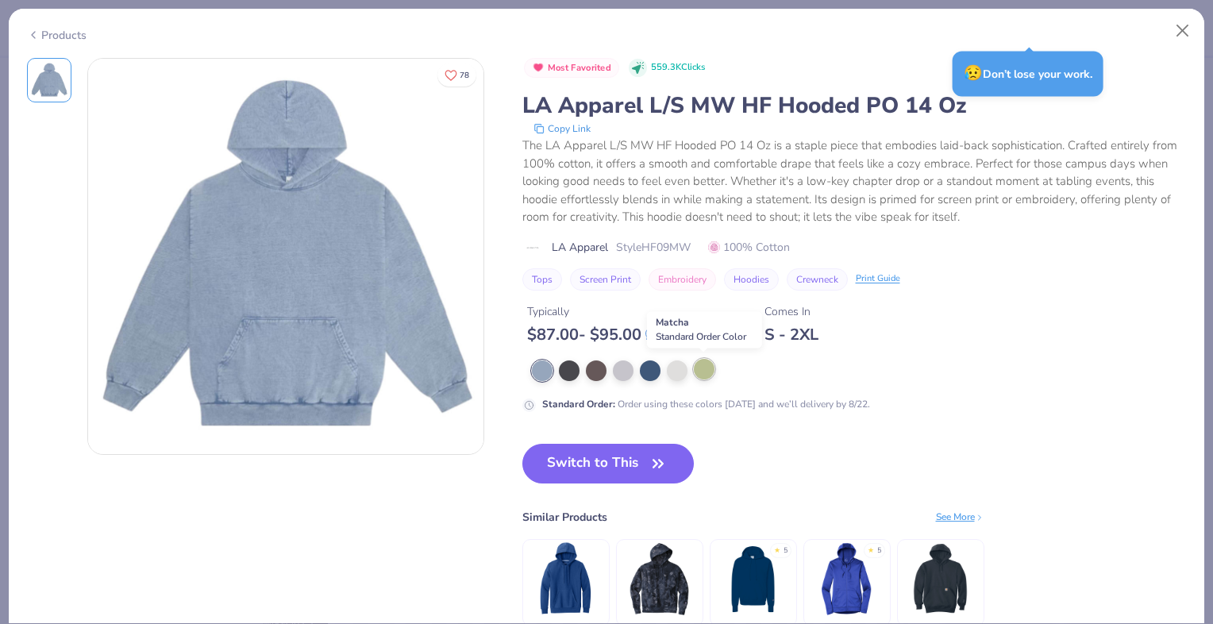
click at [705, 368] on div at bounding box center [704, 369] width 21 height 21
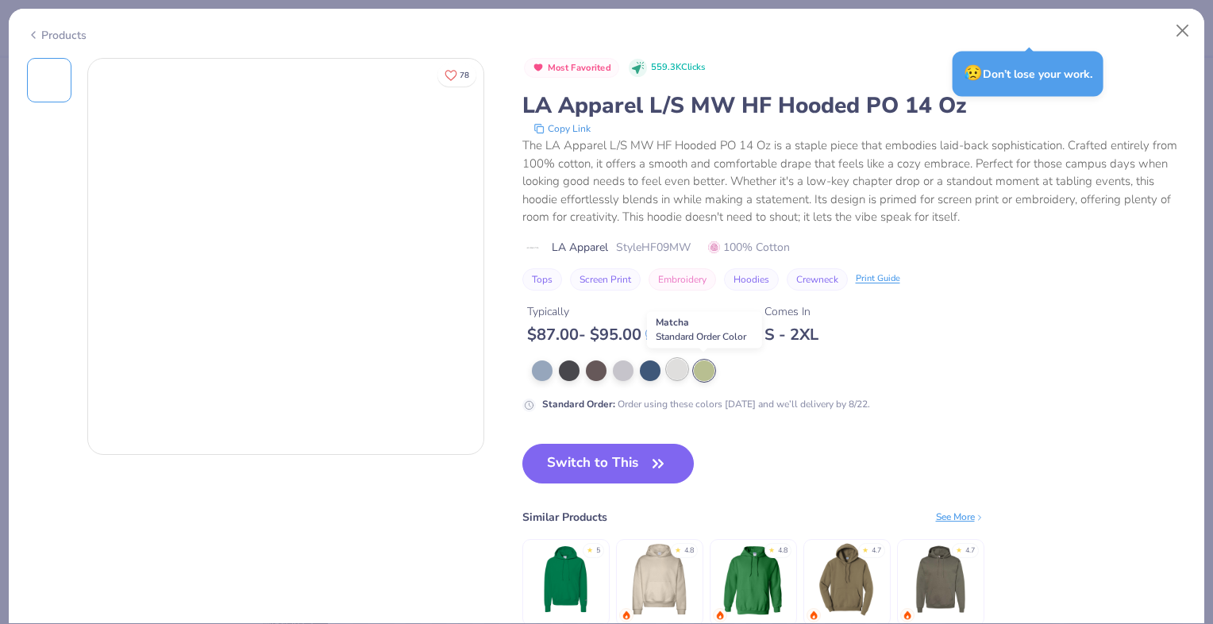
type input "1.16942331268566"
type textarea "x"
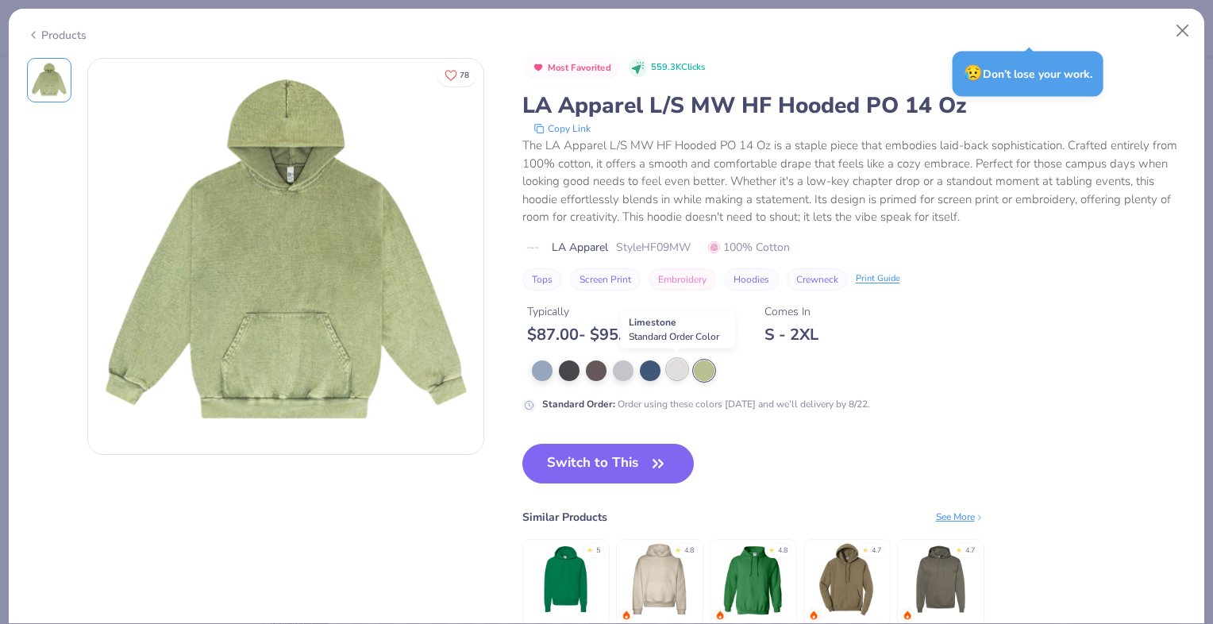
click at [678, 366] on div at bounding box center [677, 369] width 21 height 21
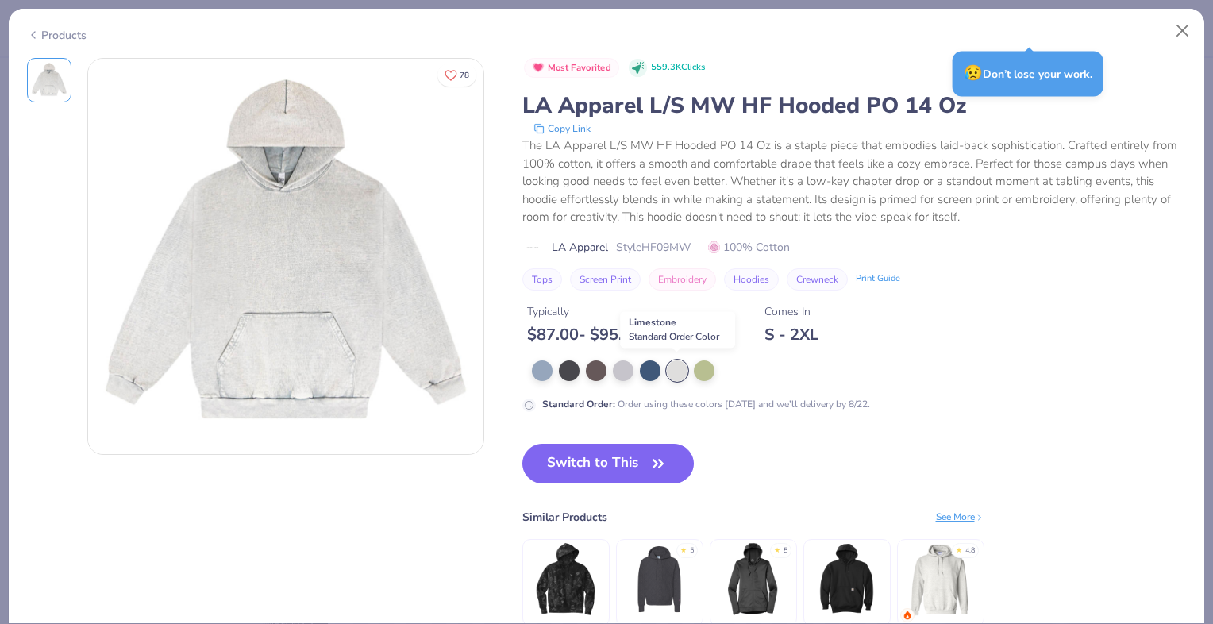
type input "1.16942331268566"
type textarea "x"
click at [614, 367] on div at bounding box center [623, 369] width 21 height 21
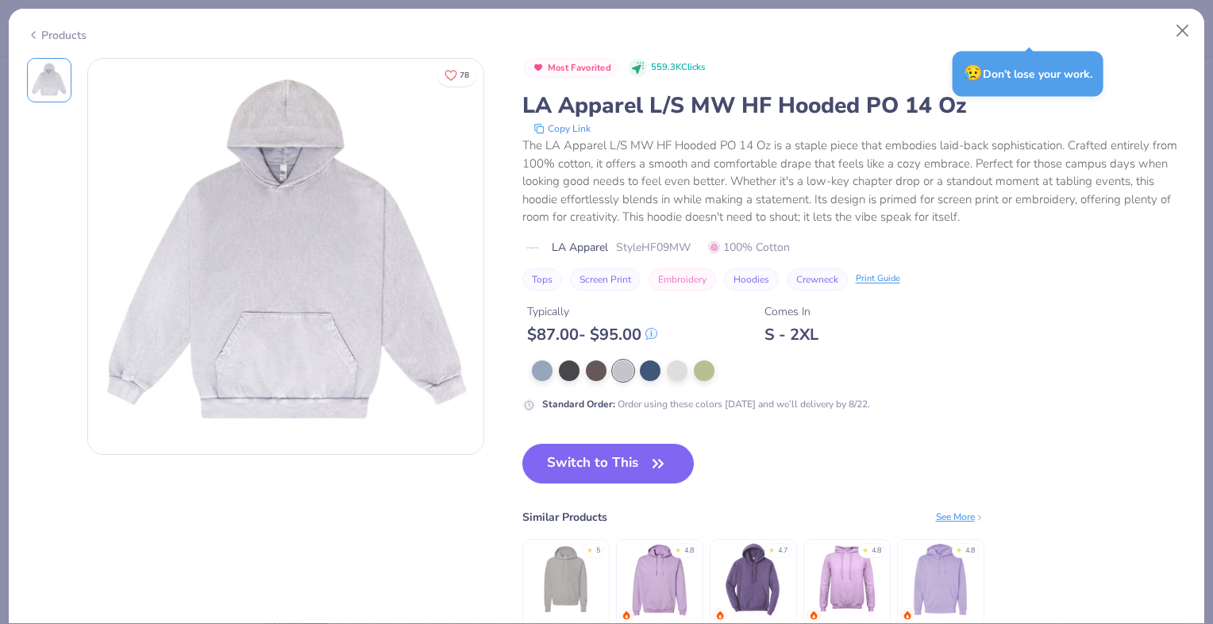
type input "1.16942331268566"
type textarea "x"
click at [543, 372] on div at bounding box center [542, 369] width 21 height 21
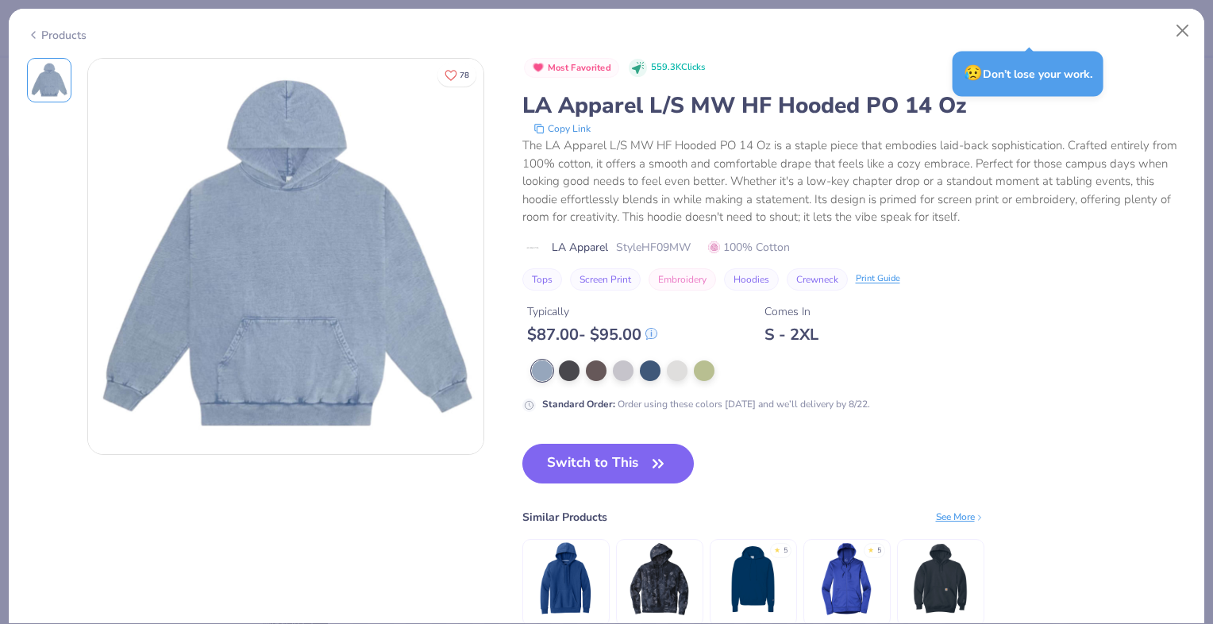
type input "1.16942331268566"
type textarea "x"
click at [1184, 22] on button "Close" at bounding box center [1183, 31] width 30 height 30
type input "1.16942331268566"
type textarea "x"
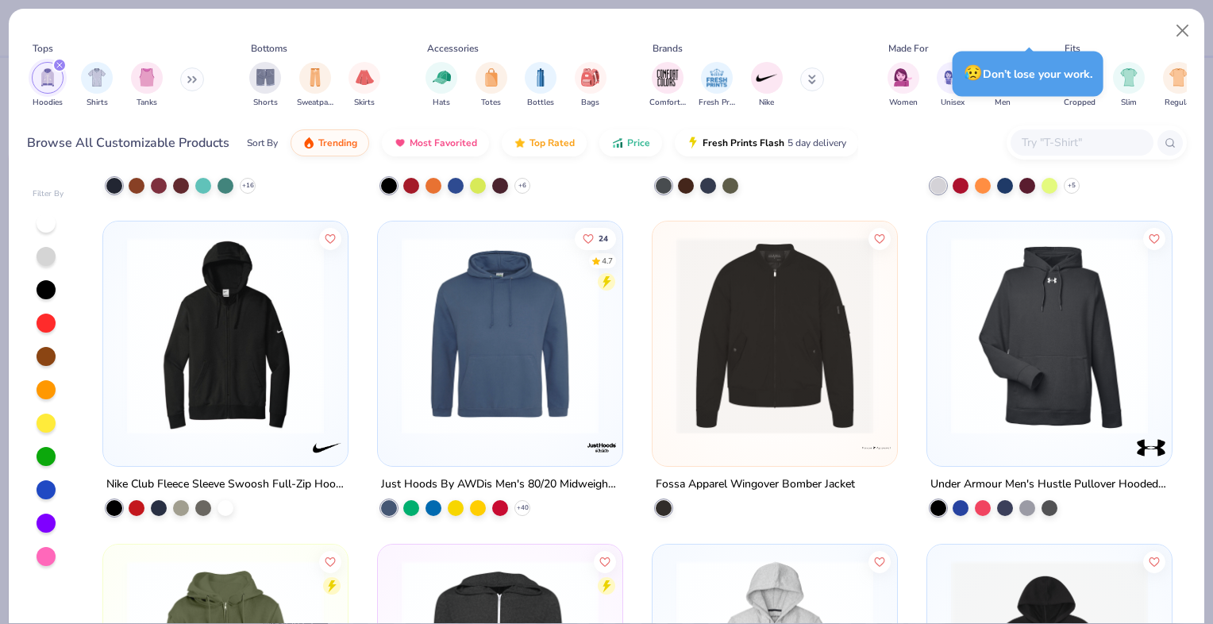
scroll to position [2222, 0]
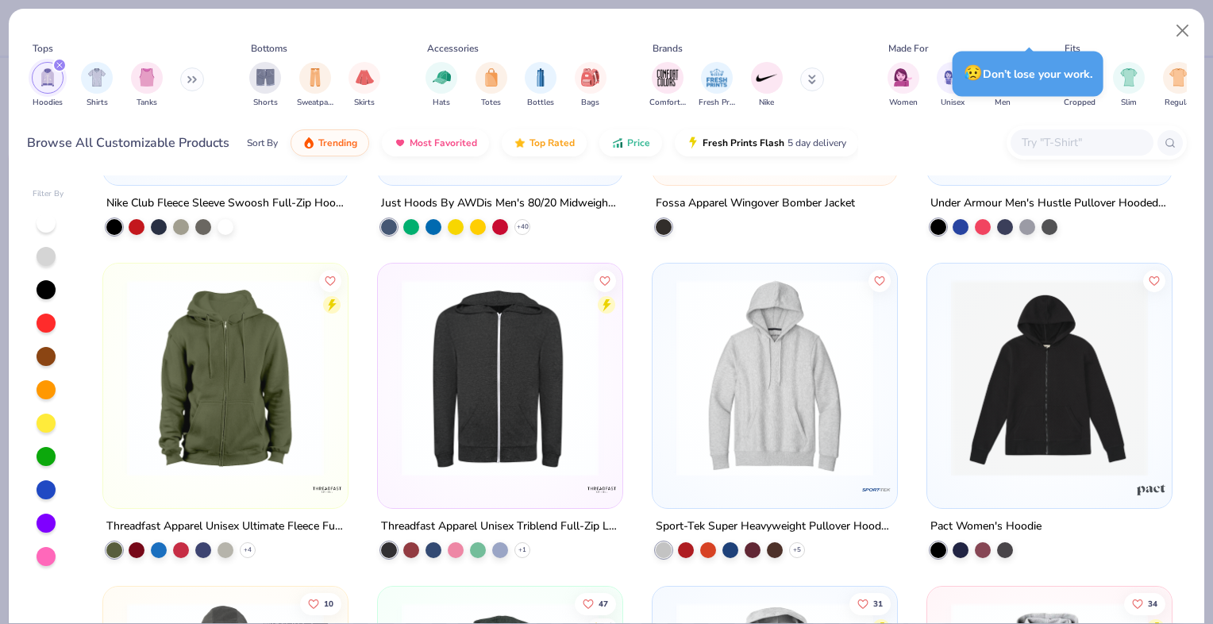
type input "1.16942331268566"
type textarea "x"
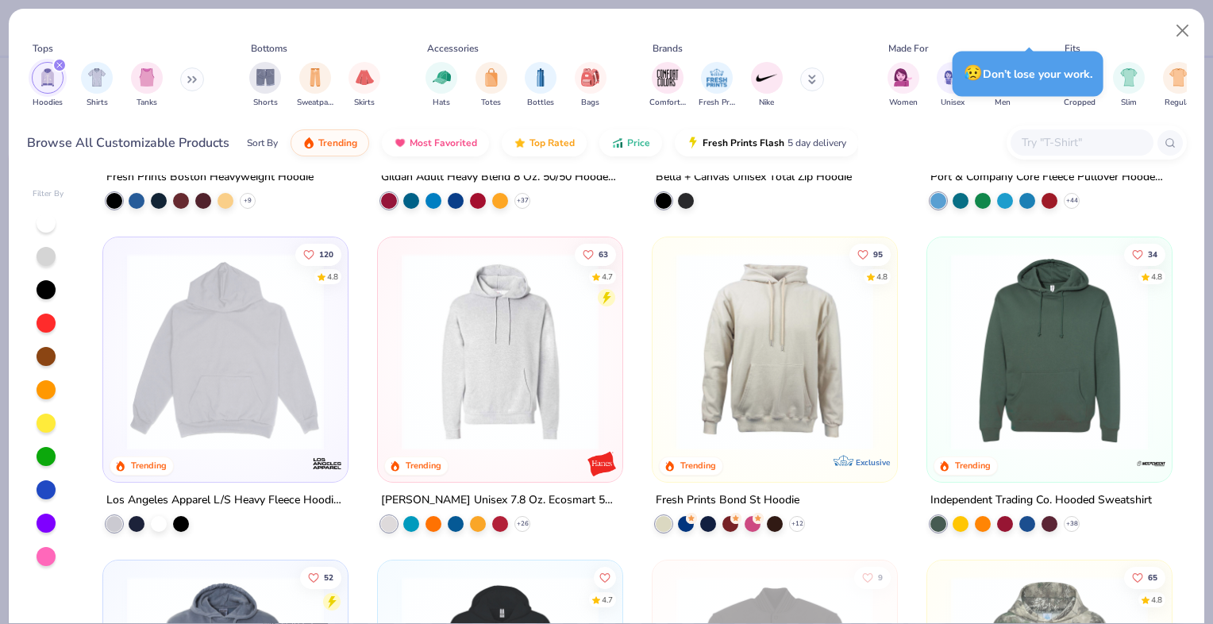
scroll to position [0, 0]
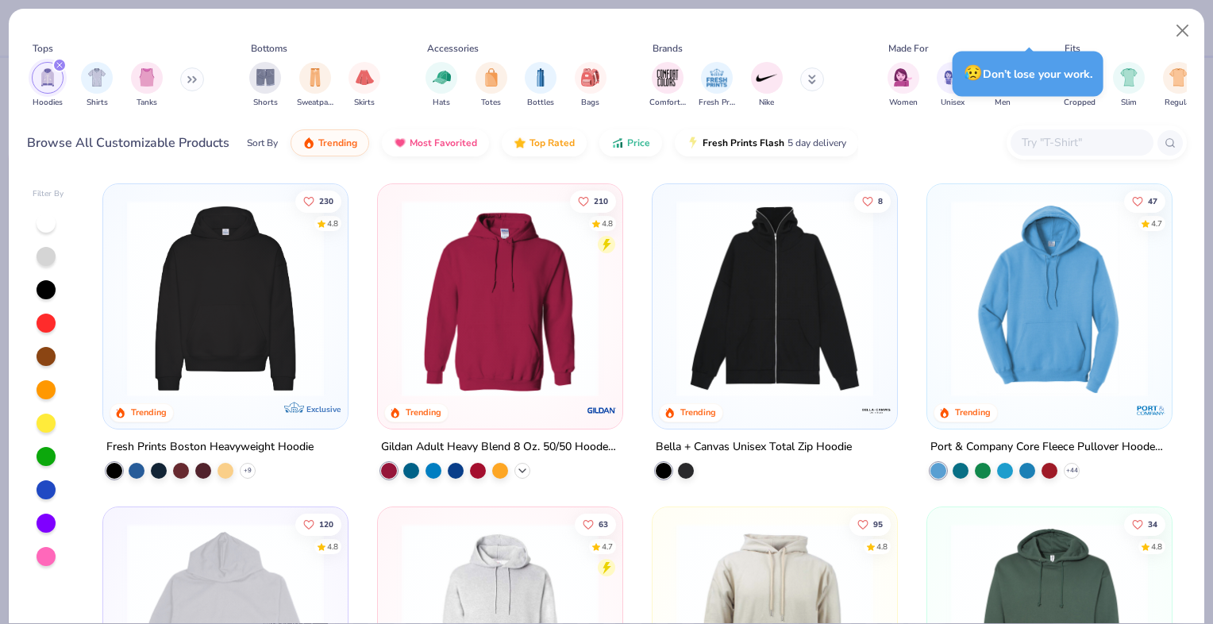
click at [516, 469] on icon at bounding box center [522, 470] width 13 height 13
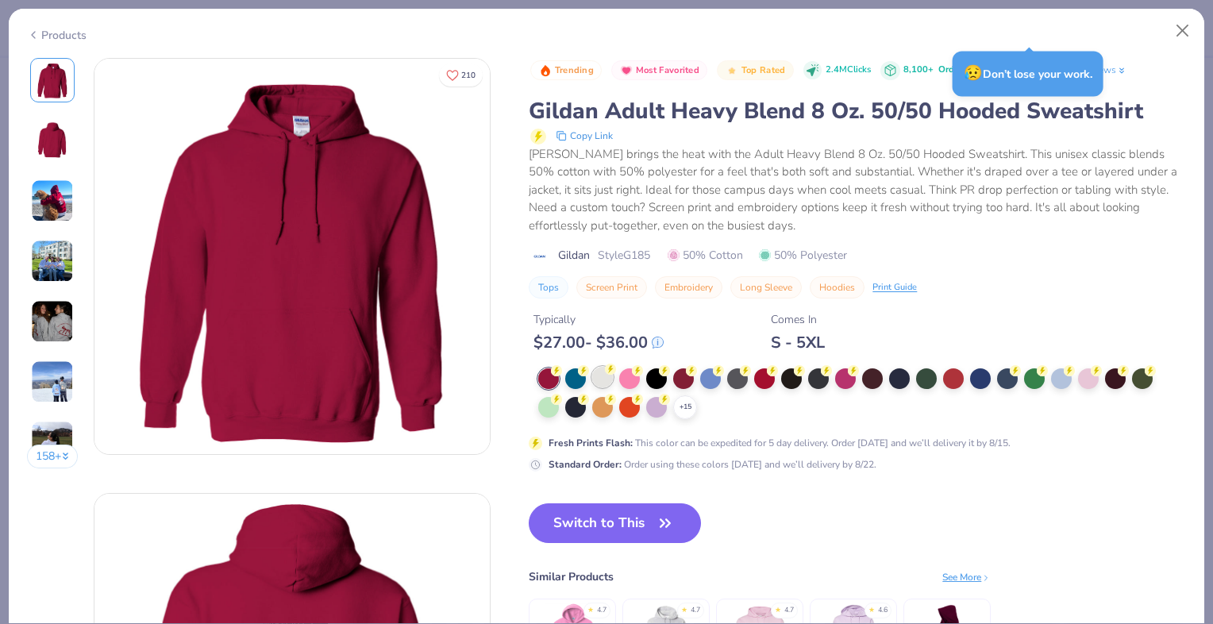
type input "1.16942331268566"
type textarea "x"
click at [546, 407] on div at bounding box center [548, 405] width 21 height 21
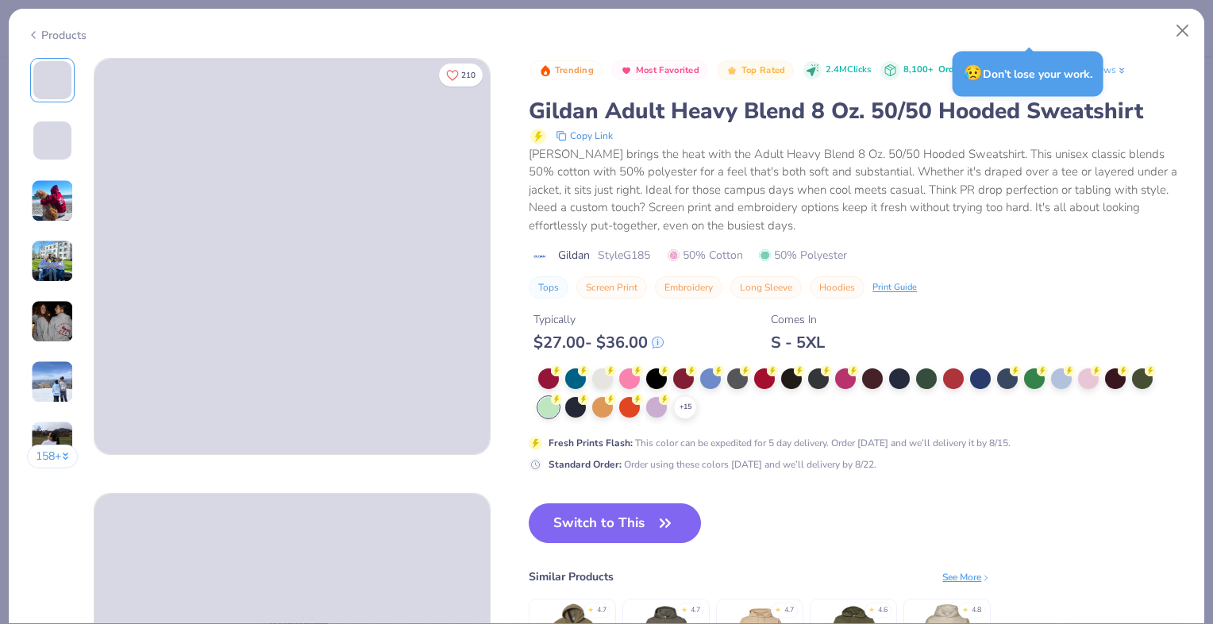
type input "1.16942331268566"
type textarea "x"
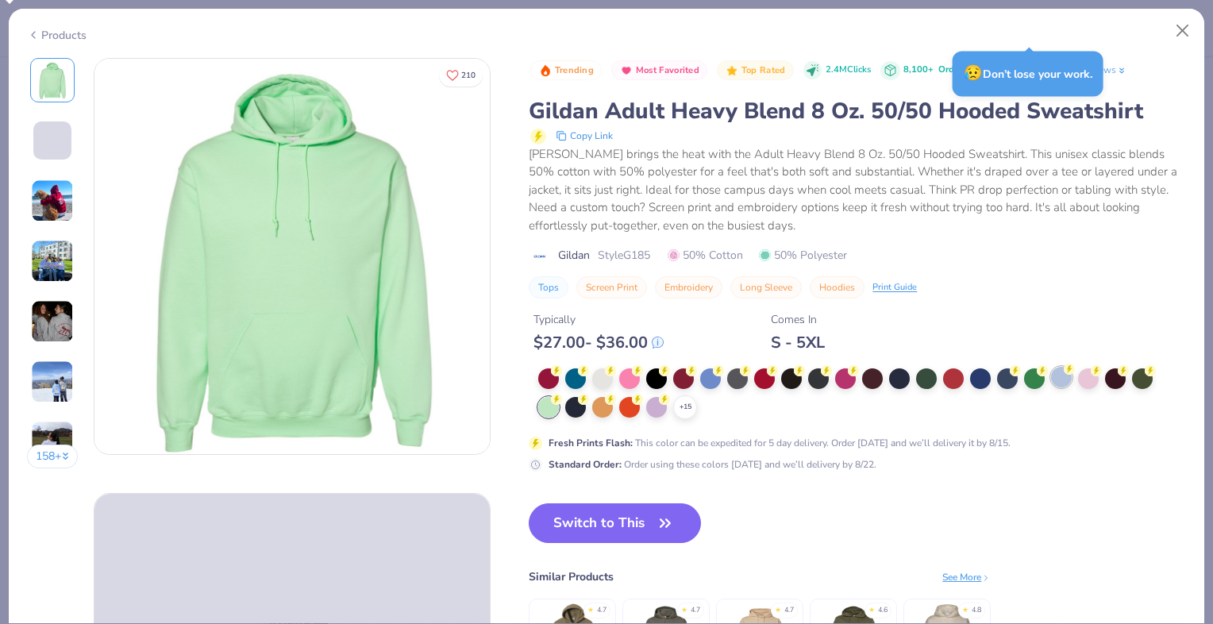
click at [1065, 379] on div at bounding box center [1061, 377] width 21 height 21
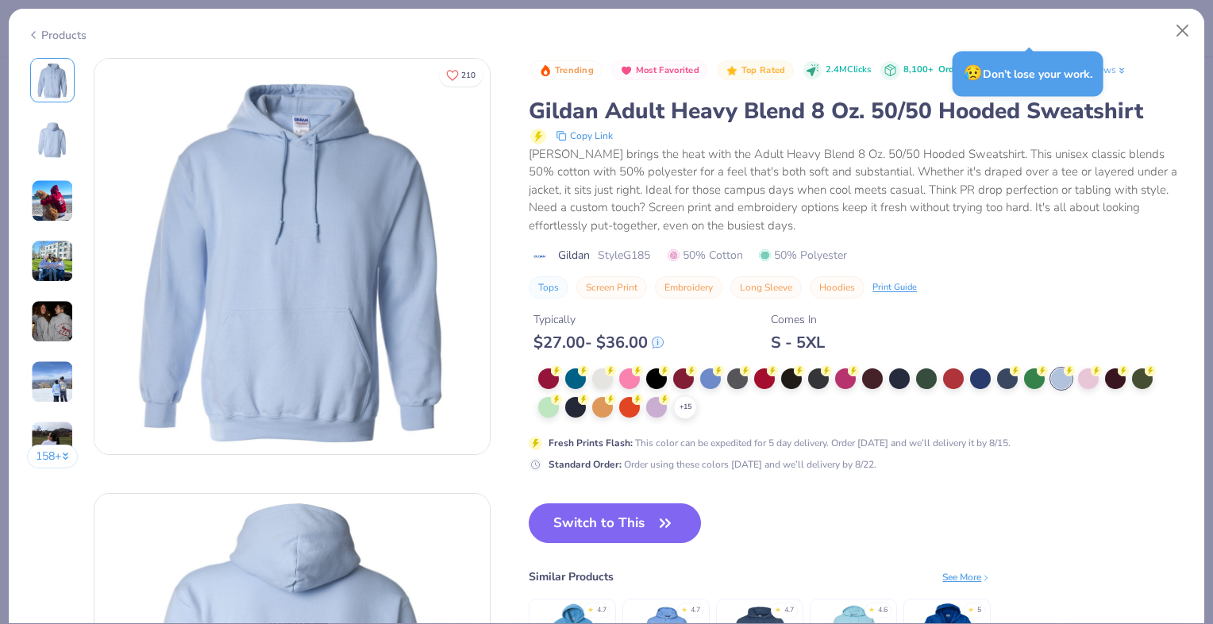
type input "1.16942331268566"
type textarea "x"
click at [638, 519] on button "Switch to This" at bounding box center [615, 523] width 172 height 40
type input "1.16942331268566"
type textarea "x"
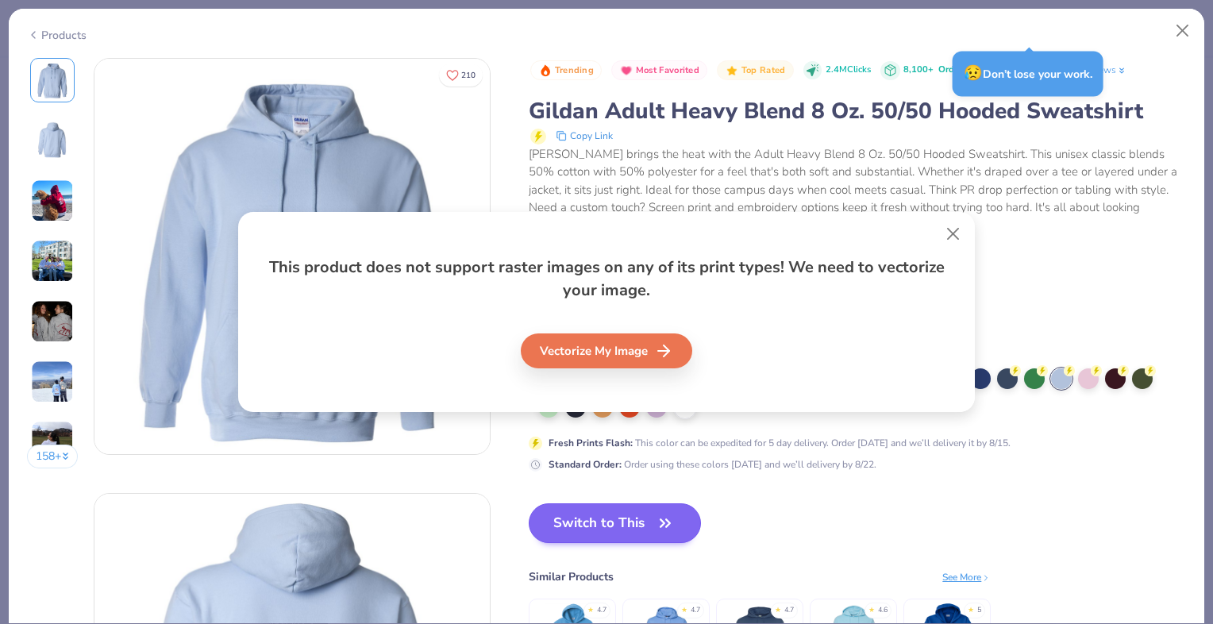
type input "1.16942331268566"
type textarea "x"
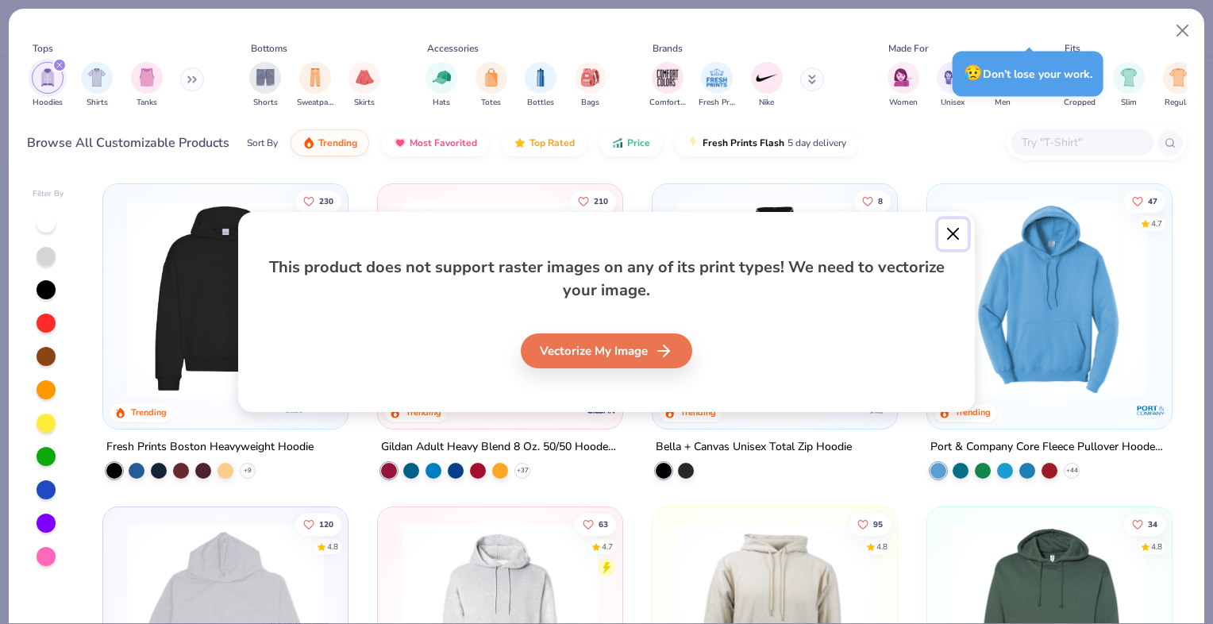
click at [952, 233] on button "Close" at bounding box center [953, 234] width 30 height 30
type input "1.16942331268566"
type textarea "x"
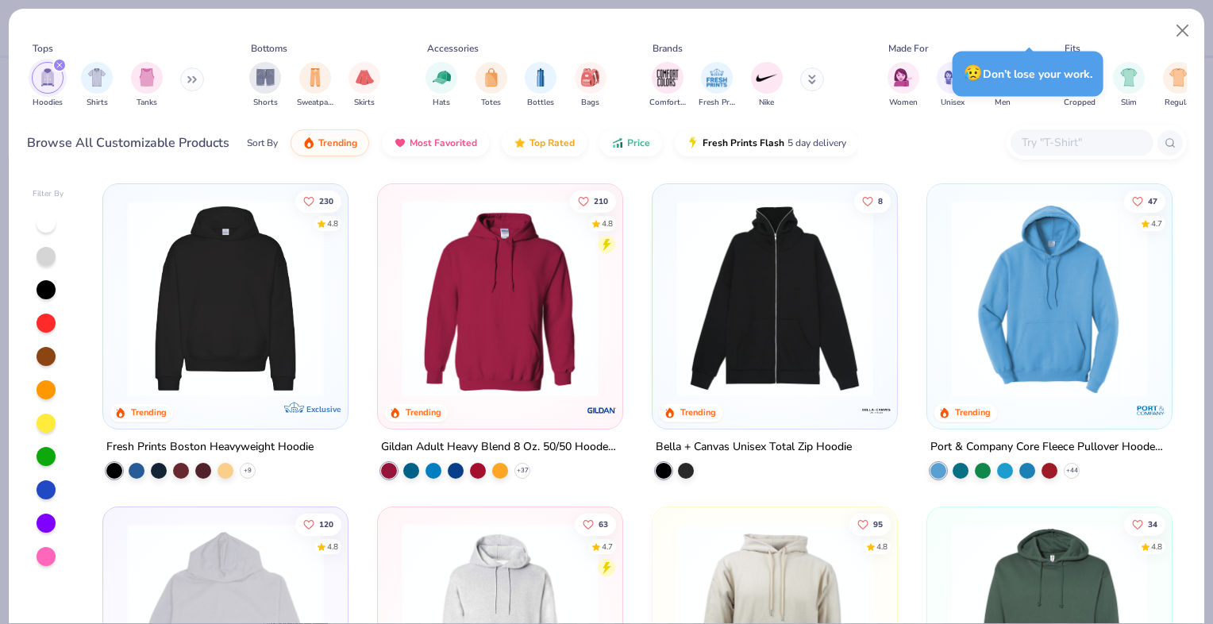
click at [1043, 324] on img at bounding box center [1049, 298] width 213 height 197
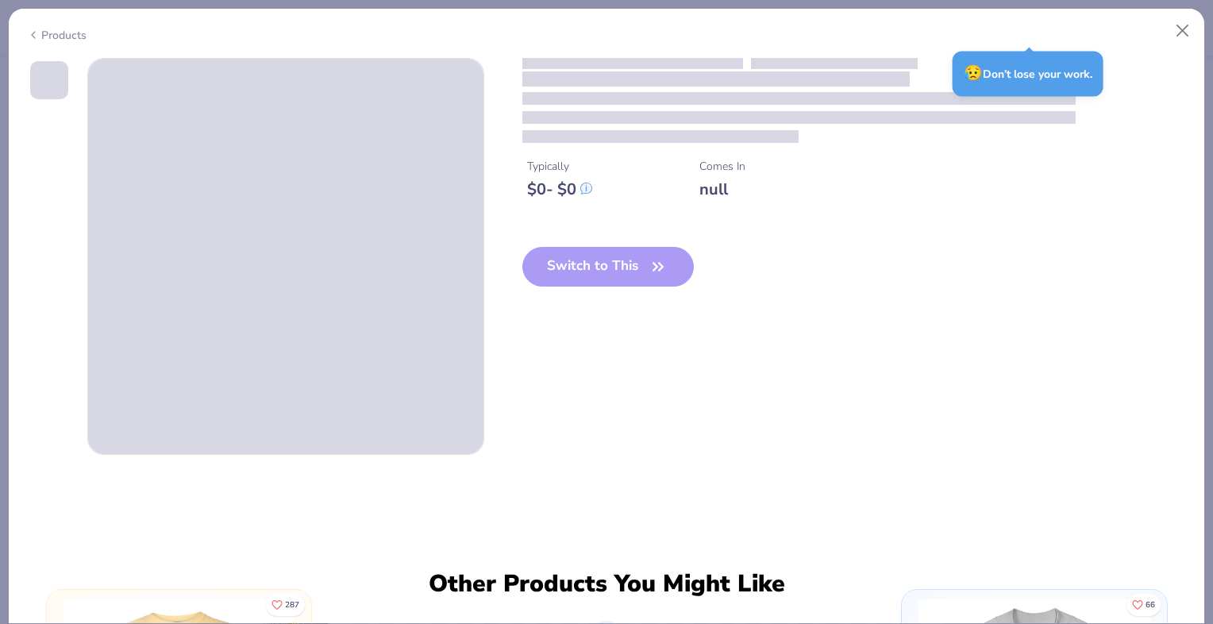
type input "1.16942331268566"
type textarea "x"
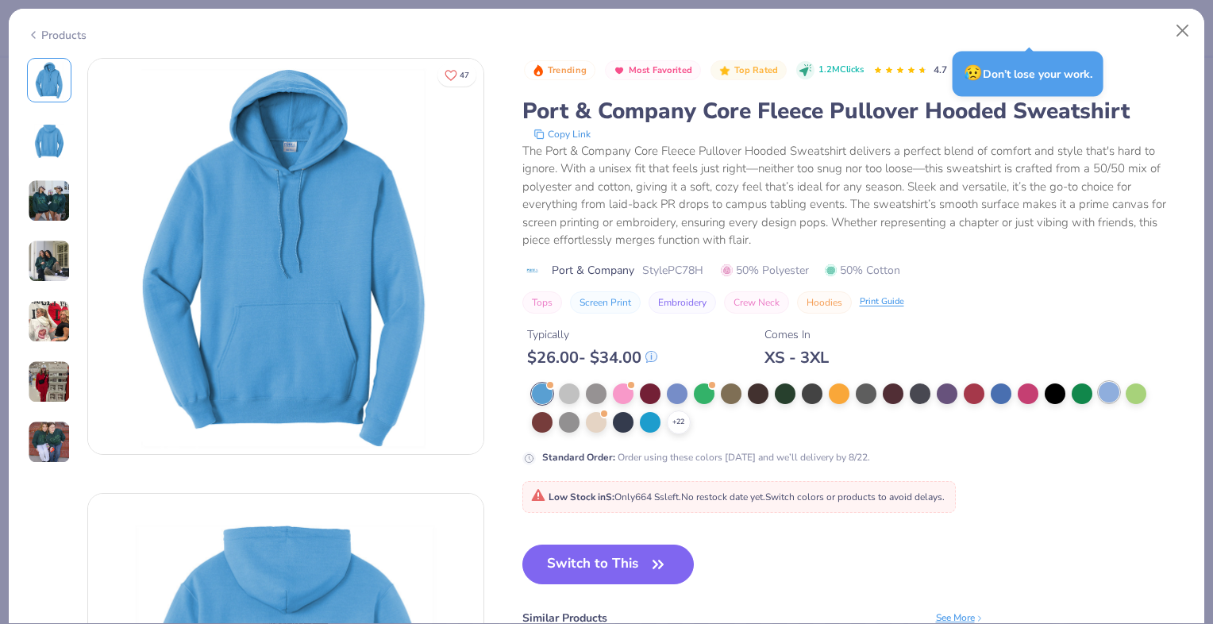
click at [1110, 394] on div at bounding box center [1109, 392] width 21 height 21
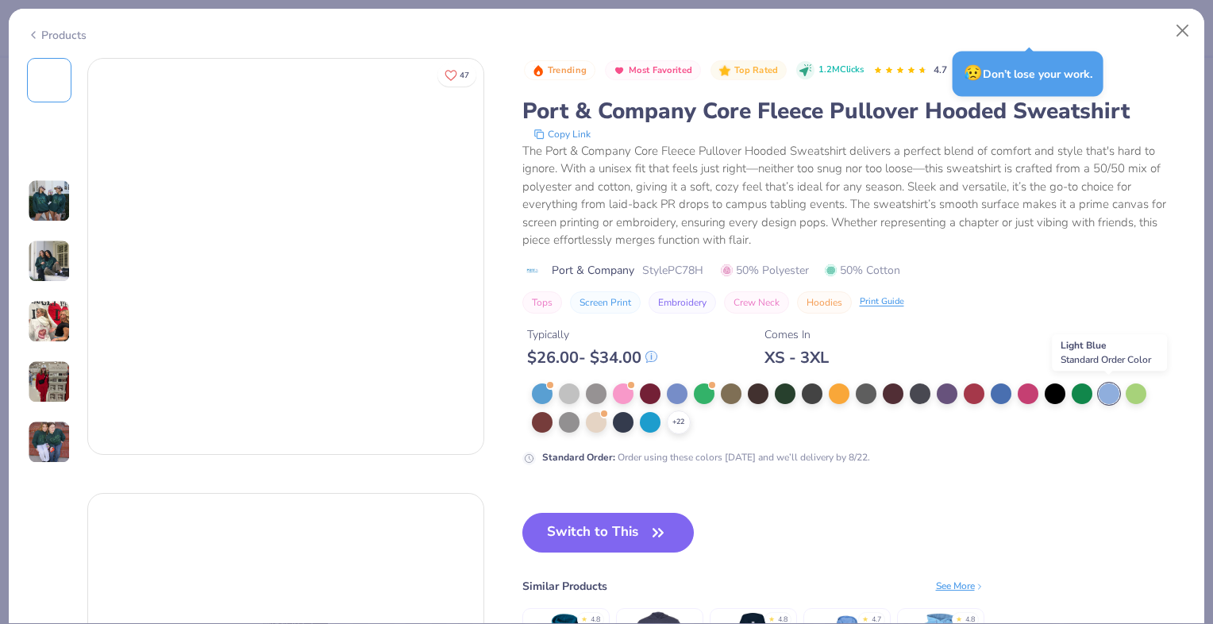
type input "1.16942331268566"
type textarea "x"
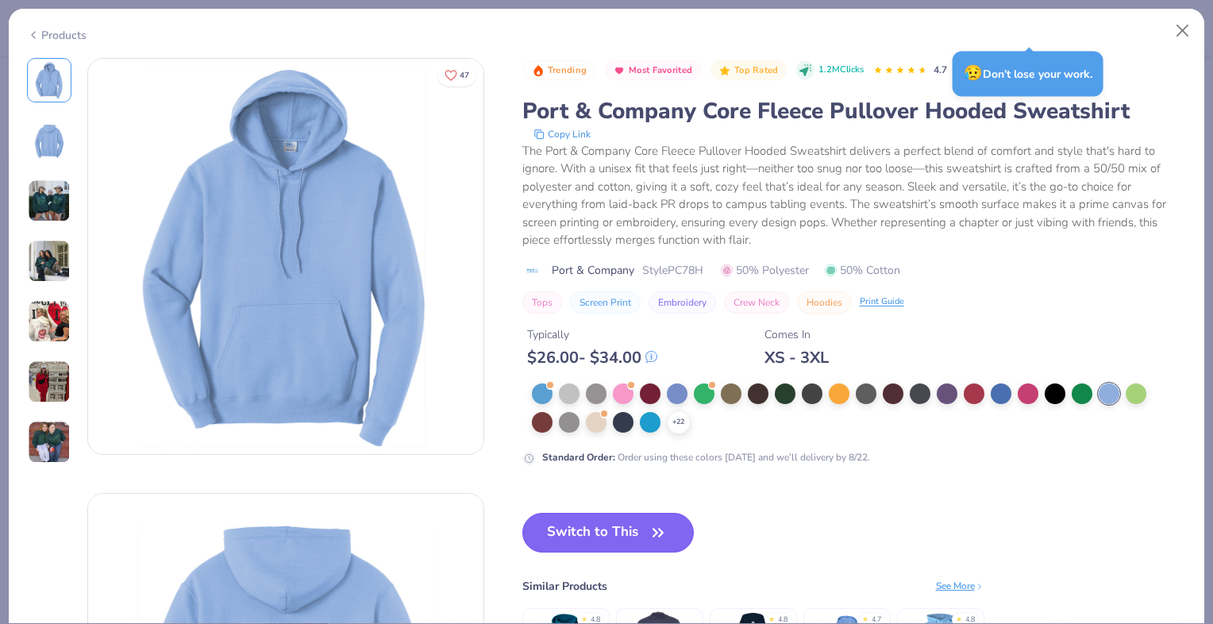
click at [607, 523] on button "Switch to This" at bounding box center [608, 533] width 172 height 40
type input "1.16942331268566"
type textarea "x"
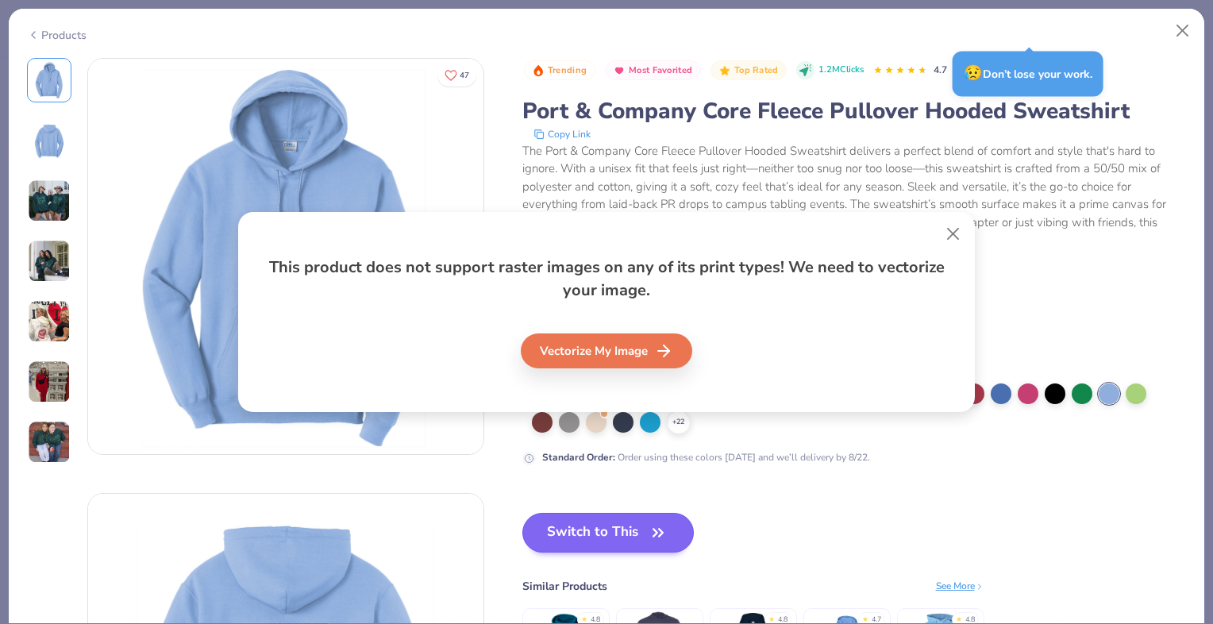
type input "1.16942331268566"
type textarea "x"
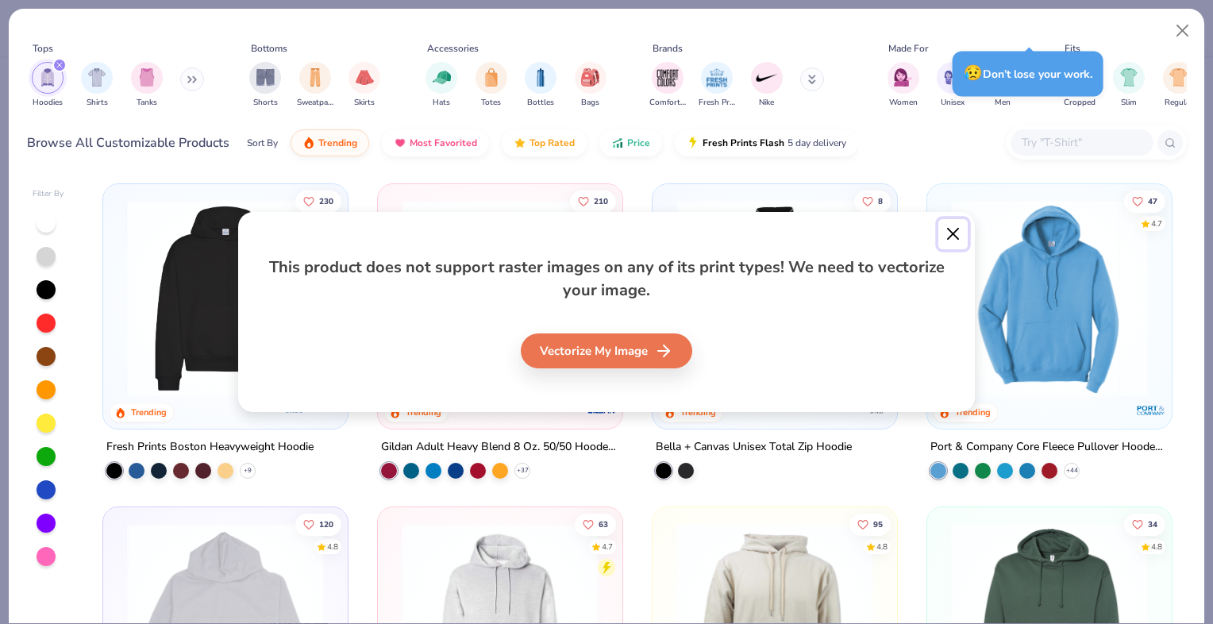
click at [950, 229] on button "Close" at bounding box center [953, 234] width 30 height 30
type input "1.16942331268566"
type textarea "x"
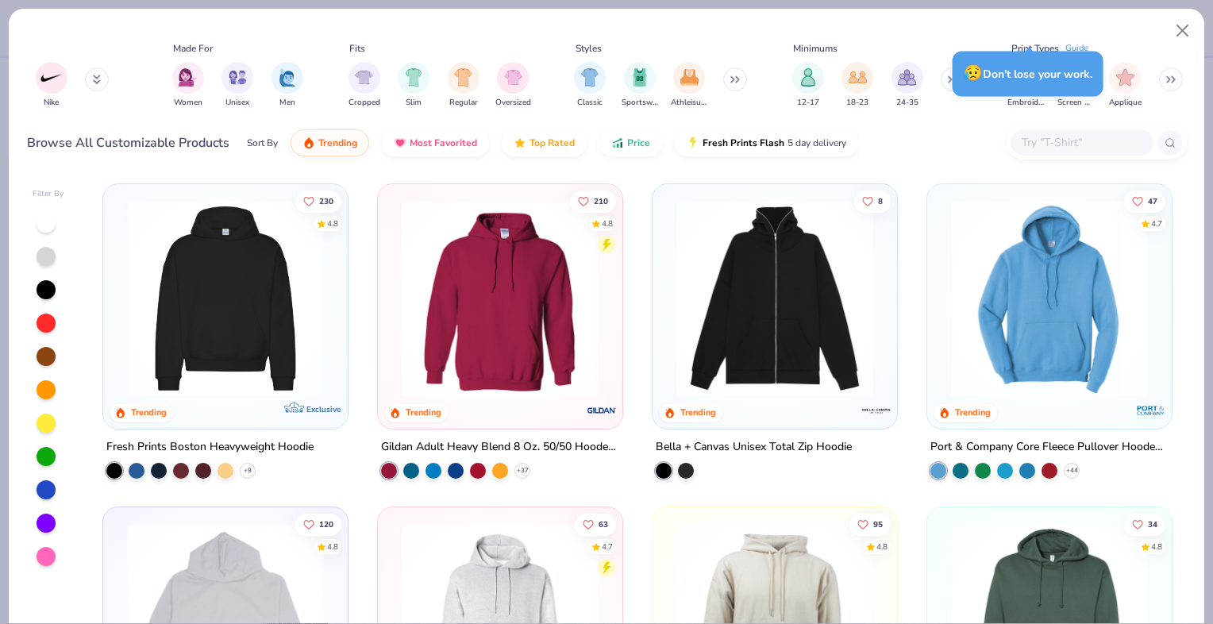
scroll to position [339, 0]
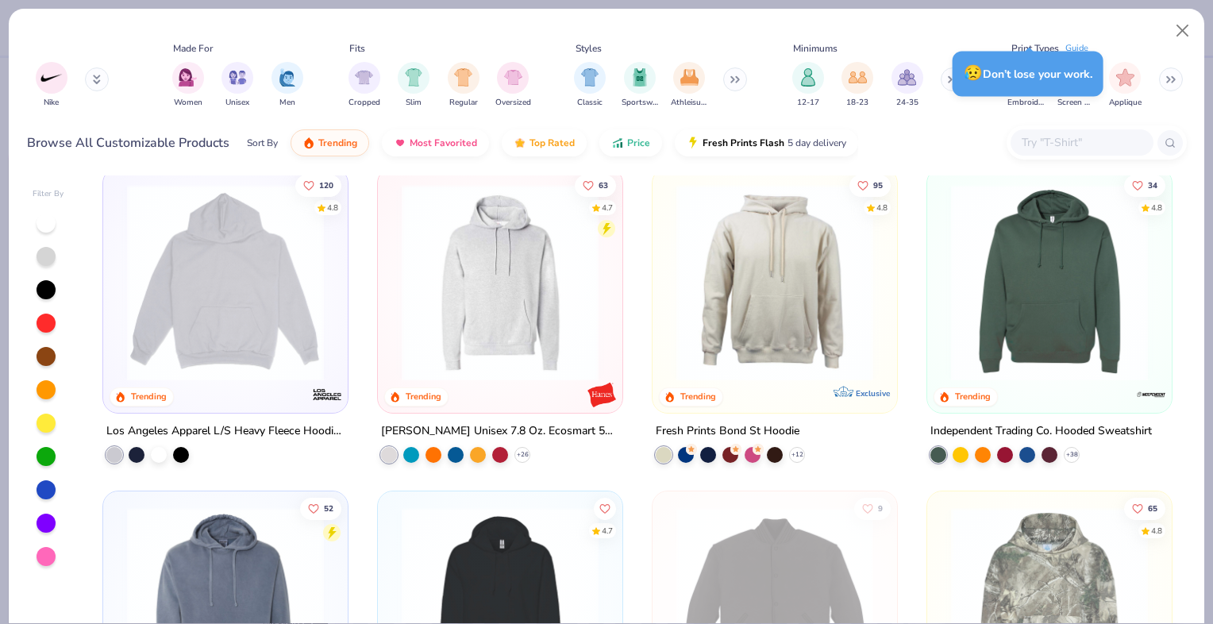
click at [488, 332] on img at bounding box center [500, 282] width 213 height 197
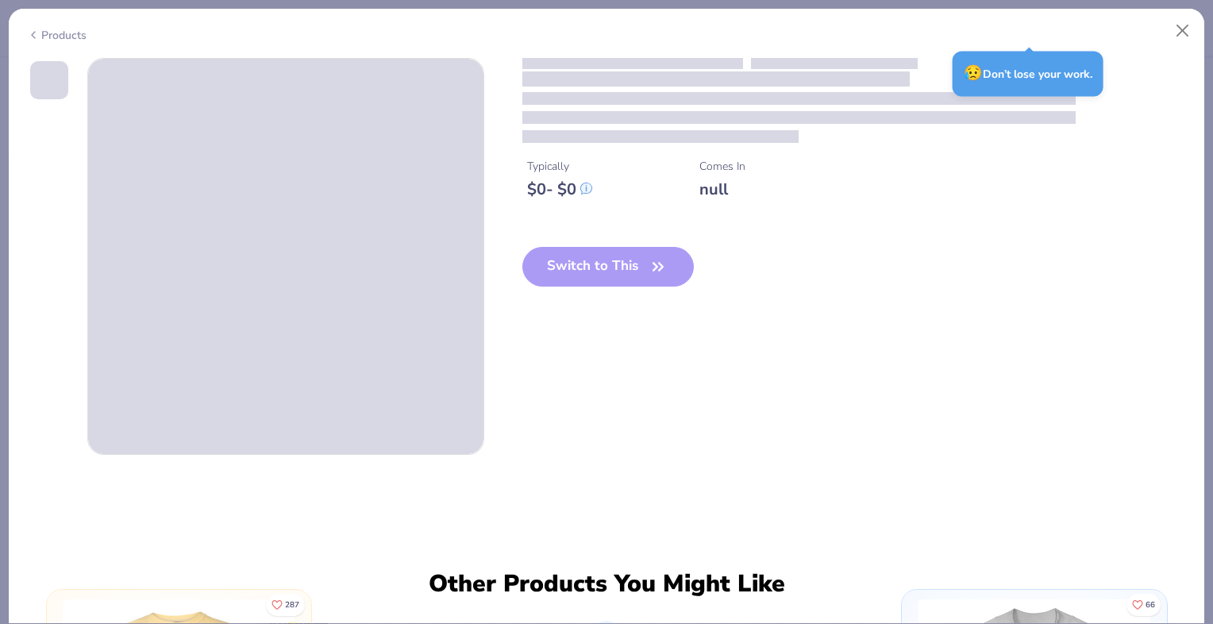
type input "1.16942331268566"
type textarea "x"
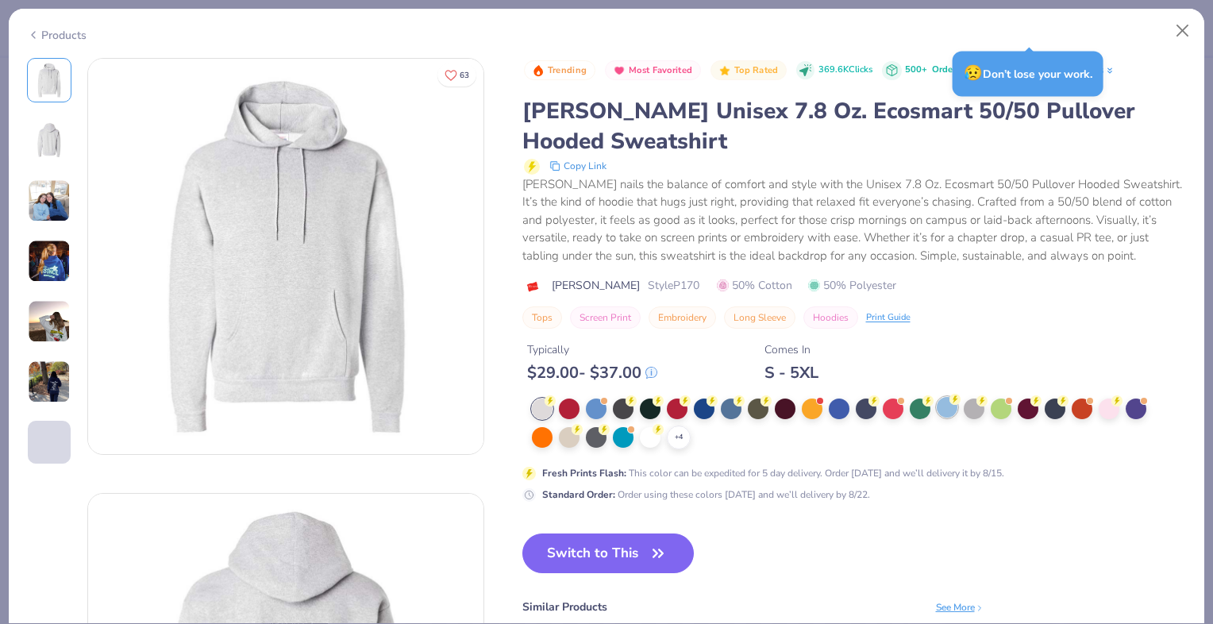
click at [951, 407] on div at bounding box center [947, 407] width 21 height 21
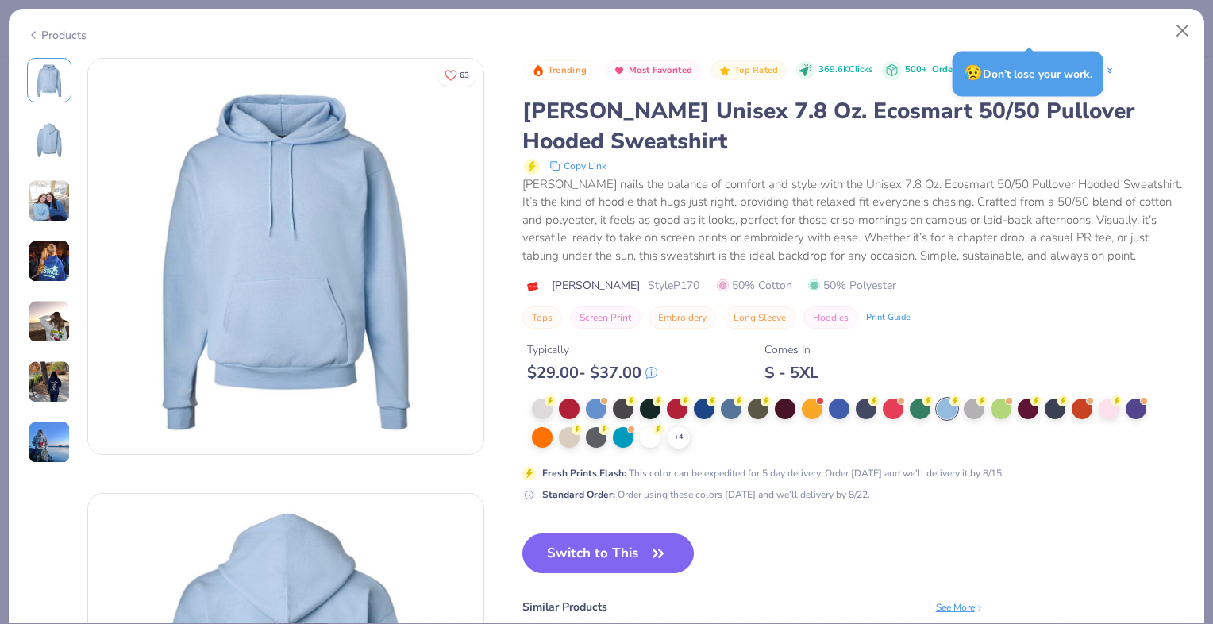
type input "1.16942331268566"
type textarea "x"
click at [615, 555] on button "Switch to This" at bounding box center [608, 554] width 172 height 40
type input "1.16942331268566"
type textarea "x"
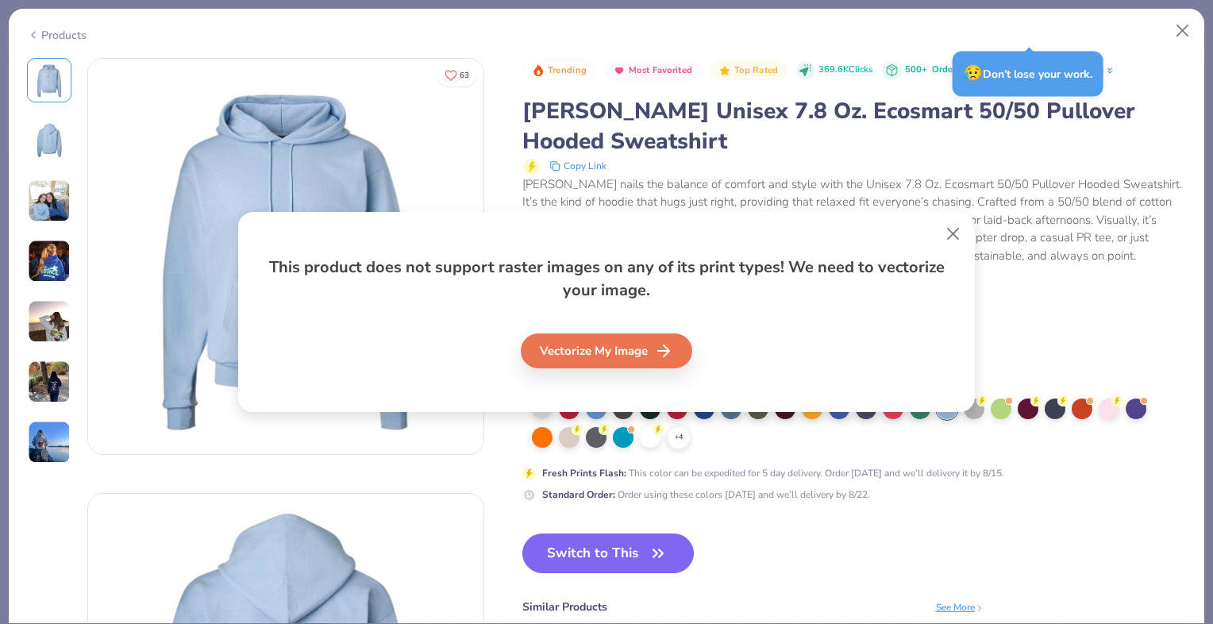
type input "1.16942331268566"
type textarea "x"
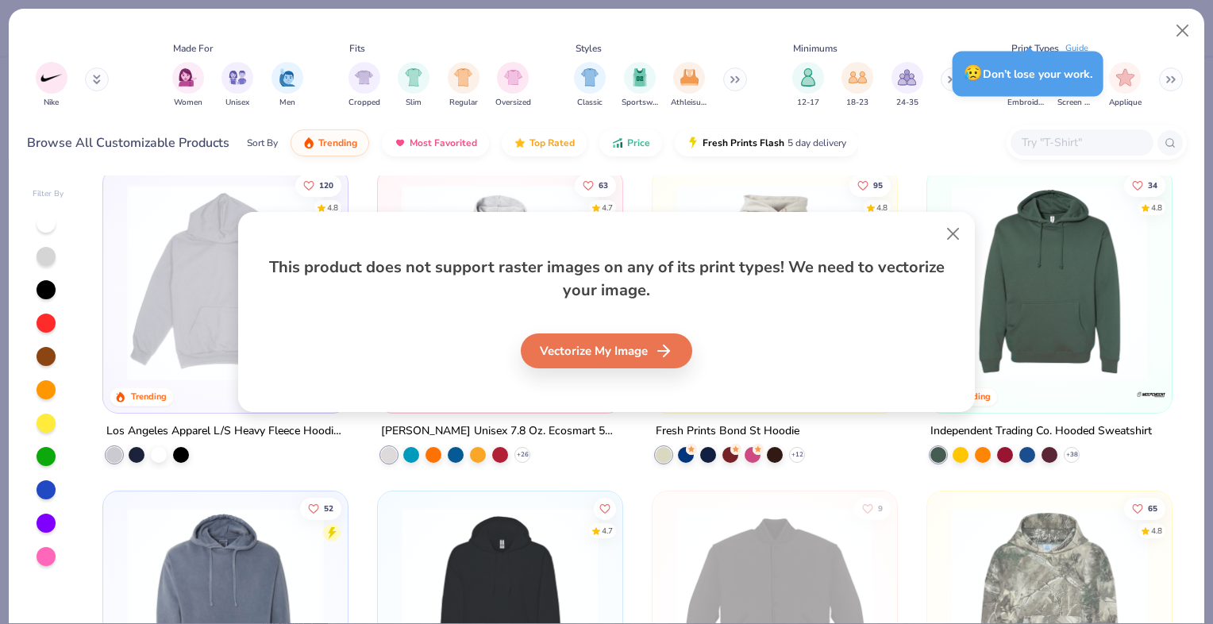
click at [1181, 33] on div "This product does not support raster images on any of its print types! We need …" at bounding box center [606, 312] width 1213 height 624
type input "1.16942331268566"
type textarea "x"
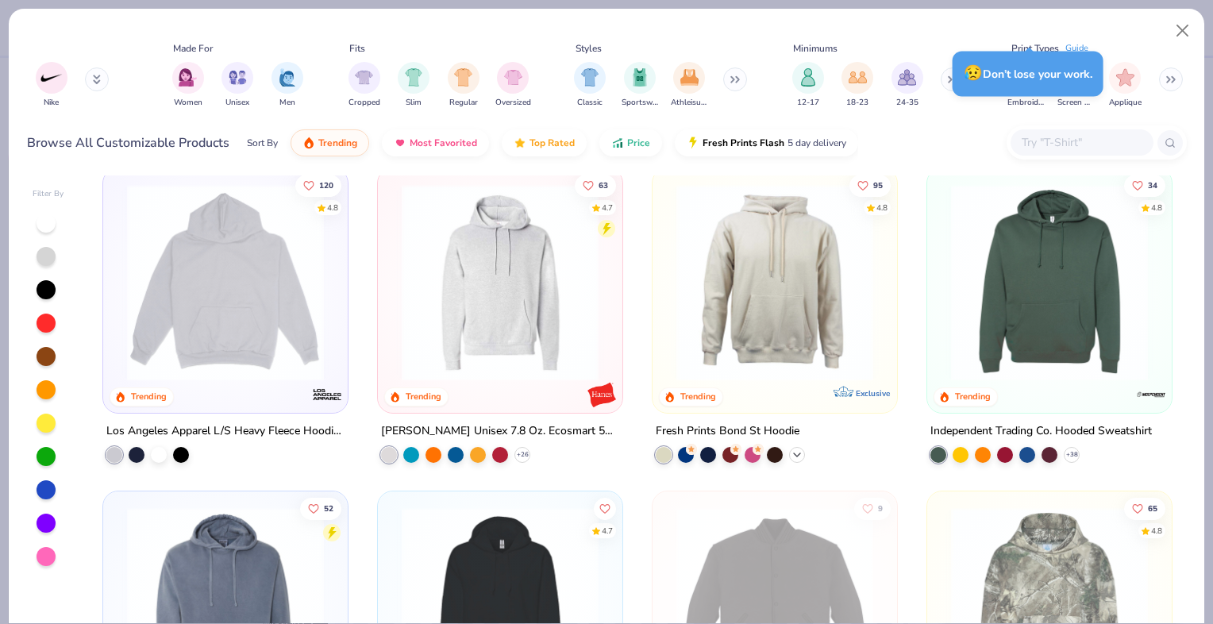
click at [791, 448] on icon at bounding box center [797, 454] width 13 height 13
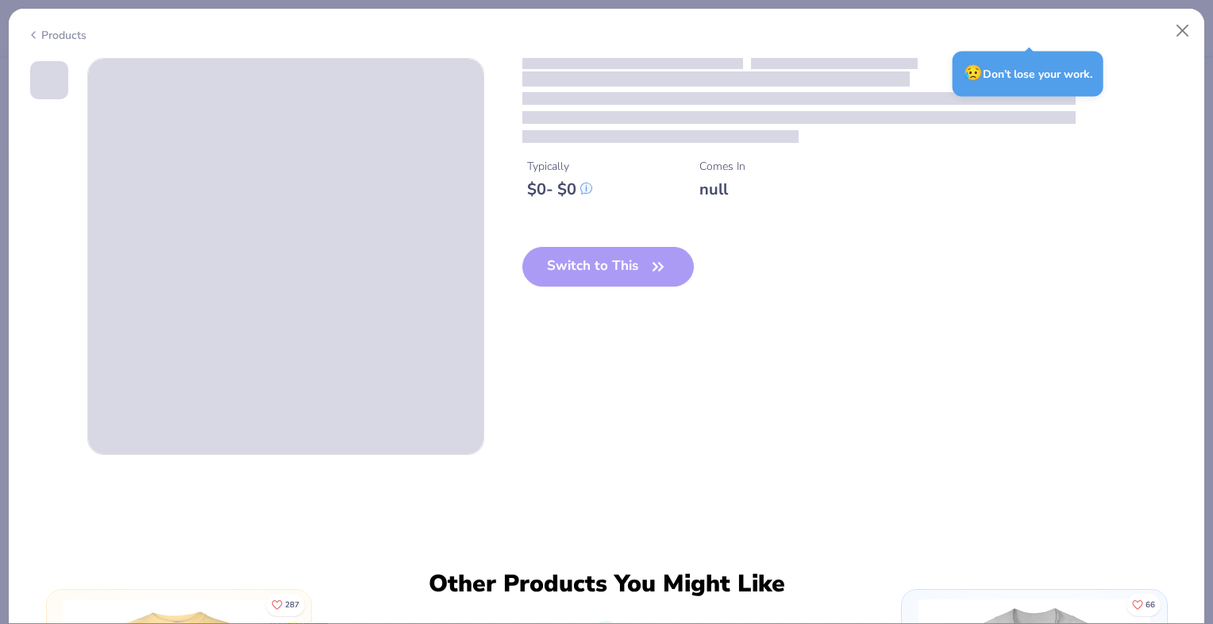
type input "1.16942331268566"
type textarea "x"
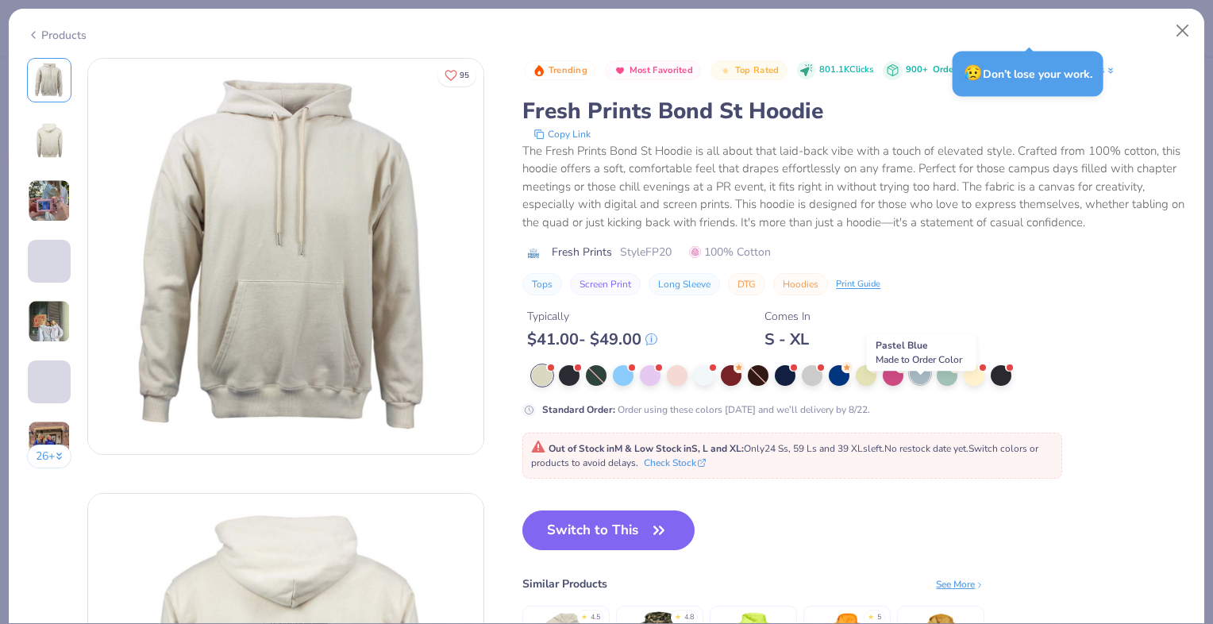
click at [924, 372] on icon at bounding box center [928, 365] width 11 height 11
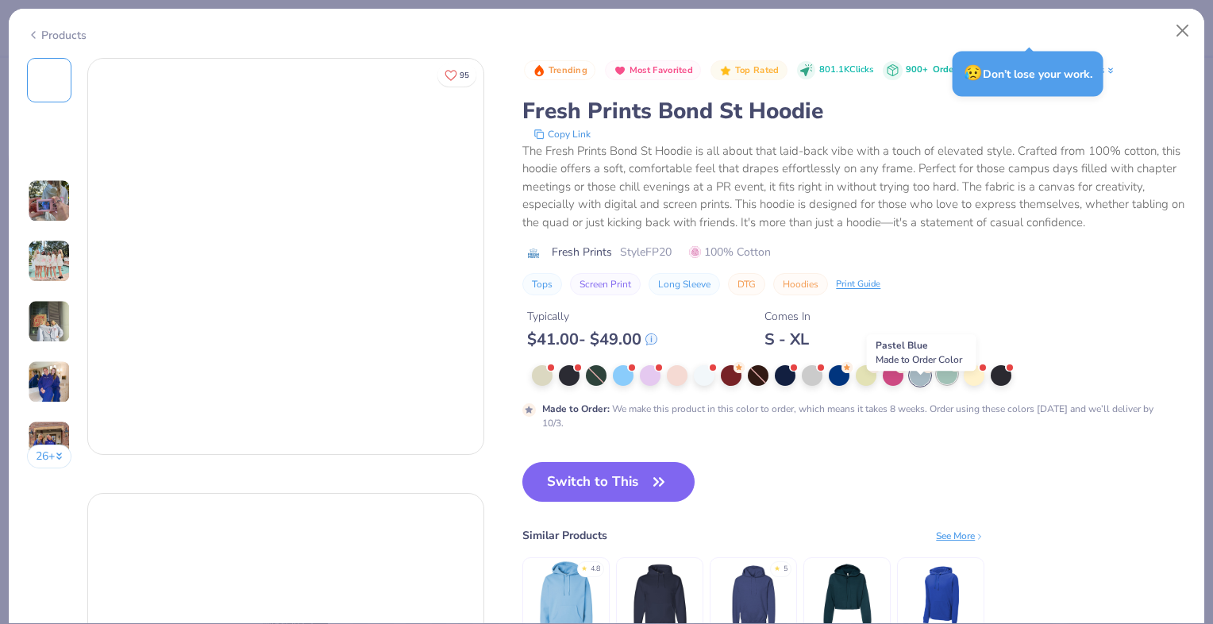
type input "1.16942331268566"
type textarea "x"
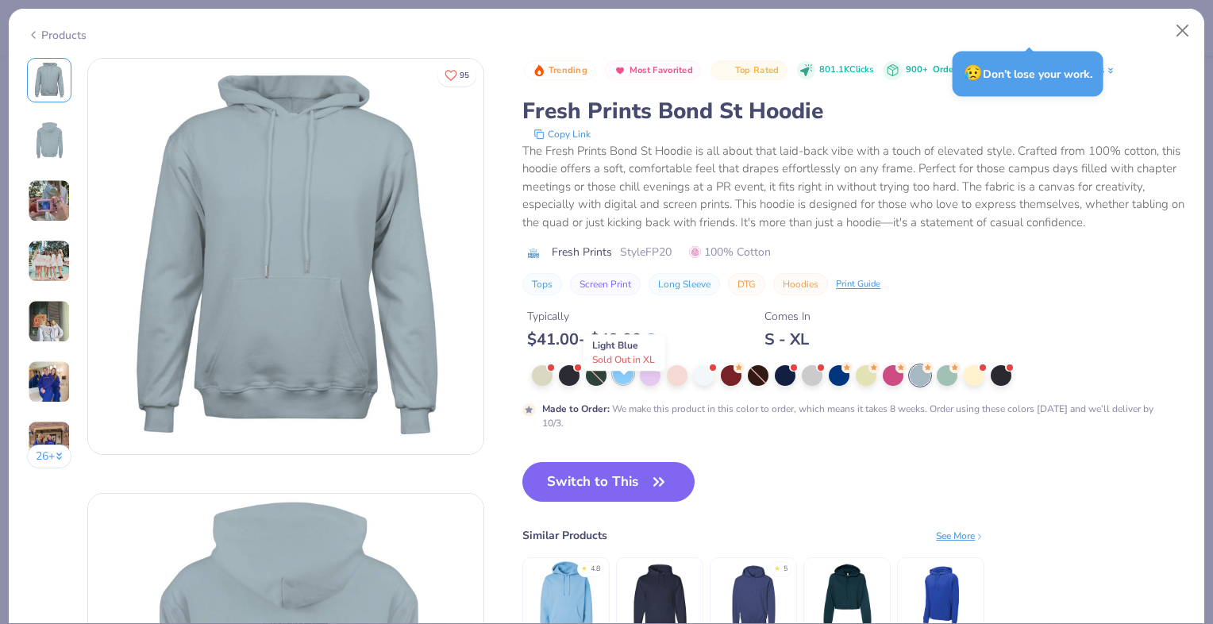
click at [622, 384] on div at bounding box center [623, 374] width 21 height 21
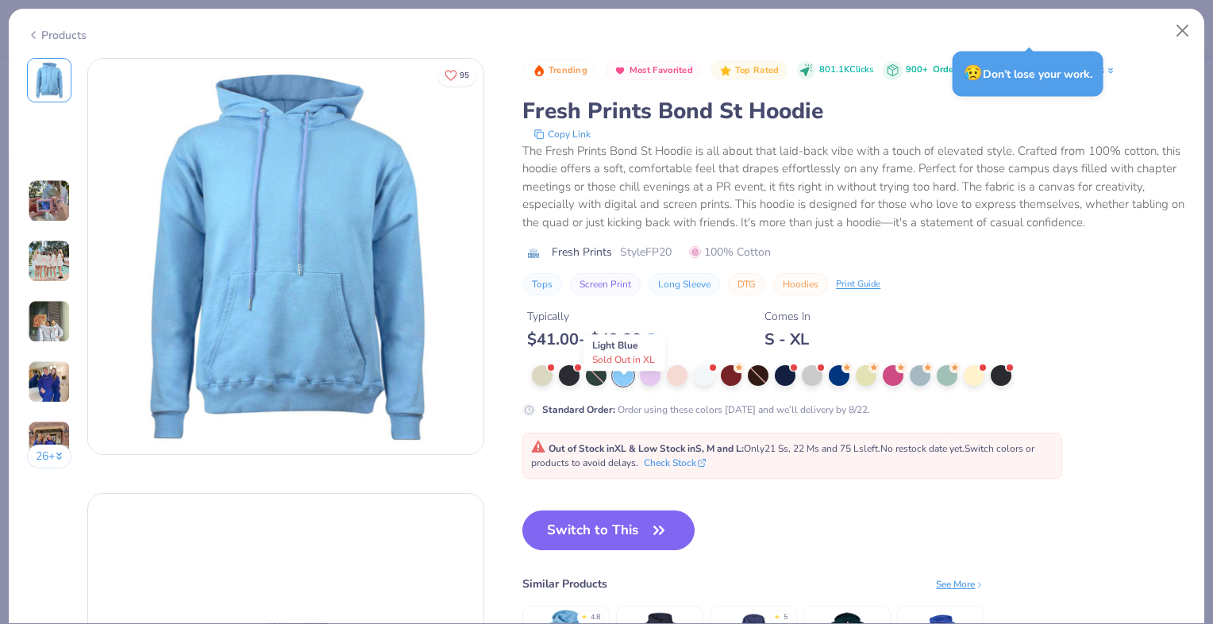
type input "1.16942331268566"
type textarea "x"
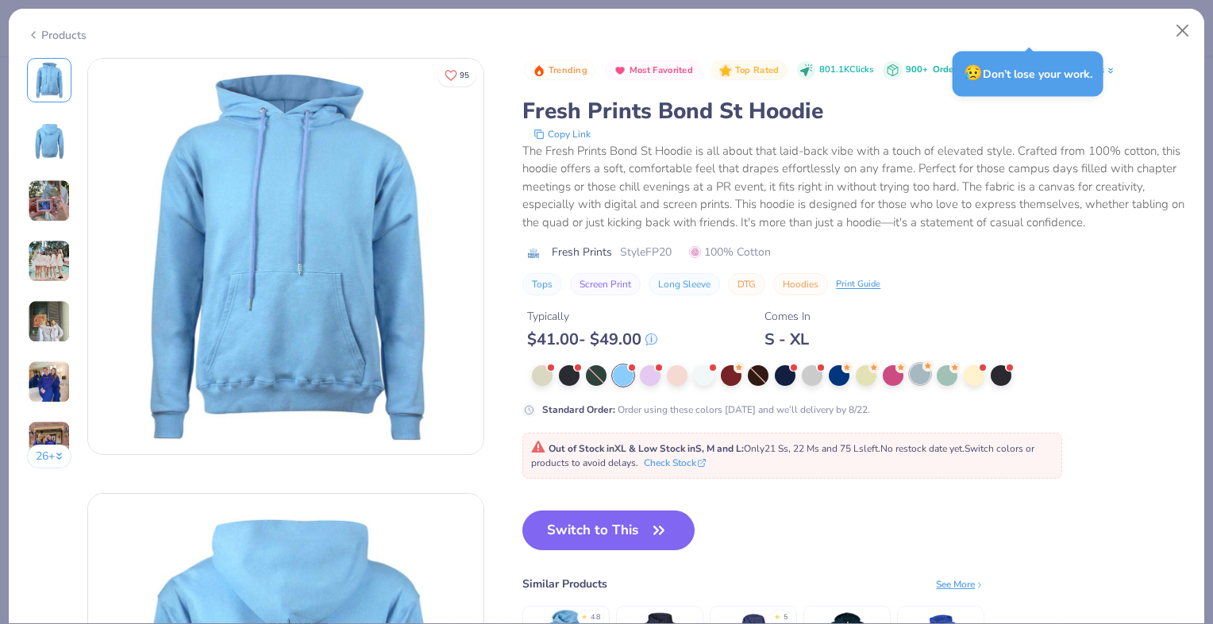
click at [920, 384] on div at bounding box center [920, 374] width 21 height 21
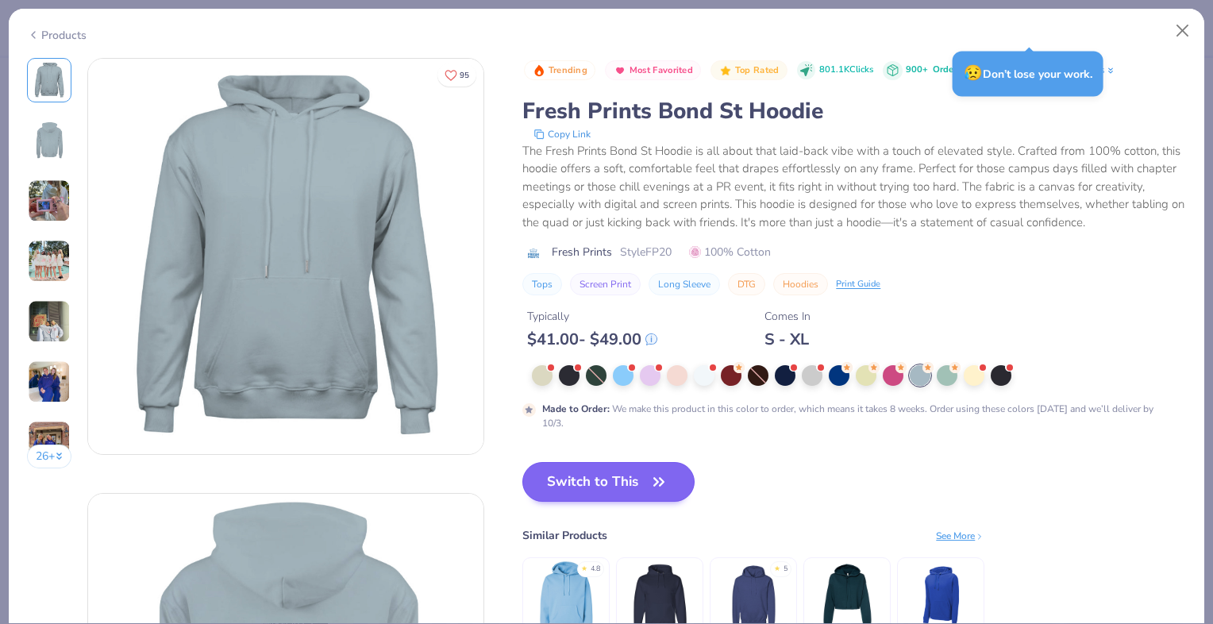
type input "1.16942331268566"
type textarea "x"
click at [814, 384] on div at bounding box center [812, 374] width 21 height 21
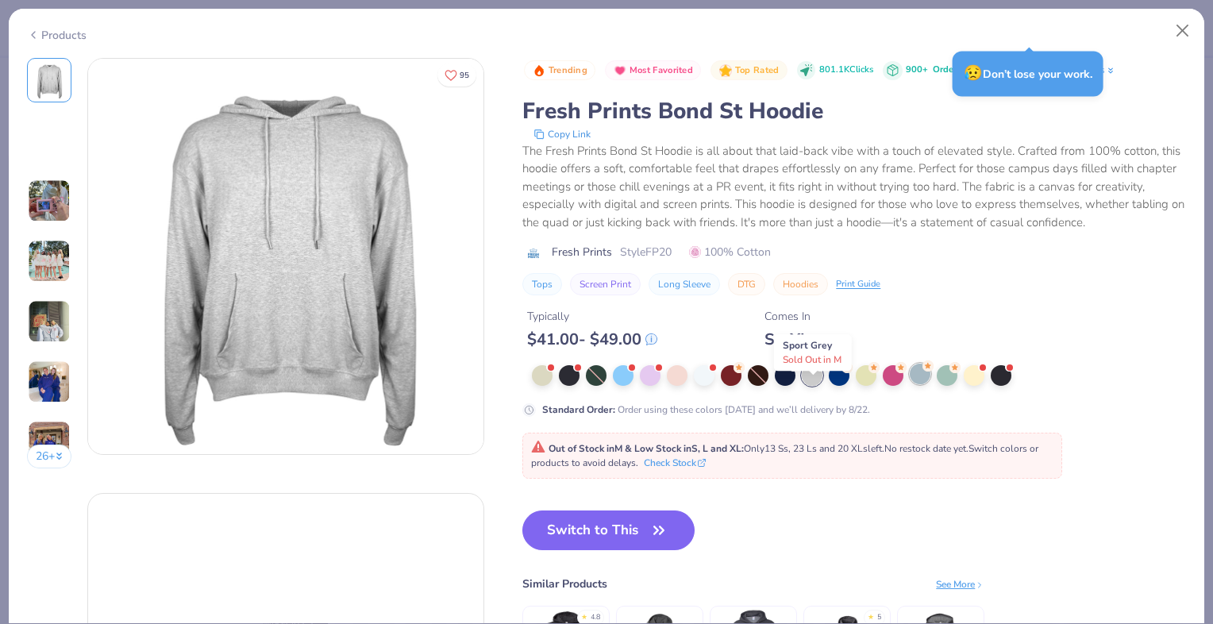
type input "1.16942331268566"
type textarea "x"
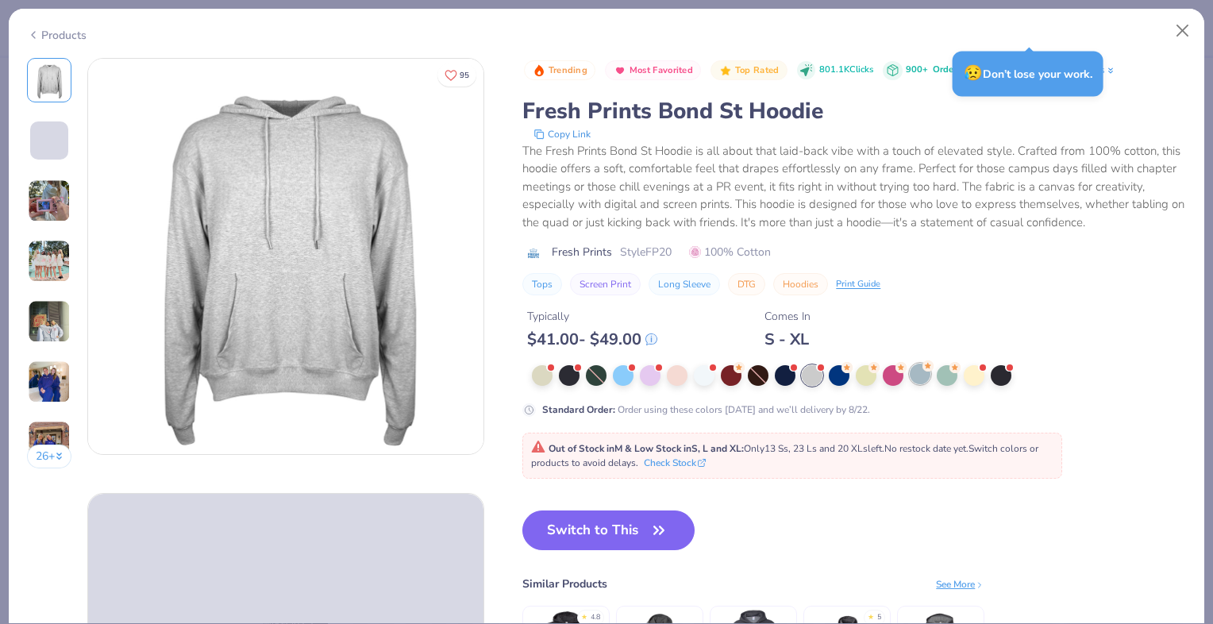
click at [923, 384] on div at bounding box center [920, 374] width 21 height 21
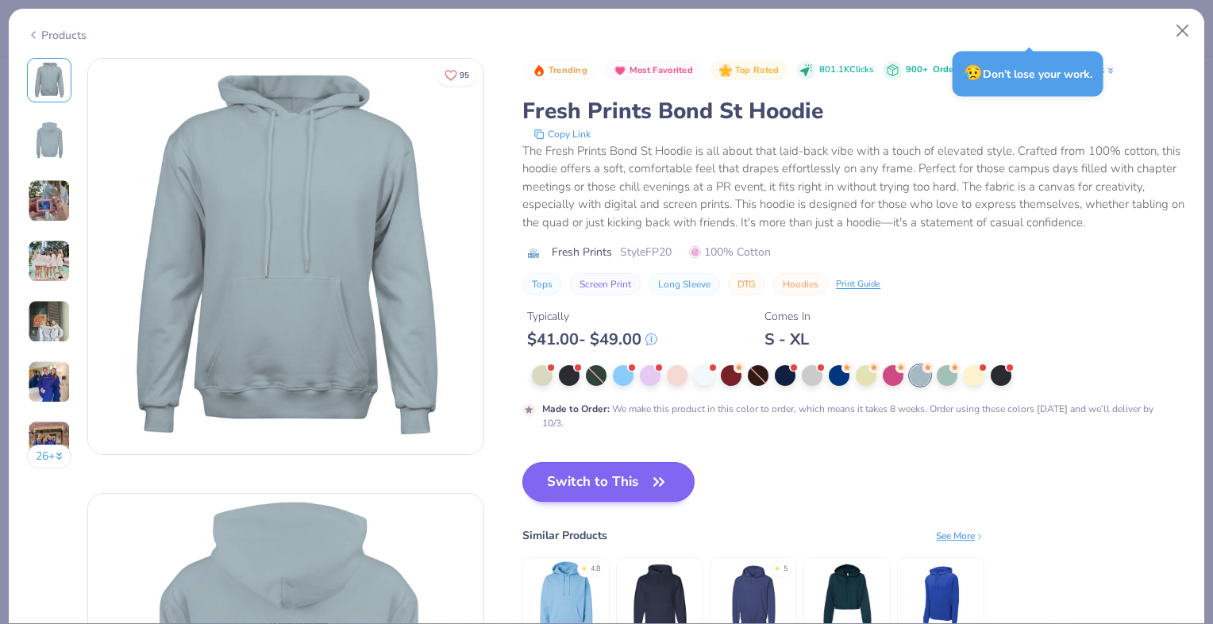
type input "1.16942331268566"
type textarea "x"
click at [649, 493] on span "button" at bounding box center [659, 482] width 22 height 22
type input "1.16942331268566"
type textarea "x"
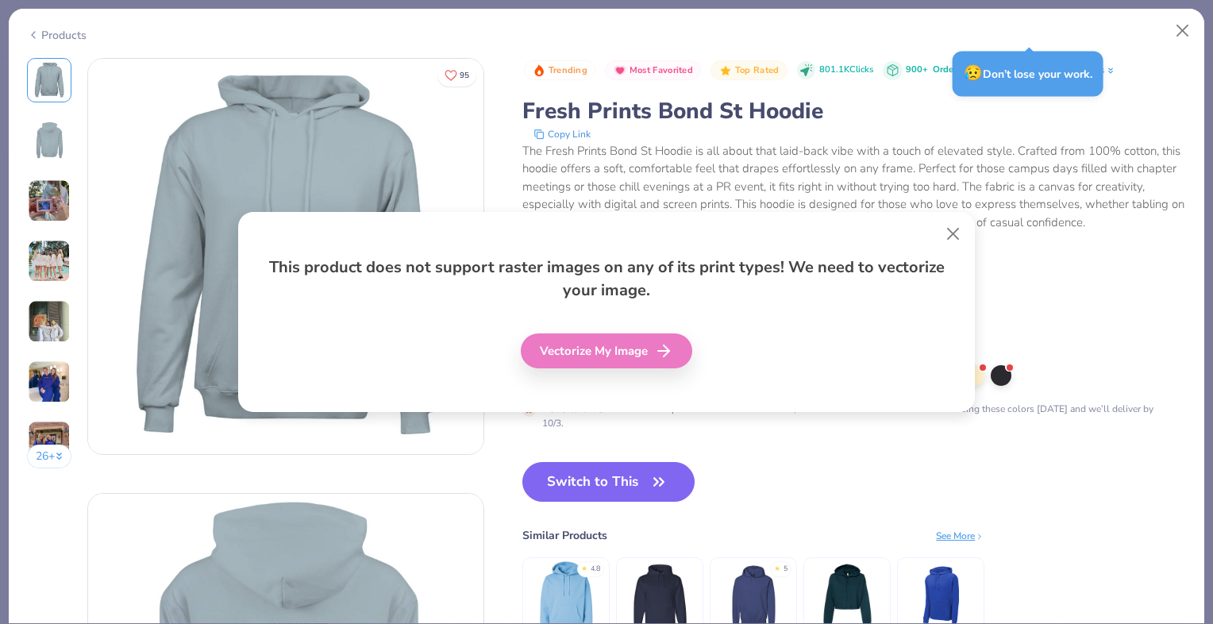
type input "1.16942331268566"
type textarea "x"
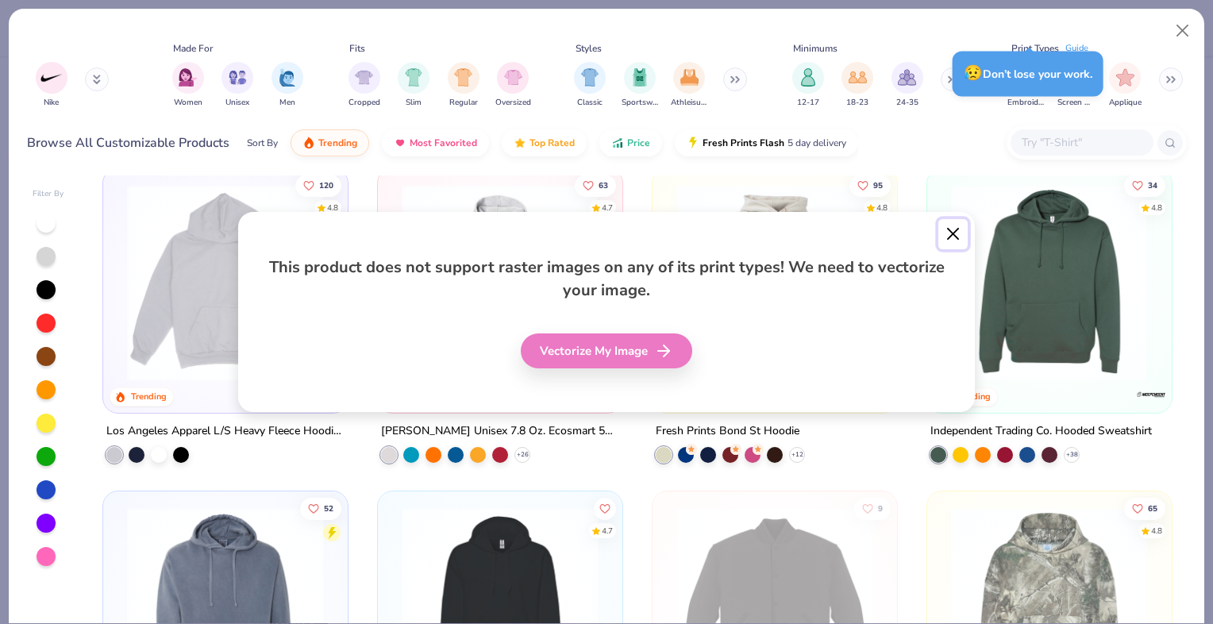
click at [955, 234] on button "Close" at bounding box center [953, 234] width 30 height 30
type input "1.16942331268566"
type textarea "x"
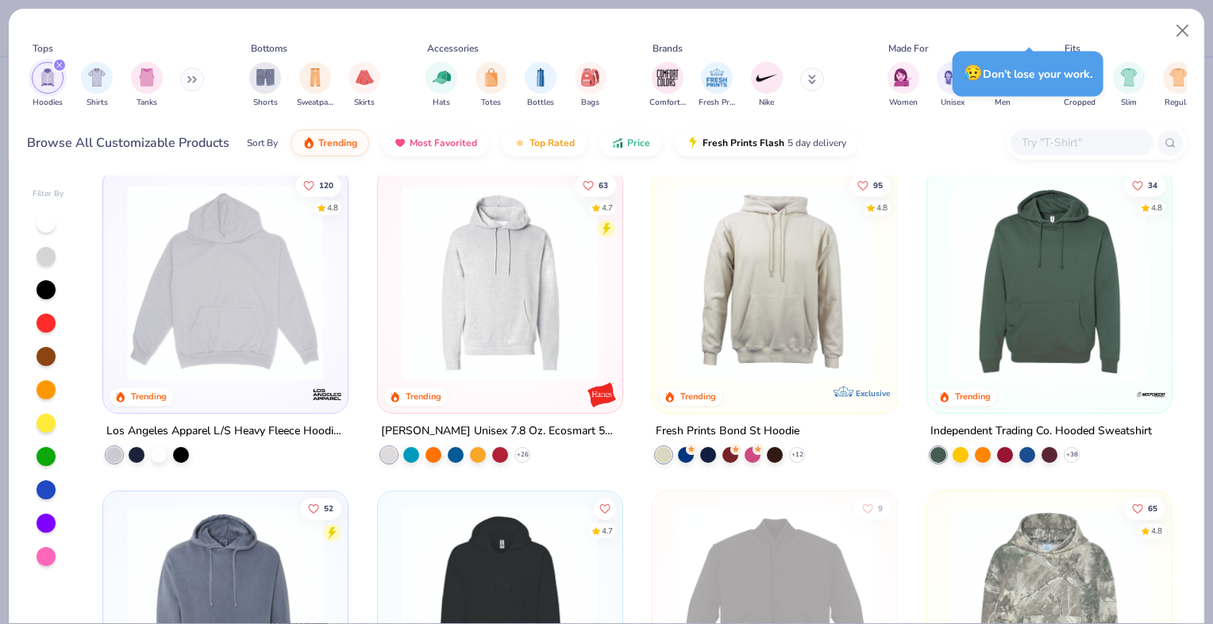
click at [58, 66] on icon "filter for Hoodies" at bounding box center [59, 65] width 5 height 5
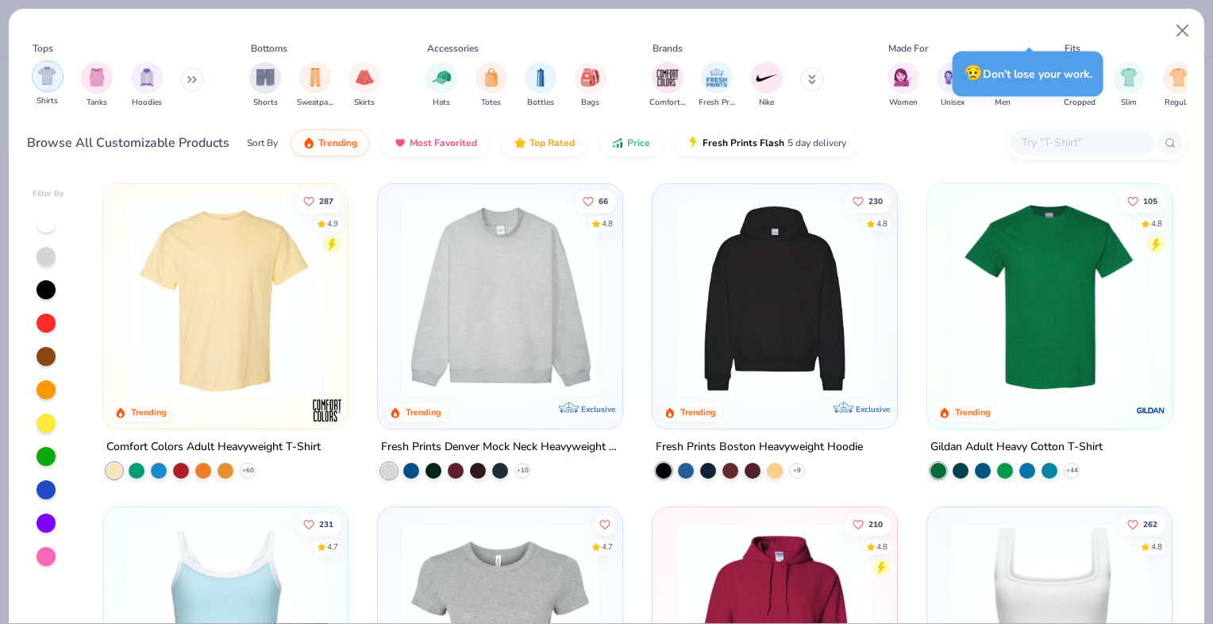
type input "1.16942331268566"
type textarea "x"
click at [43, 78] on img "filter for Shirts" at bounding box center [47, 76] width 18 height 18
type input "1.16942331268566"
type textarea "x"
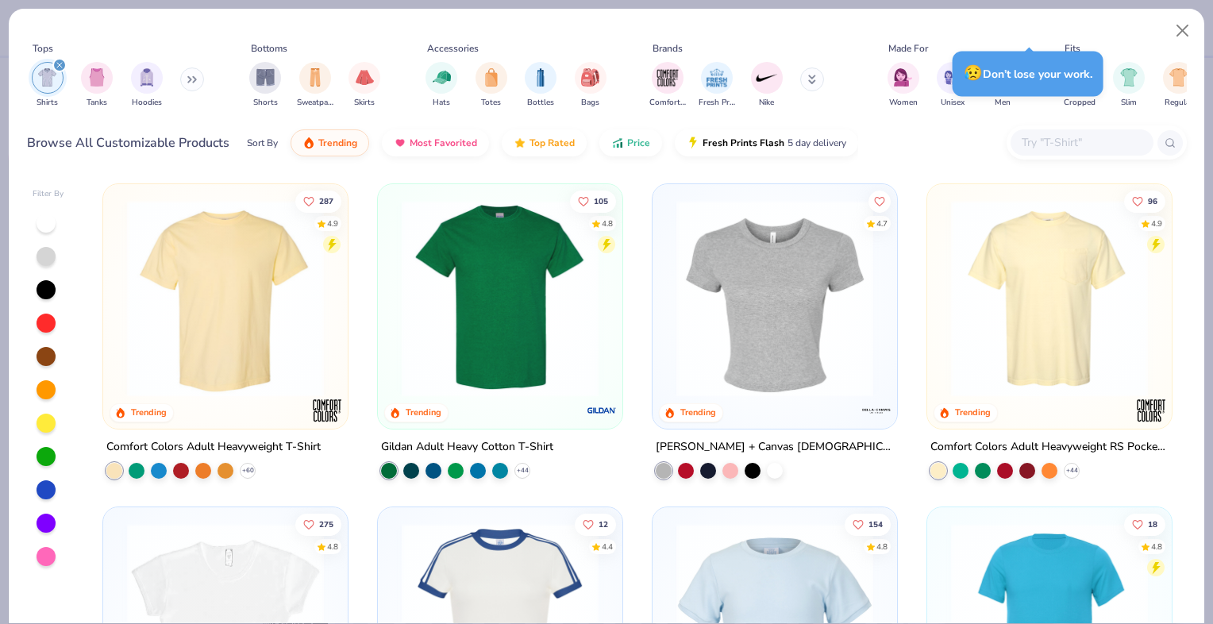
click at [205, 327] on img at bounding box center [225, 298] width 213 height 197
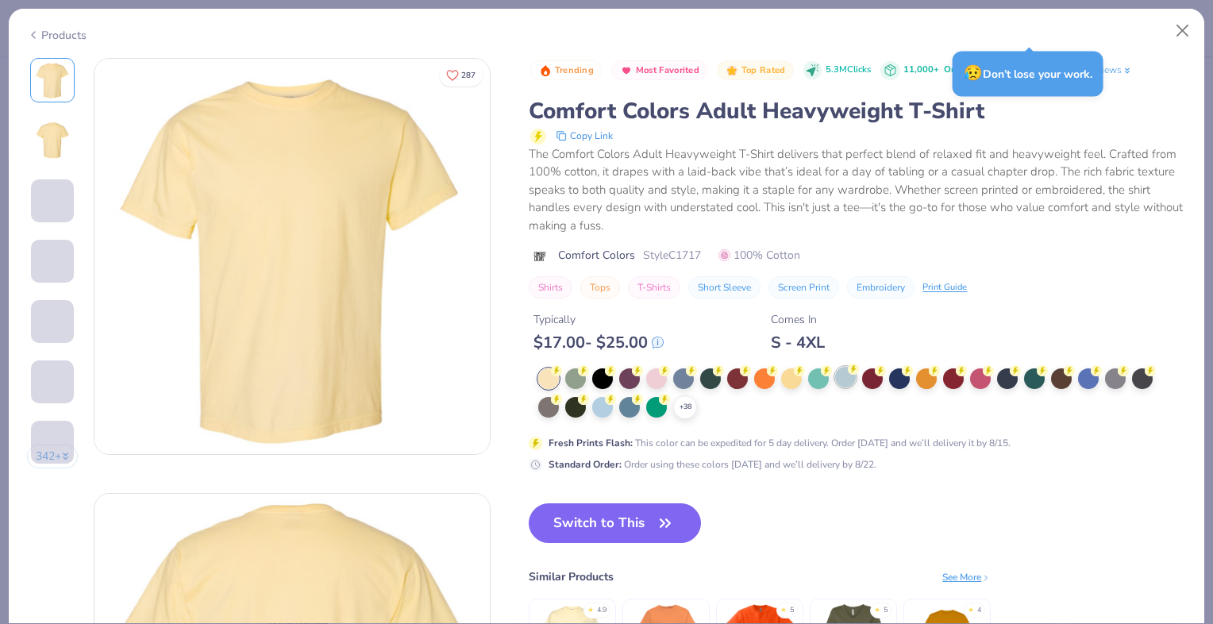
type input "1.16942331268566"
type textarea "x"
click at [848, 379] on div at bounding box center [845, 377] width 21 height 21
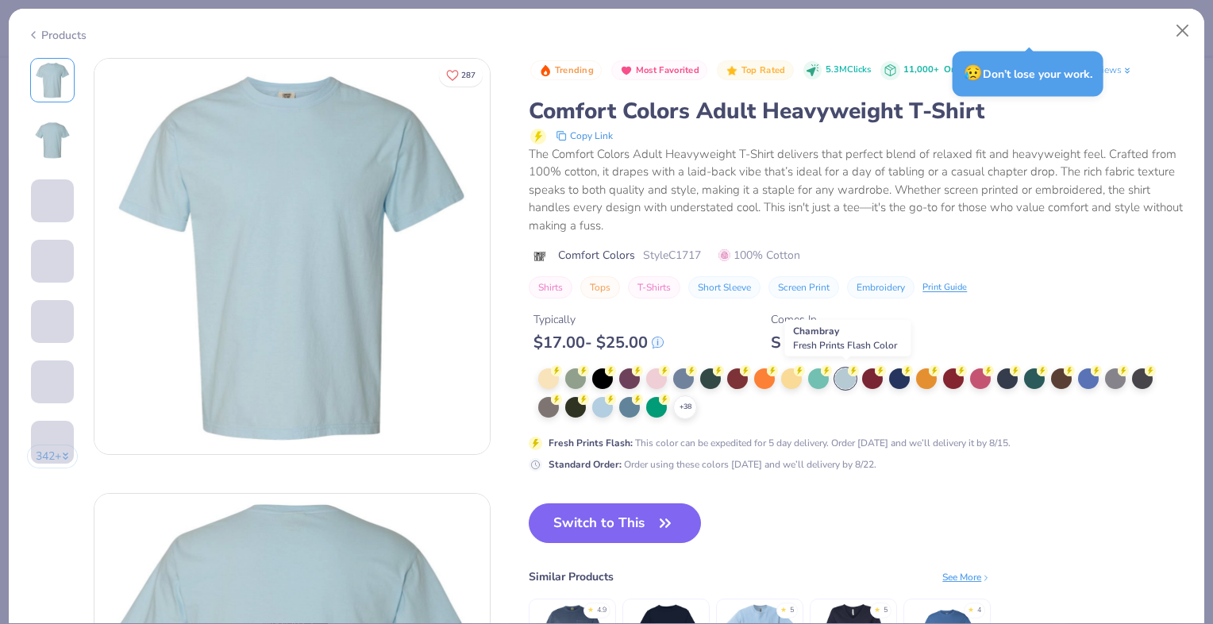
type input "1.16942331268566"
type textarea "x"
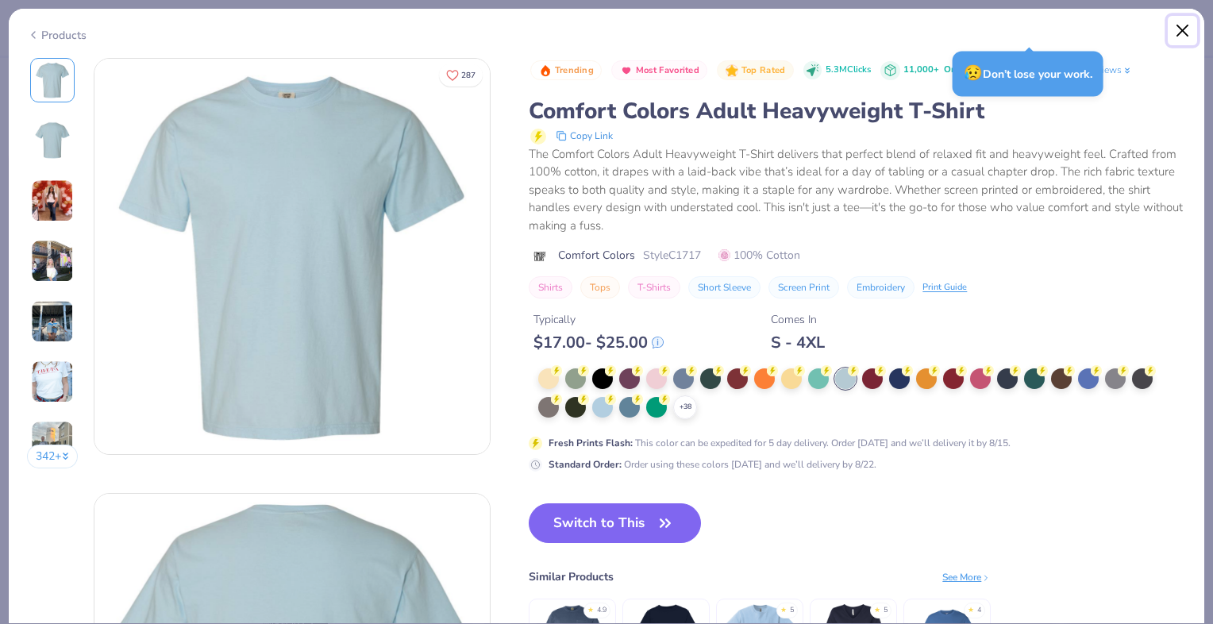
click at [1179, 35] on button "Close" at bounding box center [1183, 31] width 30 height 30
type input "1.16942331268566"
type textarea "x"
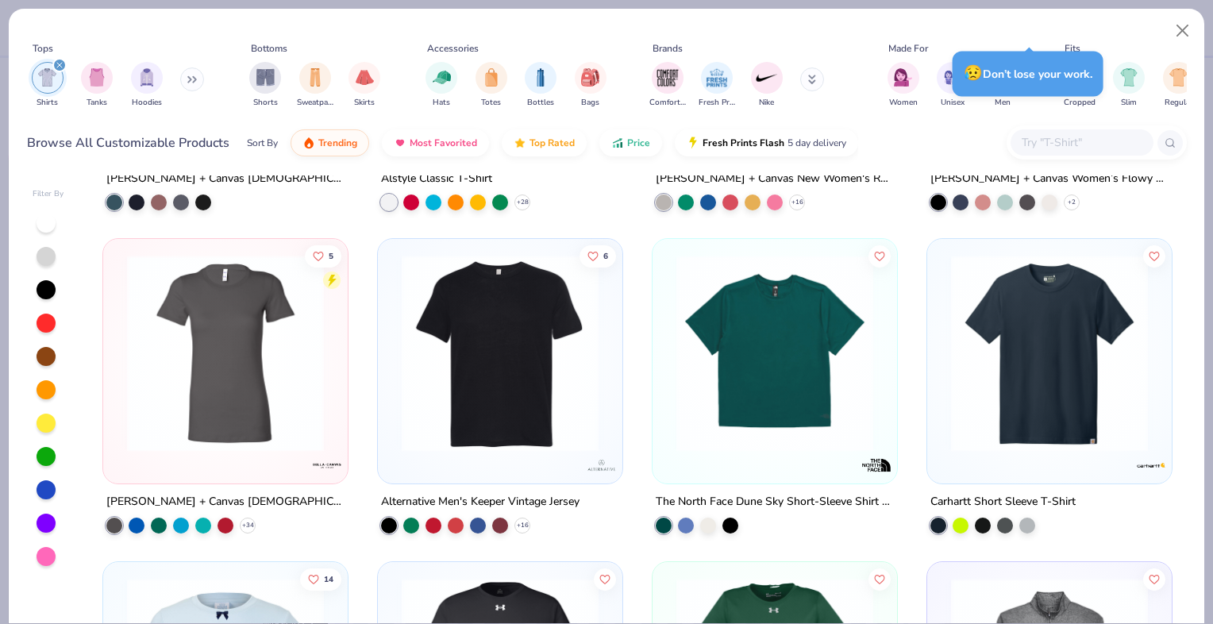
scroll to position [5438, 0]
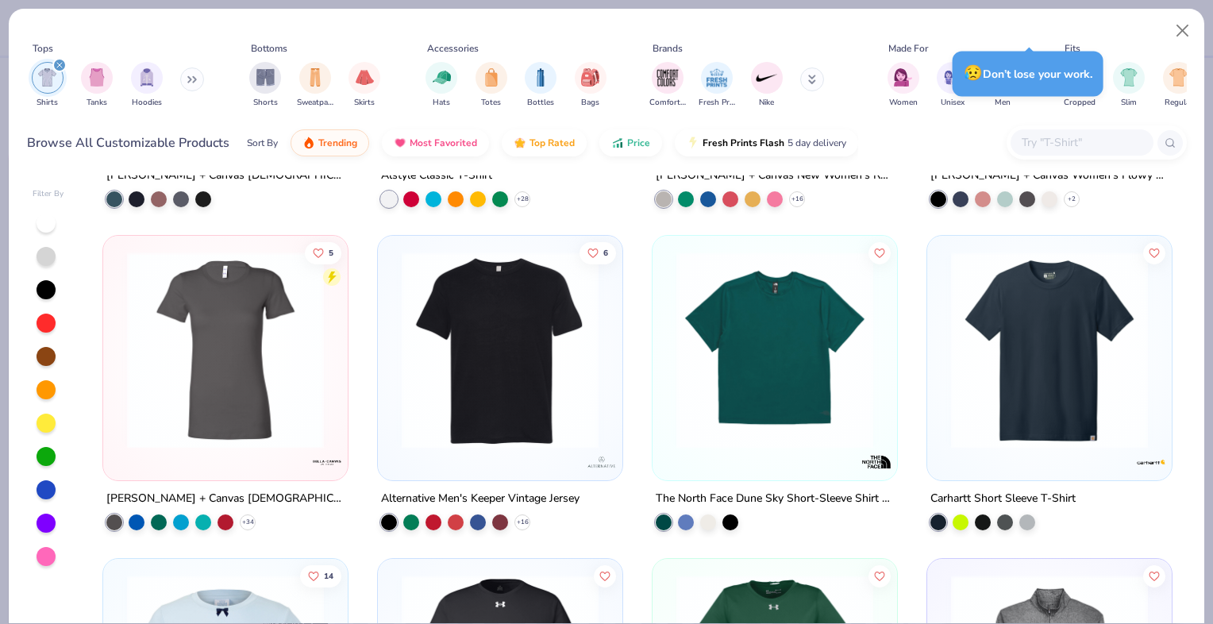
click at [948, 83] on div "😥 Don’t lose your work." at bounding box center [1028, 73] width 160 height 55
click at [940, 71] on div "filter for Unisex" at bounding box center [953, 76] width 32 height 32
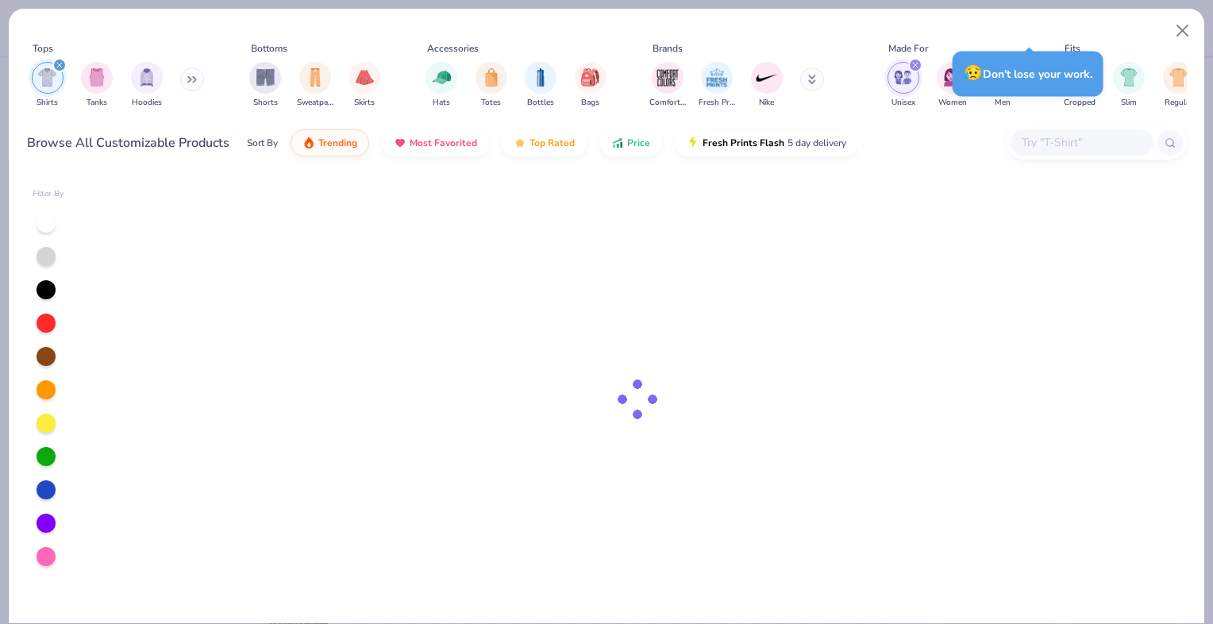
type input "1.16942331268566"
type textarea "x"
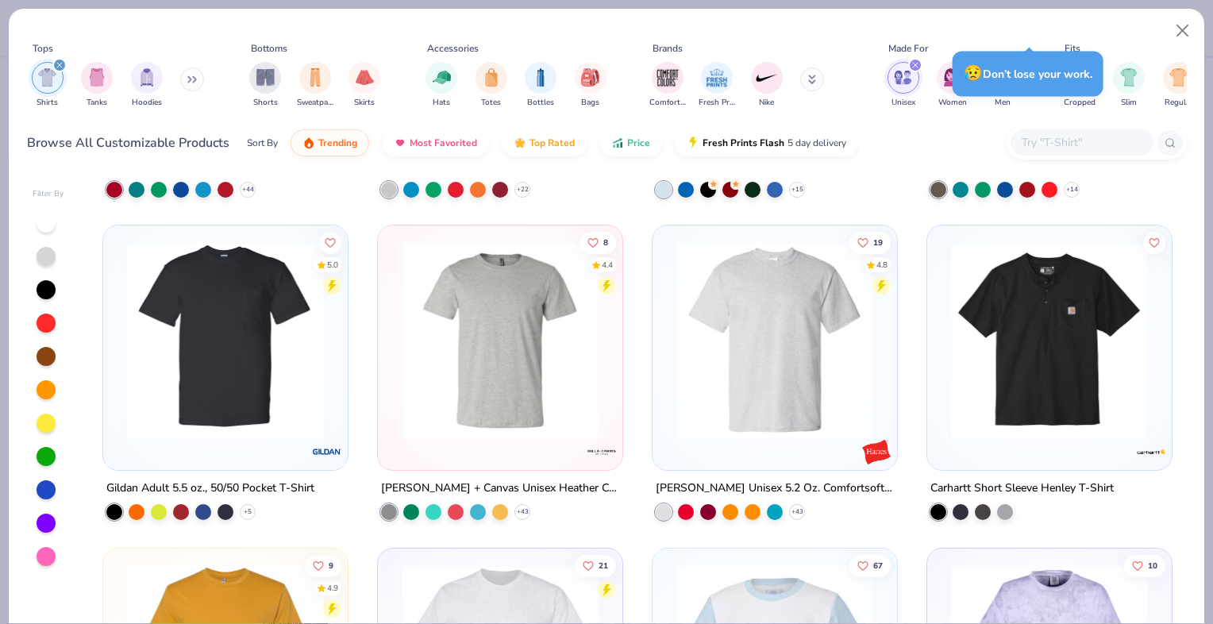
scroll to position [927, 0]
click at [616, 141] on icon "button" at bounding box center [617, 139] width 13 height 14
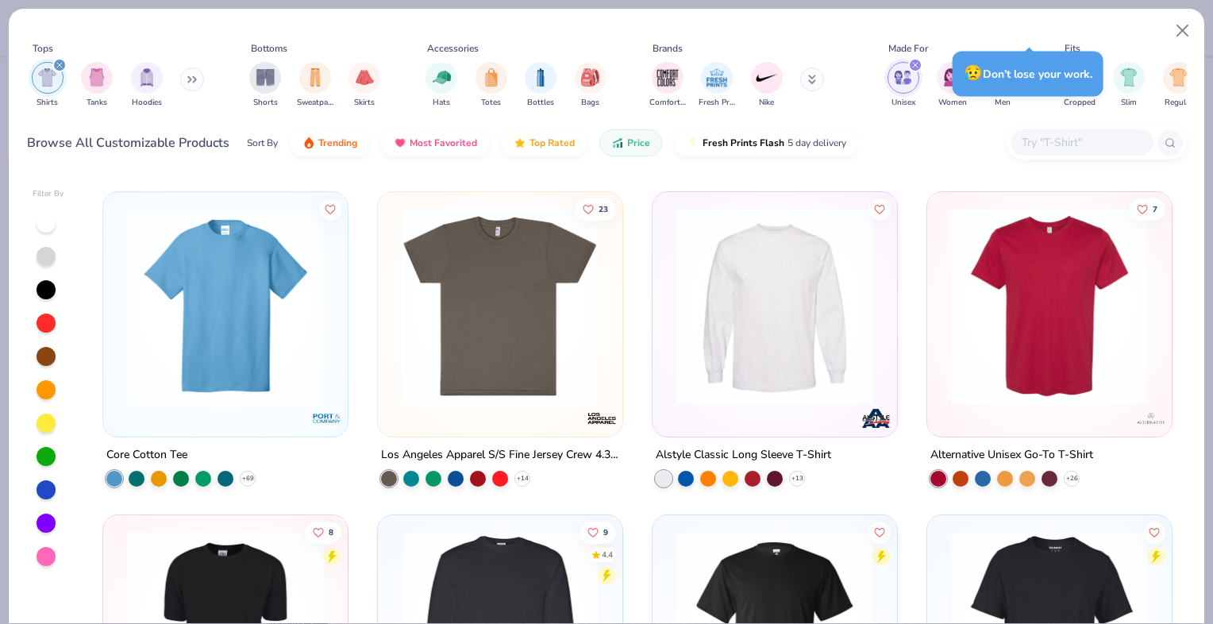
scroll to position [959, 0]
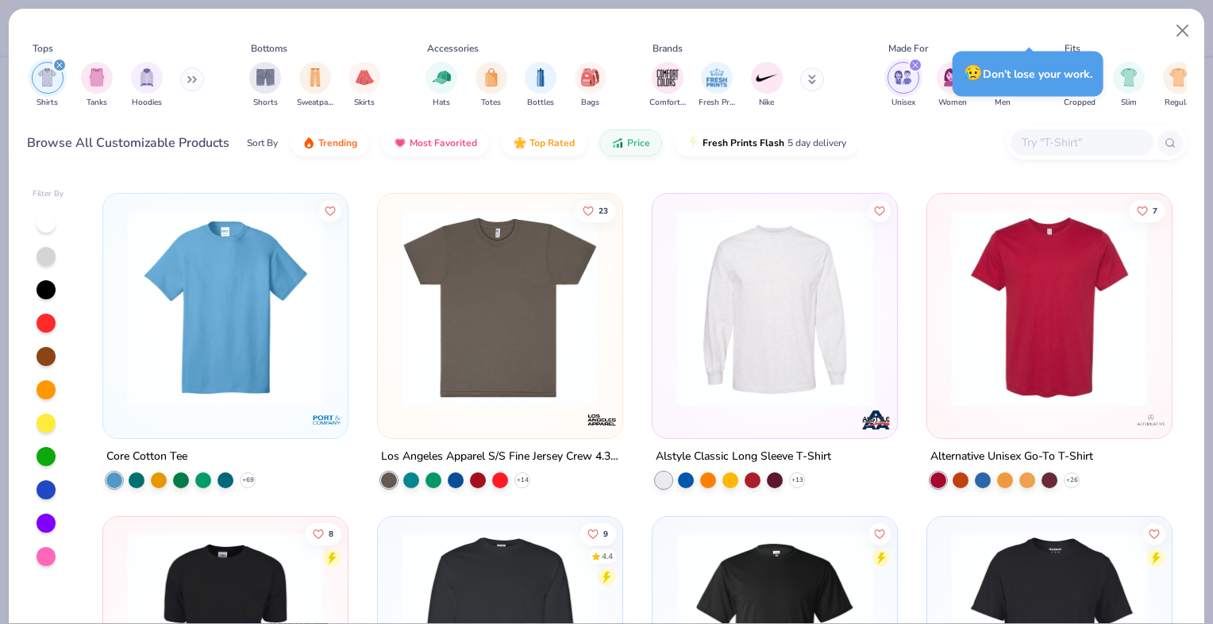
click at [557, 299] on img at bounding box center [500, 308] width 213 height 197
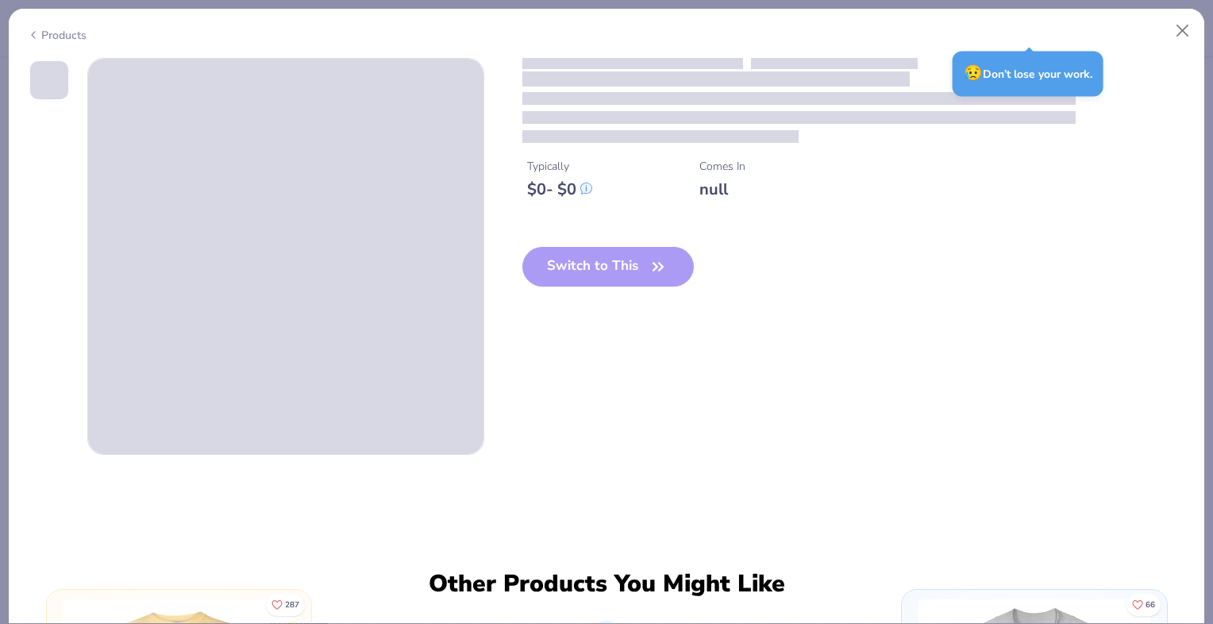
type input "1.16942331268566"
type textarea "x"
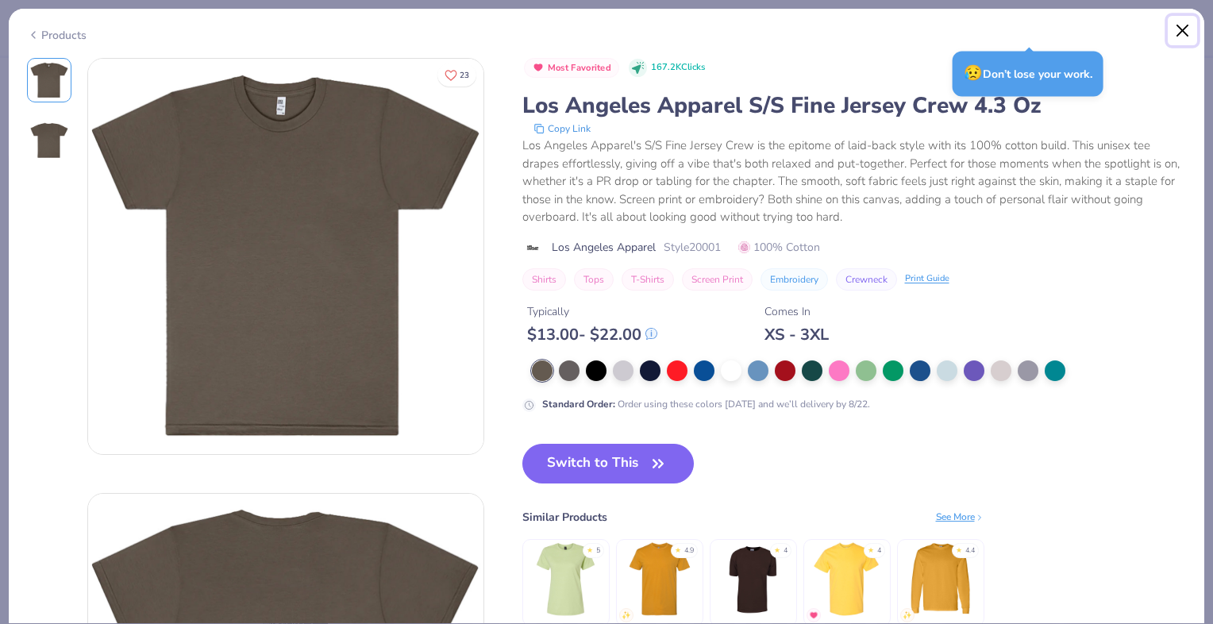
click at [1176, 33] on button "Close" at bounding box center [1183, 31] width 30 height 30
type input "1.16942331268566"
type textarea "x"
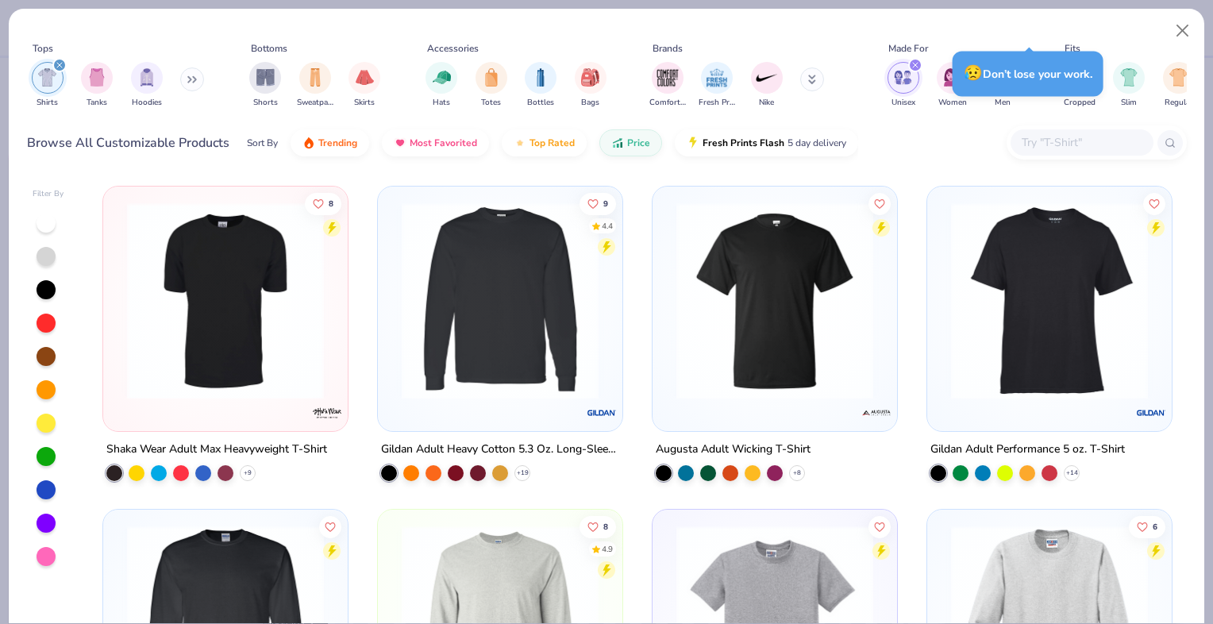
scroll to position [869, 0]
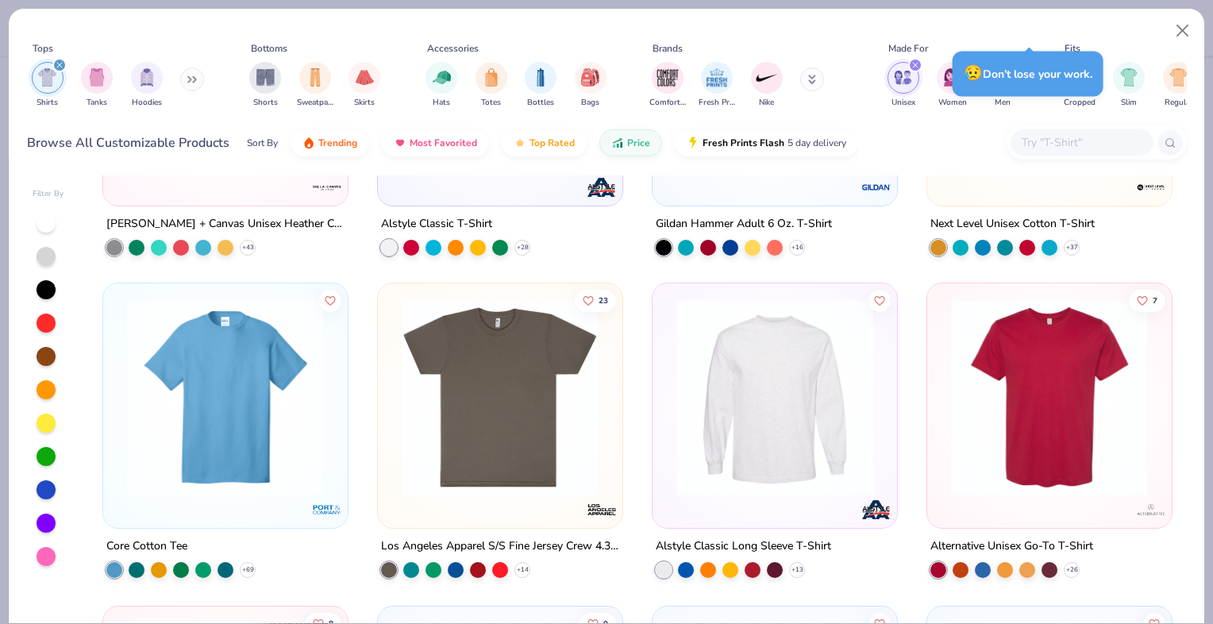
click at [1015, 426] on img at bounding box center [1049, 397] width 213 height 197
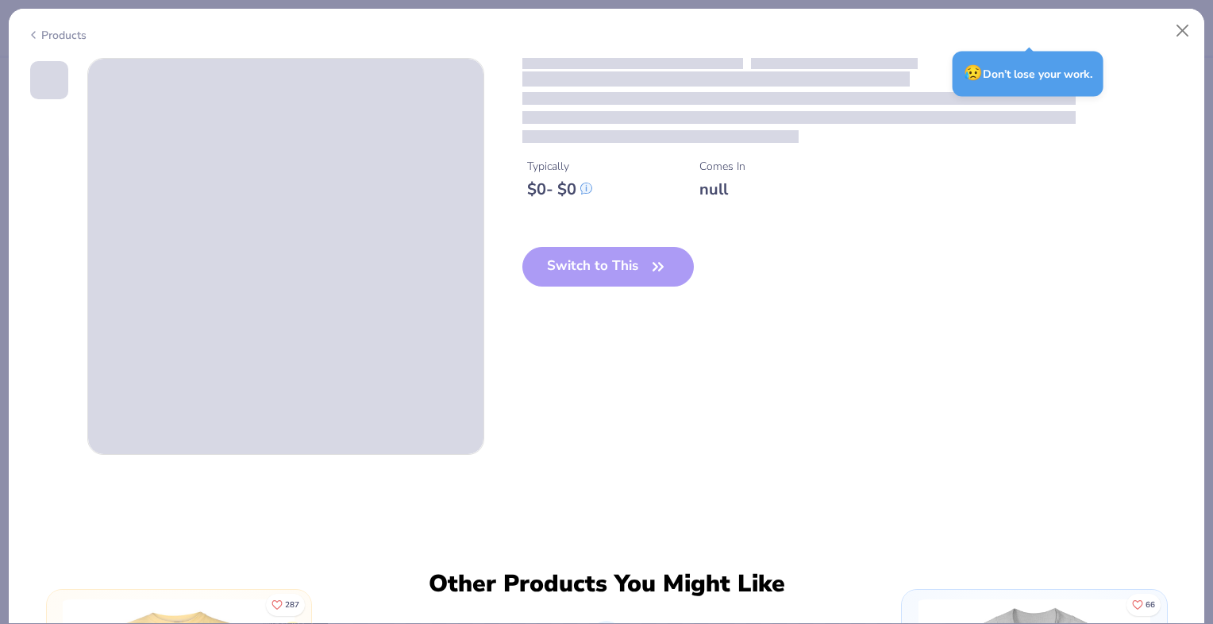
type input "1.16942331268566"
type textarea "x"
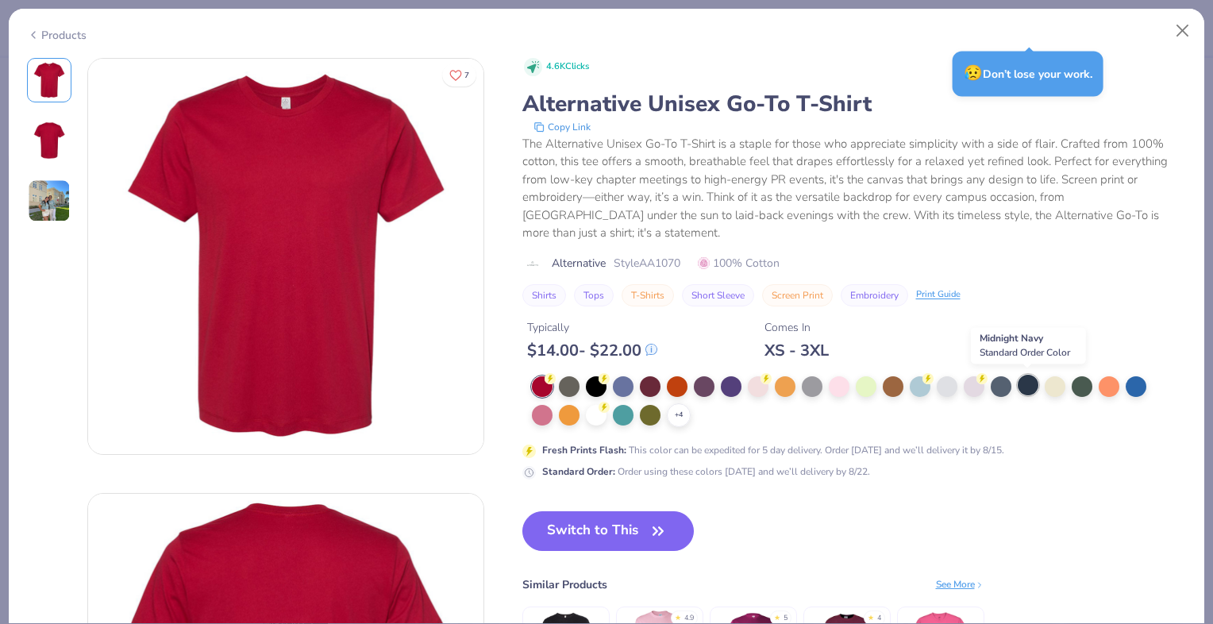
click at [1030, 385] on div at bounding box center [1028, 385] width 21 height 21
type input "1.16942331268566"
type textarea "x"
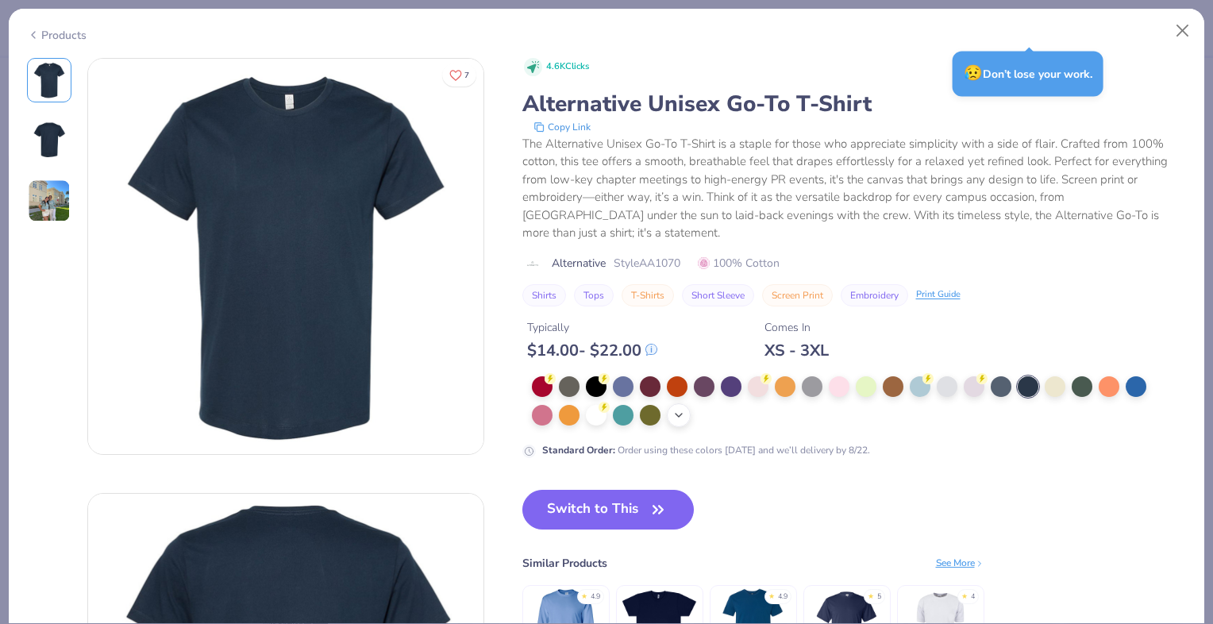
click at [674, 418] on icon at bounding box center [678, 415] width 13 height 13
click at [1182, 32] on button "Close" at bounding box center [1183, 31] width 30 height 30
type input "1.16942331268566"
type textarea "x"
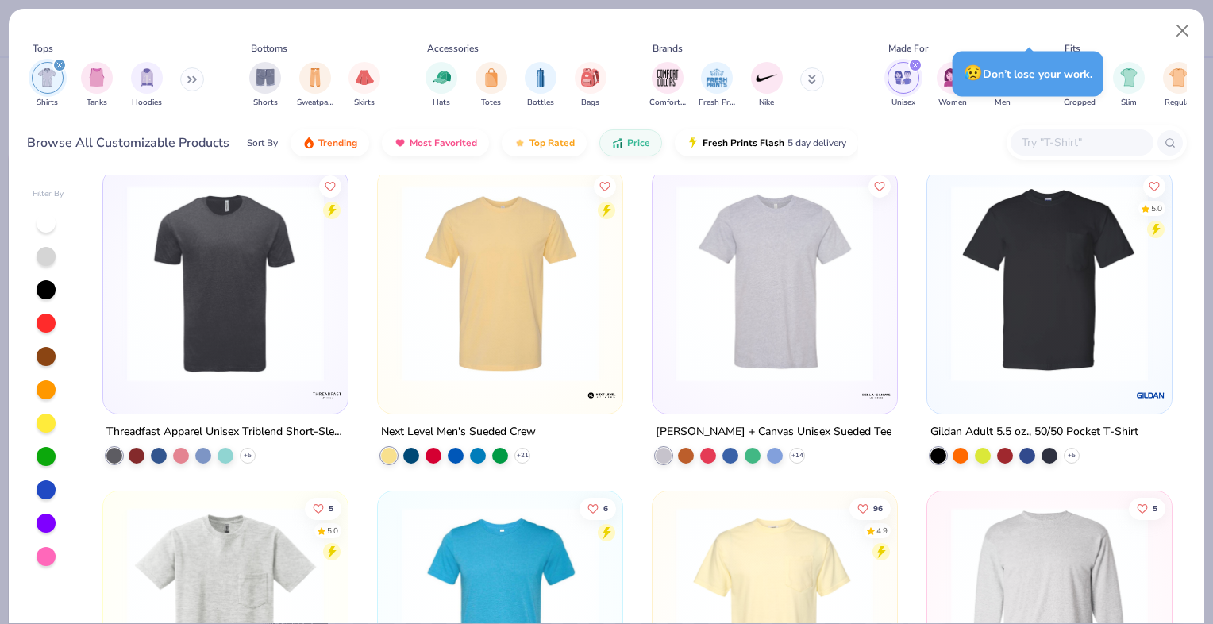
scroll to position [1955, 0]
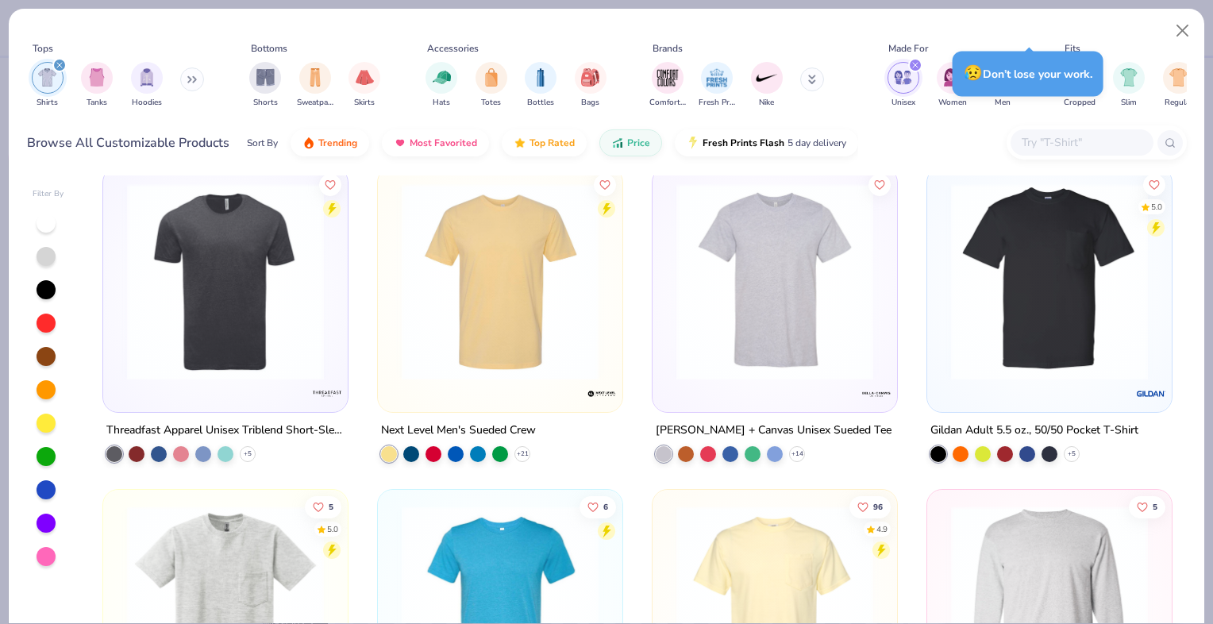
click at [265, 307] on img at bounding box center [225, 281] width 213 height 197
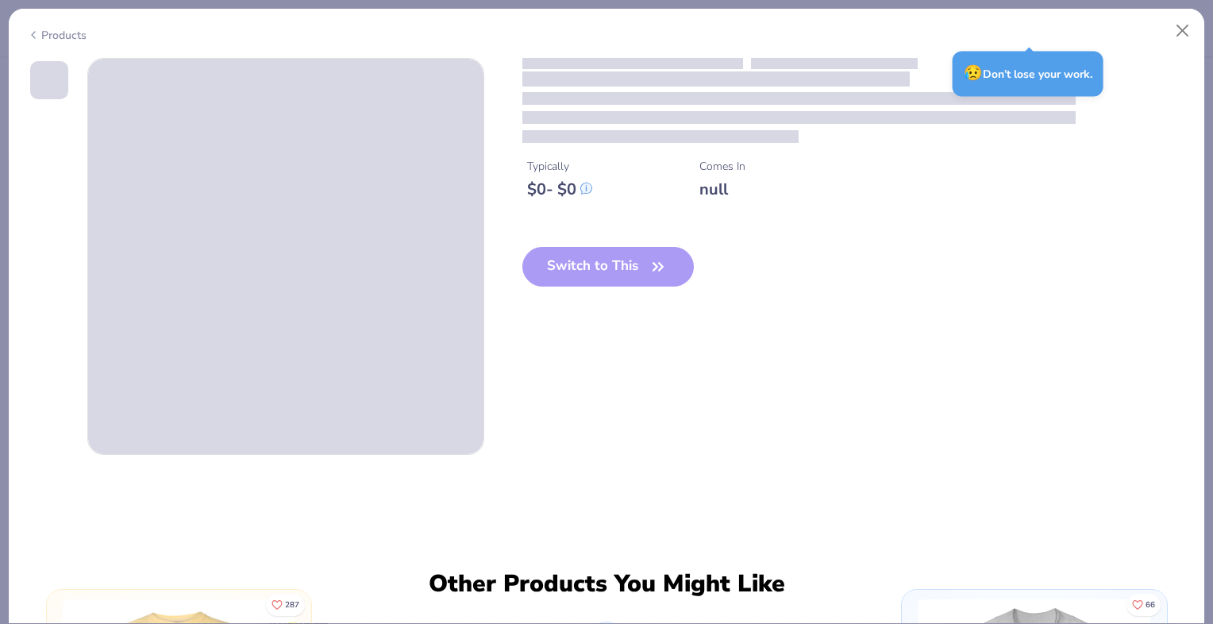
type input "1.16942331268566"
type textarea "x"
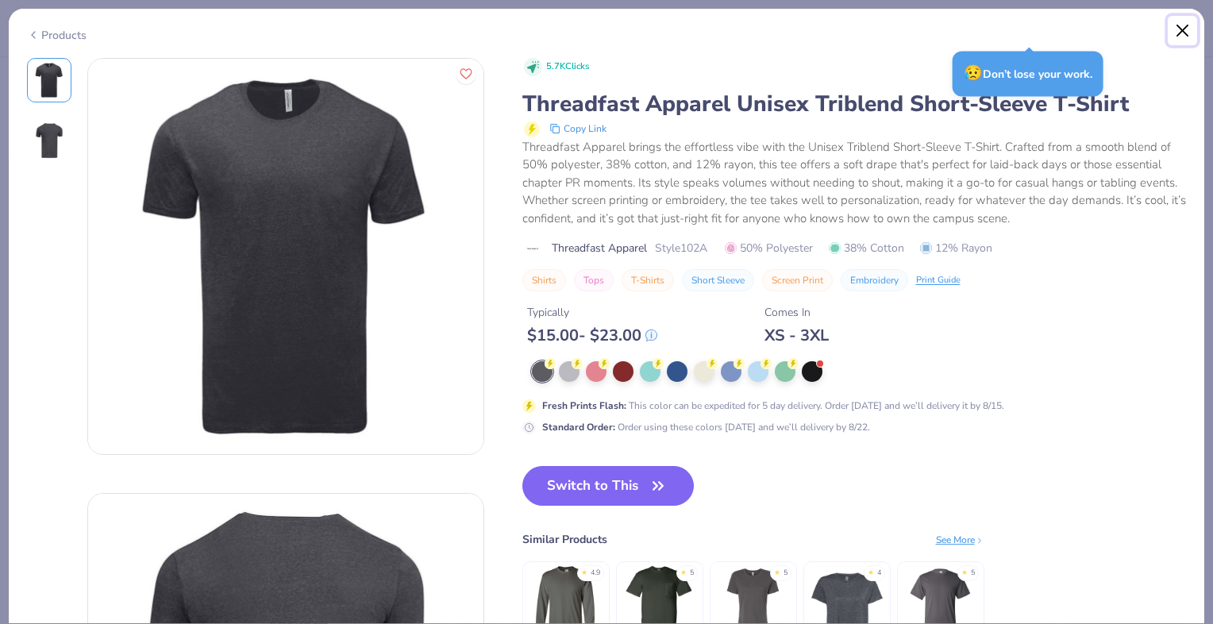
click at [1184, 31] on button "Close" at bounding box center [1183, 31] width 30 height 30
type input "1.16942331268566"
type textarea "x"
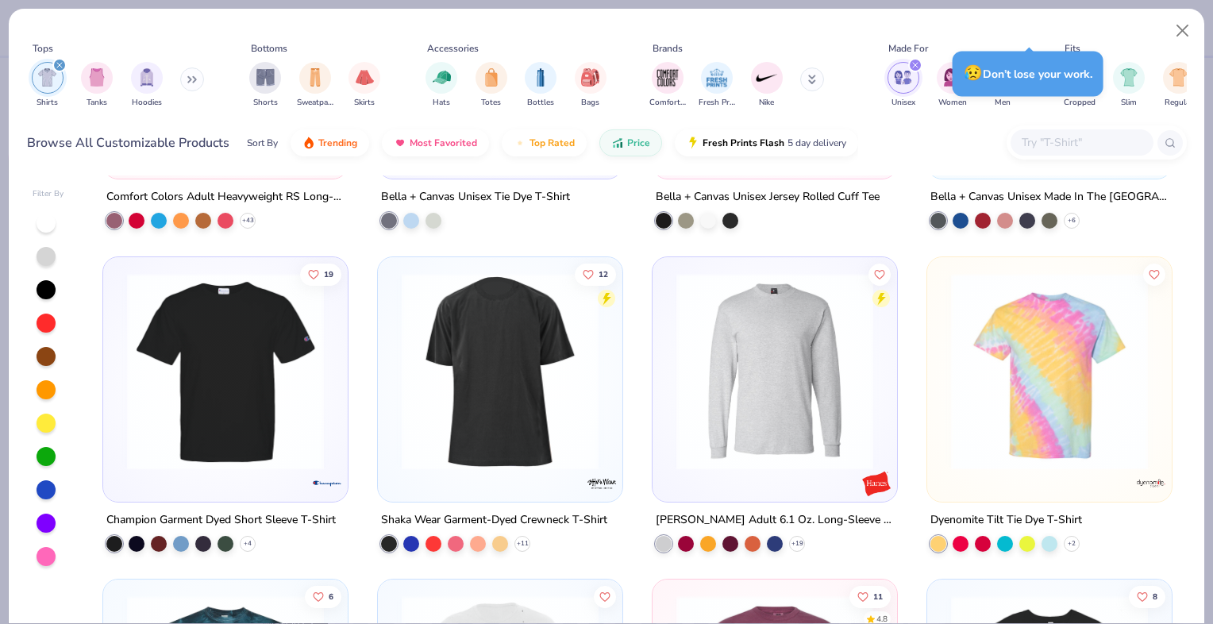
scroll to position [4446, 0]
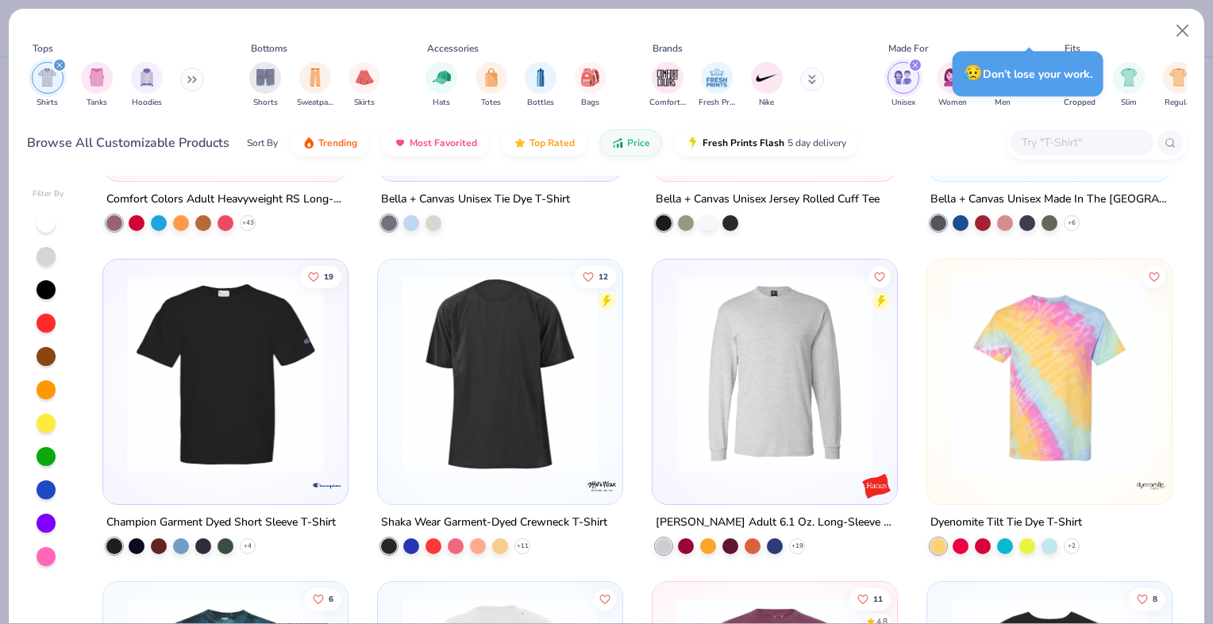
click at [1081, 135] on input "text" at bounding box center [1081, 142] width 122 height 18
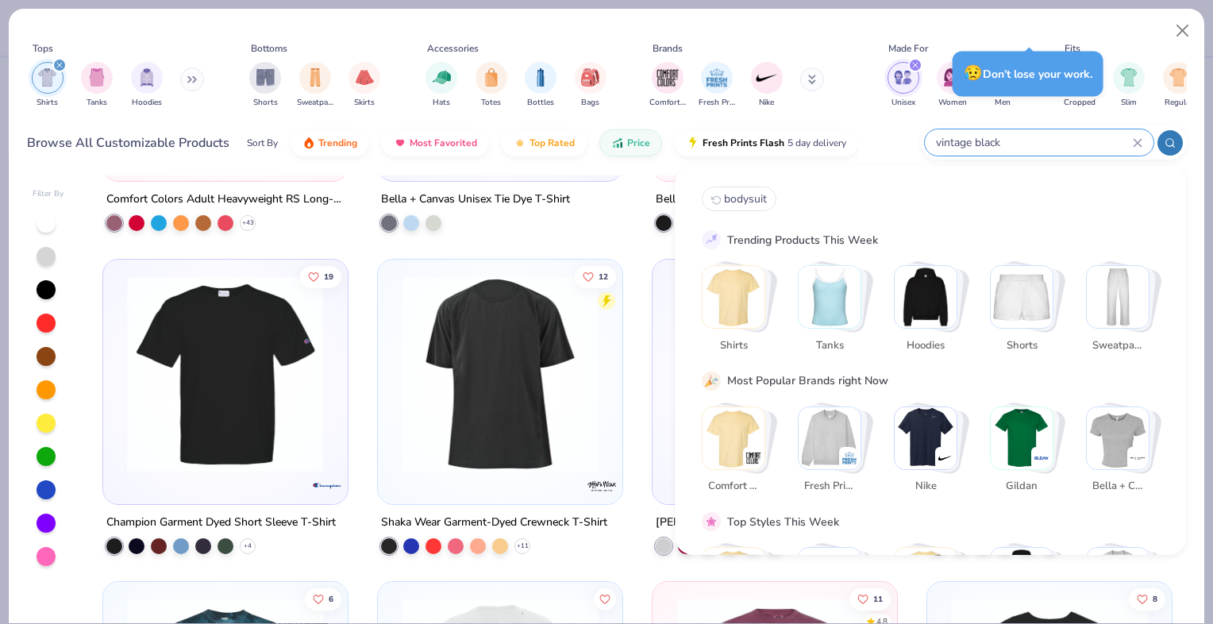
type input "vintage black"
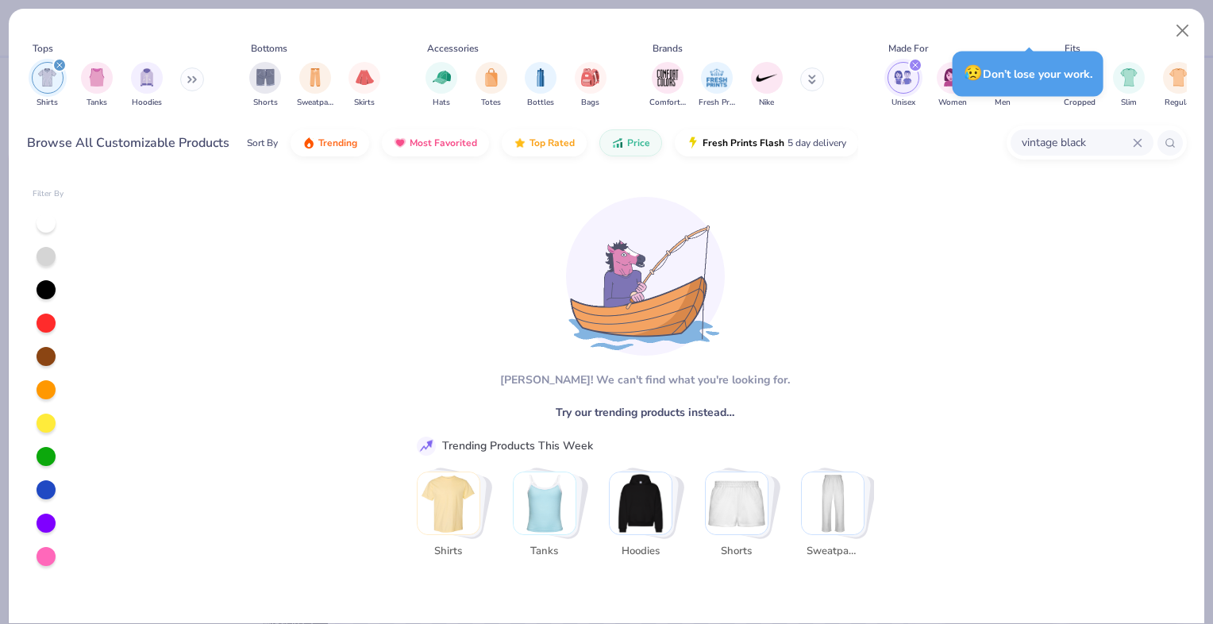
click at [438, 518] on img "Stack Card Button Shirts" at bounding box center [449, 503] width 62 height 62
click at [52, 71] on img "filter for Shirts" at bounding box center [47, 77] width 18 height 18
type input "1.16942331268566"
type textarea "x"
click at [1136, 144] on icon at bounding box center [1137, 142] width 7 height 7
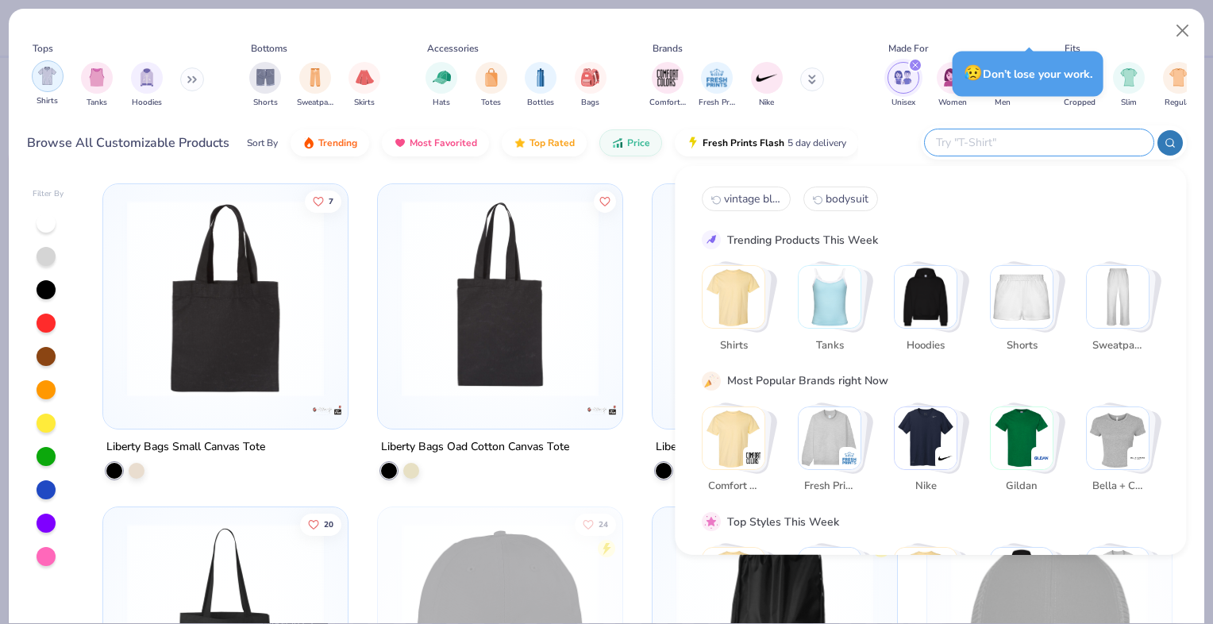
click at [36, 83] on div "filter for Shirts" at bounding box center [48, 76] width 32 height 32
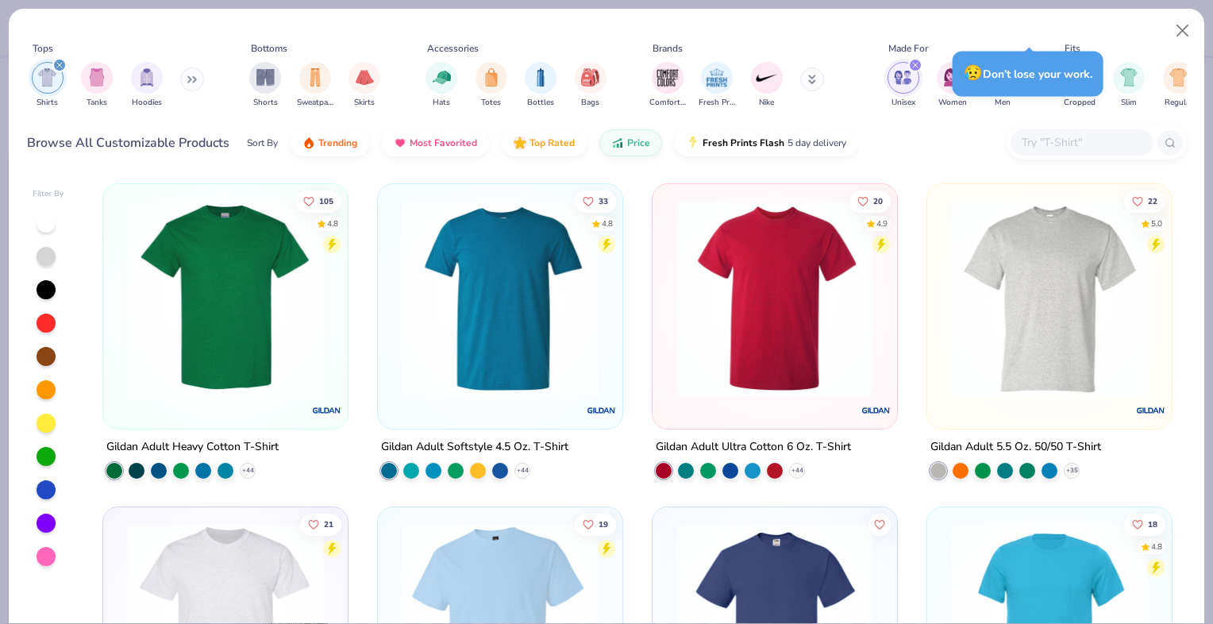
type input "1.16942331268566"
type textarea "x"
click at [640, 147] on button "Price" at bounding box center [630, 138] width 63 height 27
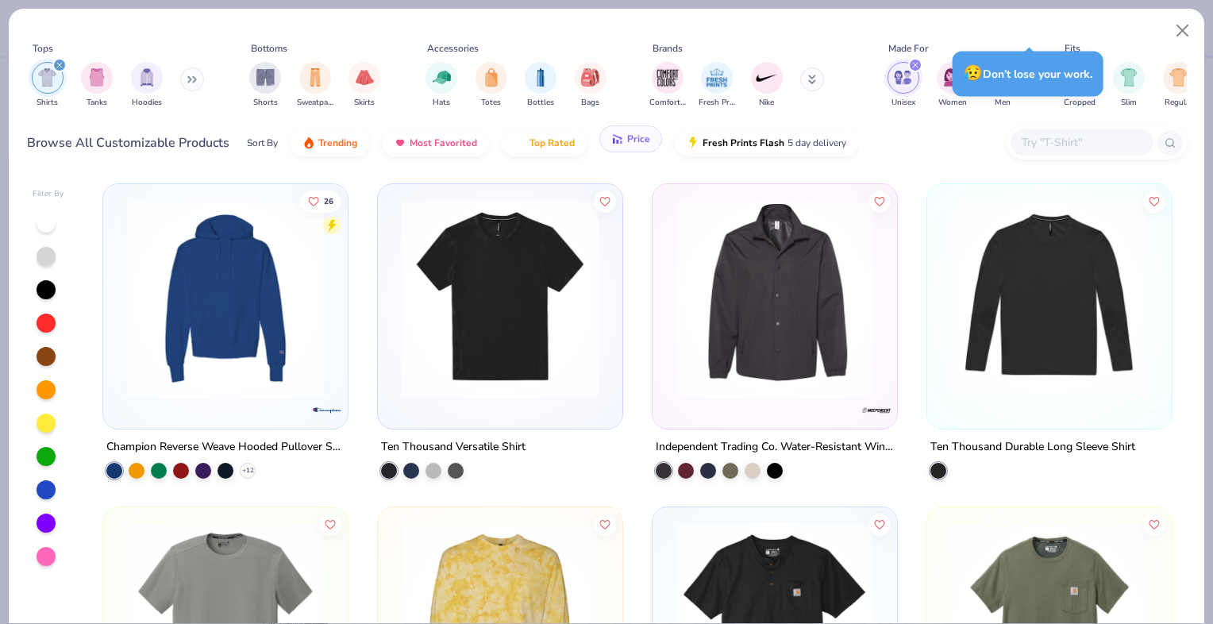
click at [630, 144] on span "Price" at bounding box center [638, 139] width 23 height 13
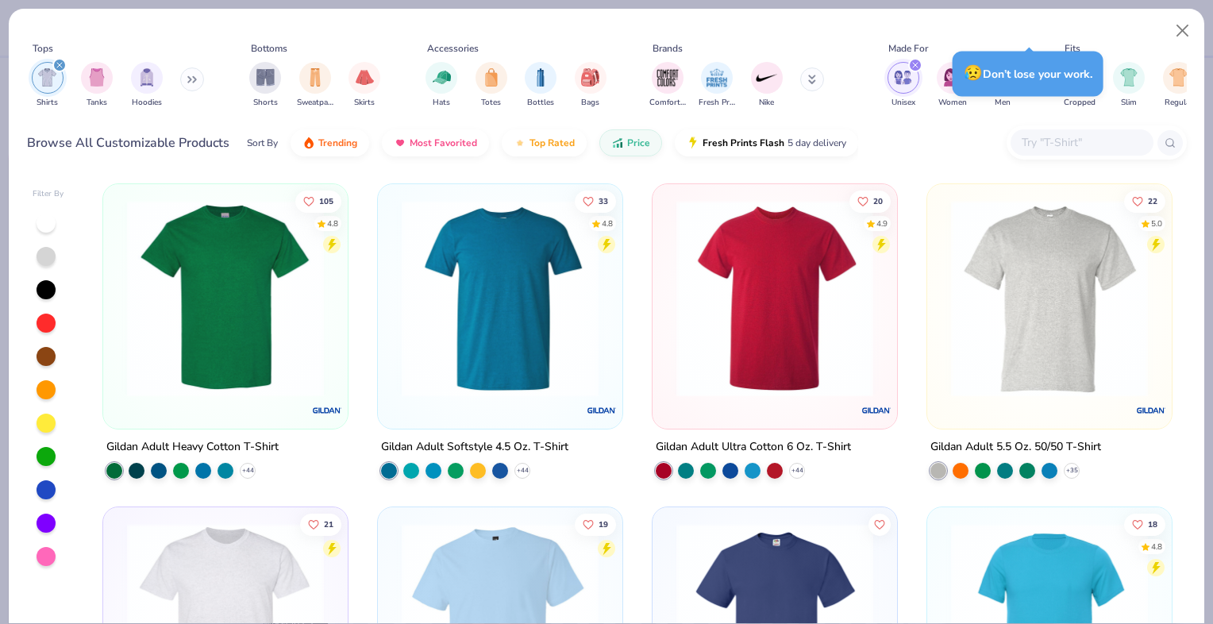
click at [58, 66] on icon "filter for Shirts" at bounding box center [59, 65] width 5 height 5
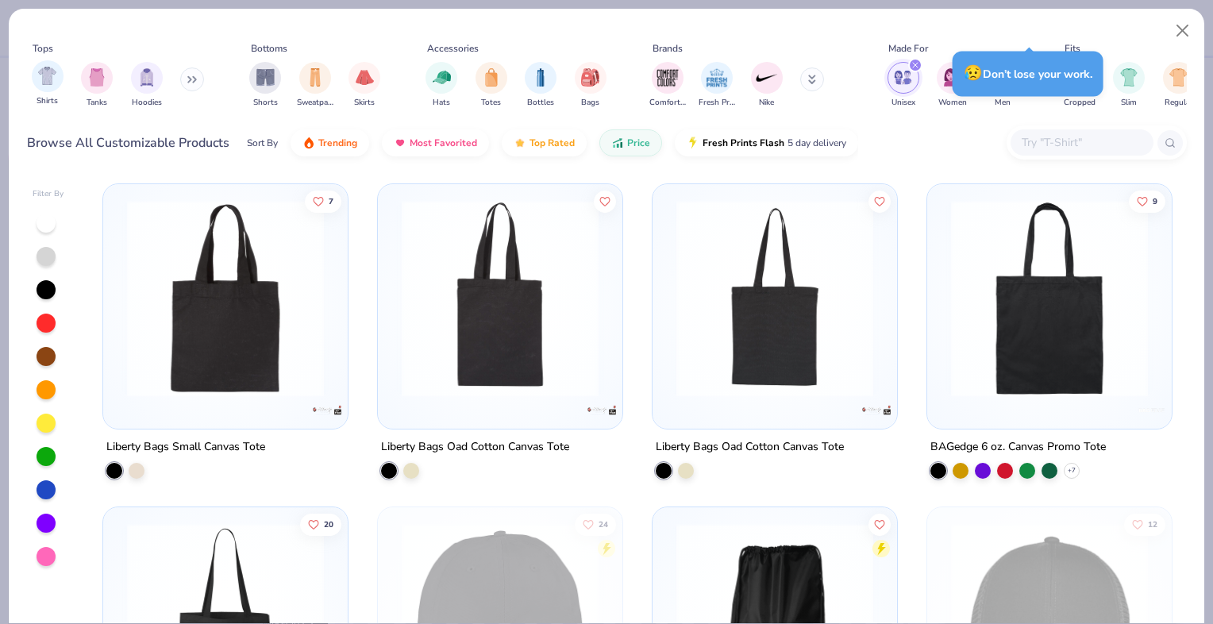
type input "1.16942331268566"
type textarea "x"
click at [106, 86] on div "filter for Tanks" at bounding box center [97, 76] width 32 height 32
type input "1.16942331268566"
type textarea "x"
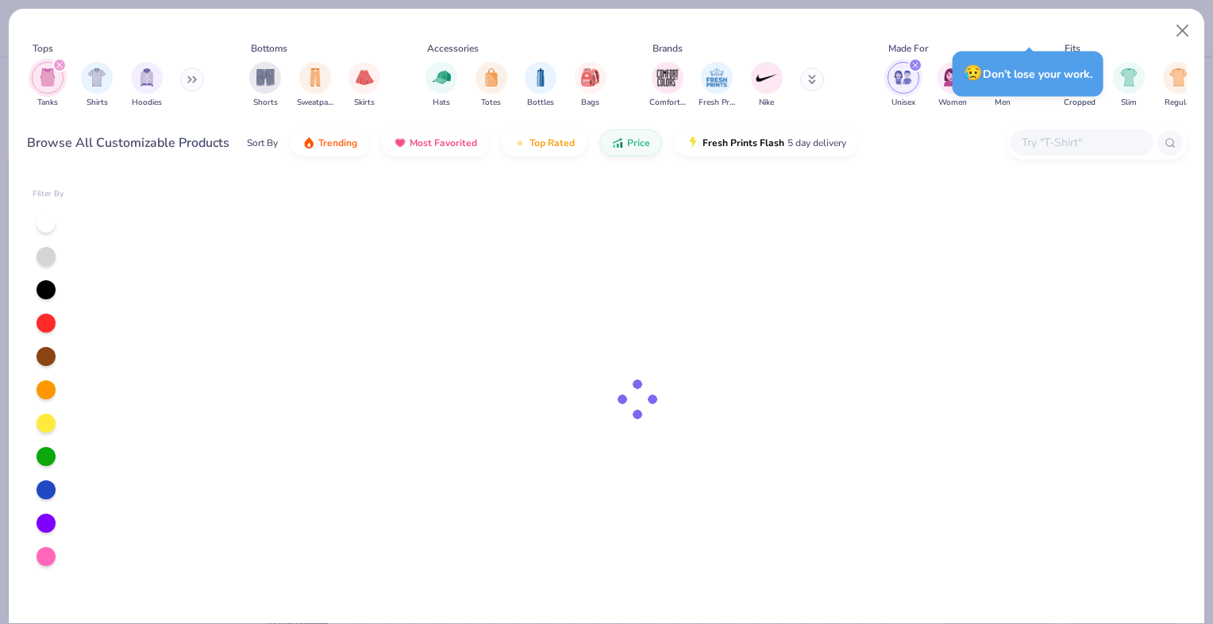
click at [48, 80] on img "filter for Tanks" at bounding box center [47, 77] width 17 height 18
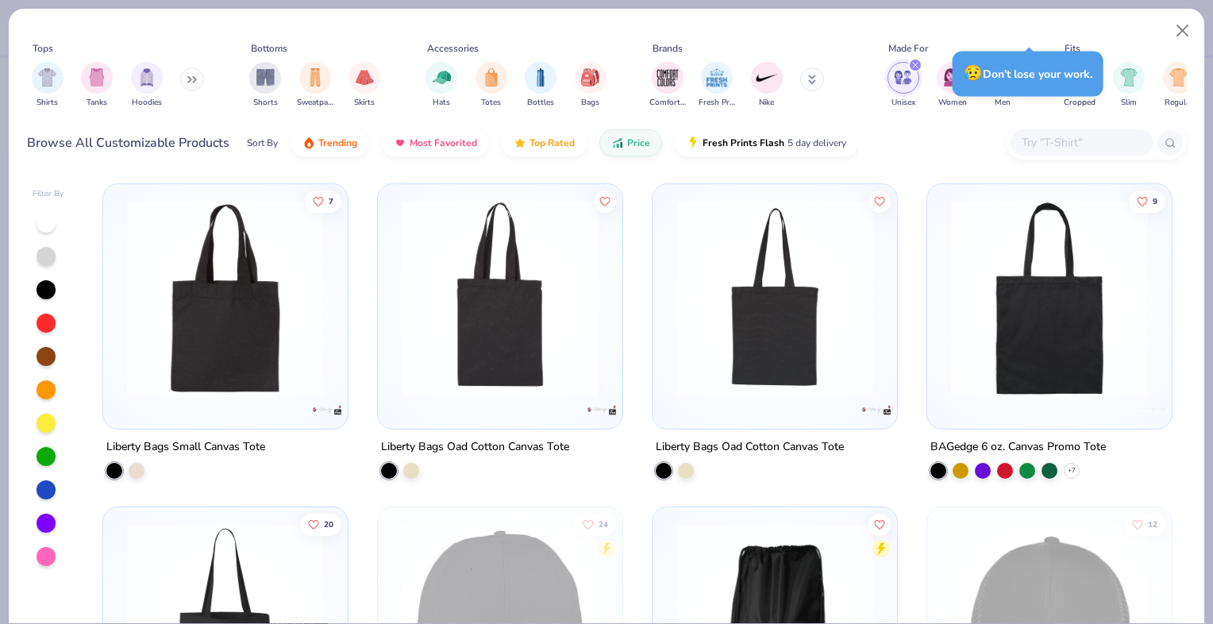
type input "1.16942331268566"
type textarea "x"
click at [48, 78] on img "filter for Shirts" at bounding box center [47, 76] width 18 height 18
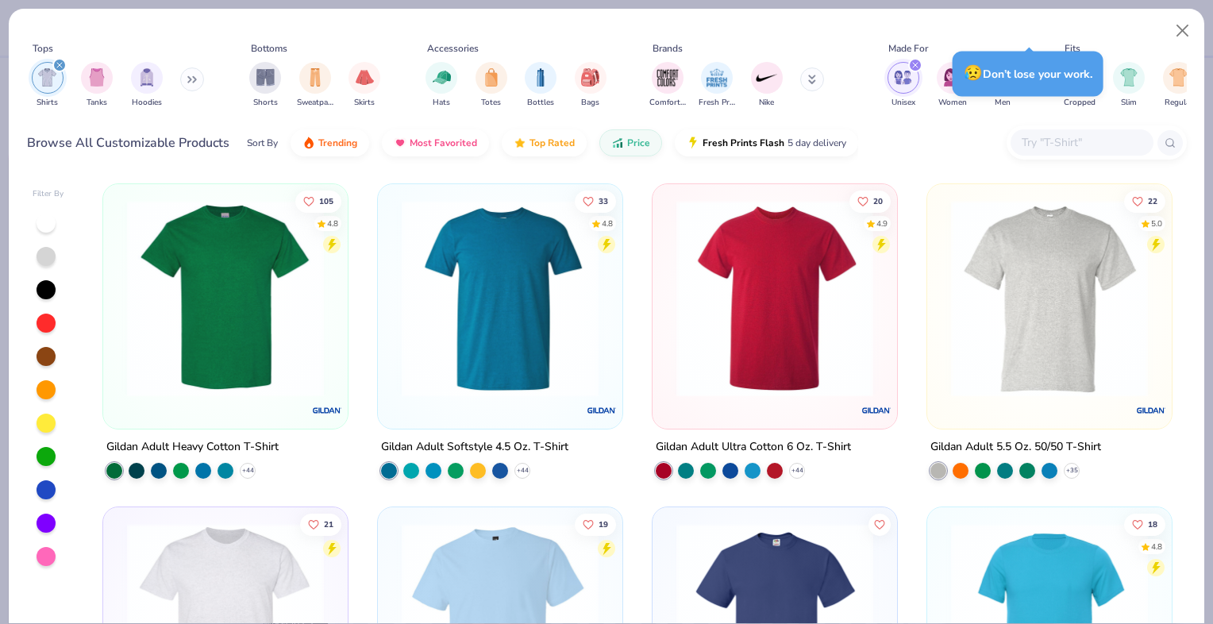
type input "1.16942331268566"
type textarea "x"
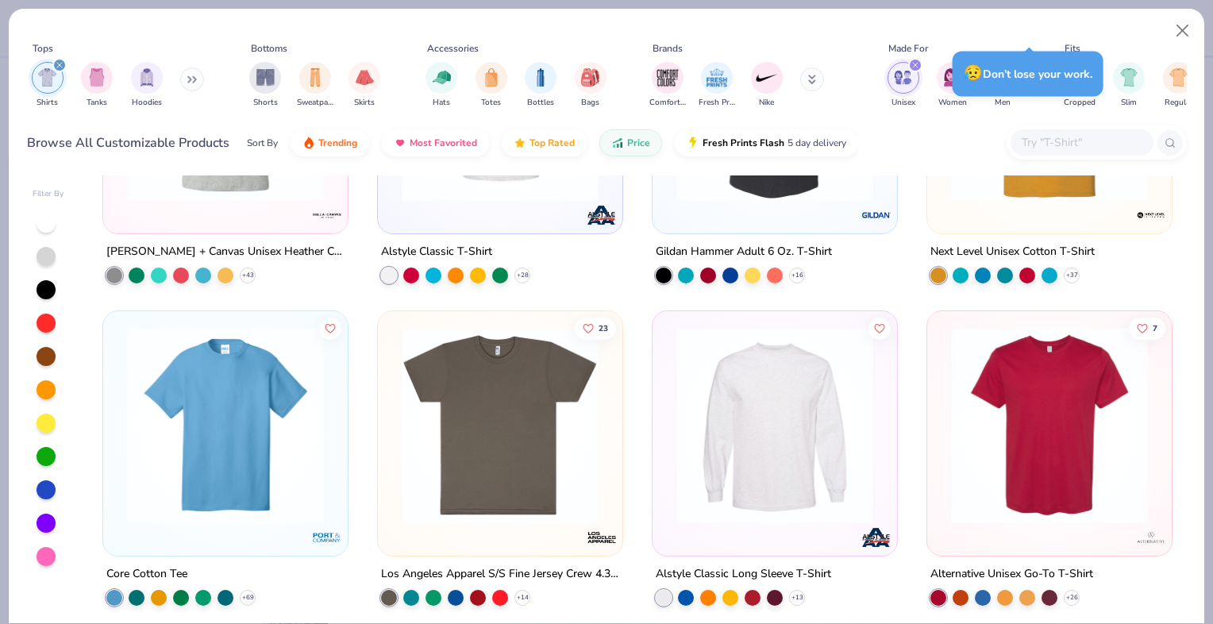
scroll to position [845, 0]
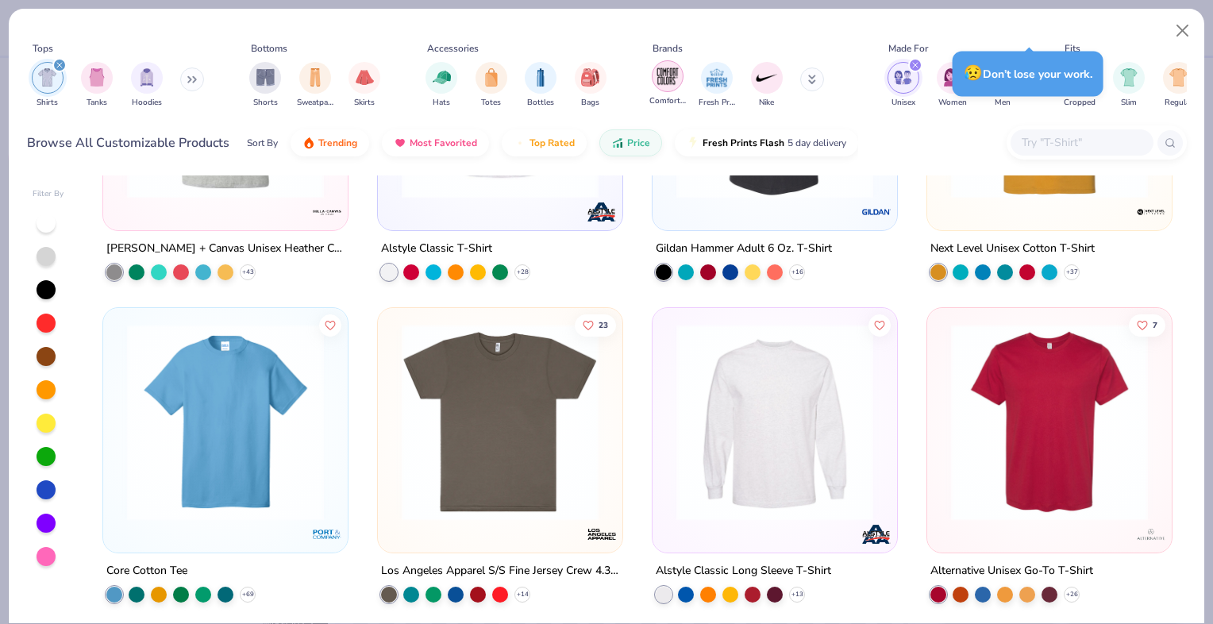
click at [676, 78] on img "filter for Comfort Colors" at bounding box center [668, 76] width 24 height 24
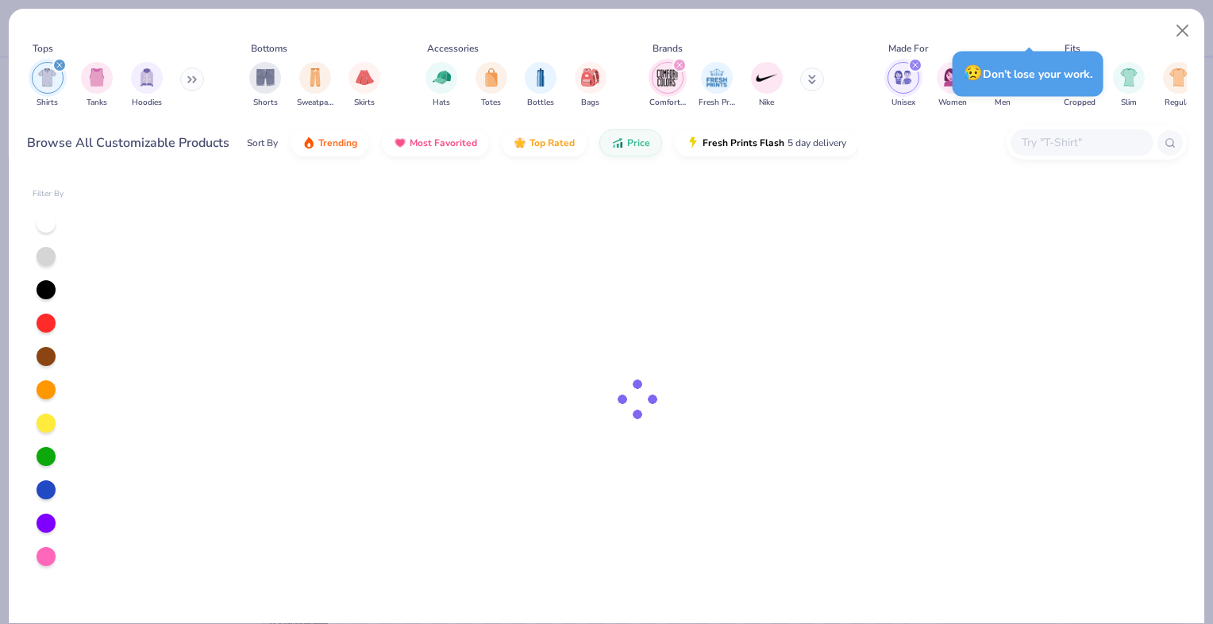
type input "1.16942331268566"
type textarea "x"
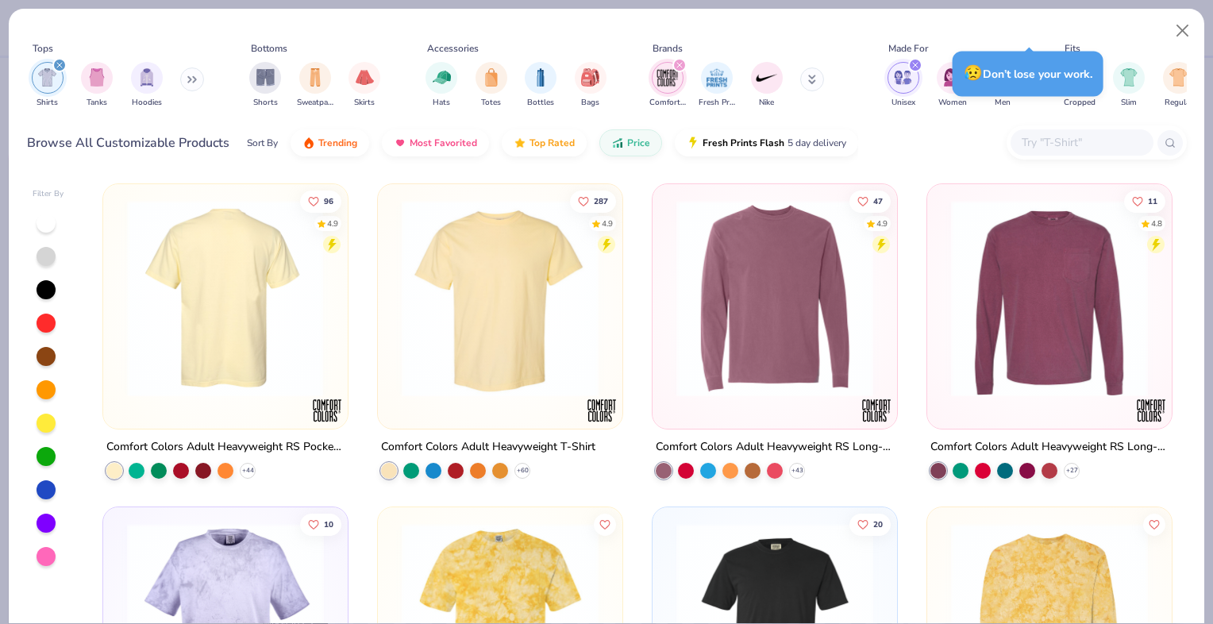
click at [484, 299] on img at bounding box center [500, 298] width 213 height 197
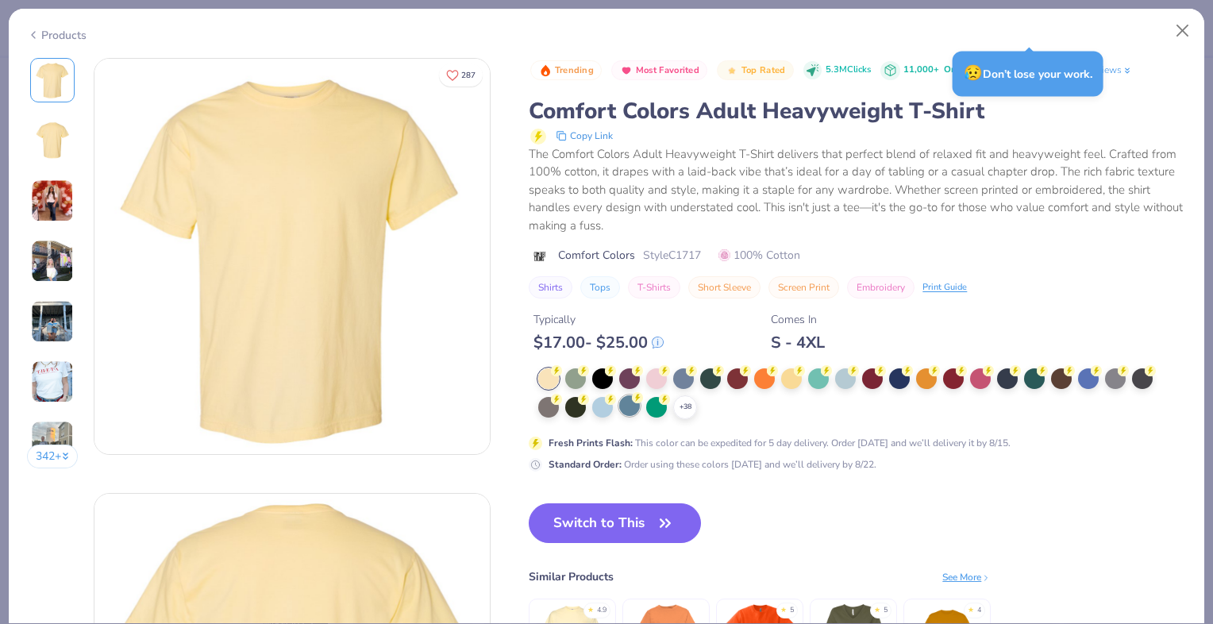
type input "1.16942331268566"
type textarea "x"
click at [848, 376] on div at bounding box center [845, 377] width 21 height 21
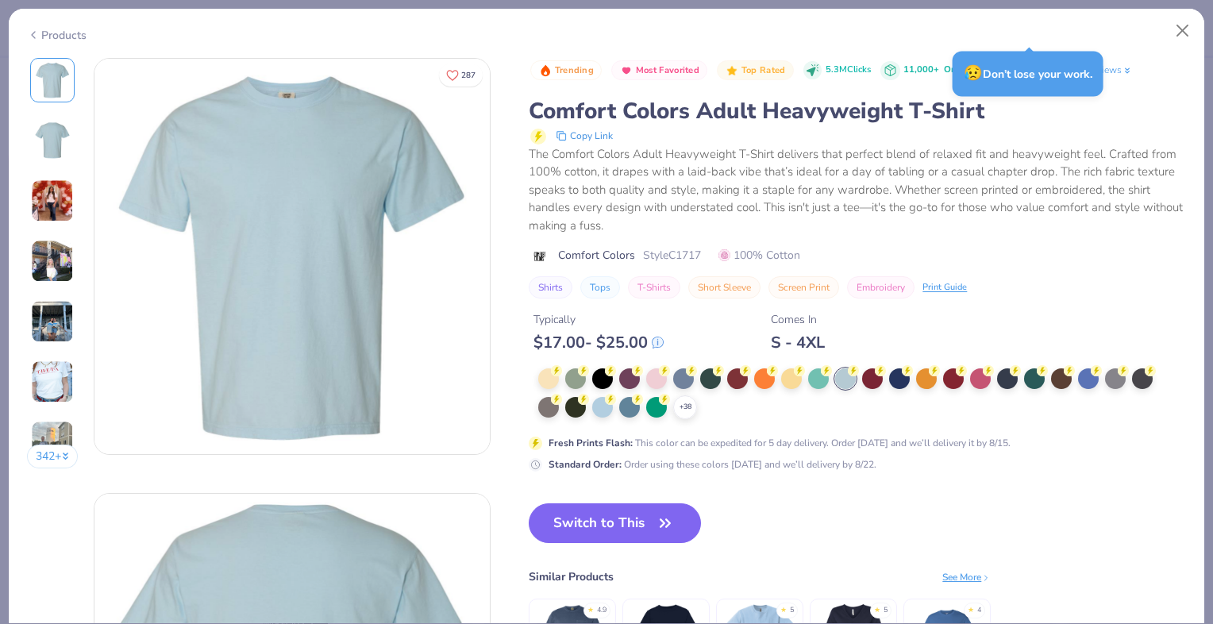
type input "1.16942331268566"
type textarea "x"
click at [613, 521] on button "Switch to This" at bounding box center [615, 523] width 172 height 40
type input "1.16942331268566"
type textarea "x"
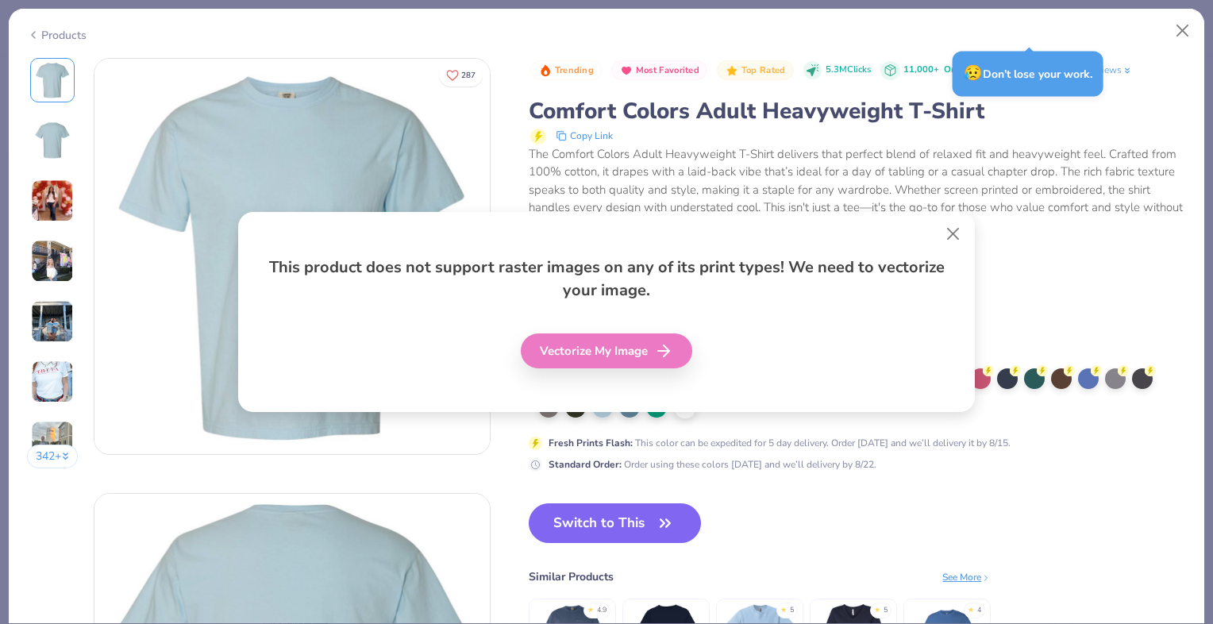
type input "1.16942331268566"
type textarea "x"
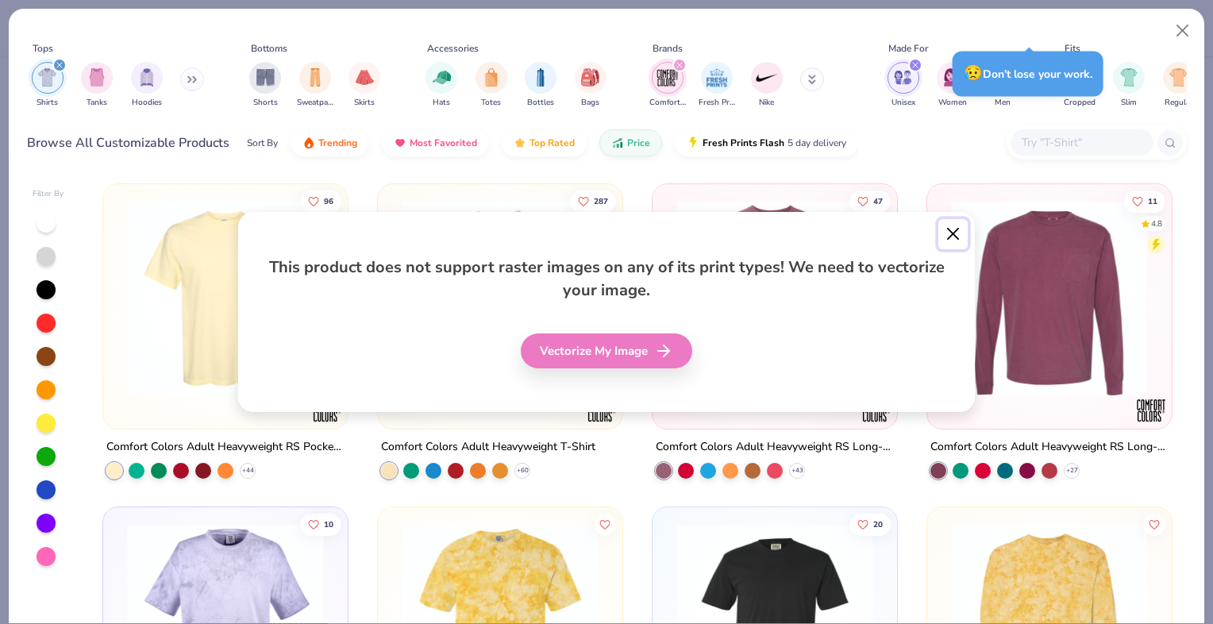
click at [950, 232] on button "Close" at bounding box center [953, 234] width 30 height 30
type input "1.16942331268566"
type textarea "x"
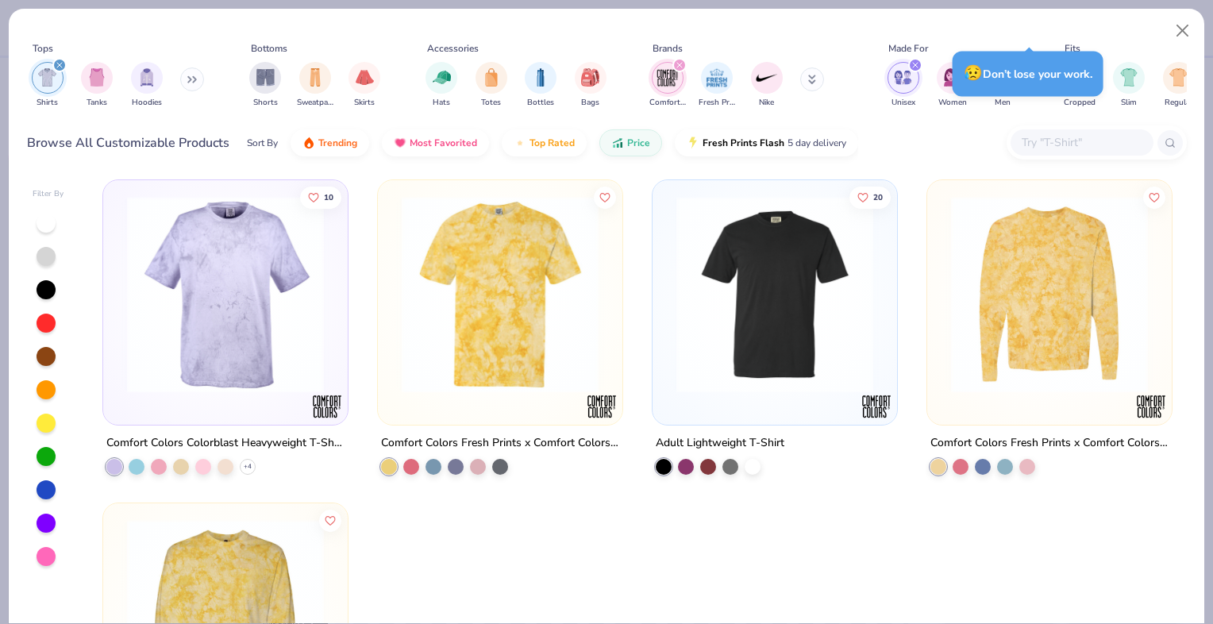
scroll to position [528, 0]
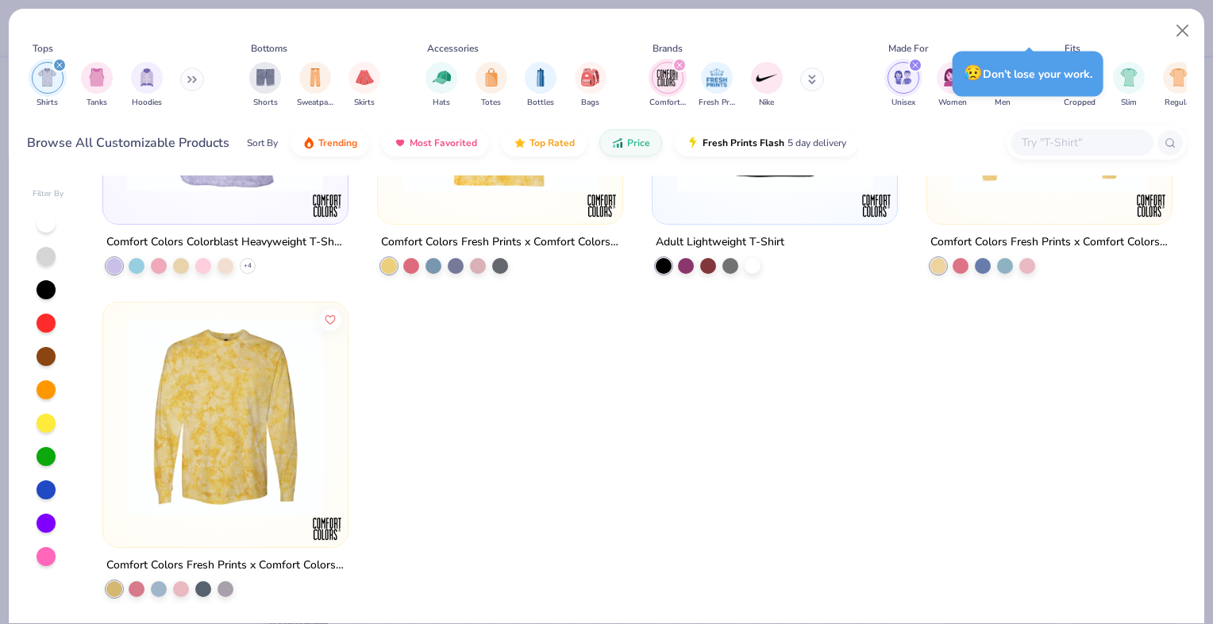
click at [677, 67] on icon "filter for Comfort Colors" at bounding box center [679, 65] width 6 height 6
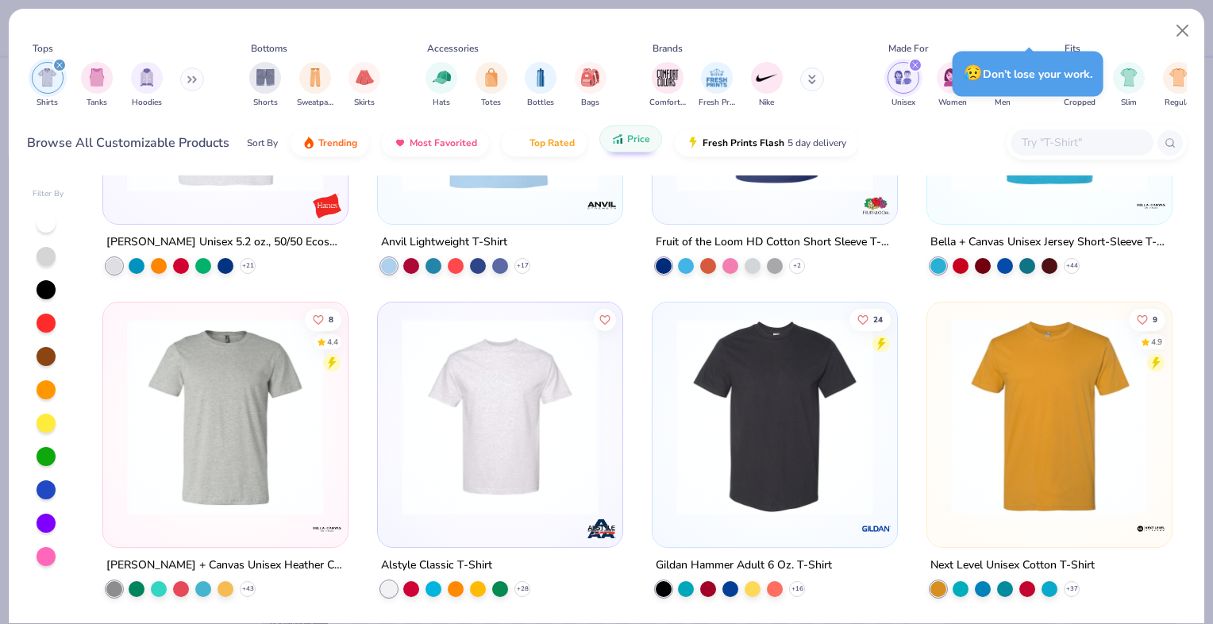
type input "1.16942331268566"
type textarea "x"
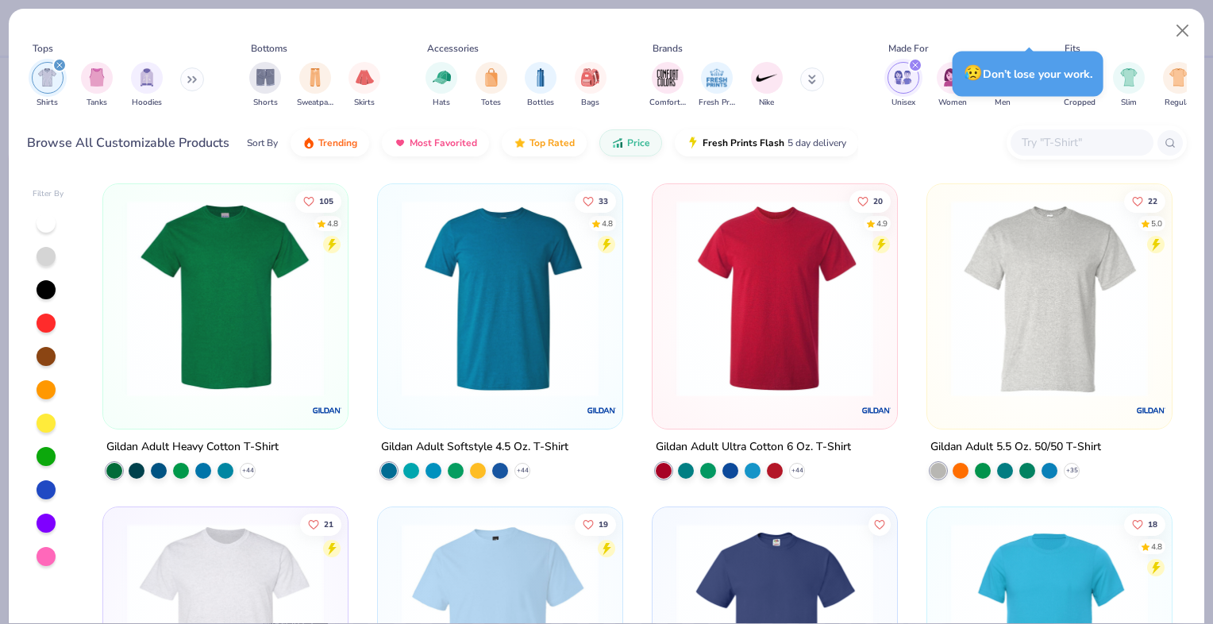
click at [250, 293] on img at bounding box center [225, 298] width 213 height 197
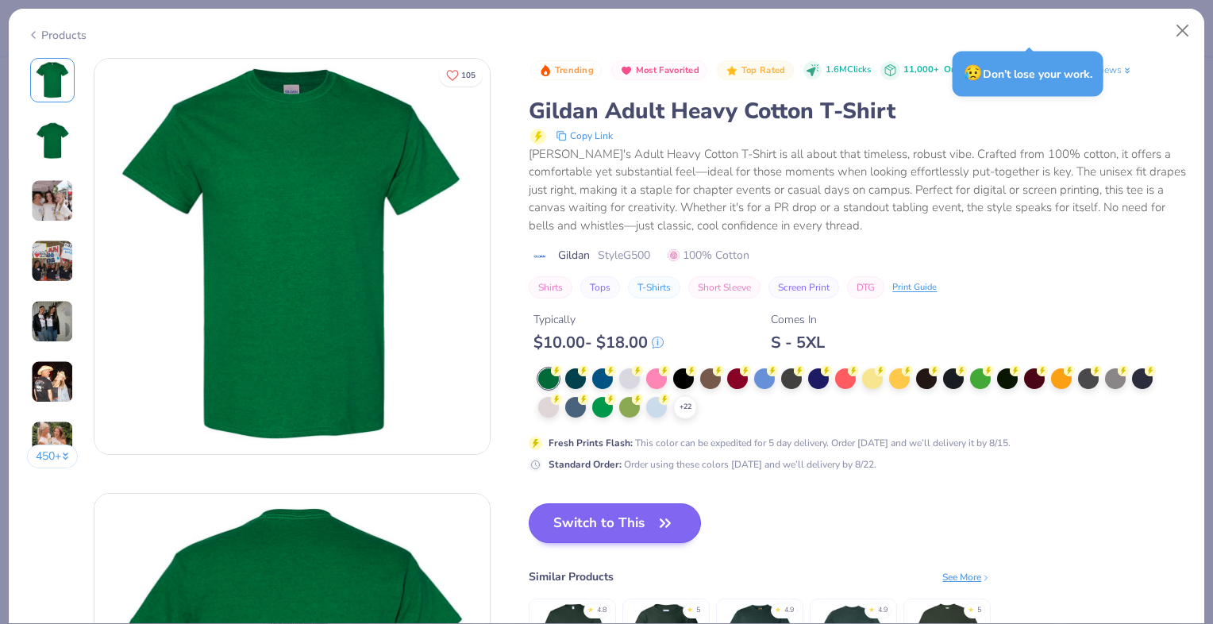
click at [657, 398] on div at bounding box center [656, 407] width 21 height 21
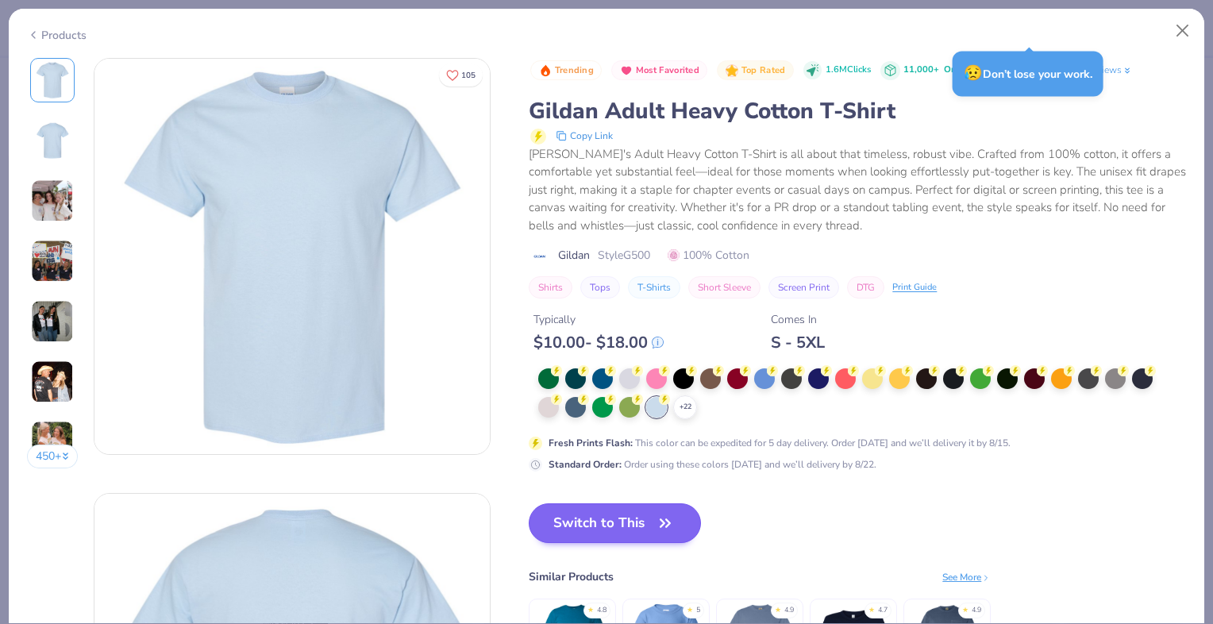
type input "1.16942331268566"
type textarea "x"
click at [645, 519] on button "Switch to This" at bounding box center [615, 523] width 172 height 40
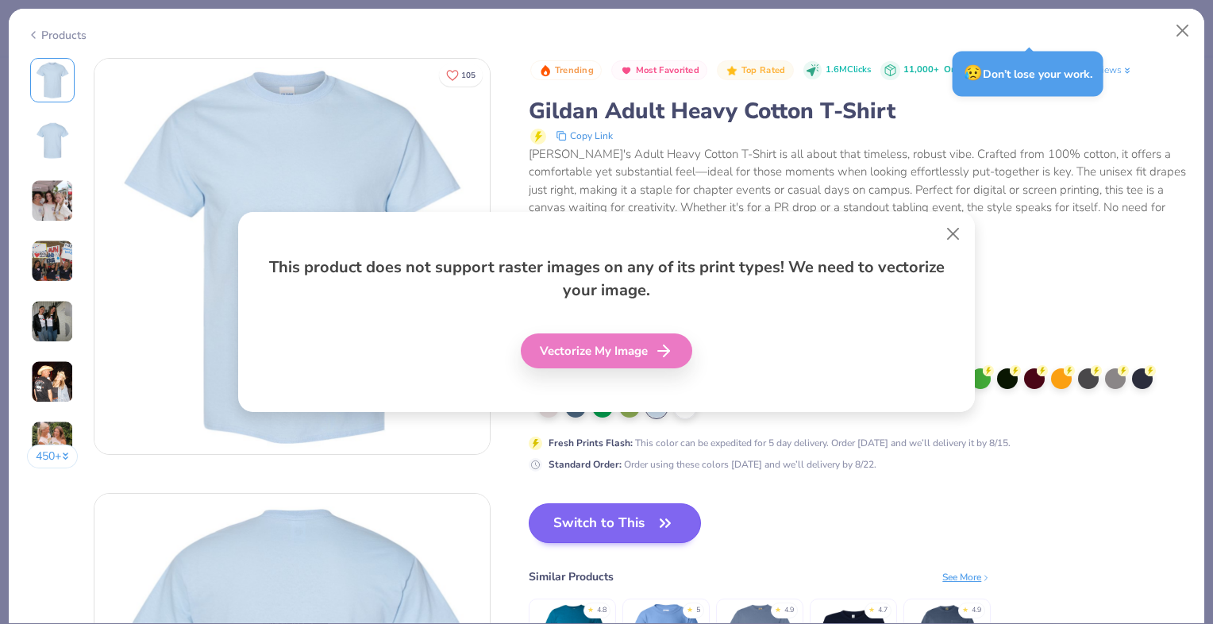
type input "1.16942331268566"
type textarea "x"
type input "1.16942331268566"
type textarea "x"
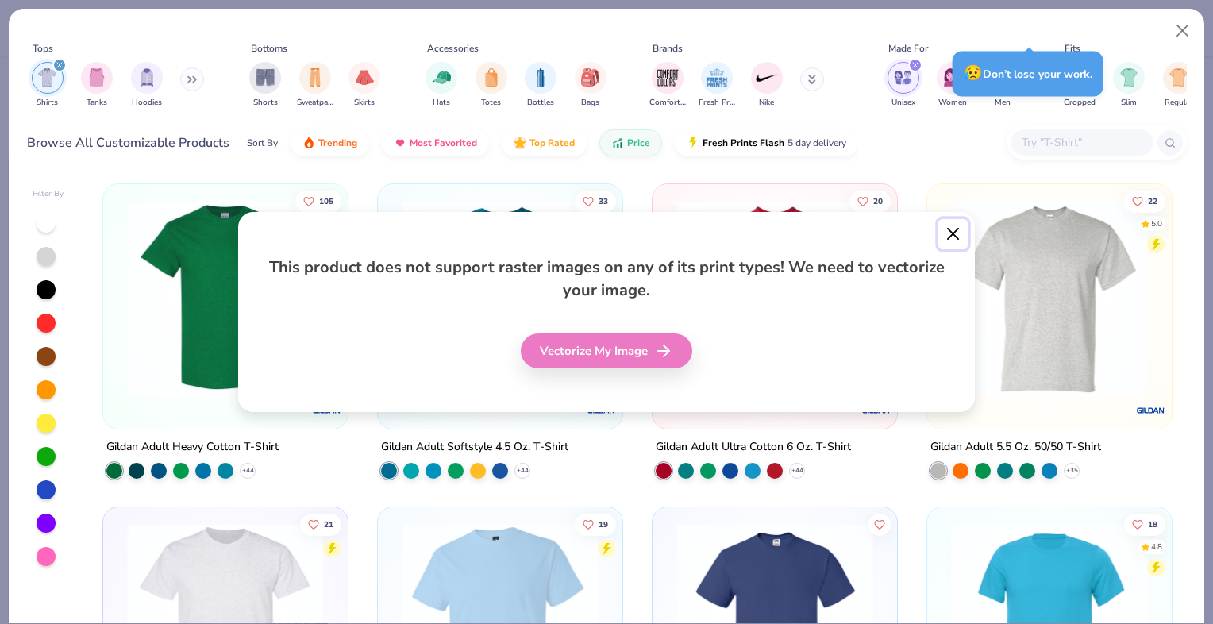
click at [950, 230] on button "Close" at bounding box center [953, 234] width 30 height 30
type input "1.16942331268566"
type textarea "x"
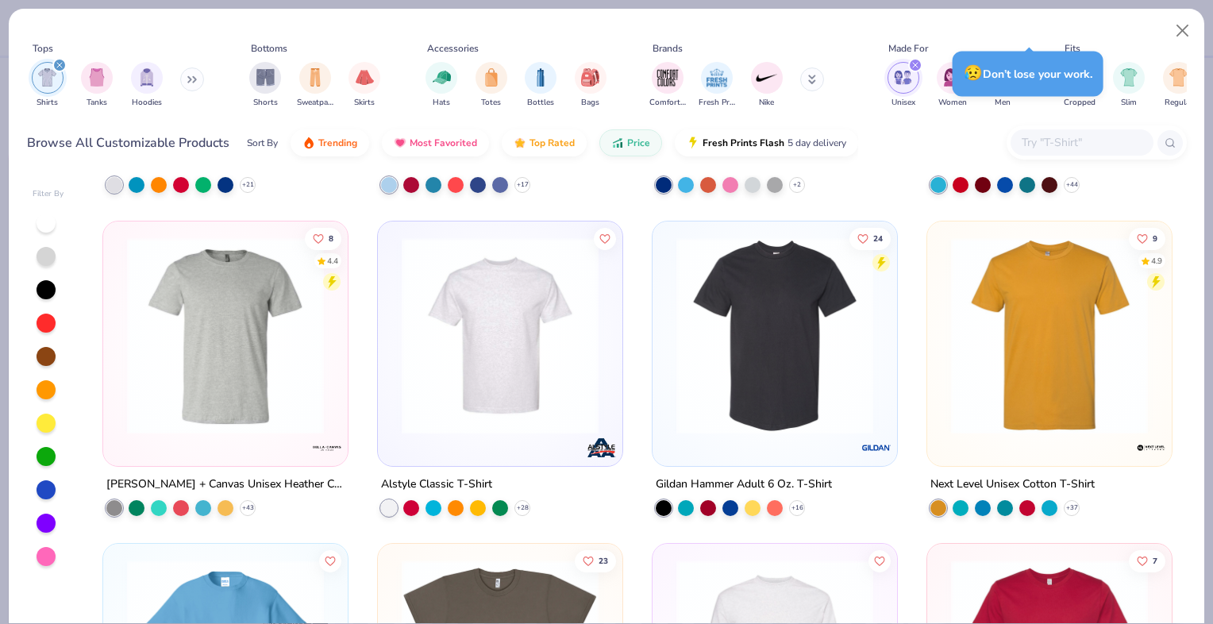
scroll to position [616, 0]
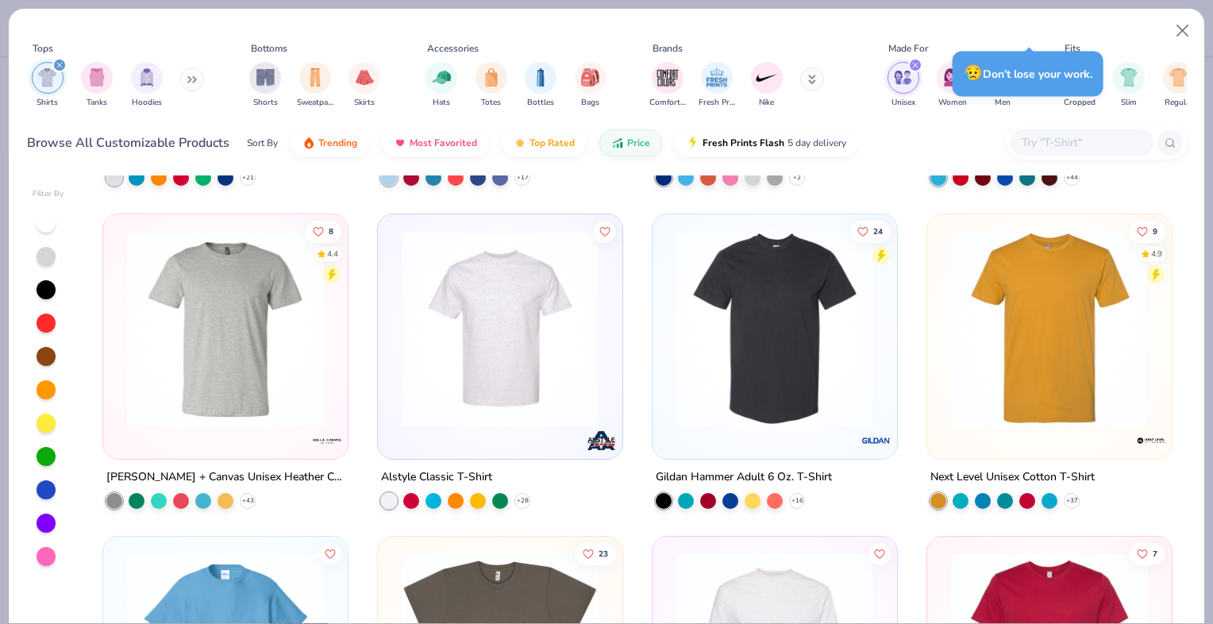
click at [470, 359] on img at bounding box center [500, 327] width 213 height 197
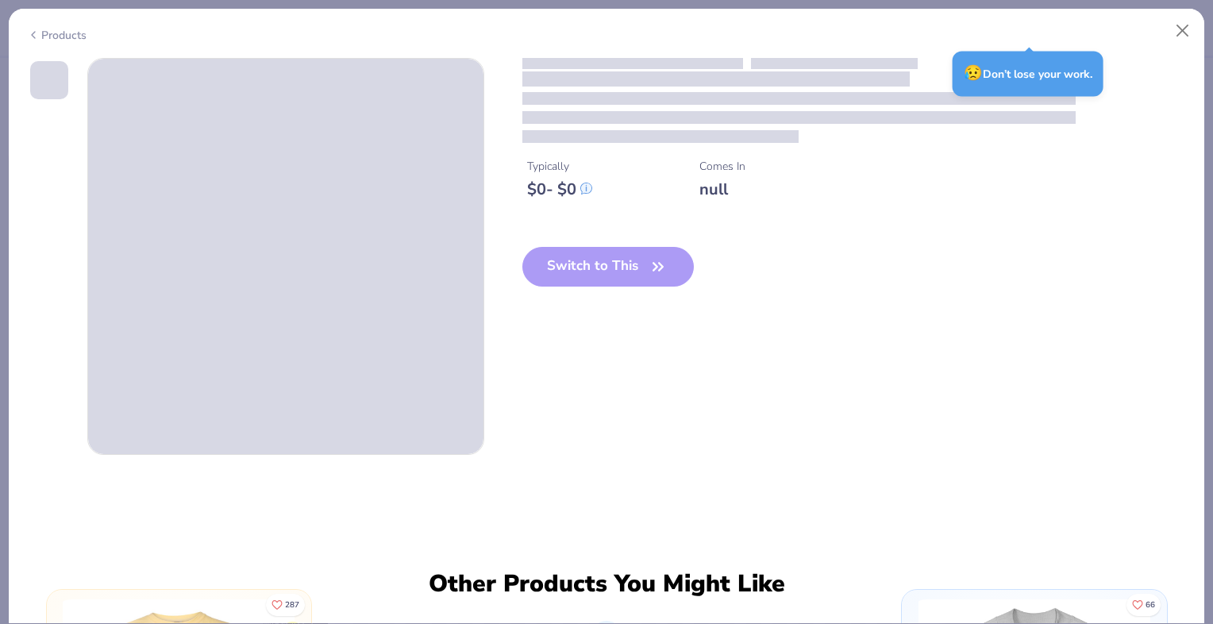
type input "1.16942331268566"
type textarea "x"
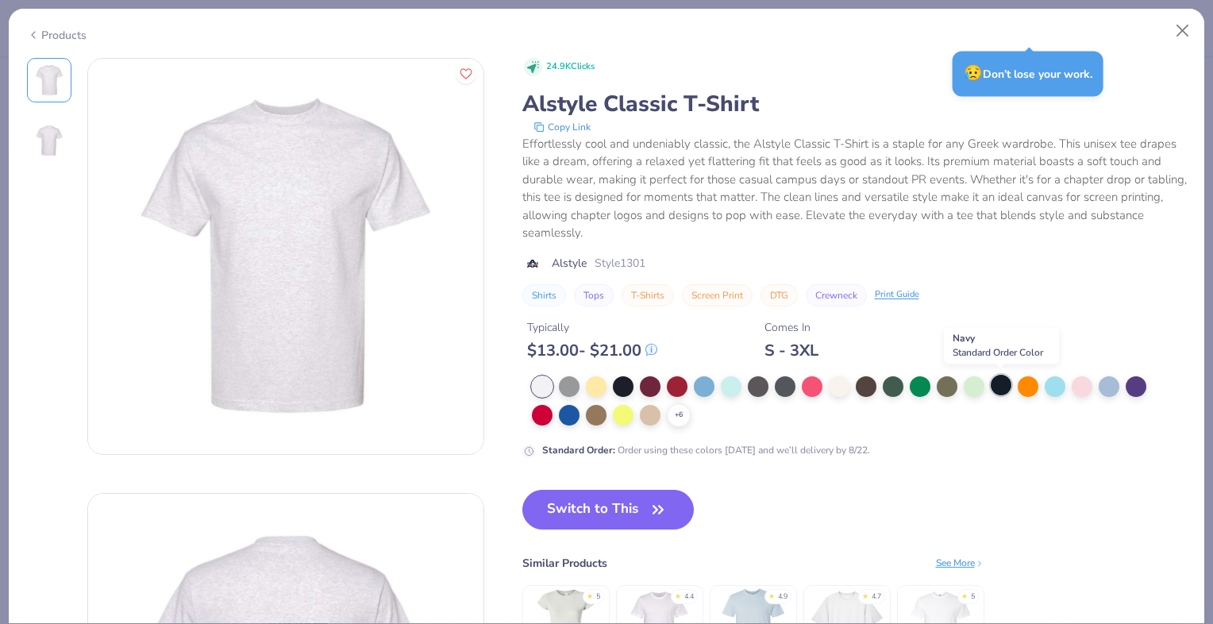
click at [1000, 379] on div at bounding box center [1001, 385] width 21 height 21
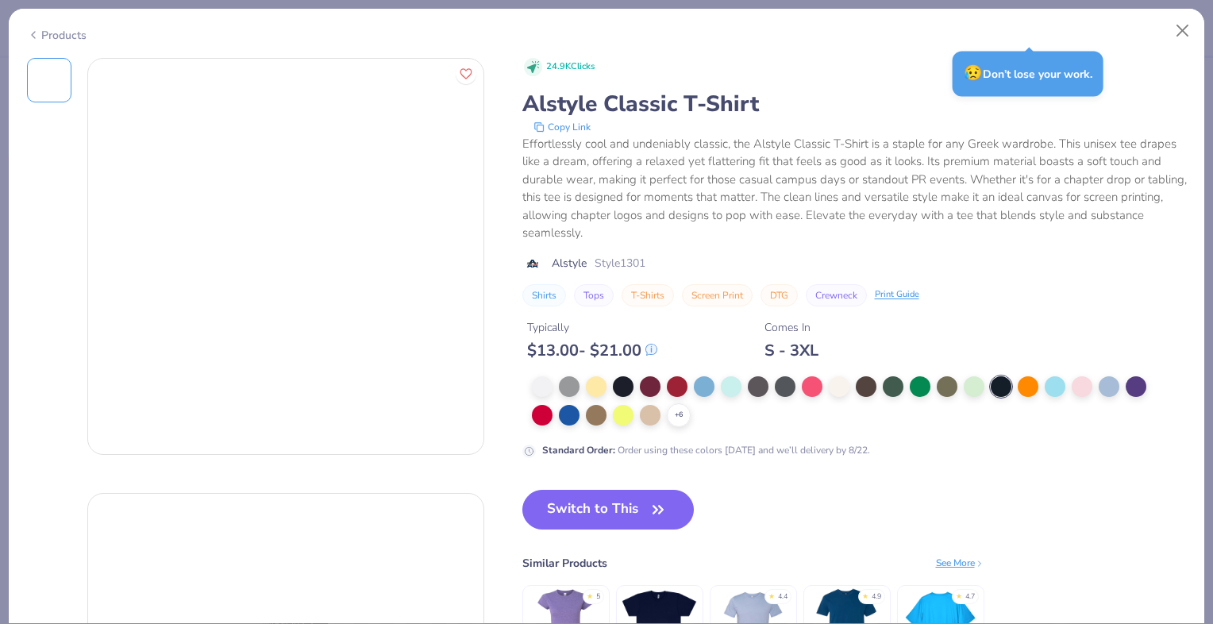
type input "1.16942331268566"
type textarea "x"
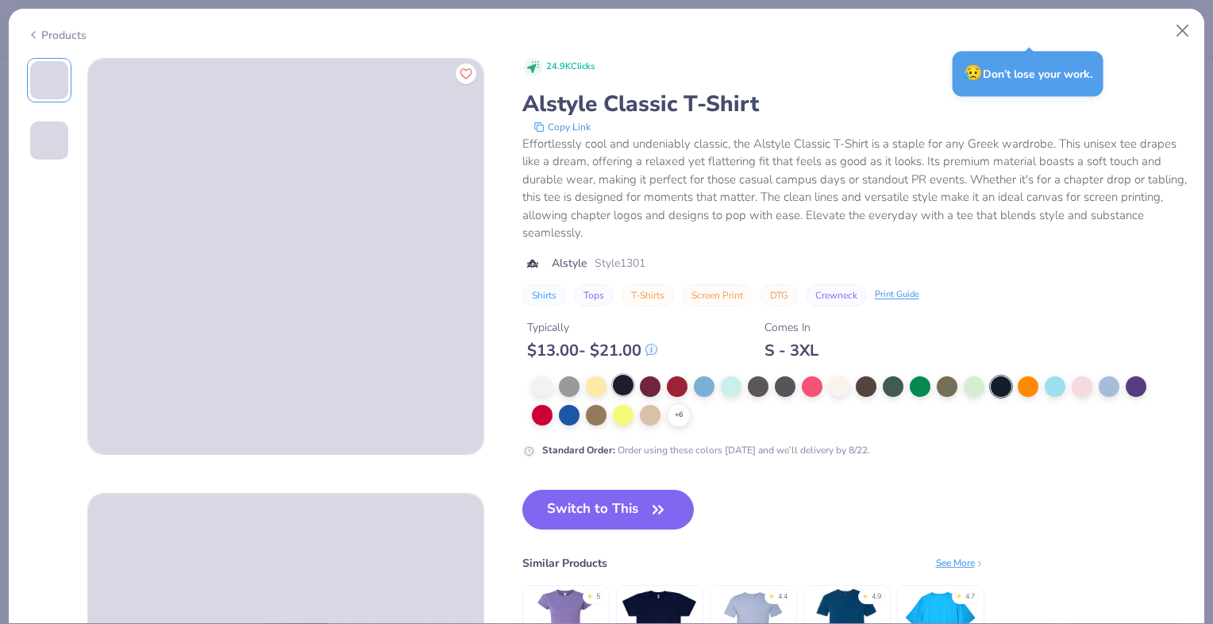
click at [626, 389] on div at bounding box center [623, 385] width 21 height 21
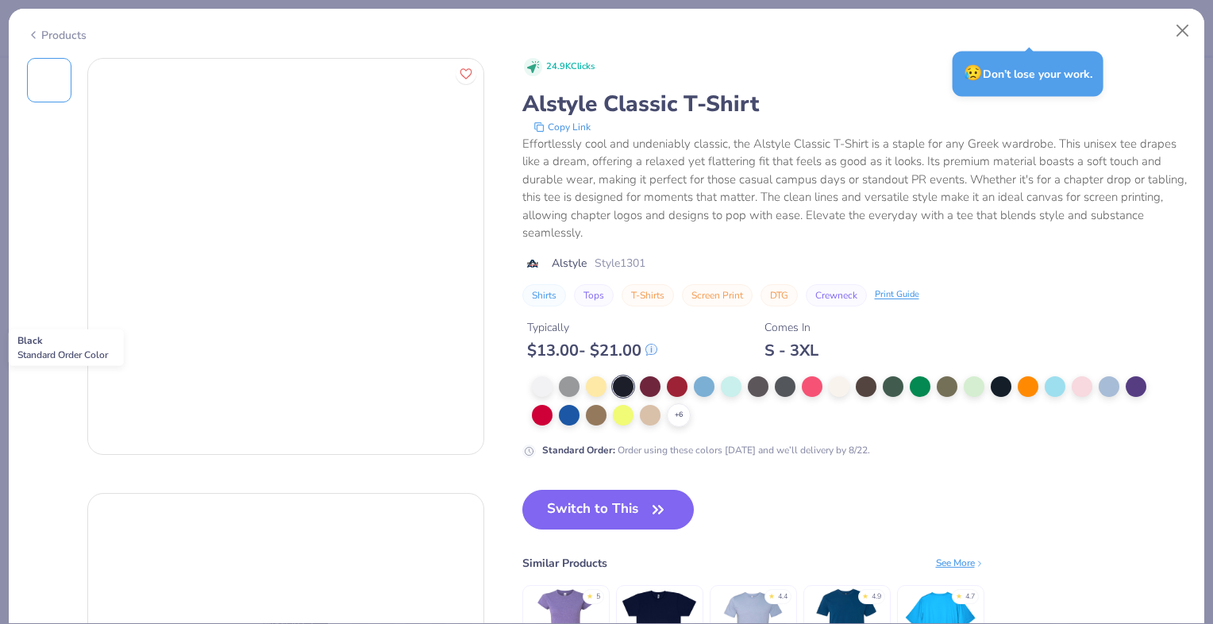
type input "1.16942331268566"
type textarea "x"
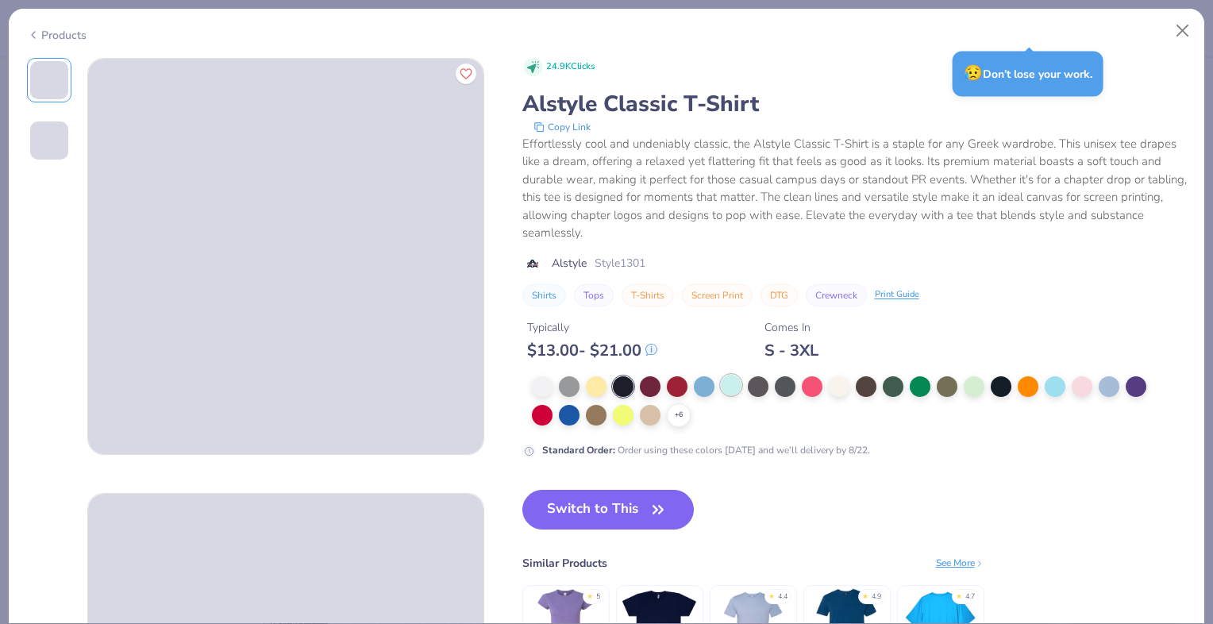
click at [726, 383] on div at bounding box center [731, 385] width 21 height 21
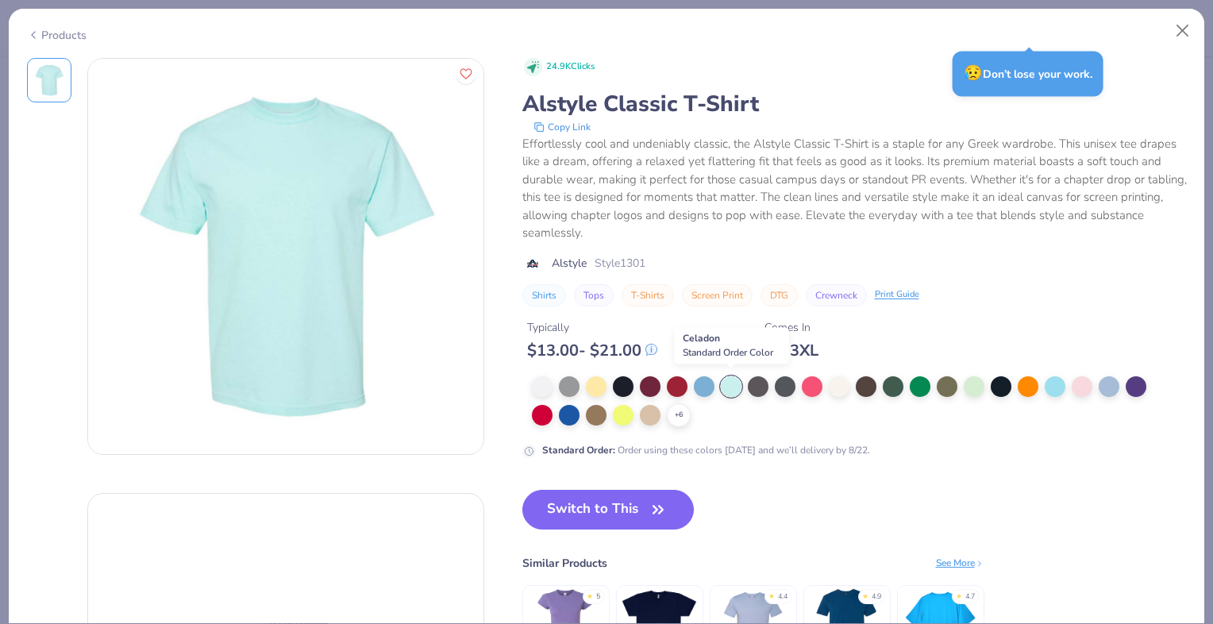
type input "1.16942331268566"
type textarea "x"
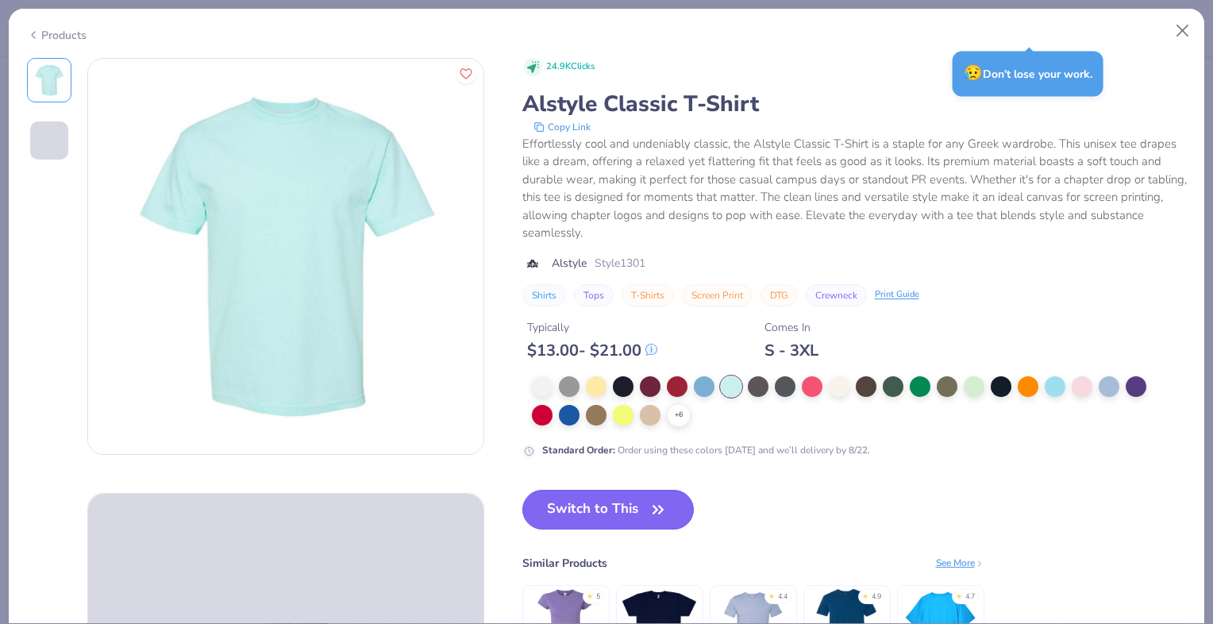
click at [603, 515] on button "Switch to This" at bounding box center [608, 510] width 172 height 40
type input "1.16942331268566"
type textarea "x"
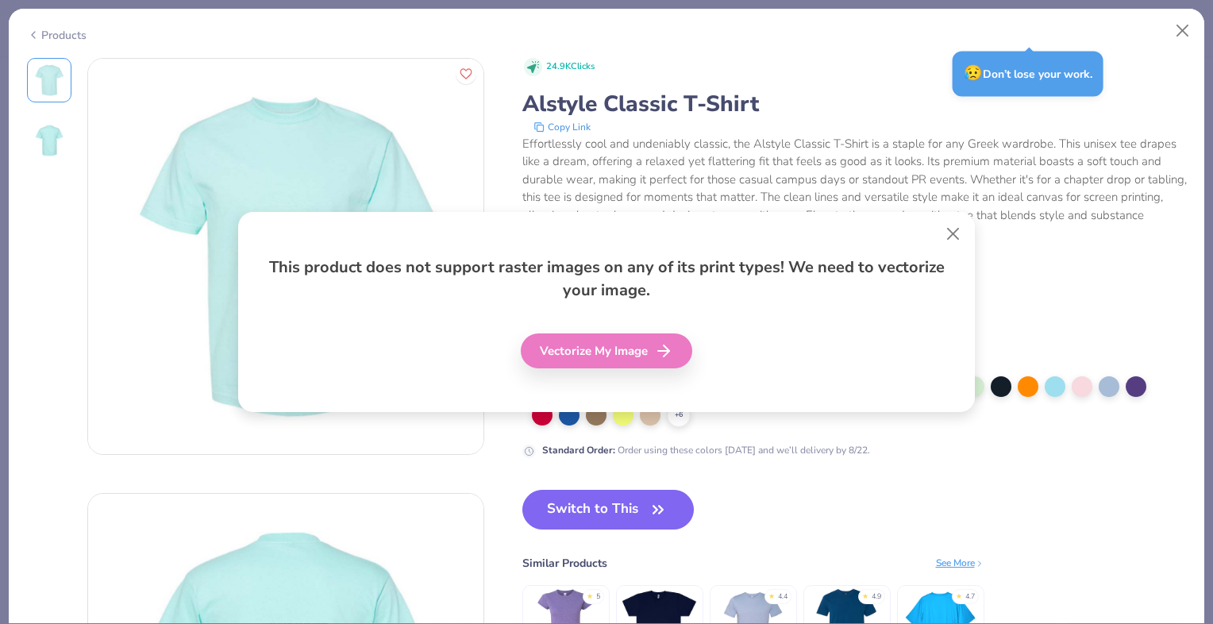
type input "1.16942331268566"
type textarea "x"
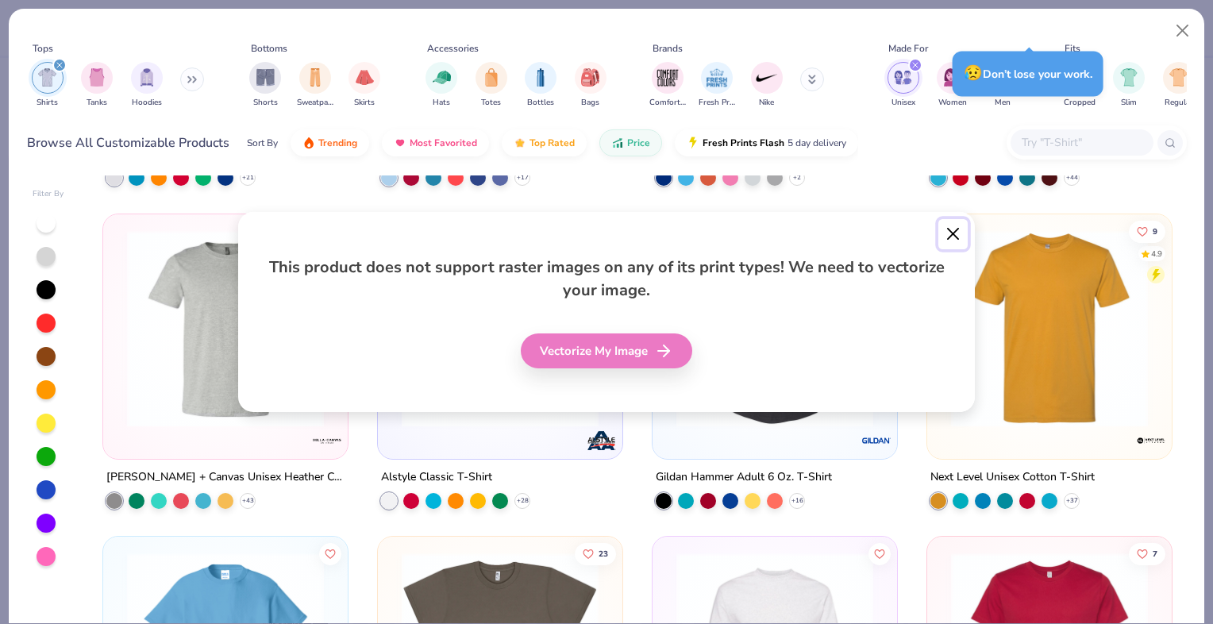
click at [950, 233] on button "Close" at bounding box center [953, 234] width 30 height 30
type input "1.16942331268566"
type textarea "x"
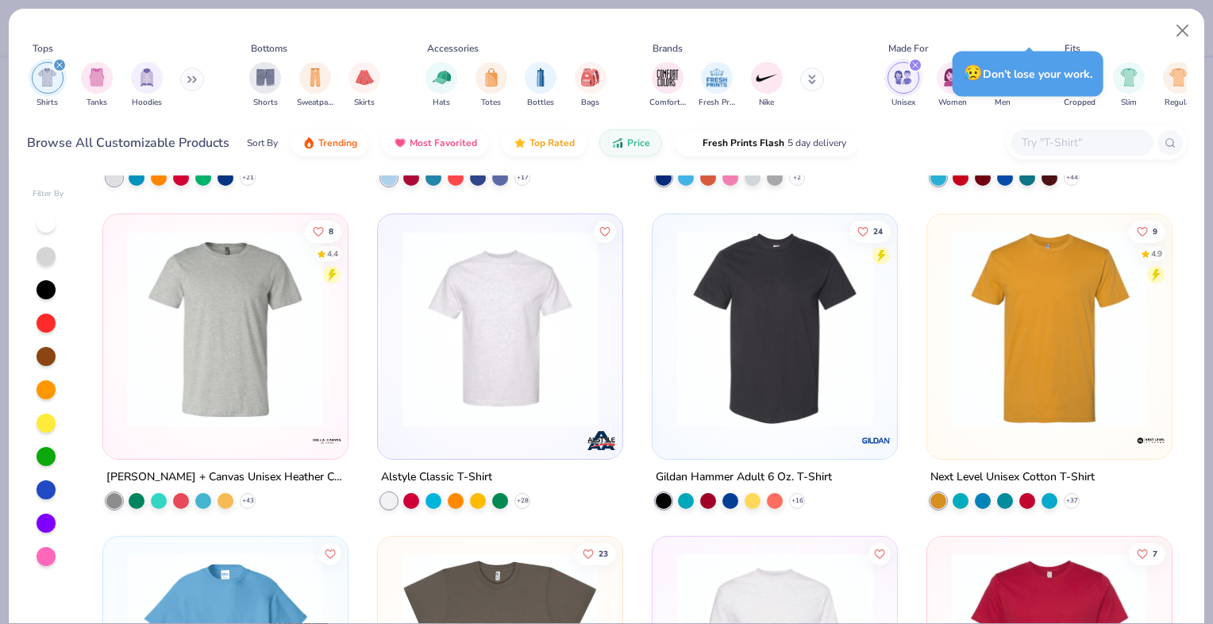
click at [1018, 325] on img at bounding box center [1049, 327] width 213 height 197
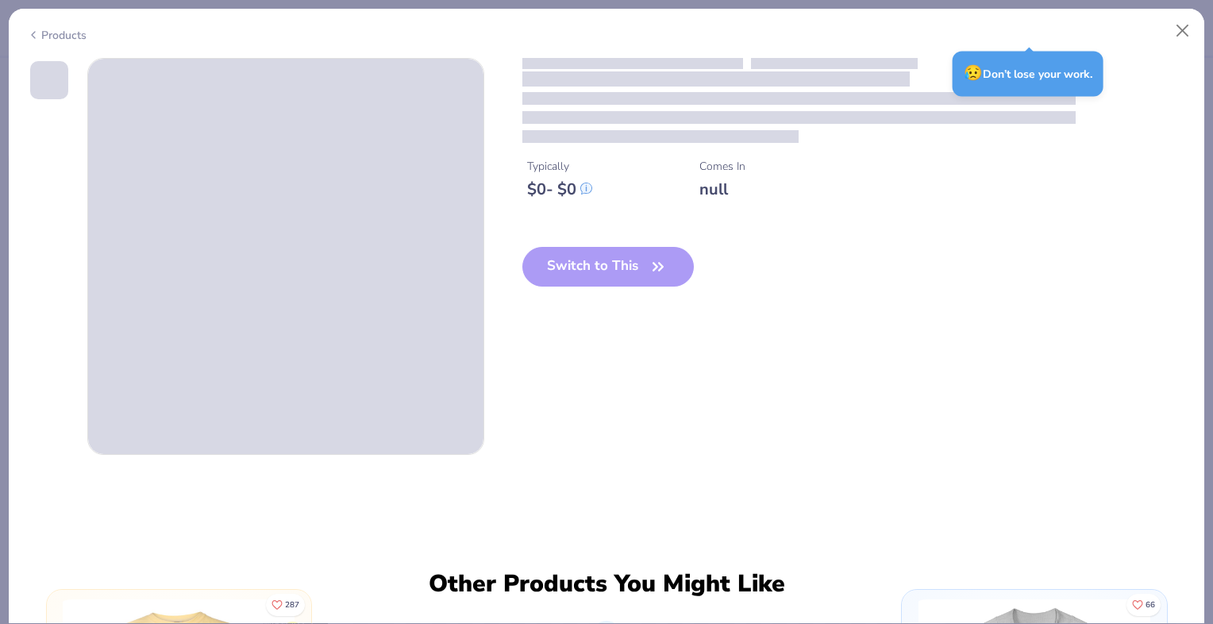
type input "1.16942331268566"
type textarea "x"
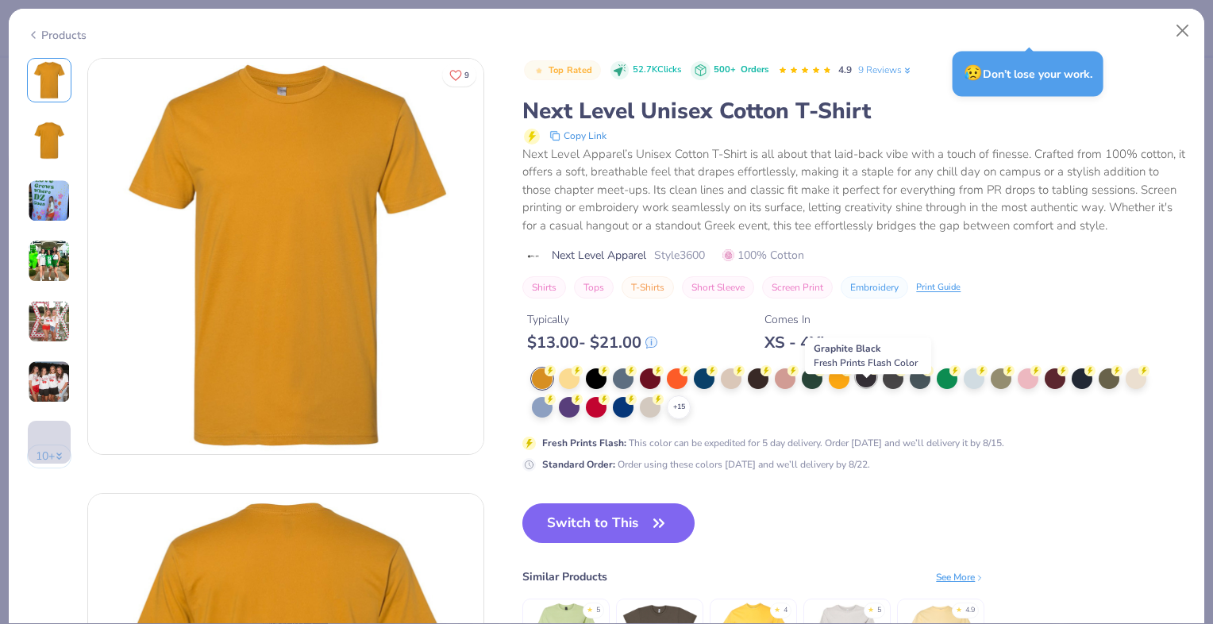
click at [870, 387] on div at bounding box center [866, 377] width 21 height 21
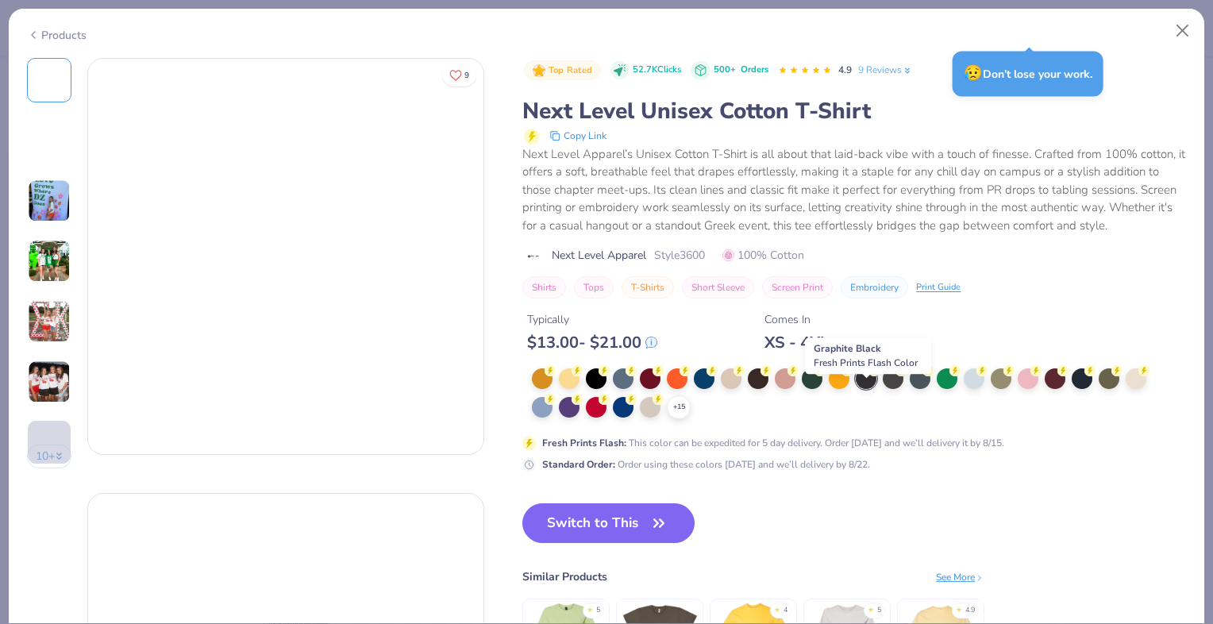
type input "1.16942331268566"
type textarea "x"
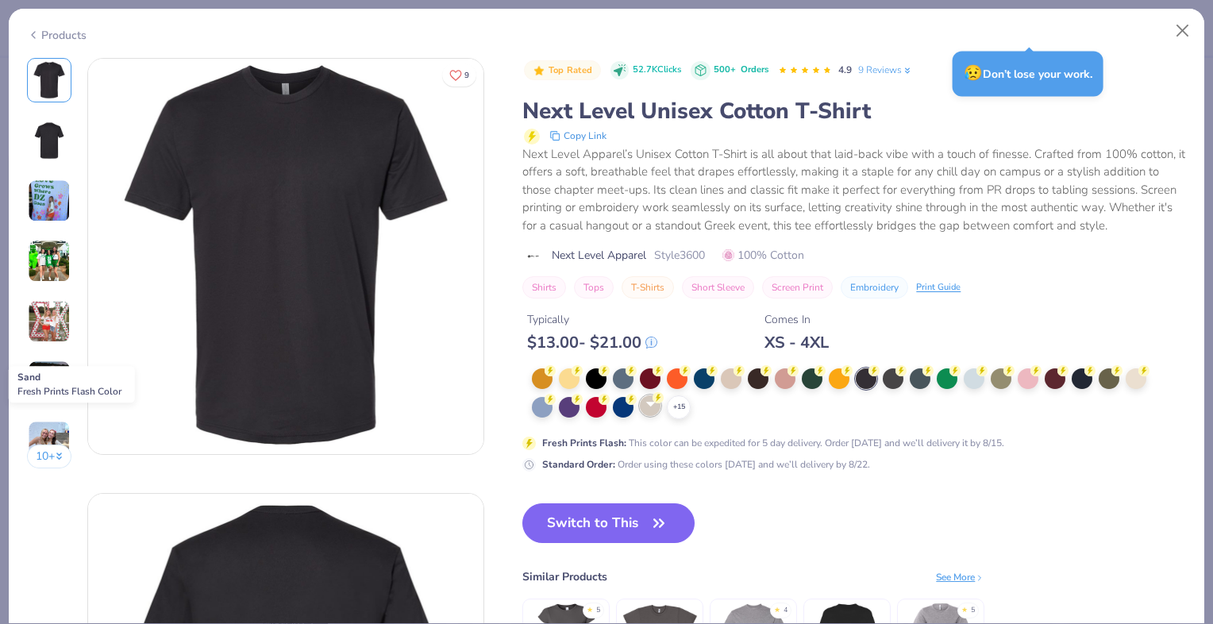
click at [650, 416] on div at bounding box center [650, 405] width 21 height 21
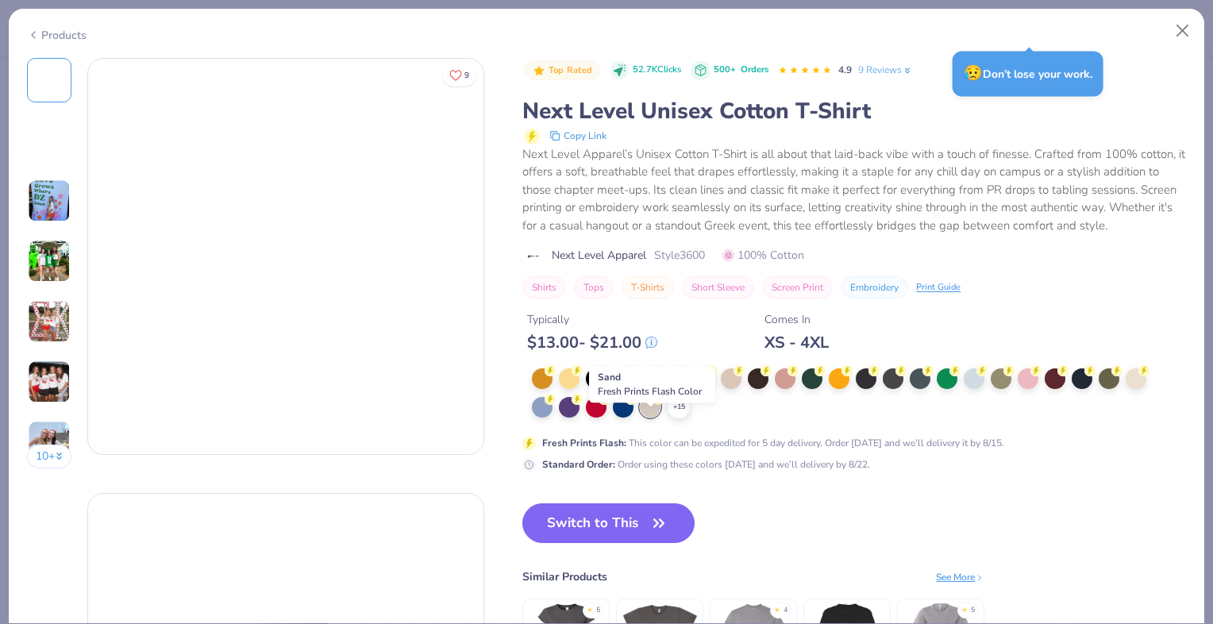
type input "1.16942331268566"
type textarea "x"
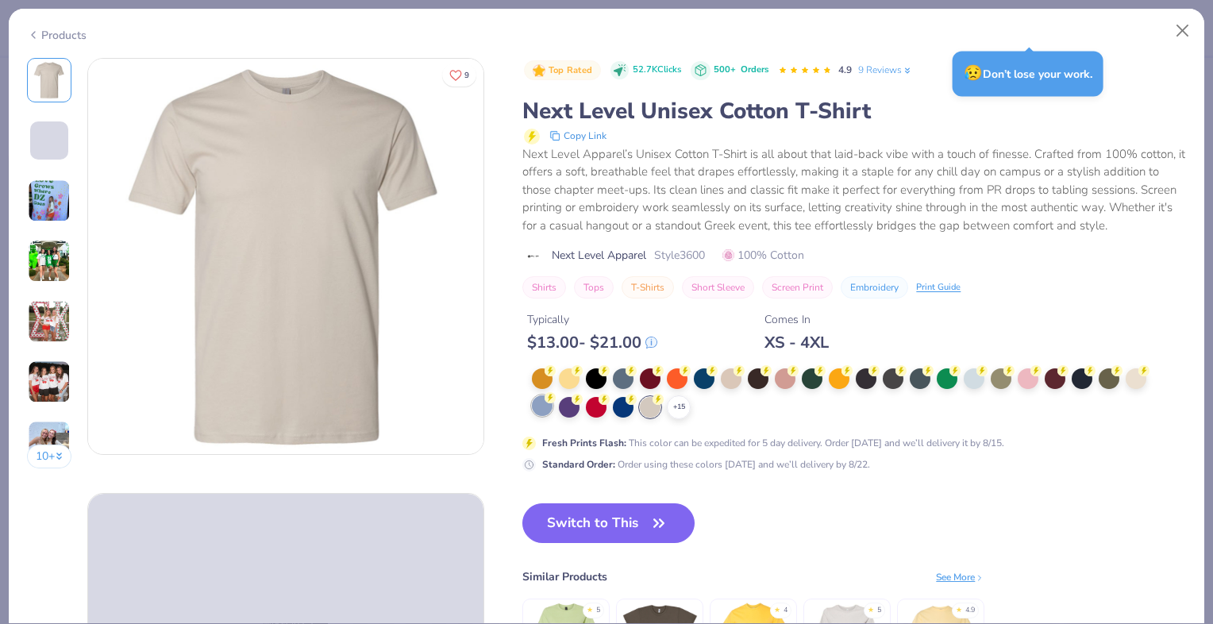
click at [537, 416] on div at bounding box center [542, 405] width 21 height 21
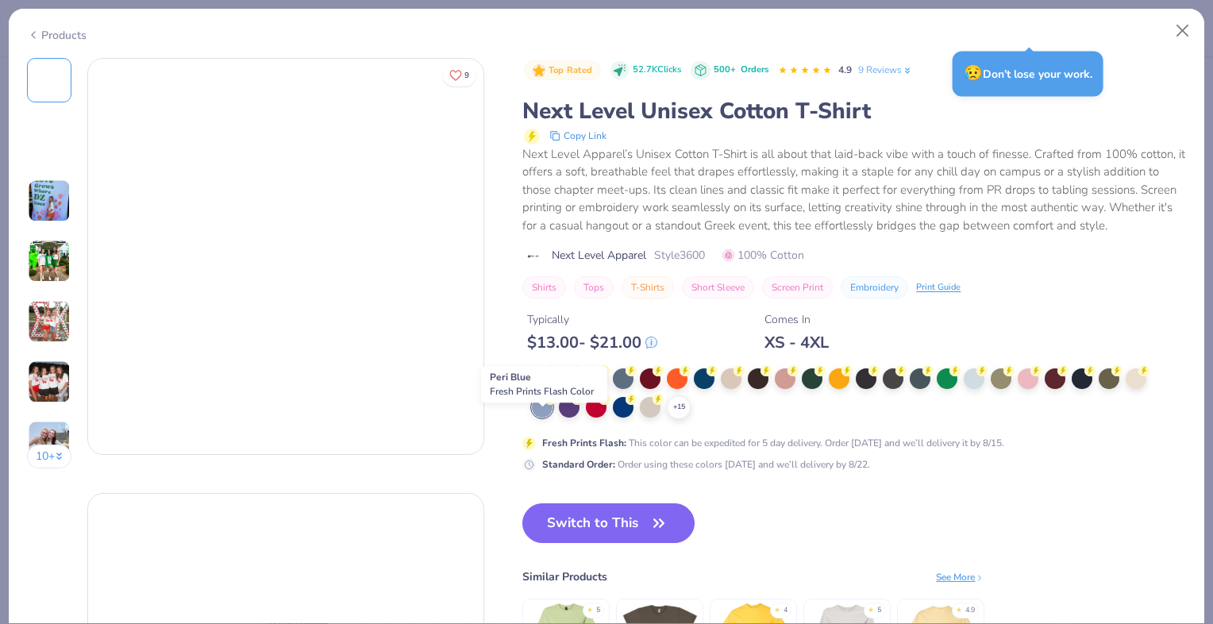
type input "1.16942331268566"
type textarea "x"
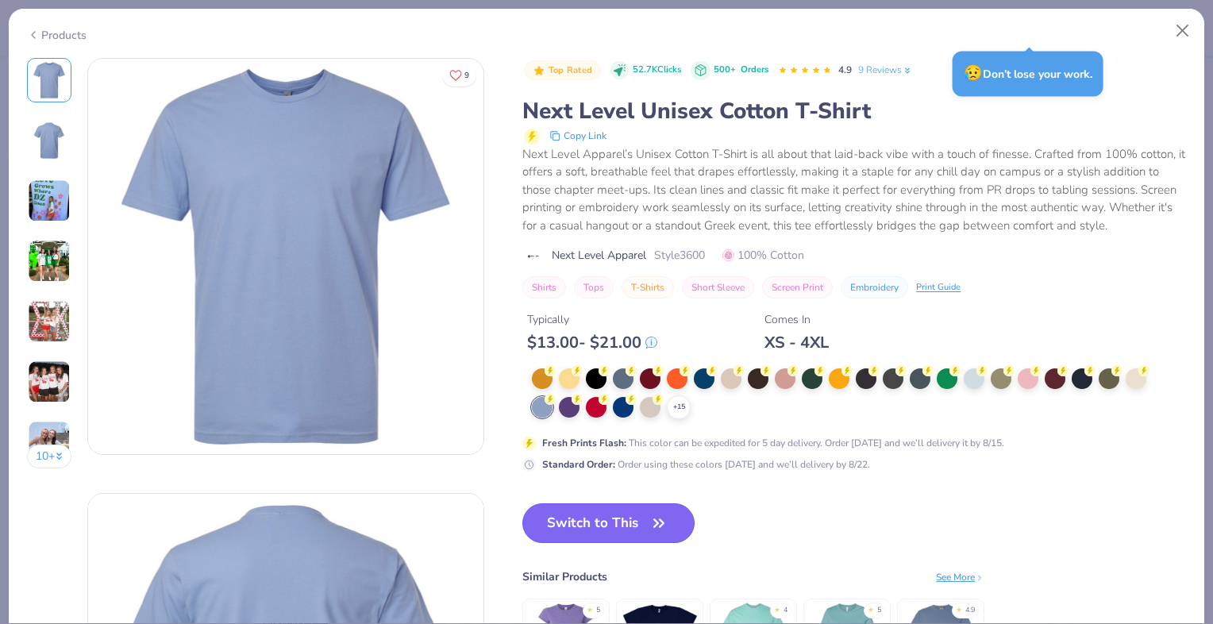
click at [641, 535] on button "Switch to This" at bounding box center [608, 523] width 172 height 40
type input "1.16942331268566"
type textarea "x"
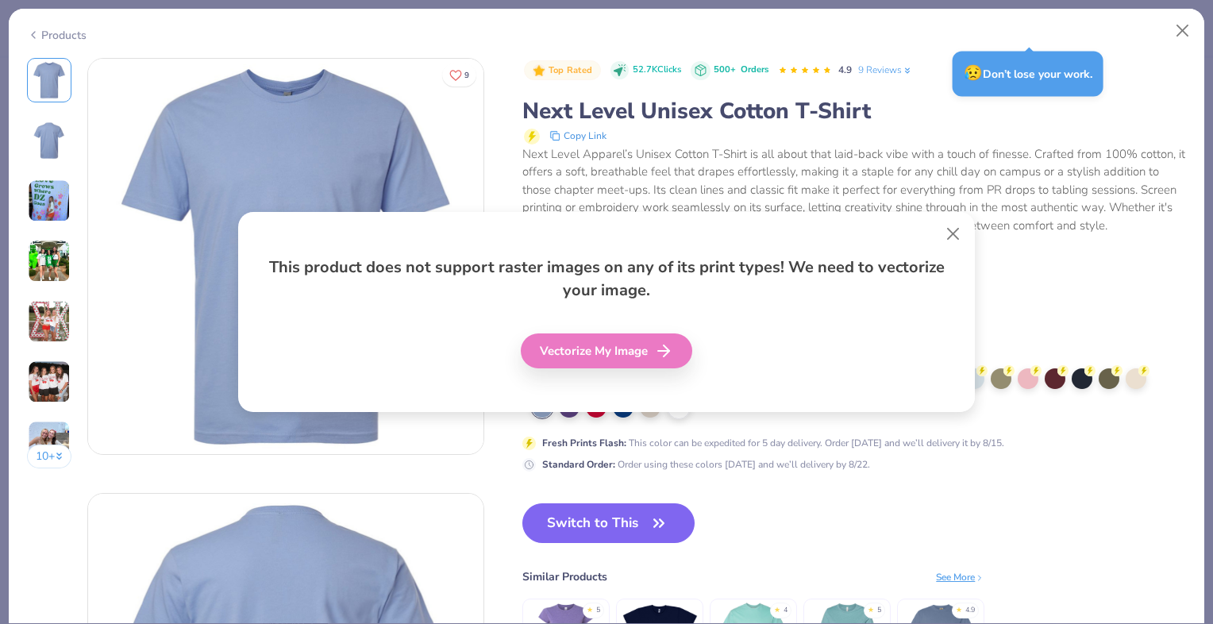
type input "1.16942331268566"
type textarea "x"
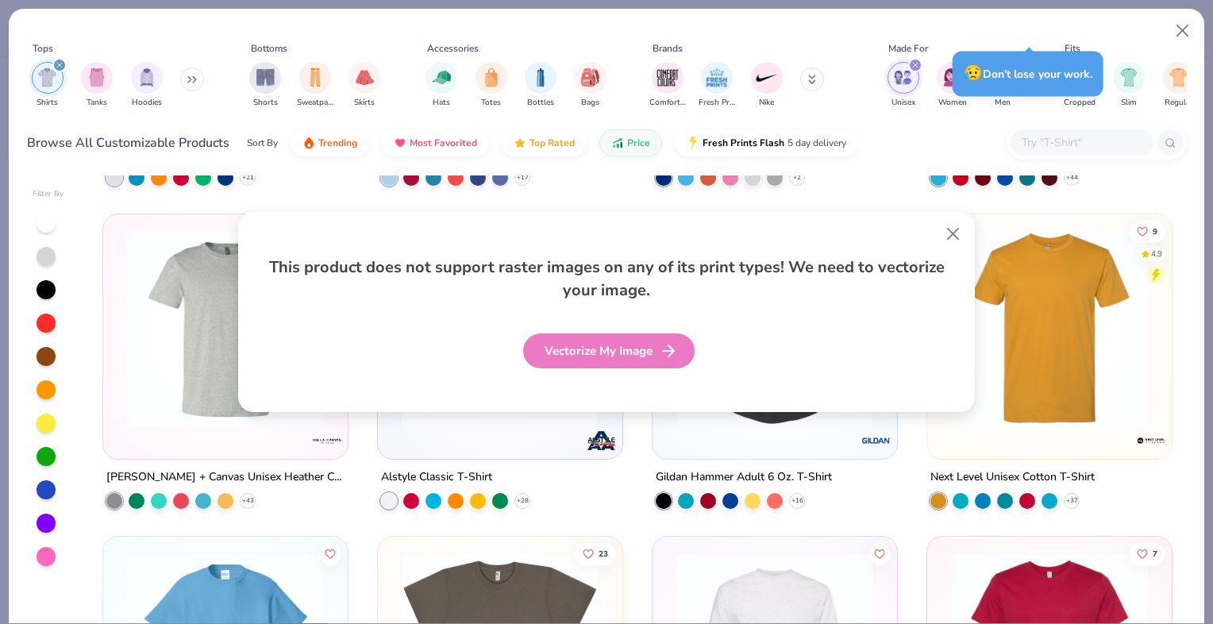
click at [659, 352] on icon at bounding box center [668, 350] width 19 height 19
type input "1.16942331268566"
type textarea "x"
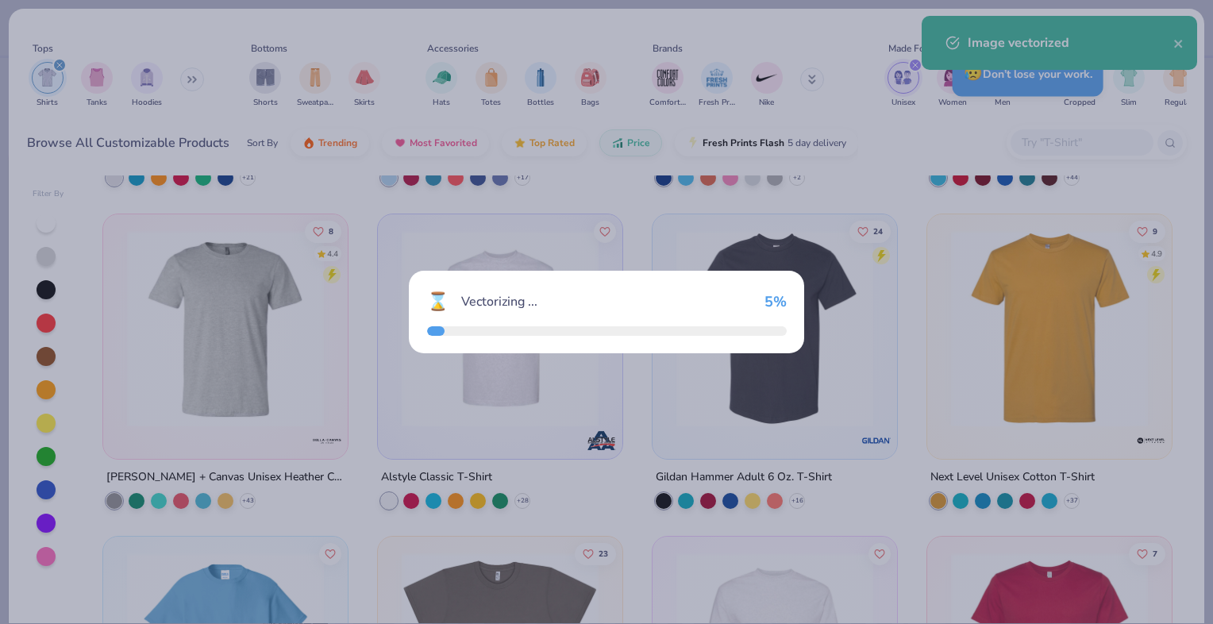
type input "1.16942331268566"
type textarea "x"
type input "1.16942331268566"
type textarea "x"
type input "1.16942331268566"
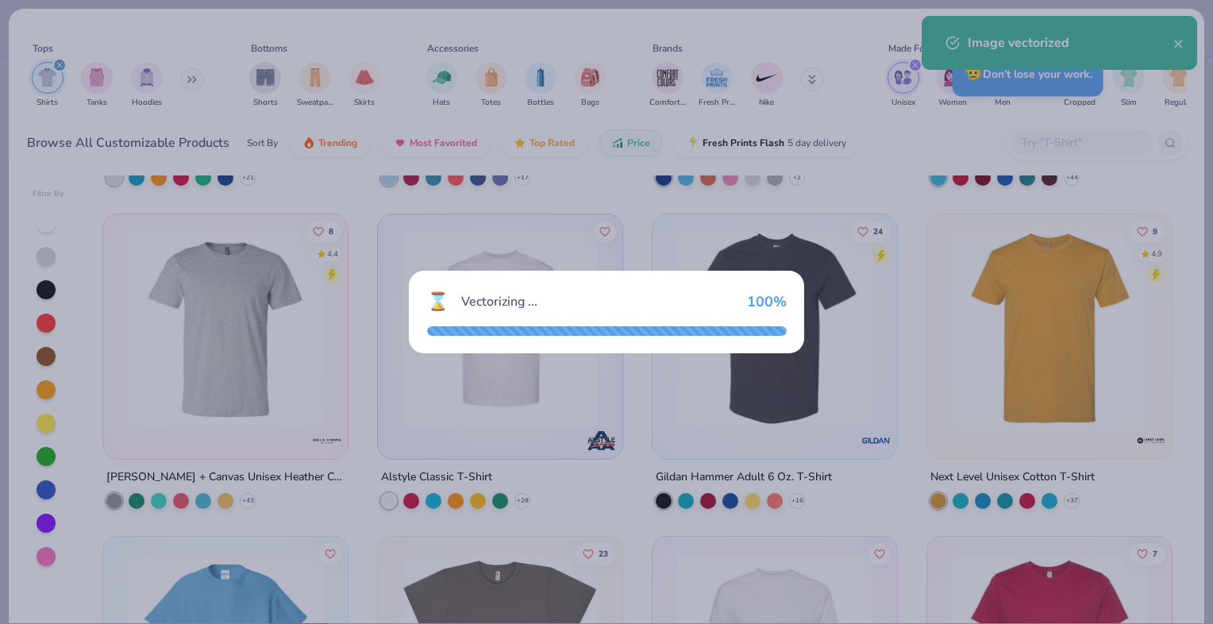
type textarea "x"
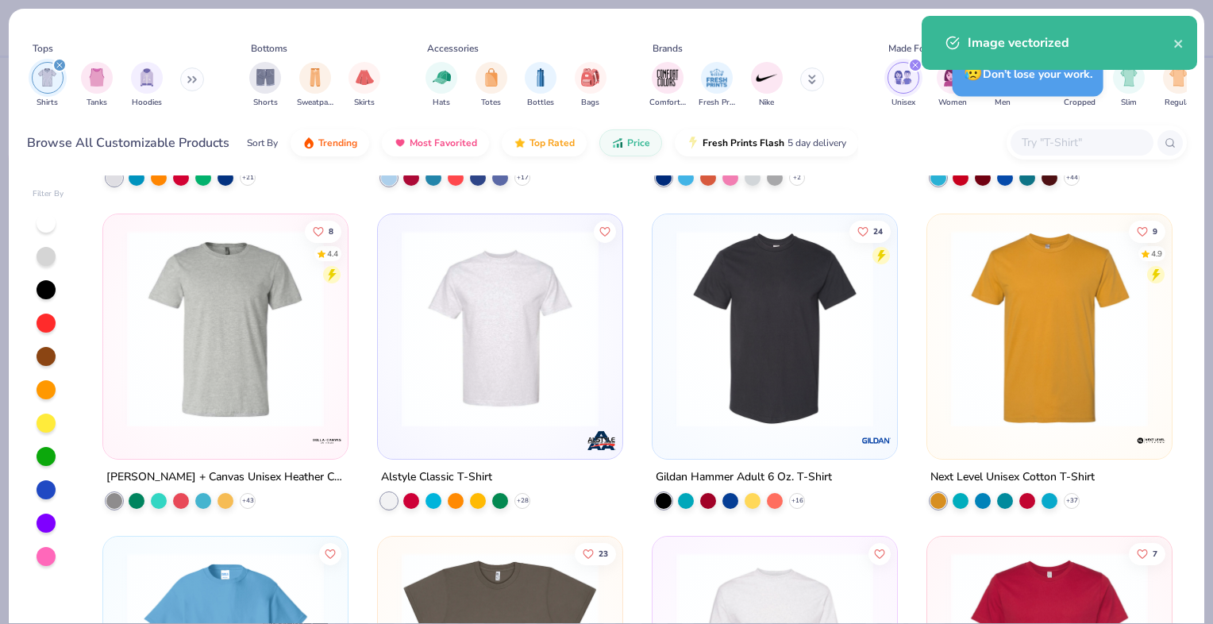
type input "1.16942331268566"
type textarea "x"
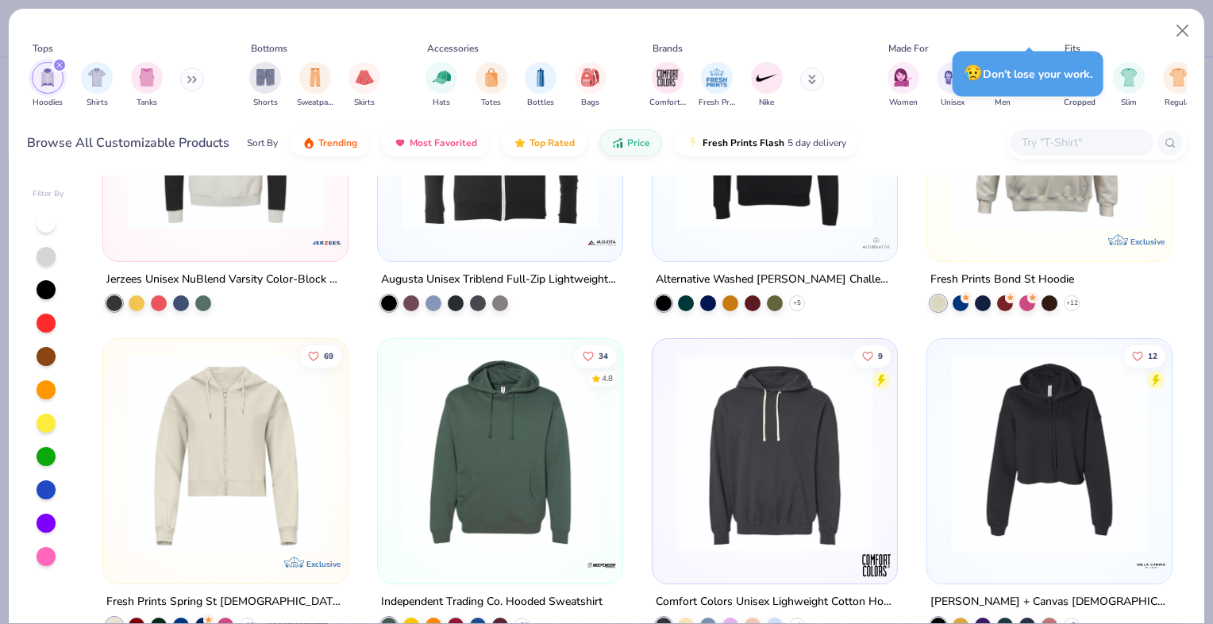
scroll to position [3261, 0]
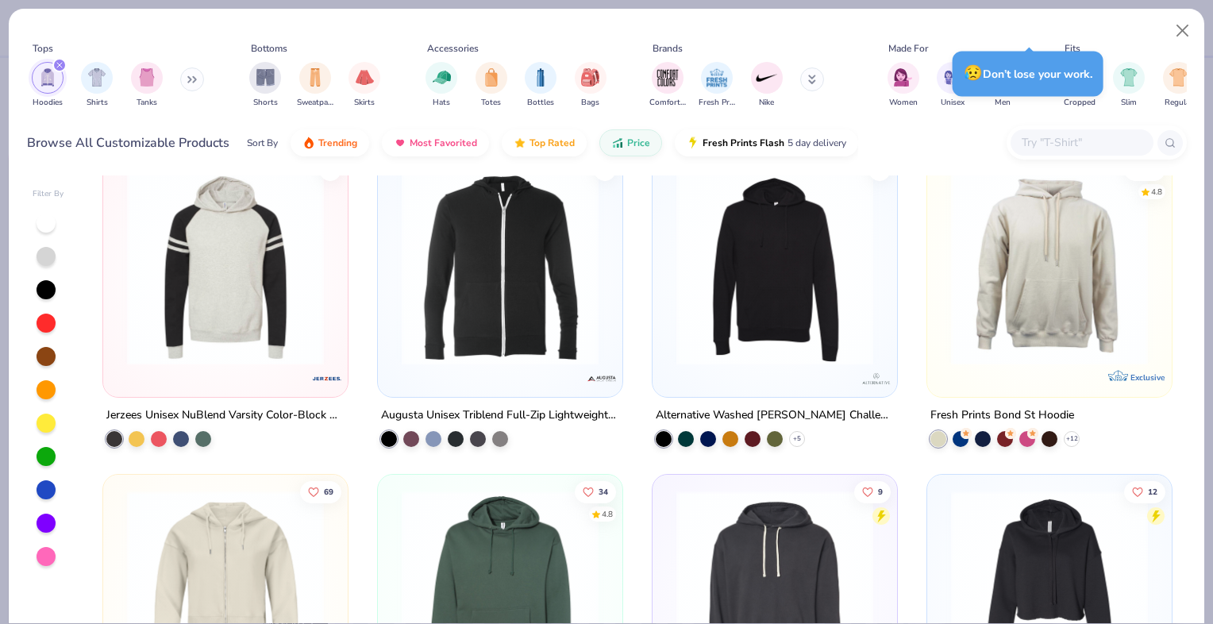
click at [810, 79] on icon at bounding box center [813, 77] width 6 height 2
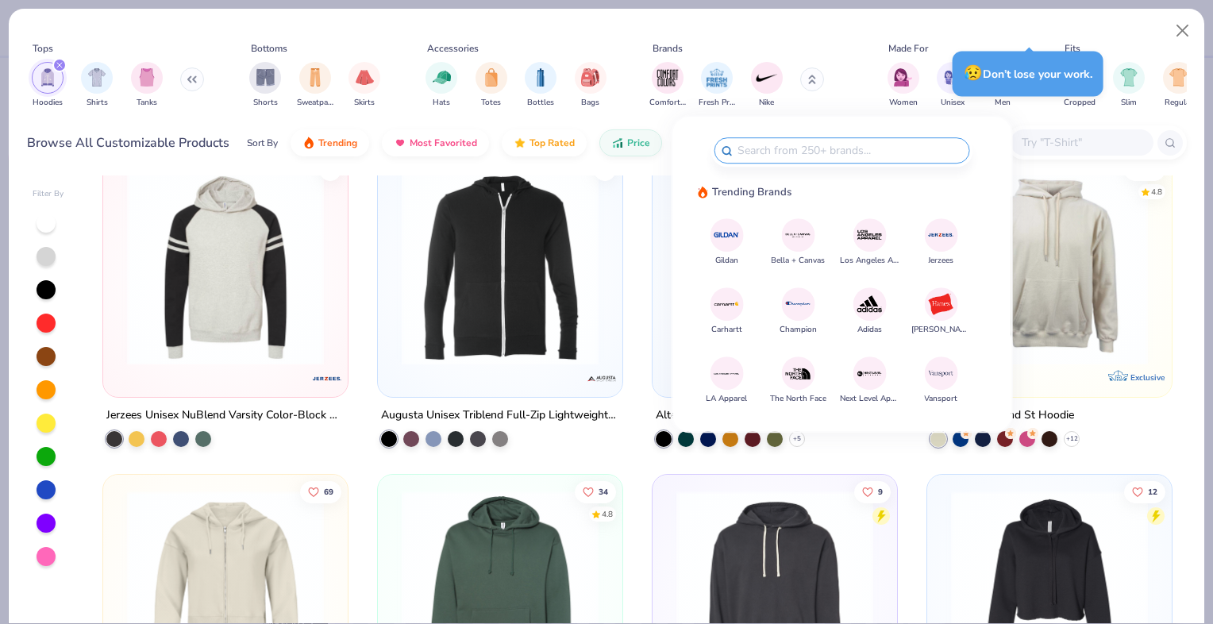
click at [730, 237] on img at bounding box center [727, 235] width 28 height 28
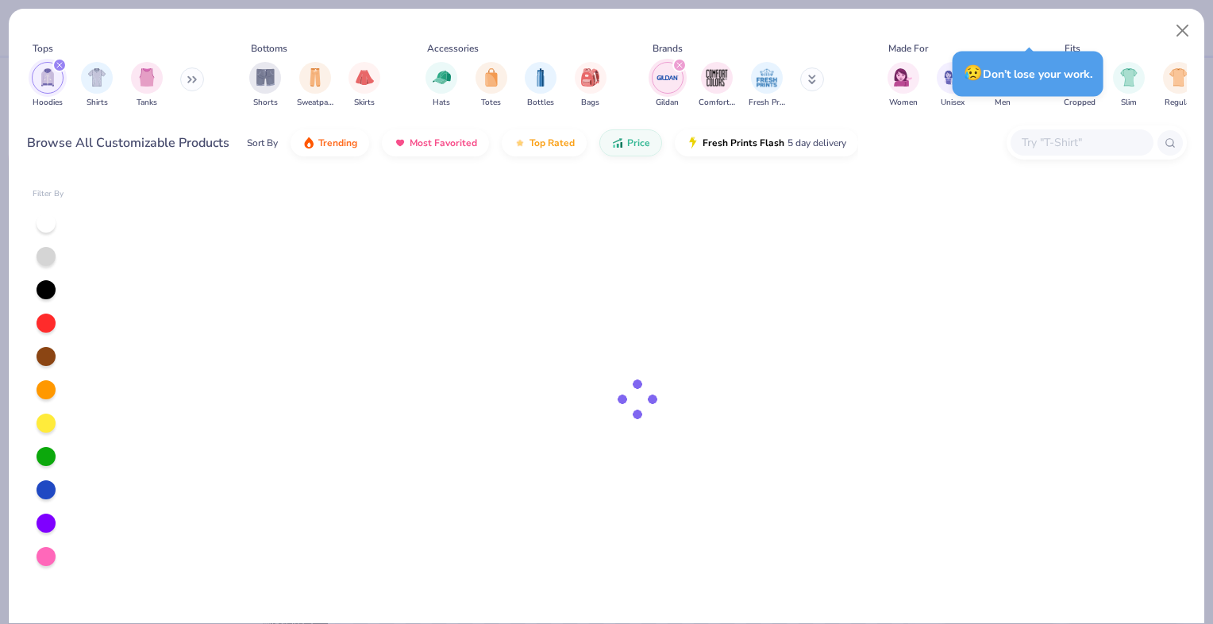
type input "1.16942331268566"
type textarea "x"
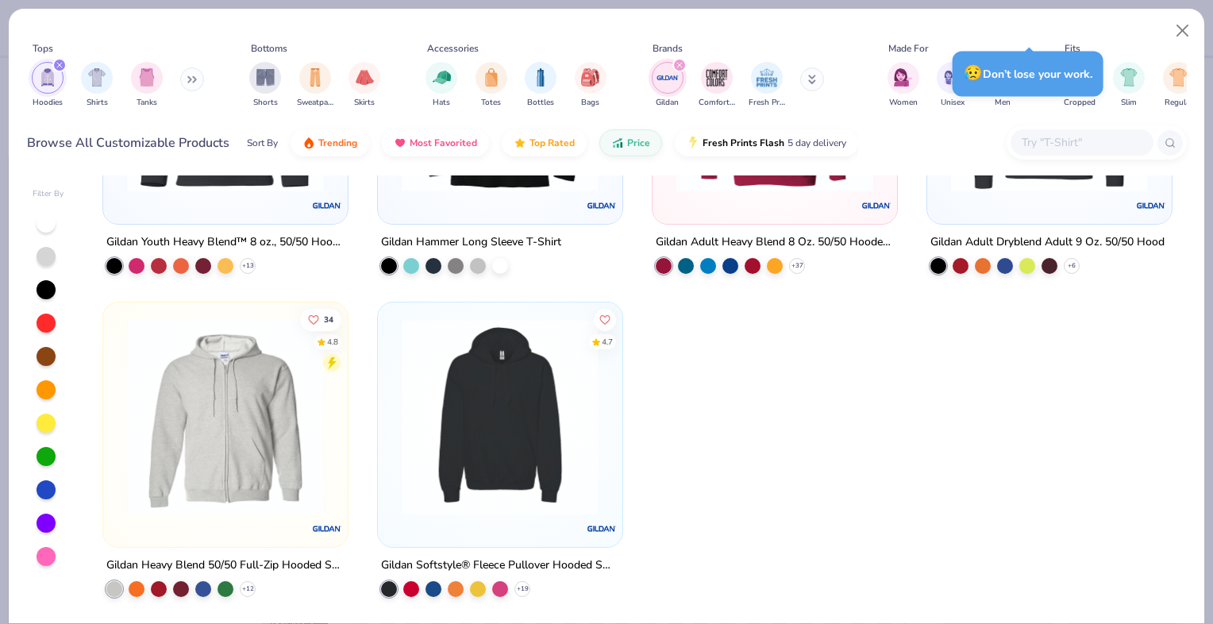
scroll to position [196, 0]
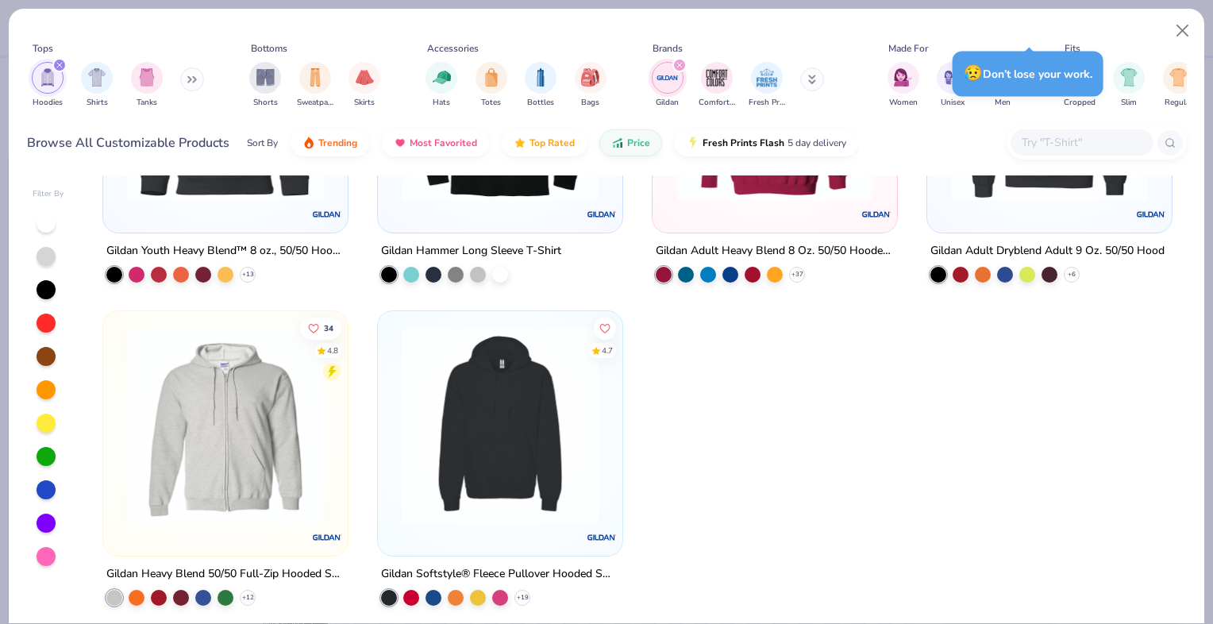
click at [518, 477] on img at bounding box center [500, 425] width 213 height 197
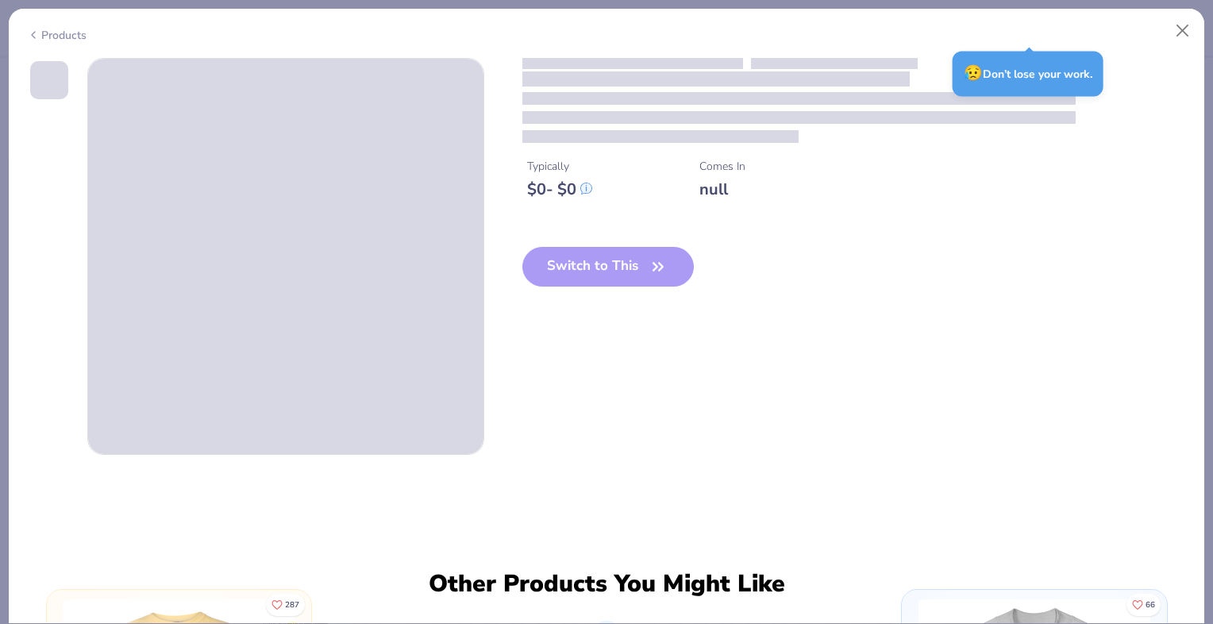
type input "1.16942331268566"
type textarea "x"
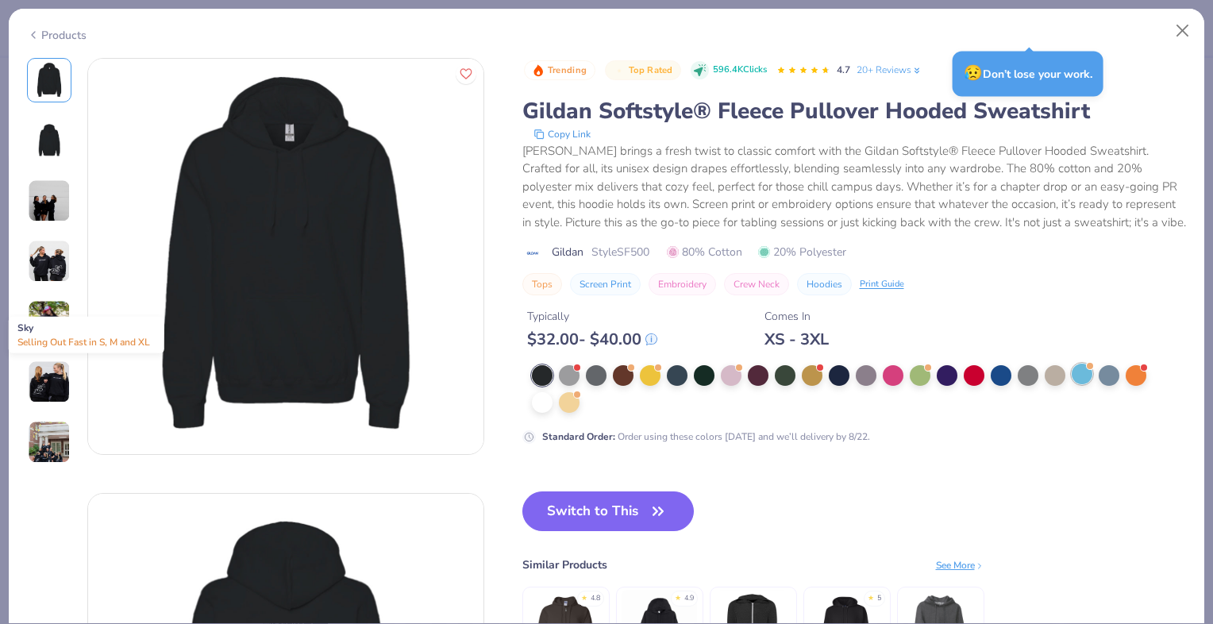
click at [1080, 364] on div at bounding box center [1082, 374] width 21 height 21
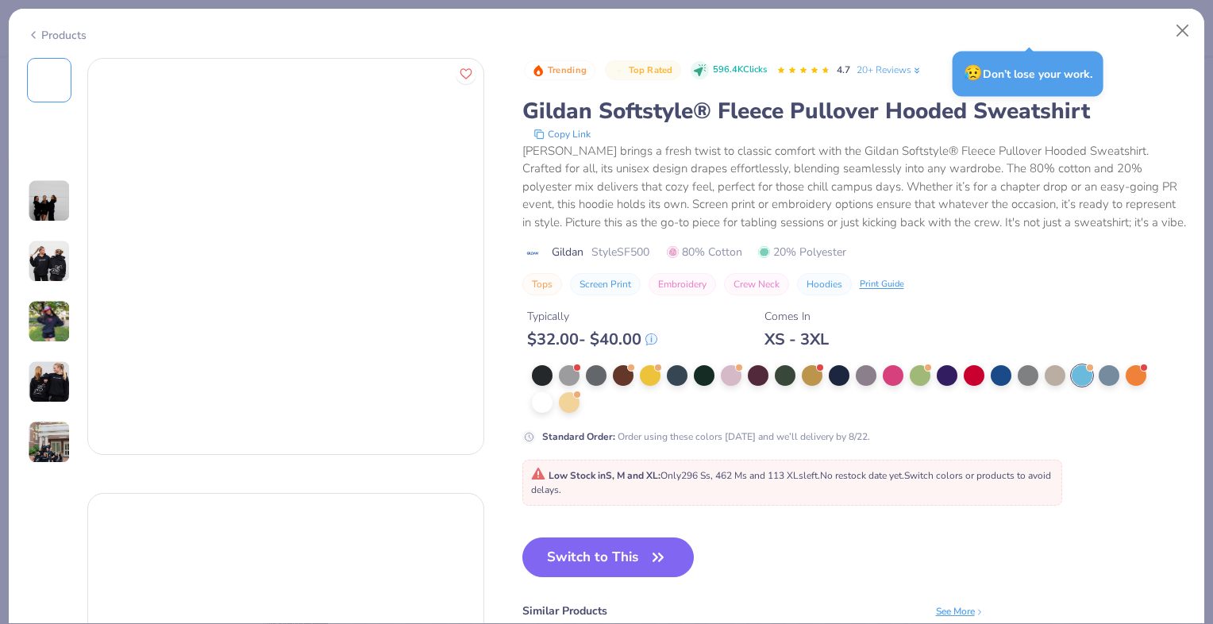
type input "1.16942331268566"
type textarea "x"
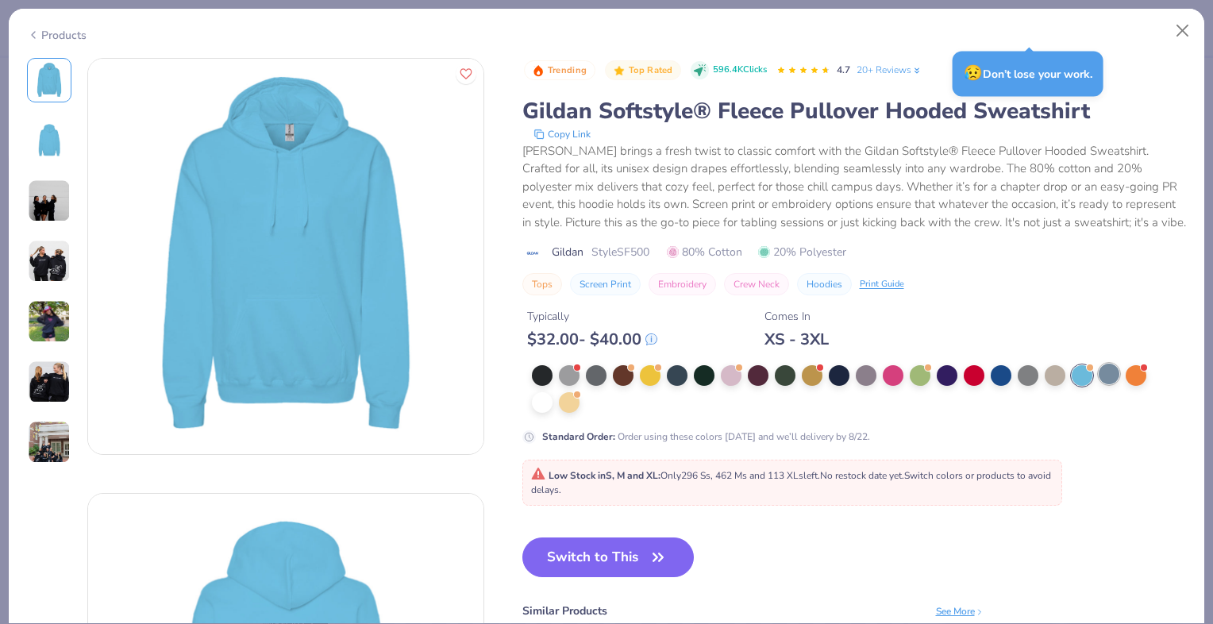
click at [1110, 371] on div at bounding box center [1109, 374] width 21 height 21
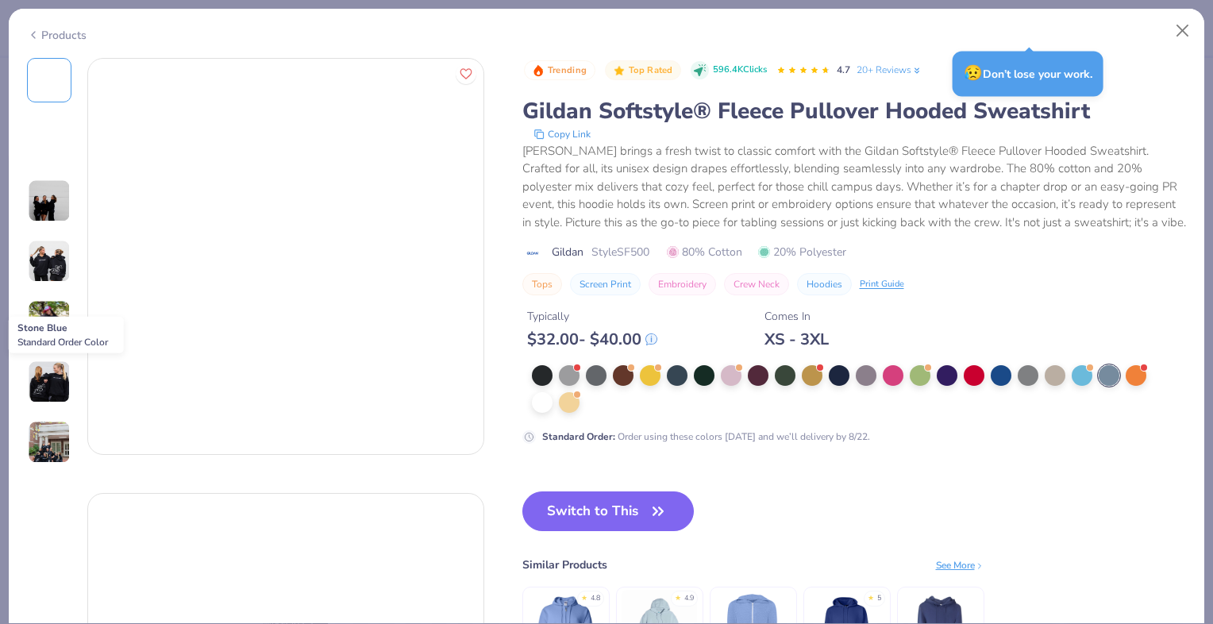
type input "1.16942331268566"
type textarea "x"
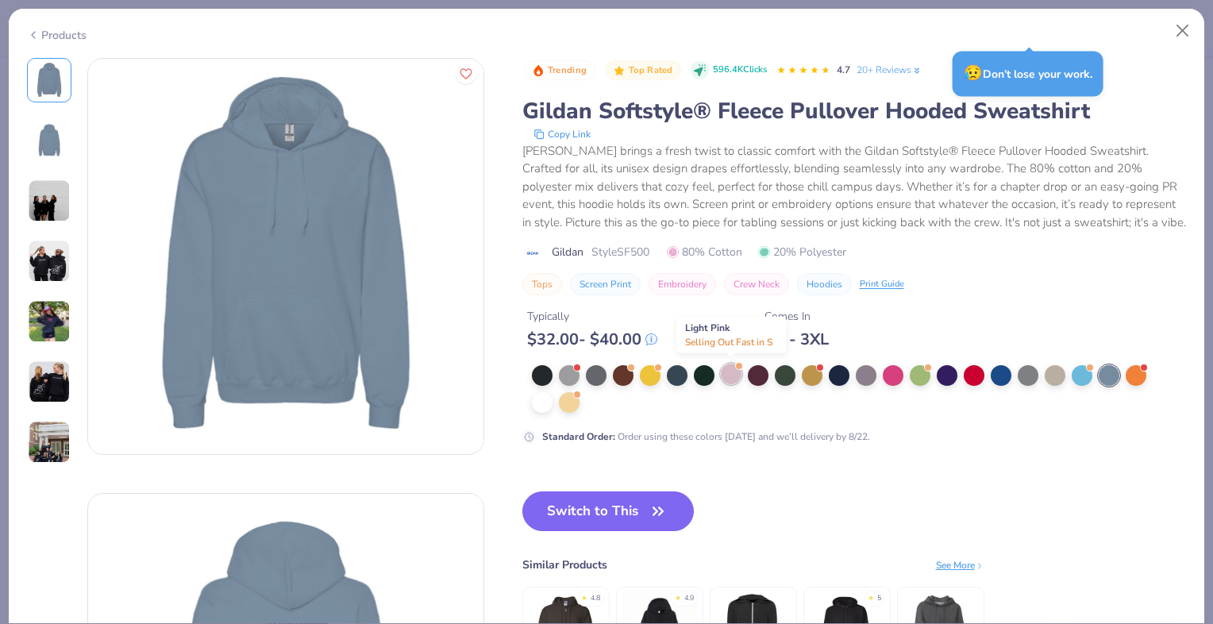
click at [734, 376] on div at bounding box center [731, 374] width 21 height 21
type input "1.16942331268566"
type textarea "x"
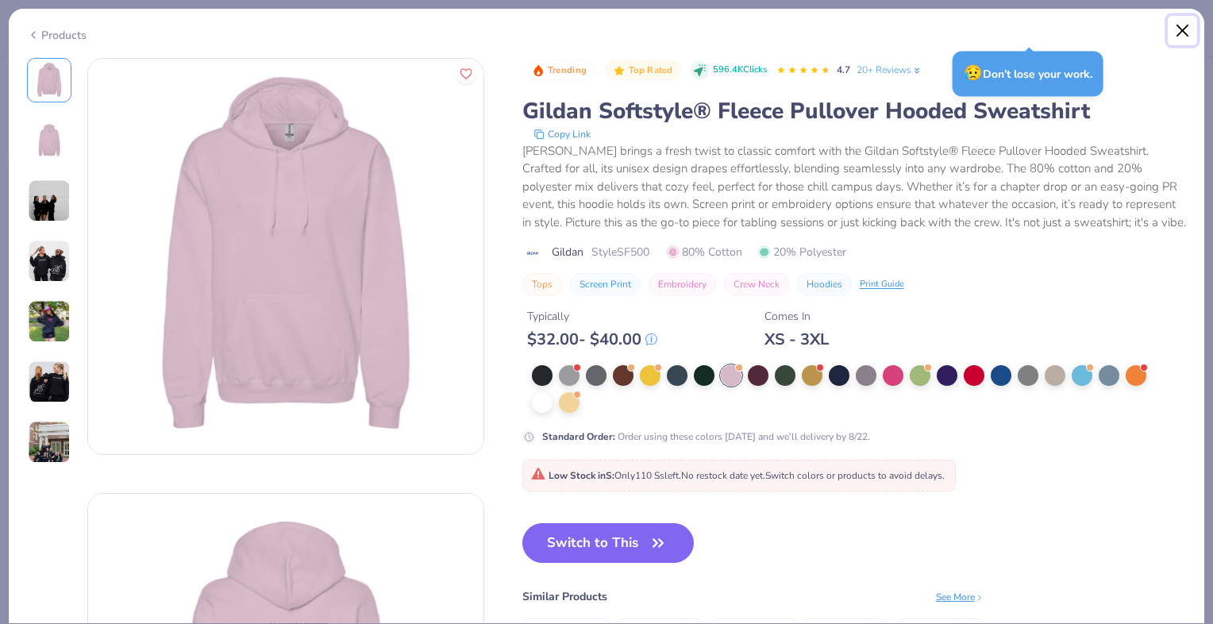
click at [1177, 35] on button "Close" at bounding box center [1183, 31] width 30 height 30
type input "1.16942331268566"
type textarea "x"
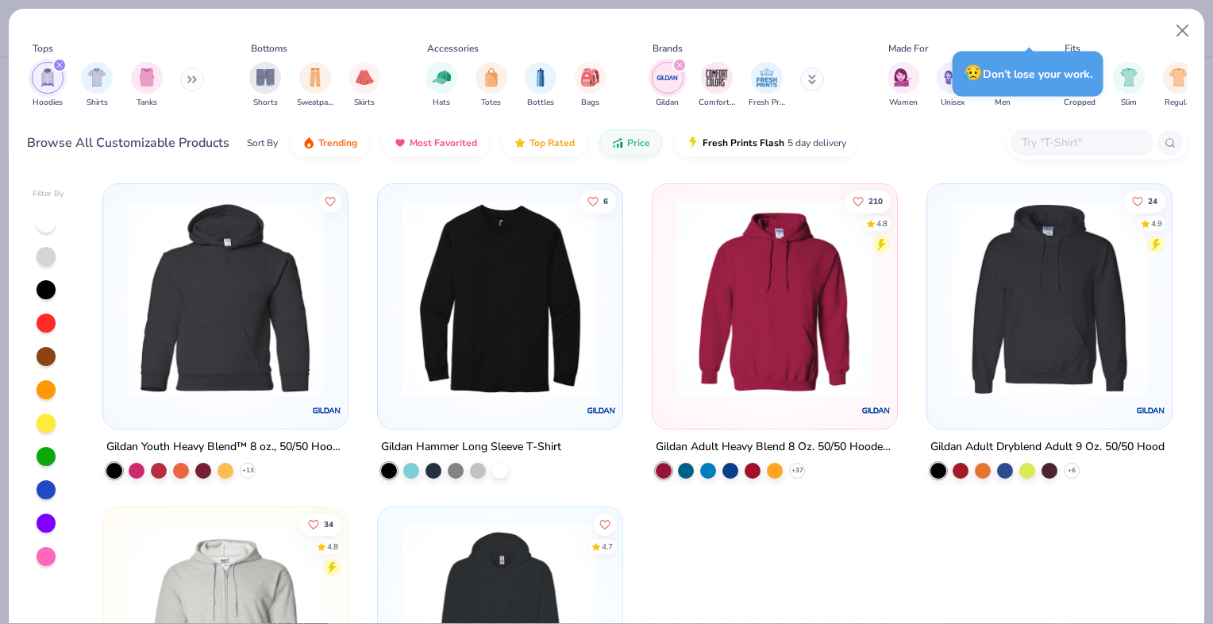
click at [1022, 318] on img at bounding box center [1049, 298] width 213 height 197
type input "1.16942331268566"
type textarea "x"
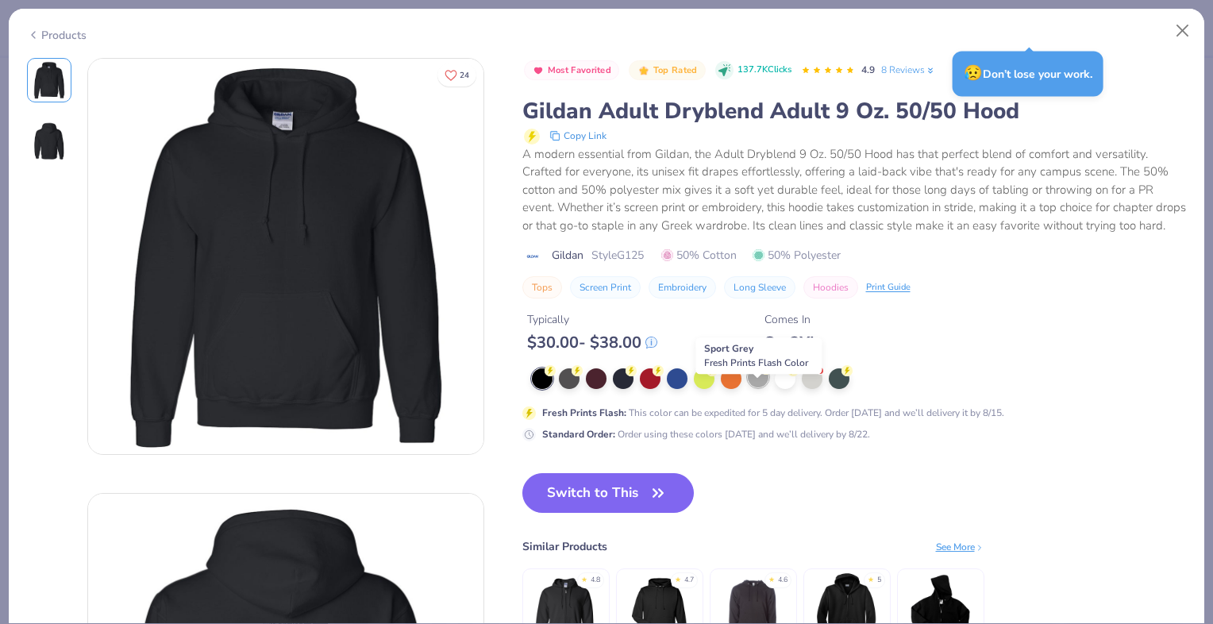
click at [757, 387] on div at bounding box center [758, 377] width 21 height 21
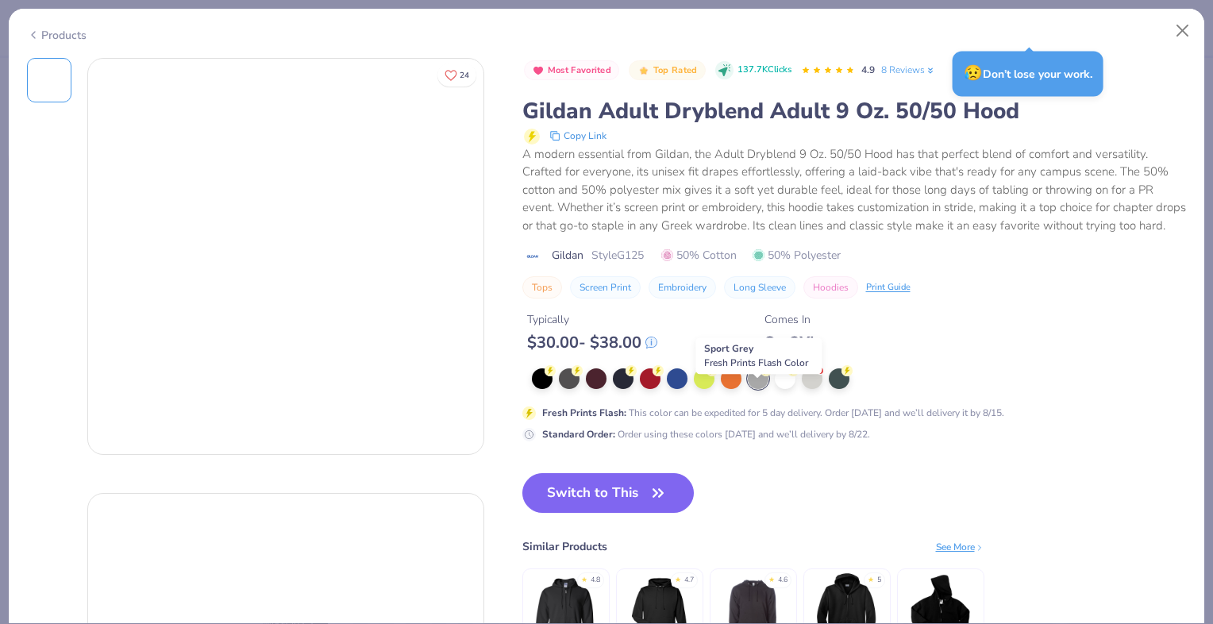
type input "1.16942331268566"
type textarea "x"
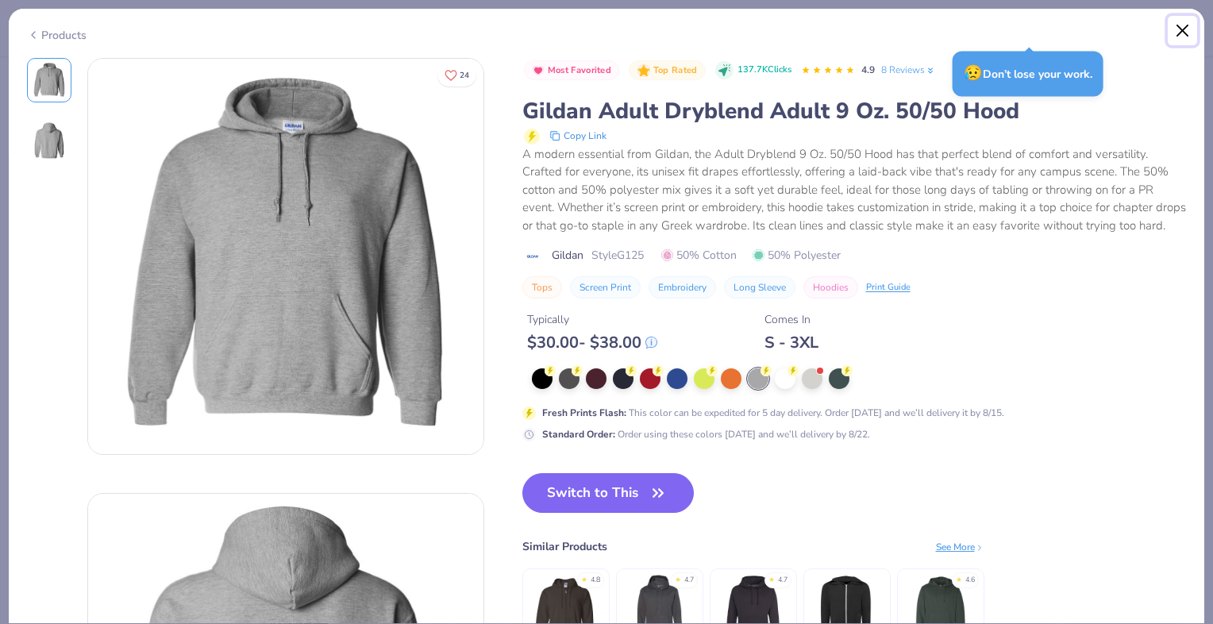
click at [1183, 29] on button "Close" at bounding box center [1183, 31] width 30 height 30
type input "1.16942331268566"
type textarea "x"
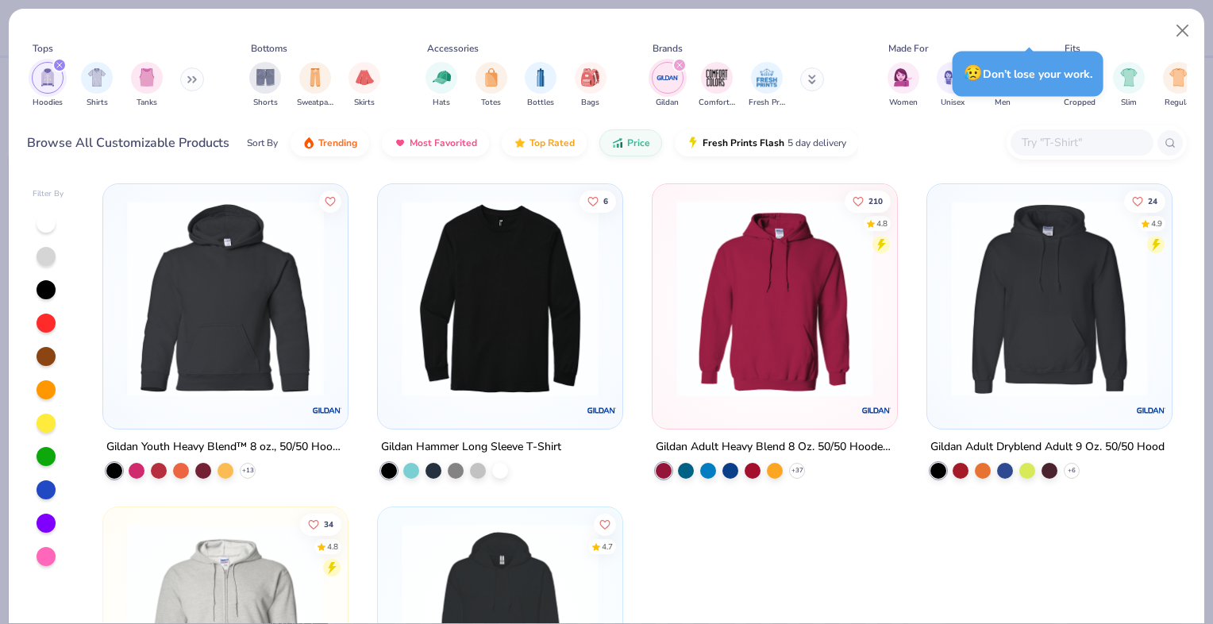
click at [743, 325] on img at bounding box center [774, 298] width 213 height 197
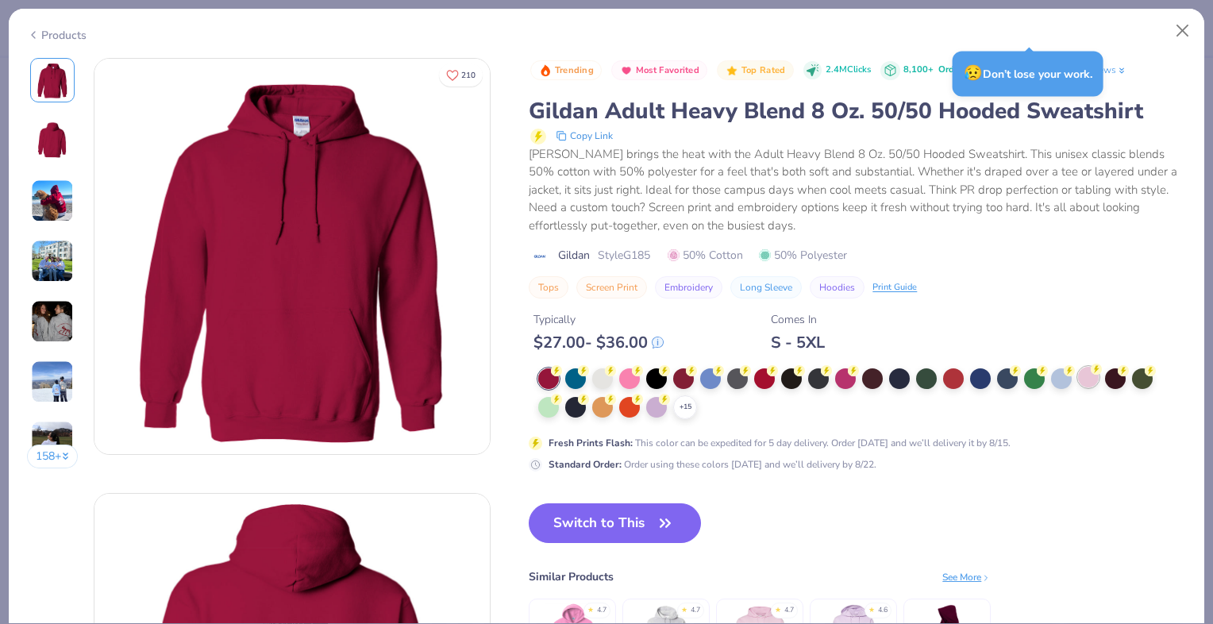
type input "1.16942331268566"
type textarea "x"
click at [1064, 379] on div at bounding box center [1061, 378] width 21 height 21
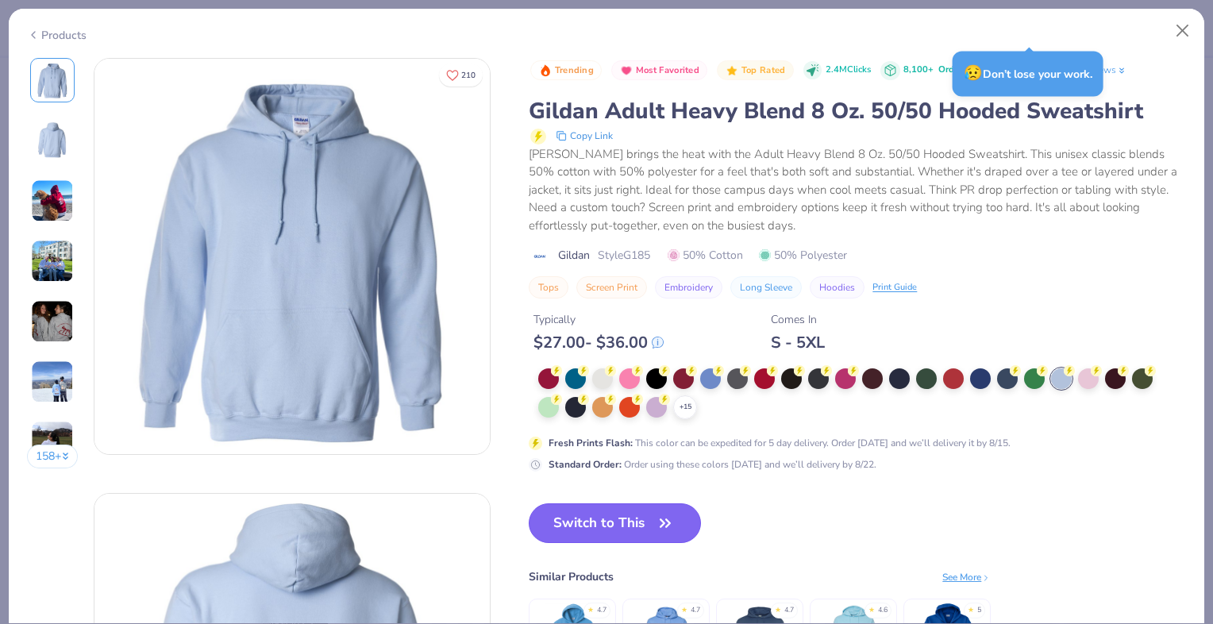
click at [629, 516] on button "Switch to This" at bounding box center [615, 523] width 172 height 40
type input "1.16942331268566"
type textarea "x"
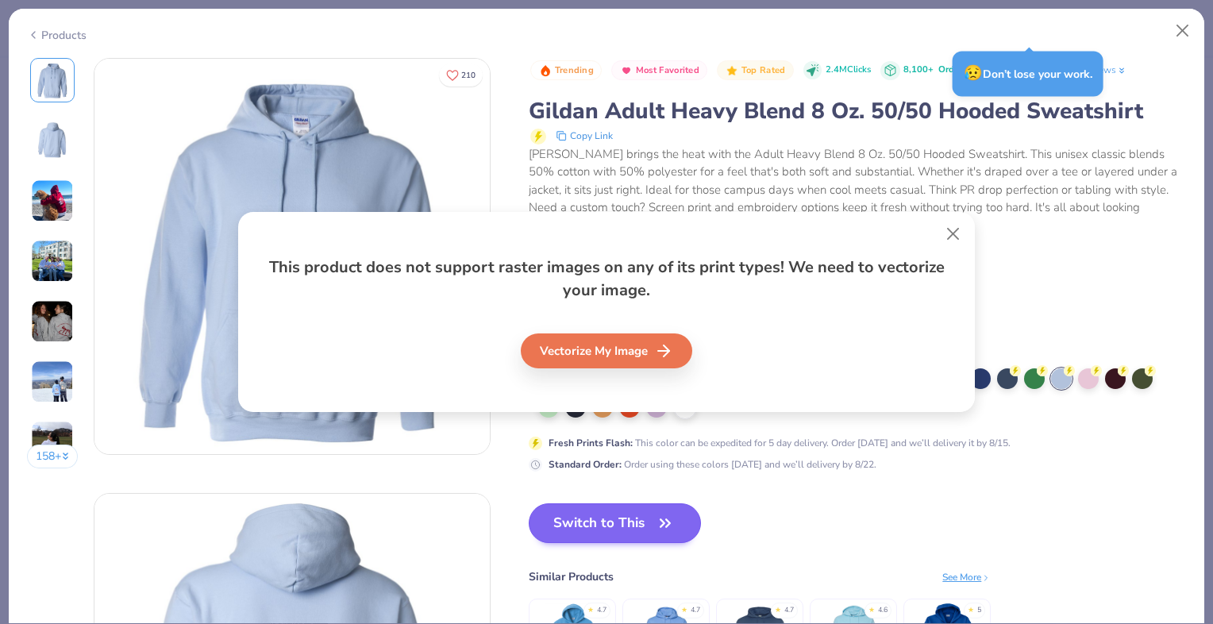
type input "1.16942331268566"
type textarea "x"
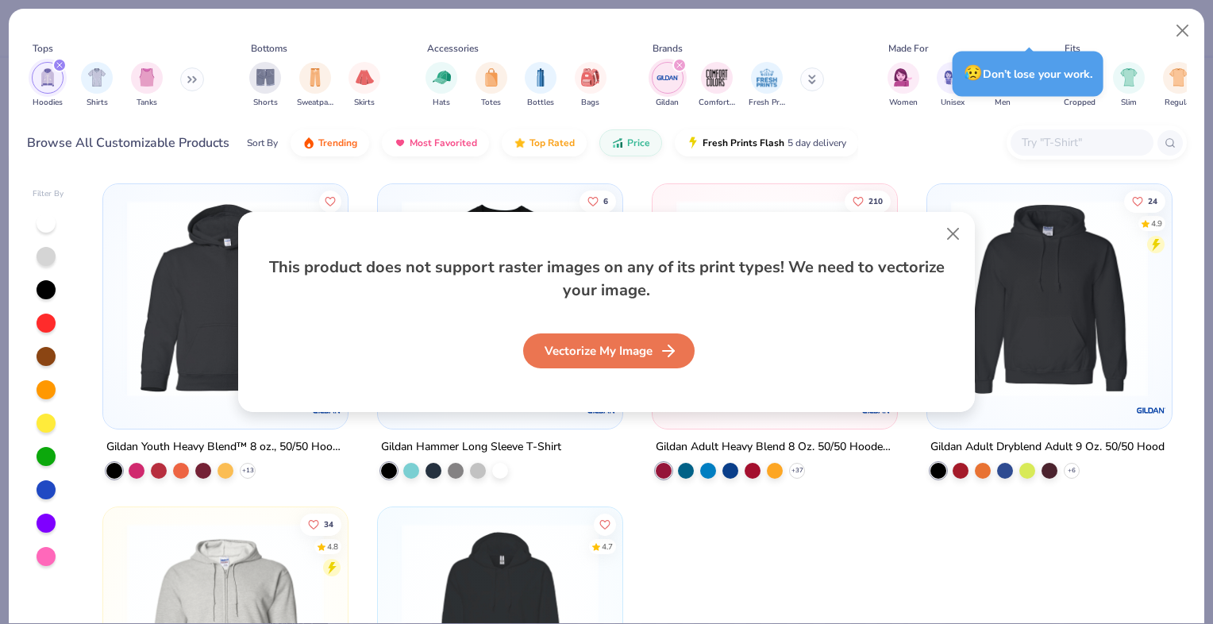
click at [602, 345] on div "Vectorize My Image" at bounding box center [608, 350] width 171 height 35
type input "1.16942331268566"
type textarea "x"
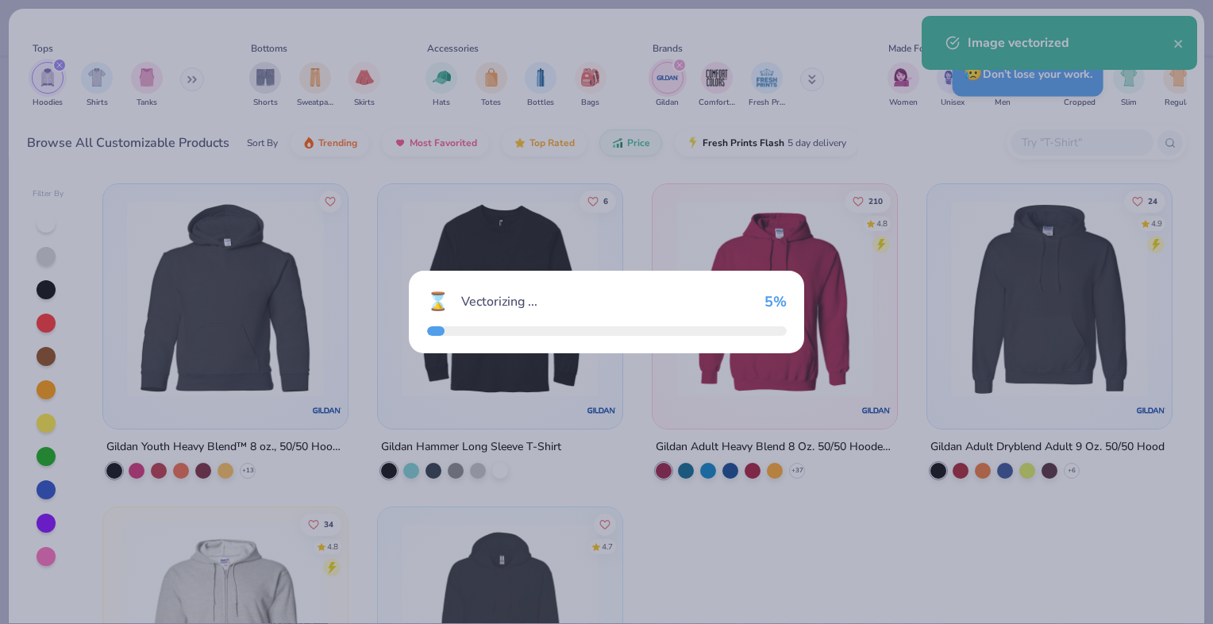
type input "1.16942331268566"
type textarea "x"
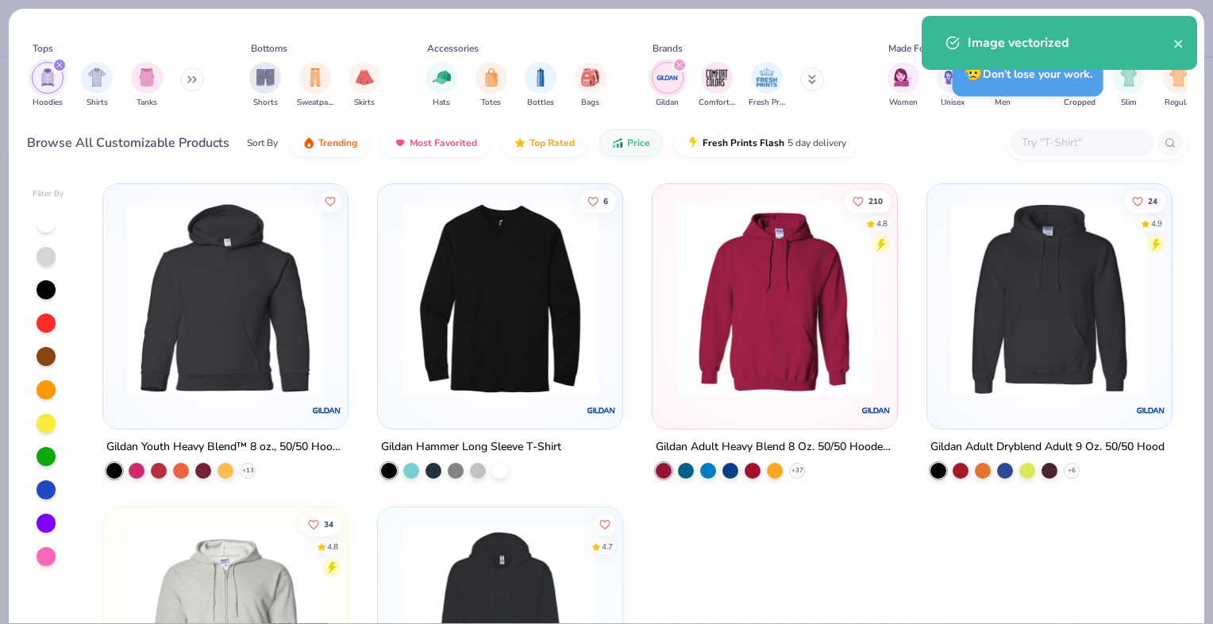
click at [685, 516] on div at bounding box center [606, 312] width 1213 height 624
type input "1.16942331268566"
type textarea "x"
type input "1.16942331268566"
type textarea "x"
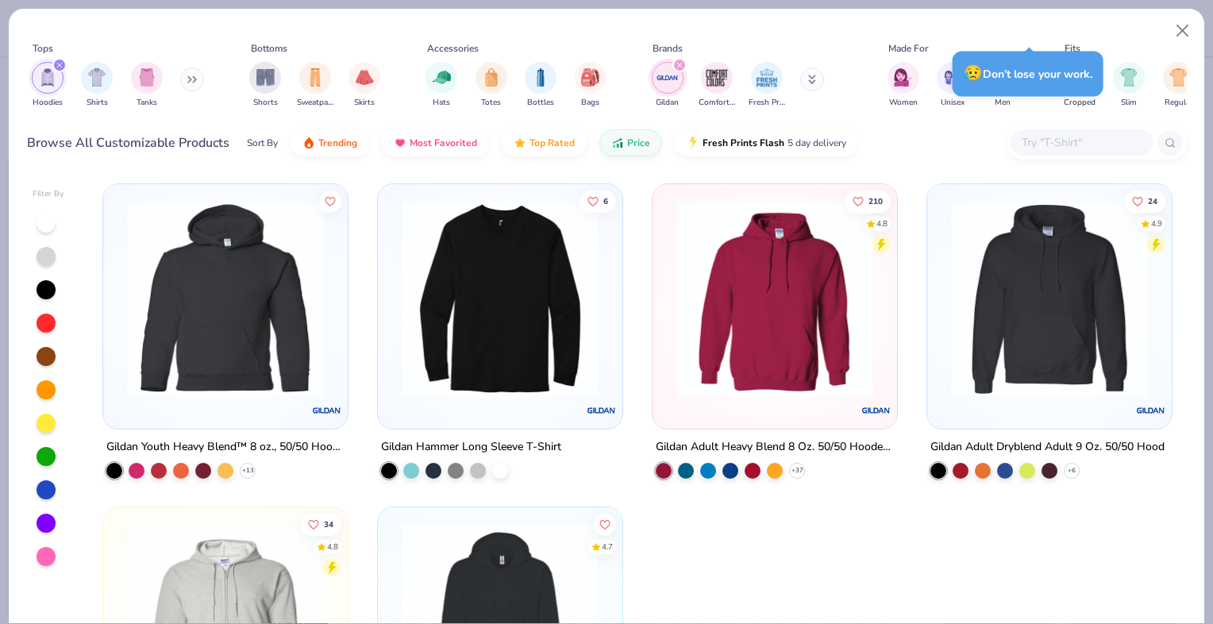
type input "1.16942331268566"
type textarea "x"
type input "1.16942331268566"
type textarea "x"
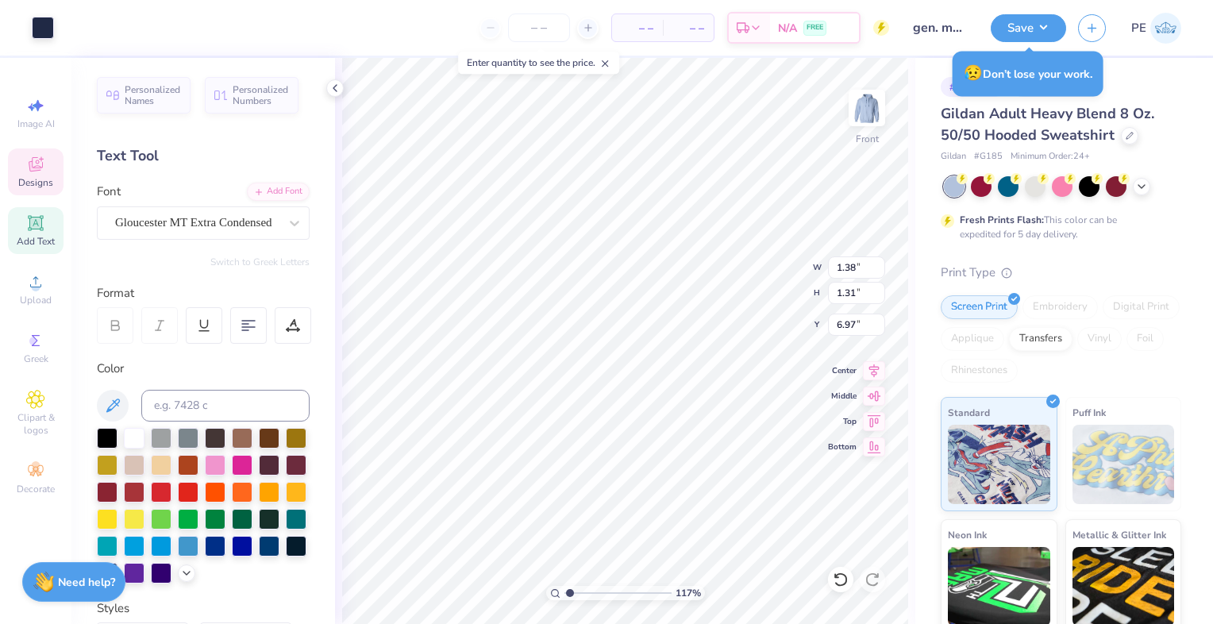
type input "1.16942331268566"
type textarea "x"
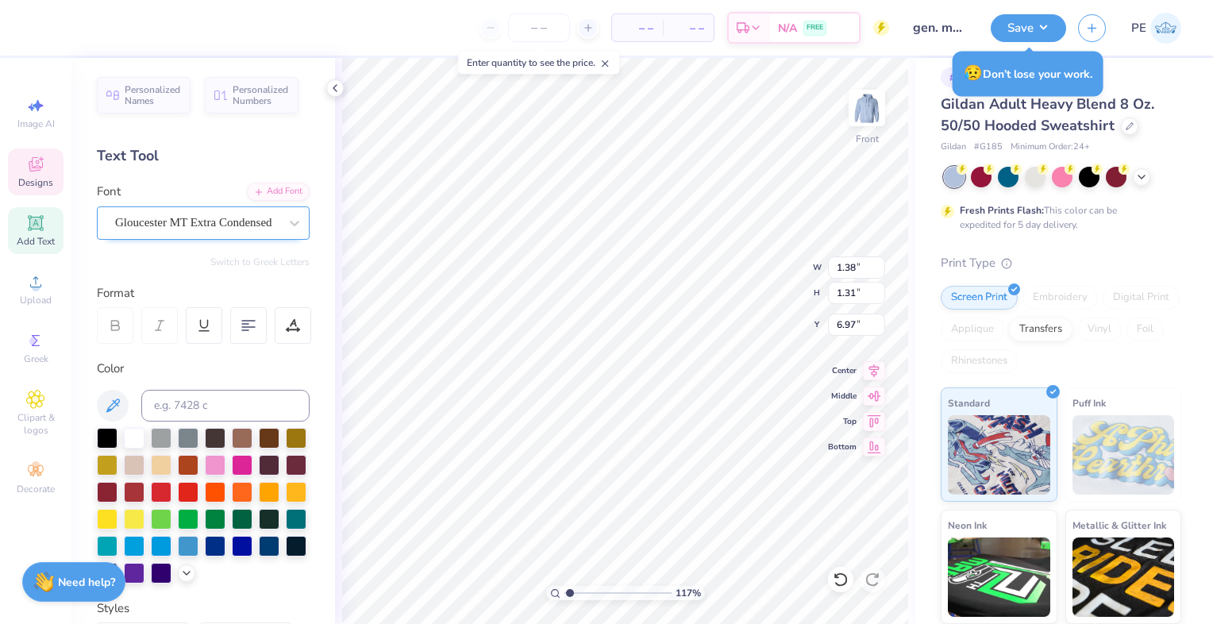
click at [216, 214] on div "Gloucester MT Extra Condensed" at bounding box center [197, 222] width 167 height 25
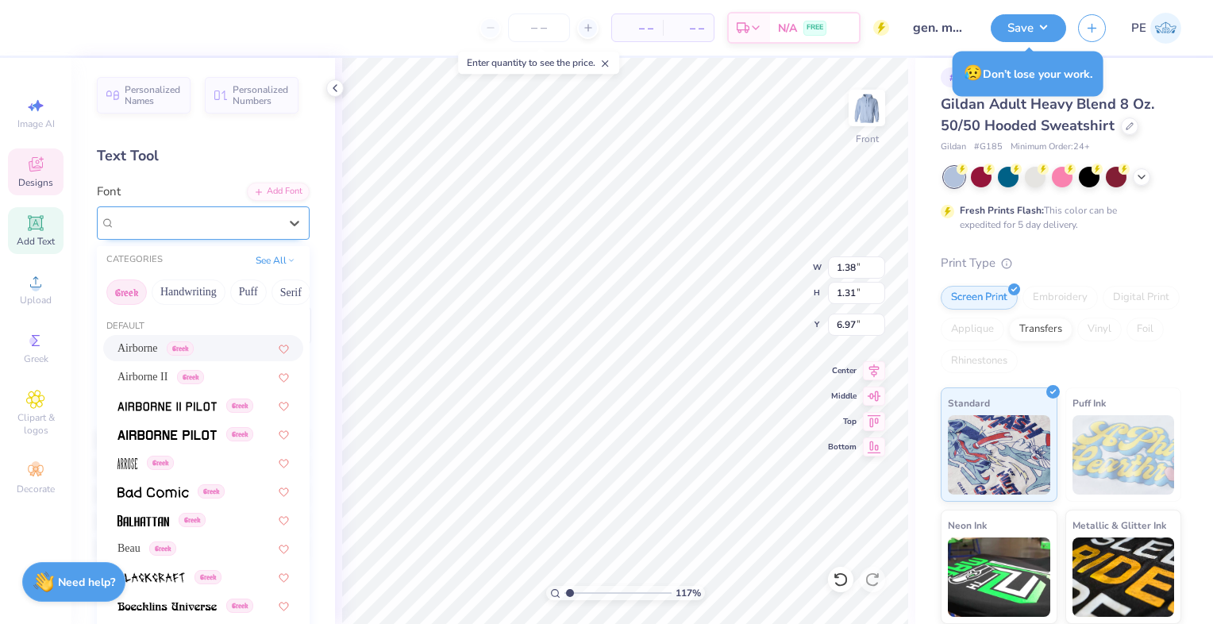
scroll to position [0, 0]
type input "1.16942331268566"
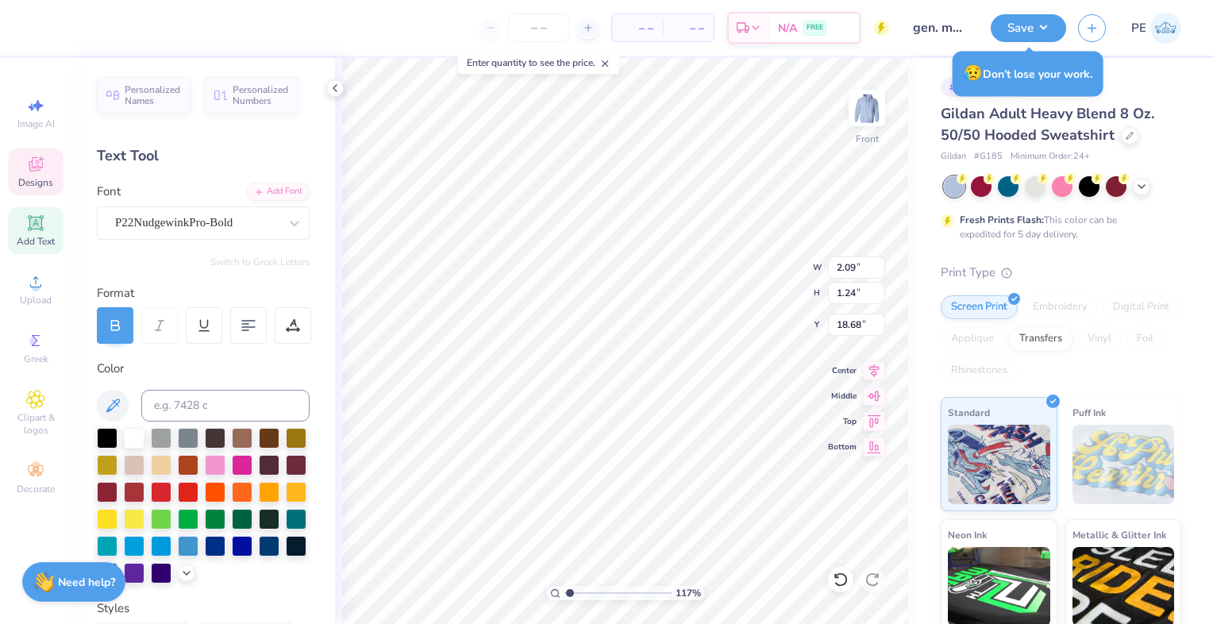
scroll to position [10, 0]
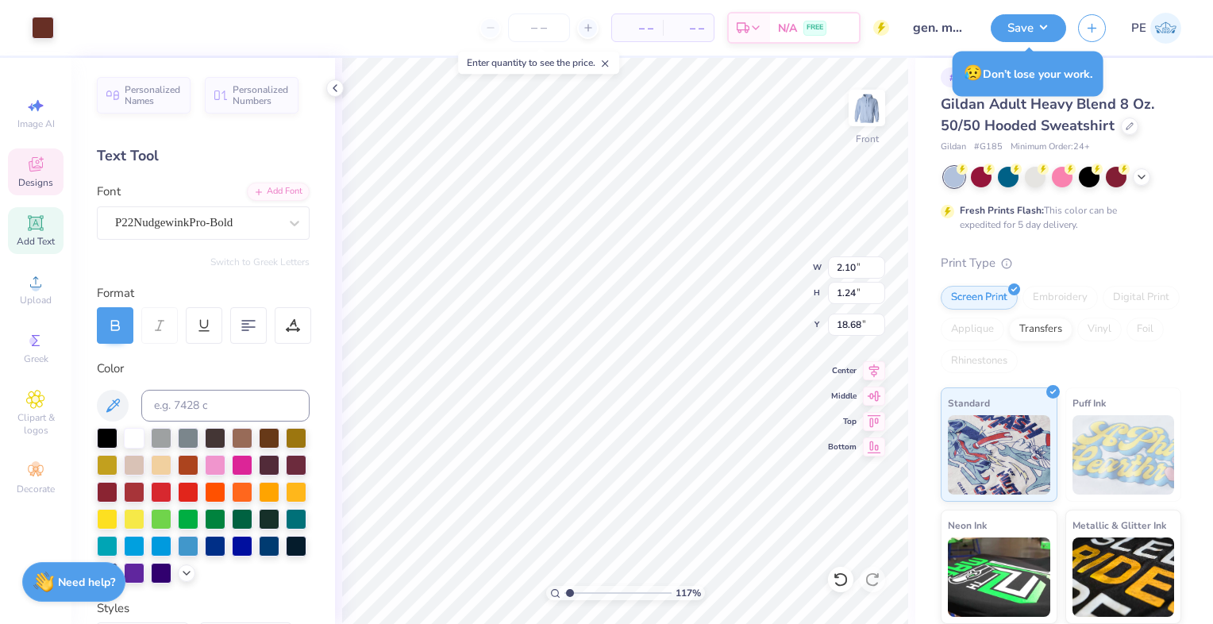
type input "1.16942331268566"
type input "2.10"
type input "1.16942331268566"
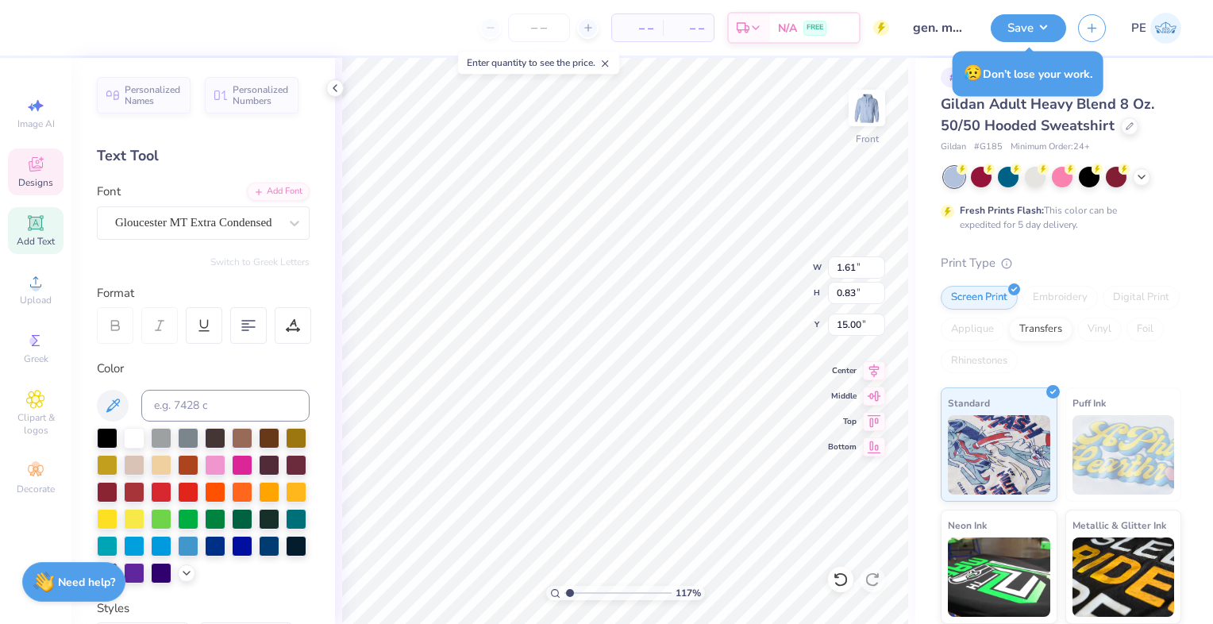
type textarea "187"
type input "1.16942331268566"
type textarea "189"
type input "1.16942331268566"
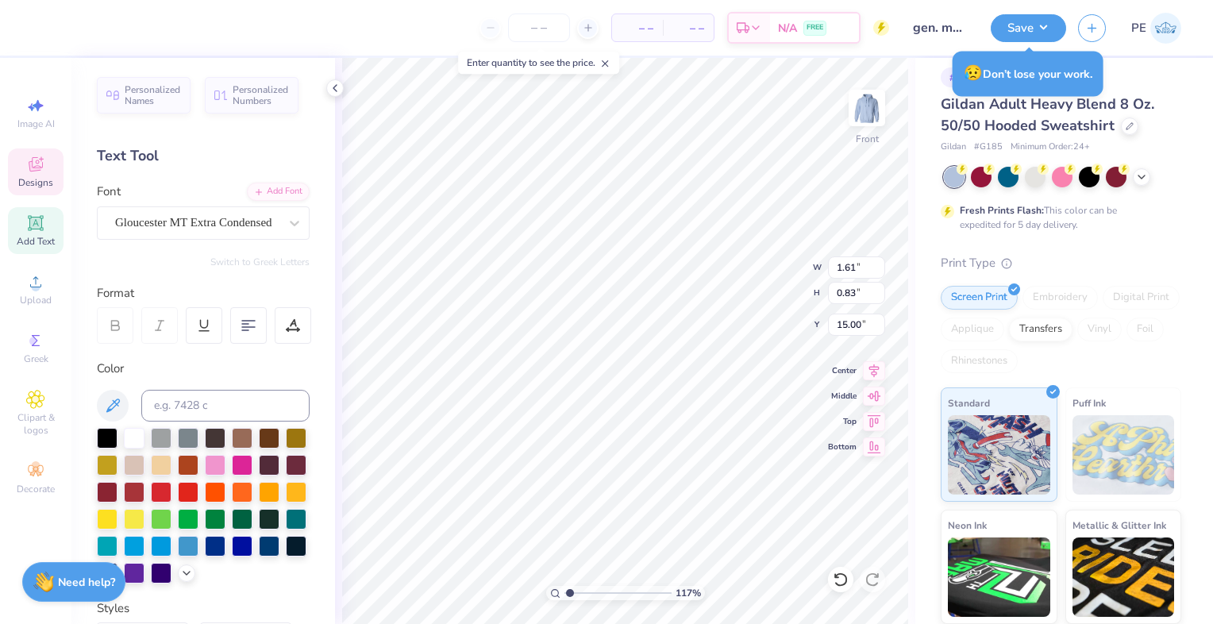
type textarea "1898"
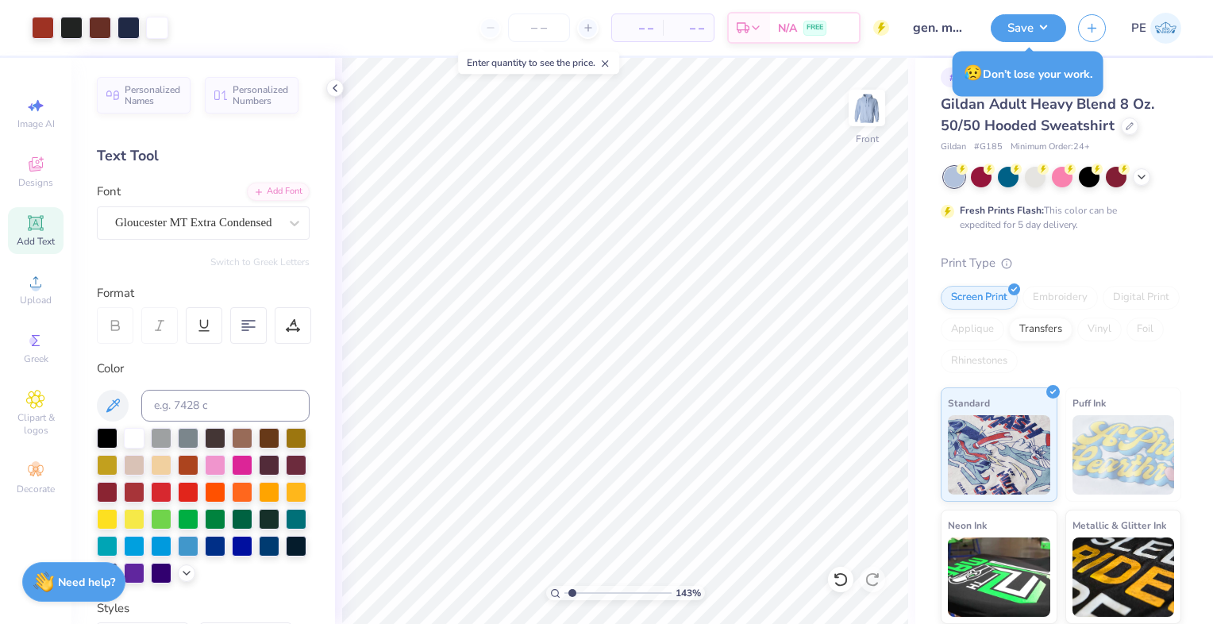
drag, startPoint x: 572, startPoint y: 593, endPoint x: 553, endPoint y: 594, distance: 19.1
type input "1"
click at [564, 594] on input "range" at bounding box center [617, 593] width 107 height 14
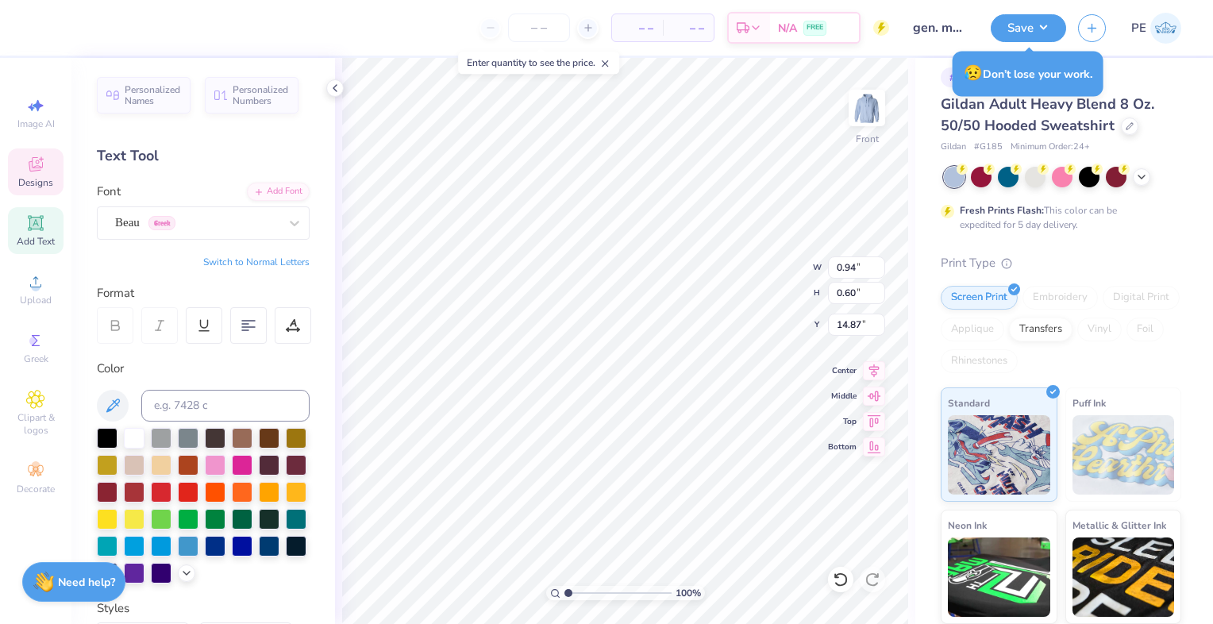
scroll to position [13, 2]
type textarea "σ"
type textarea "ΣΣΣ"
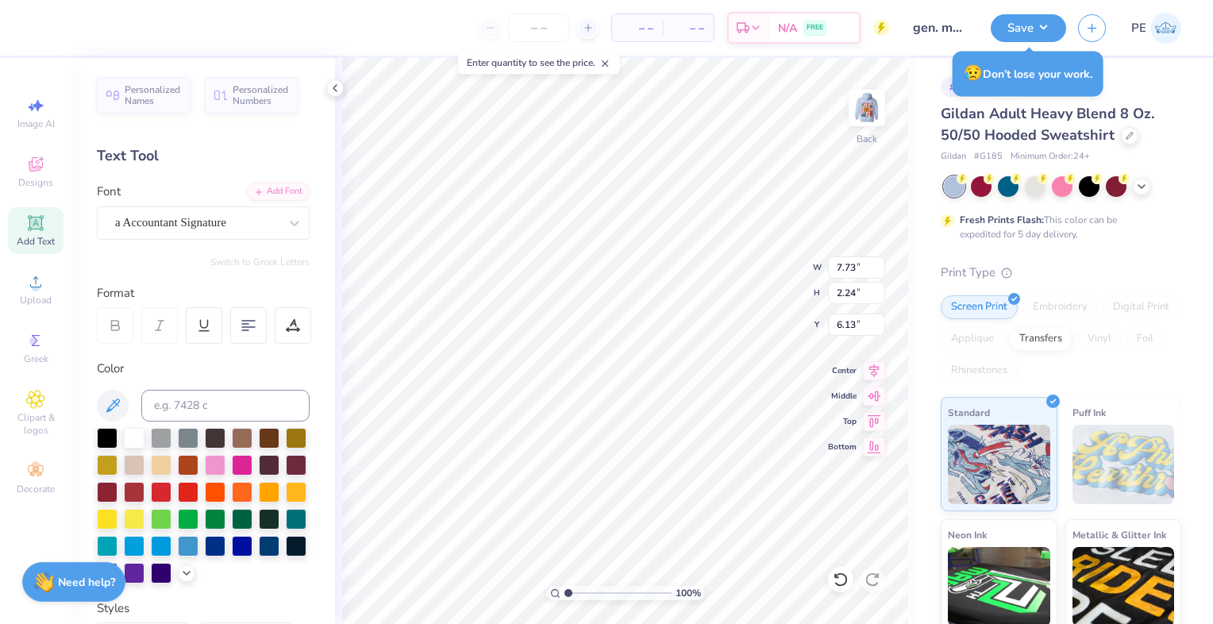
scroll to position [10, 0]
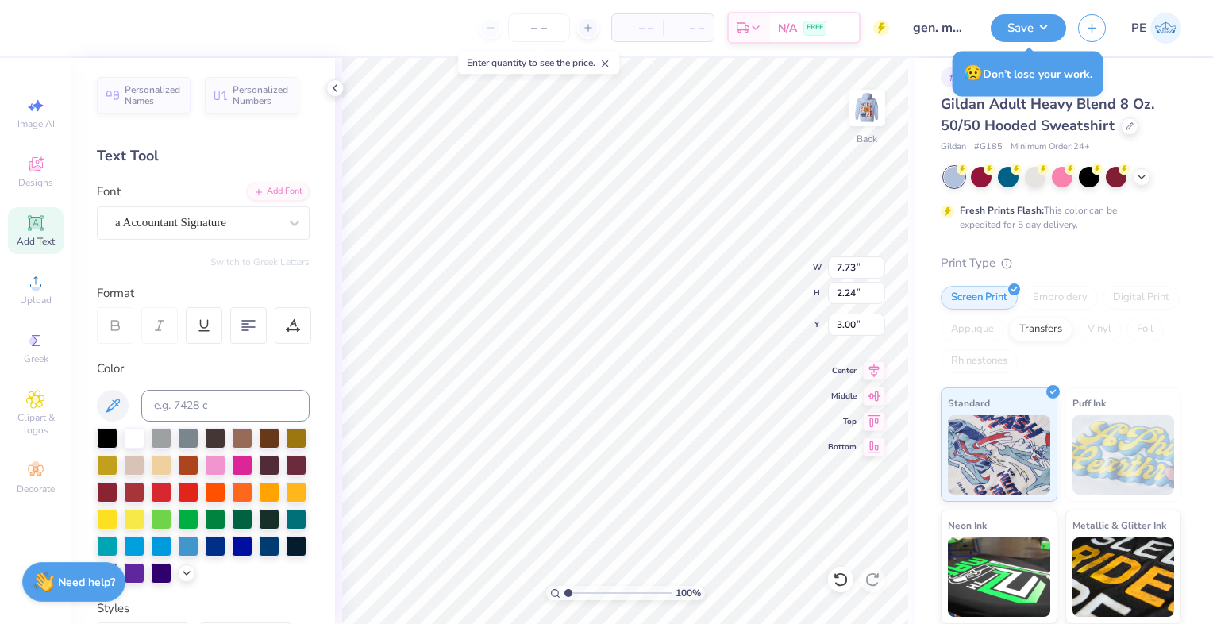
type input "3.00"
type input "5.27"
type input "1.53"
click at [30, 405] on icon at bounding box center [35, 399] width 18 height 19
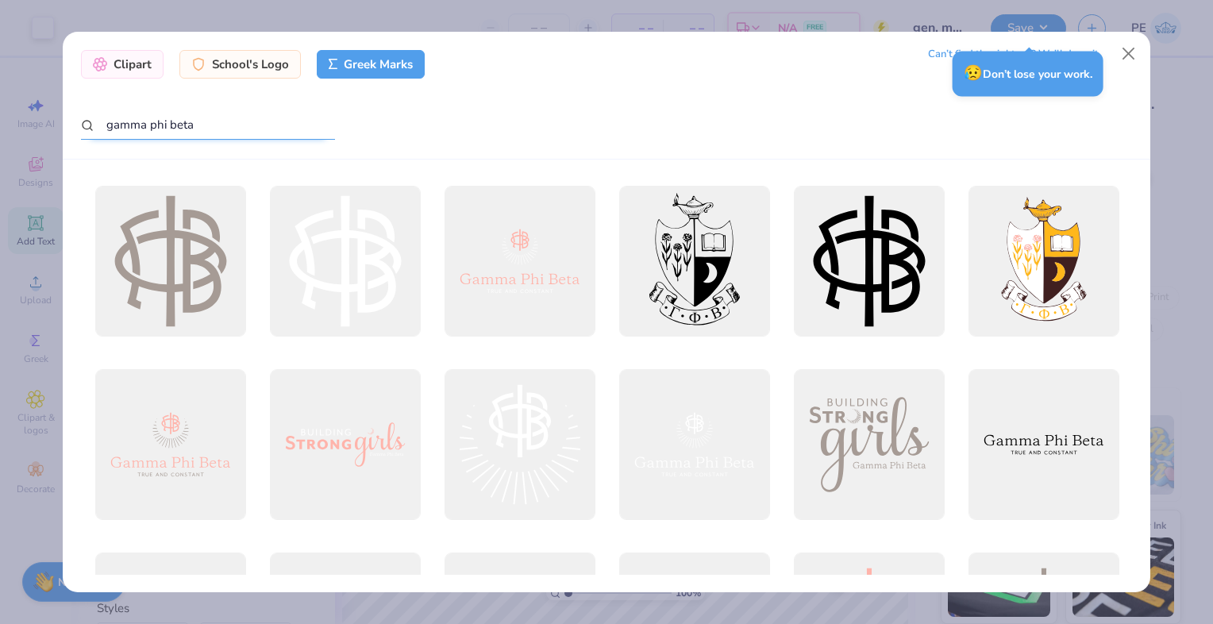
click at [148, 119] on input "gamma phi beta" at bounding box center [208, 124] width 254 height 29
